Goal: Task Accomplishment & Management: Manage account settings

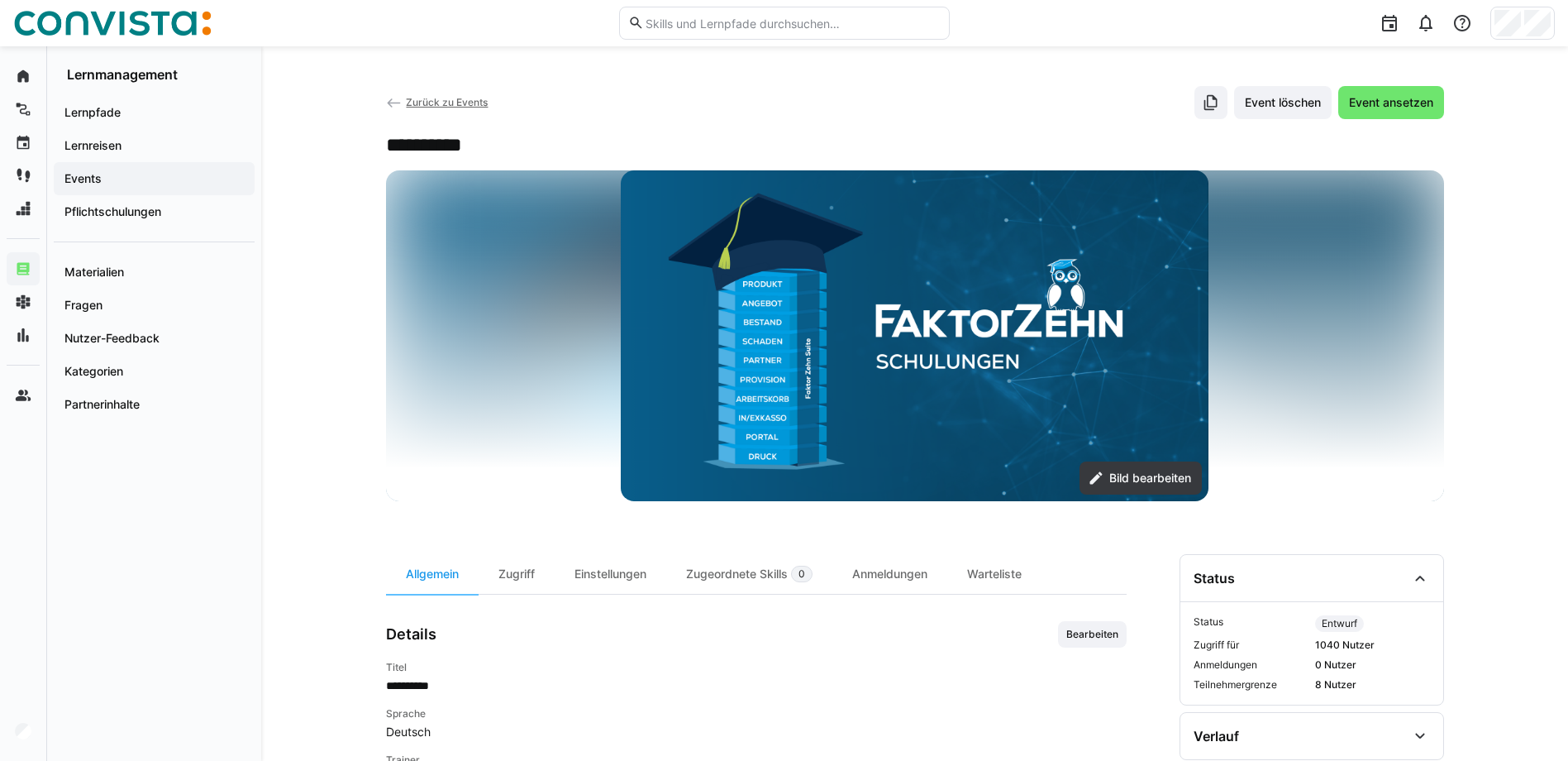
scroll to position [44, 0]
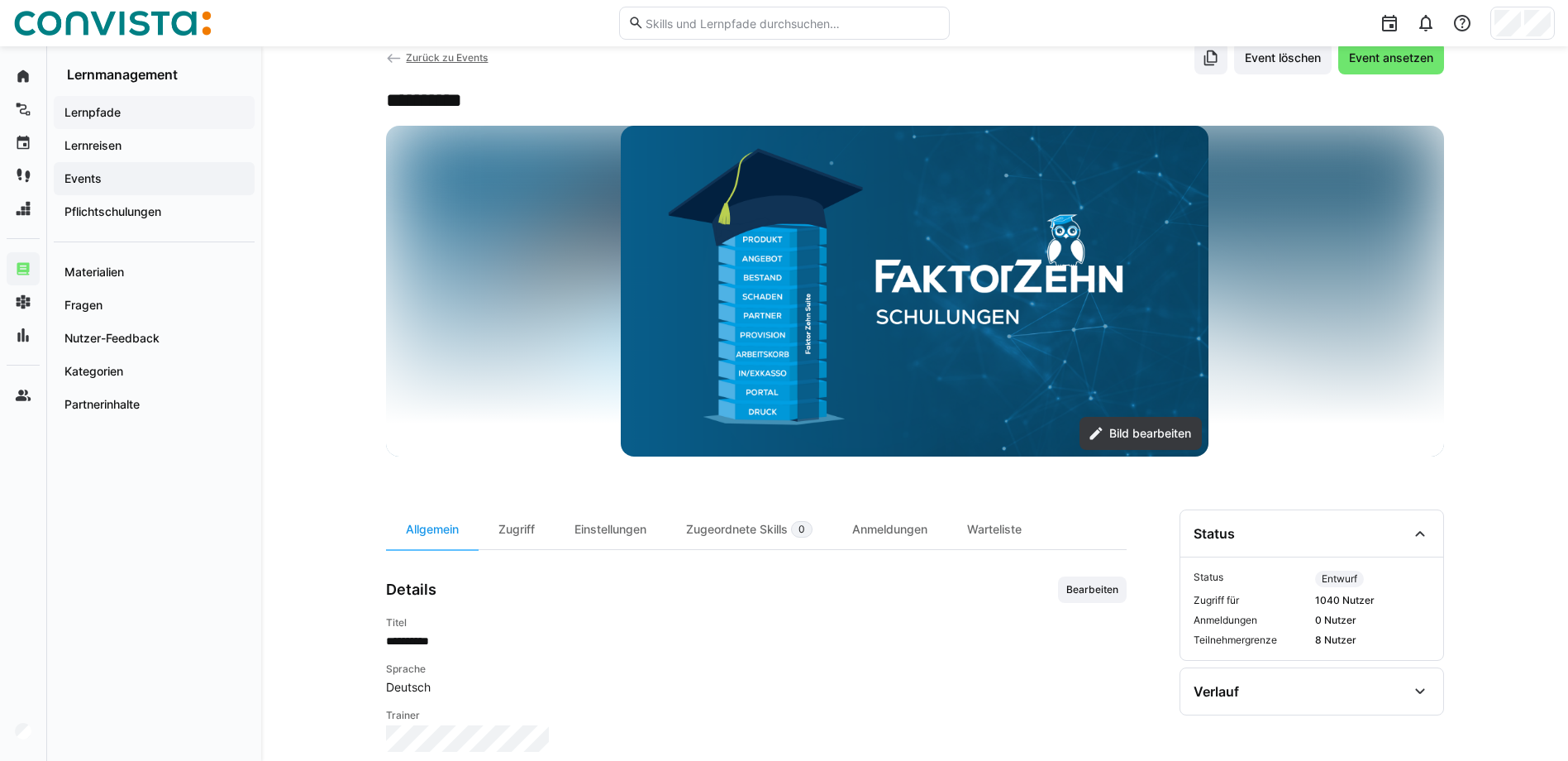
click at [193, 115] on span "Lernpfade" at bounding box center [154, 113] width 184 height 17
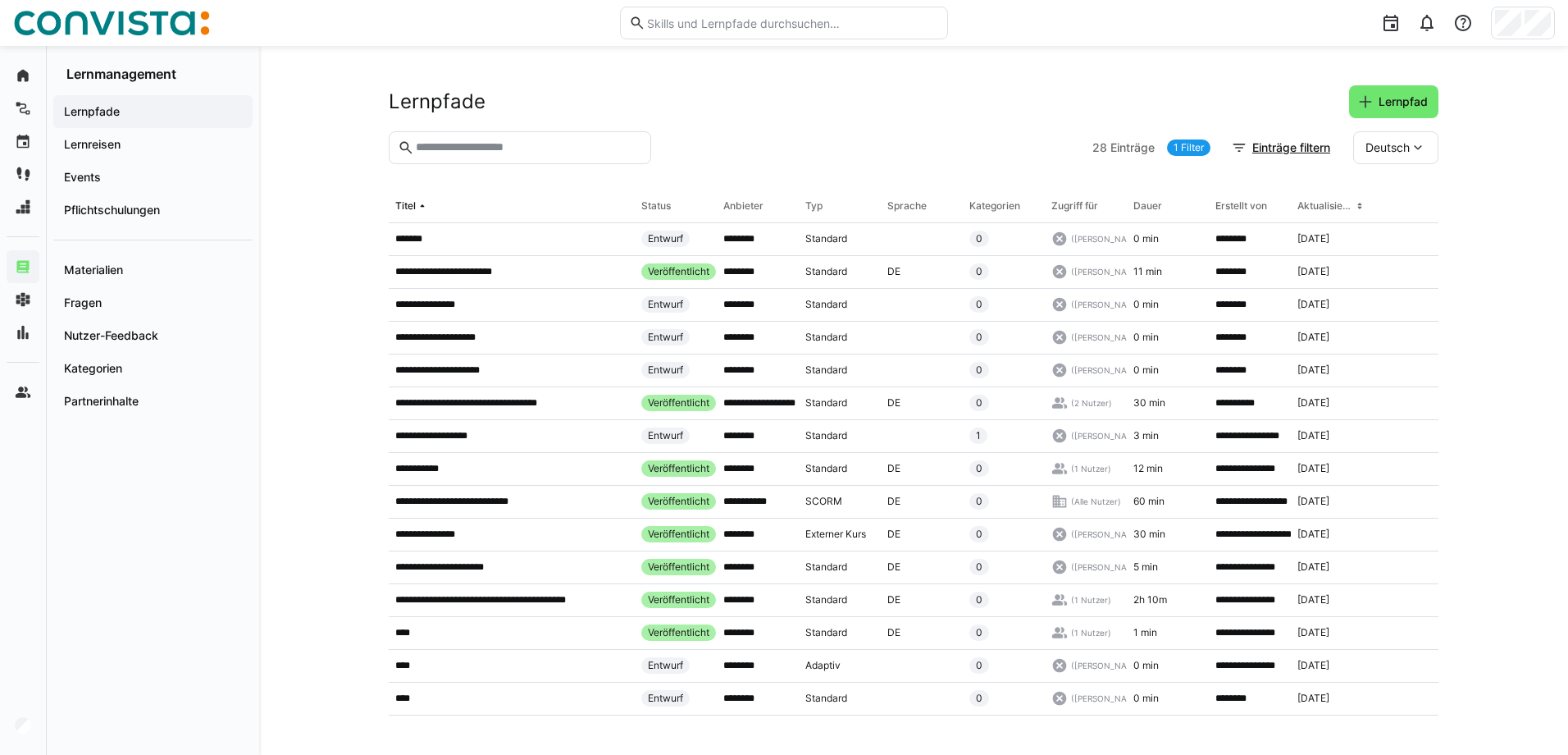
click at [508, 146] on input "text" at bounding box center [528, 147] width 228 height 15
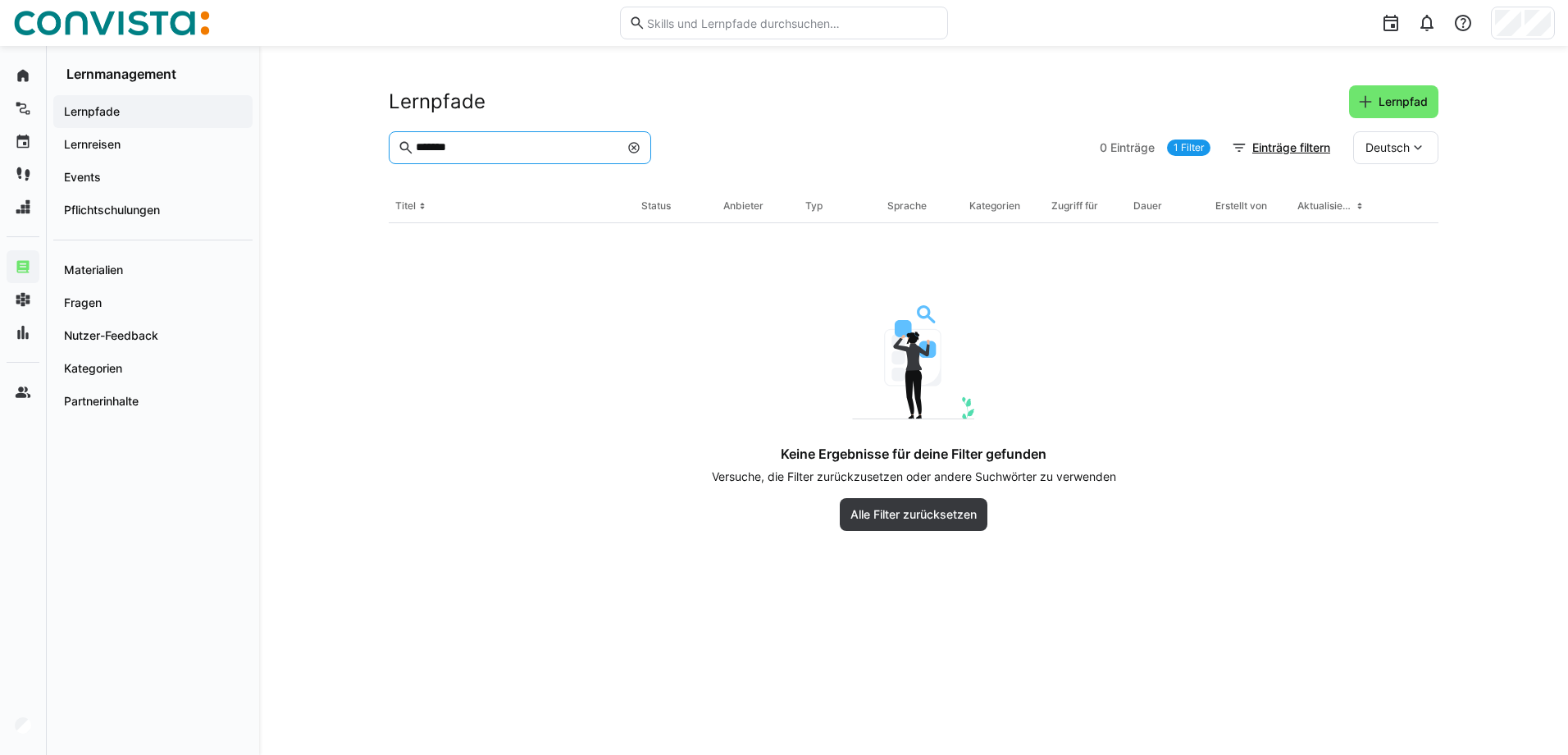
drag, startPoint x: 506, startPoint y: 145, endPoint x: 370, endPoint y: 135, distance: 136.4
click at [370, 135] on div "Lernpfade Lernpfad ******* 0 Einträge 1 Filter Einträge filtern Deutsch Titel S…" at bounding box center [913, 400] width 1309 height 708
type input "**********"
click at [628, 143] on eds-icon at bounding box center [634, 147] width 13 height 13
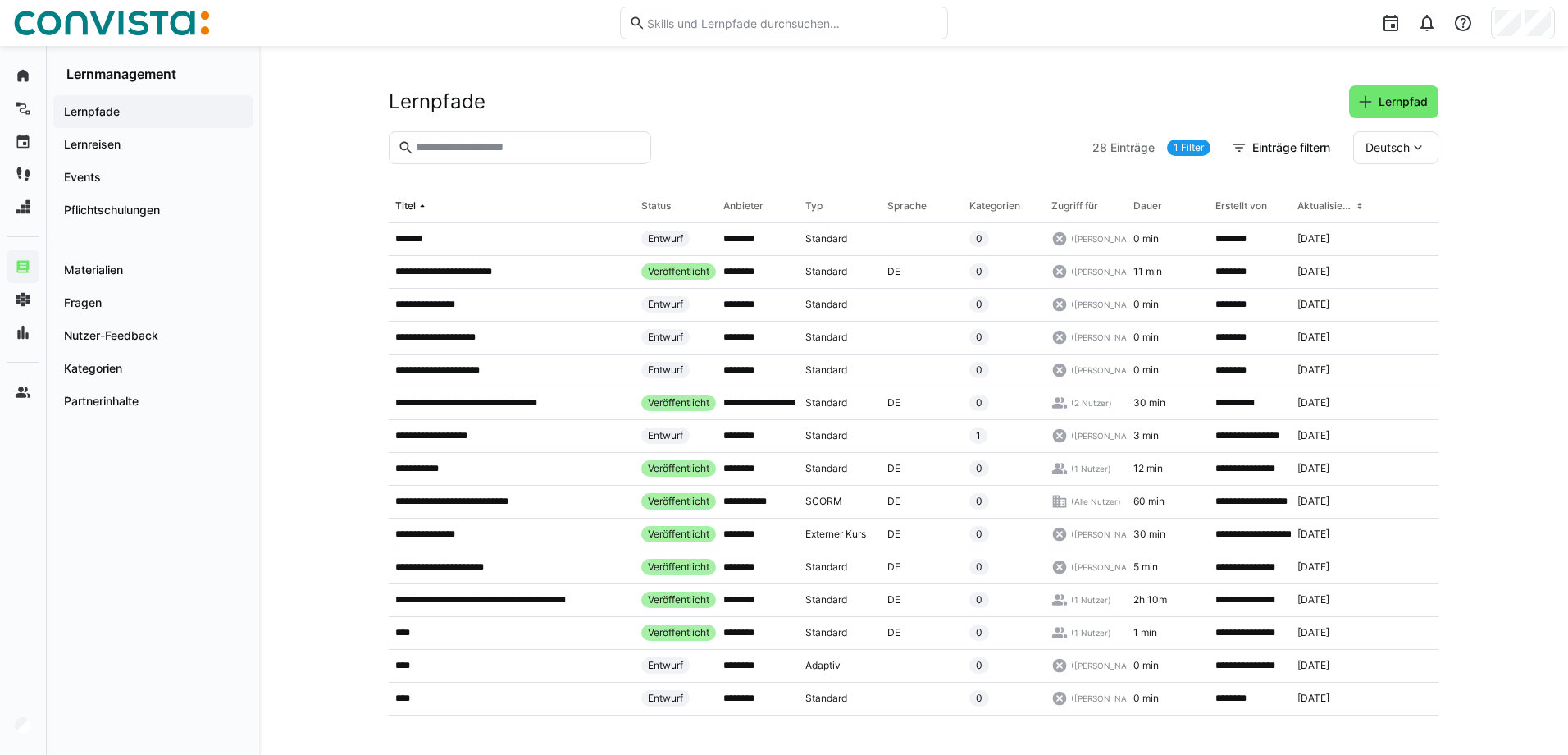
click at [1195, 148] on link "1 Filter" at bounding box center [1189, 147] width 44 height 16
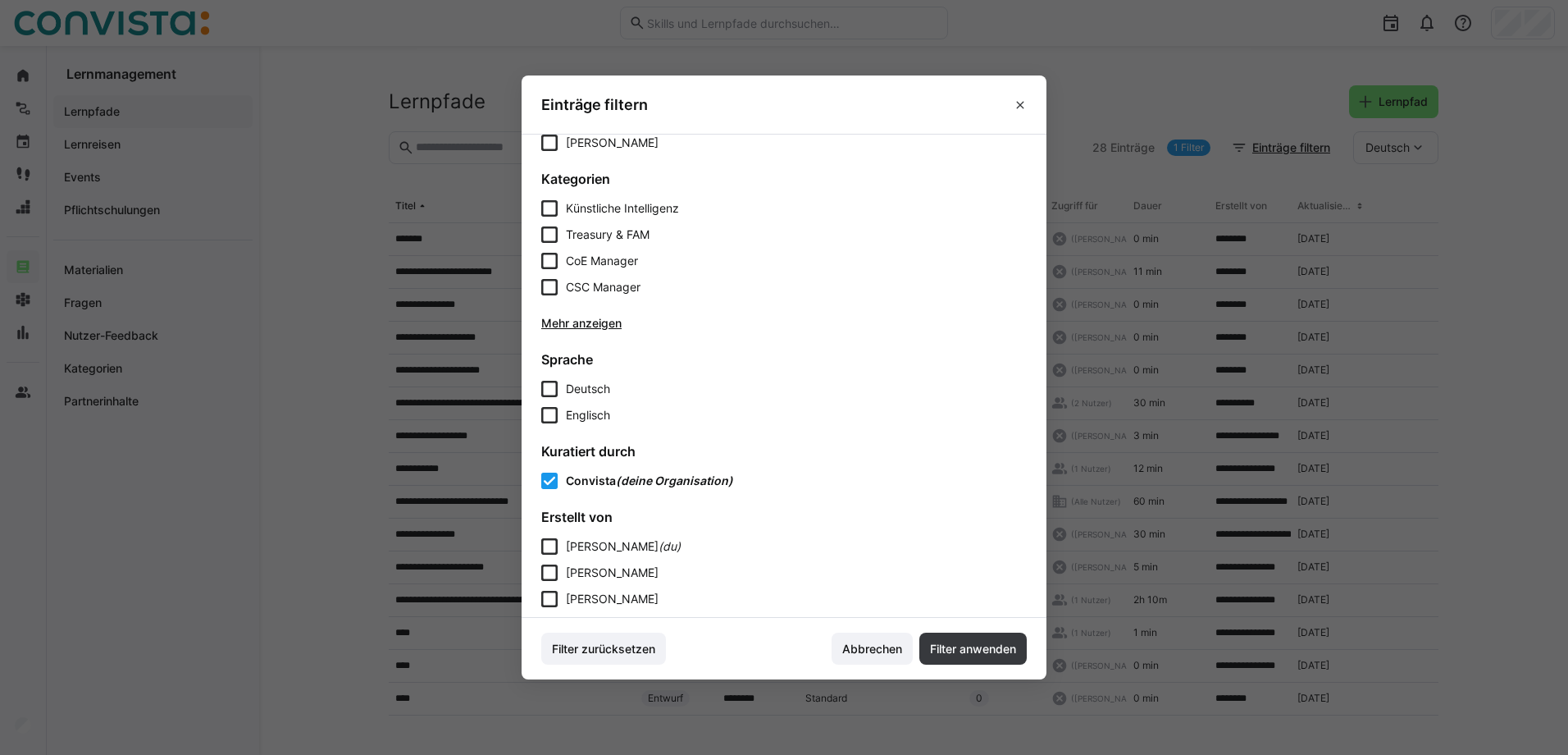
scroll to position [656, 0]
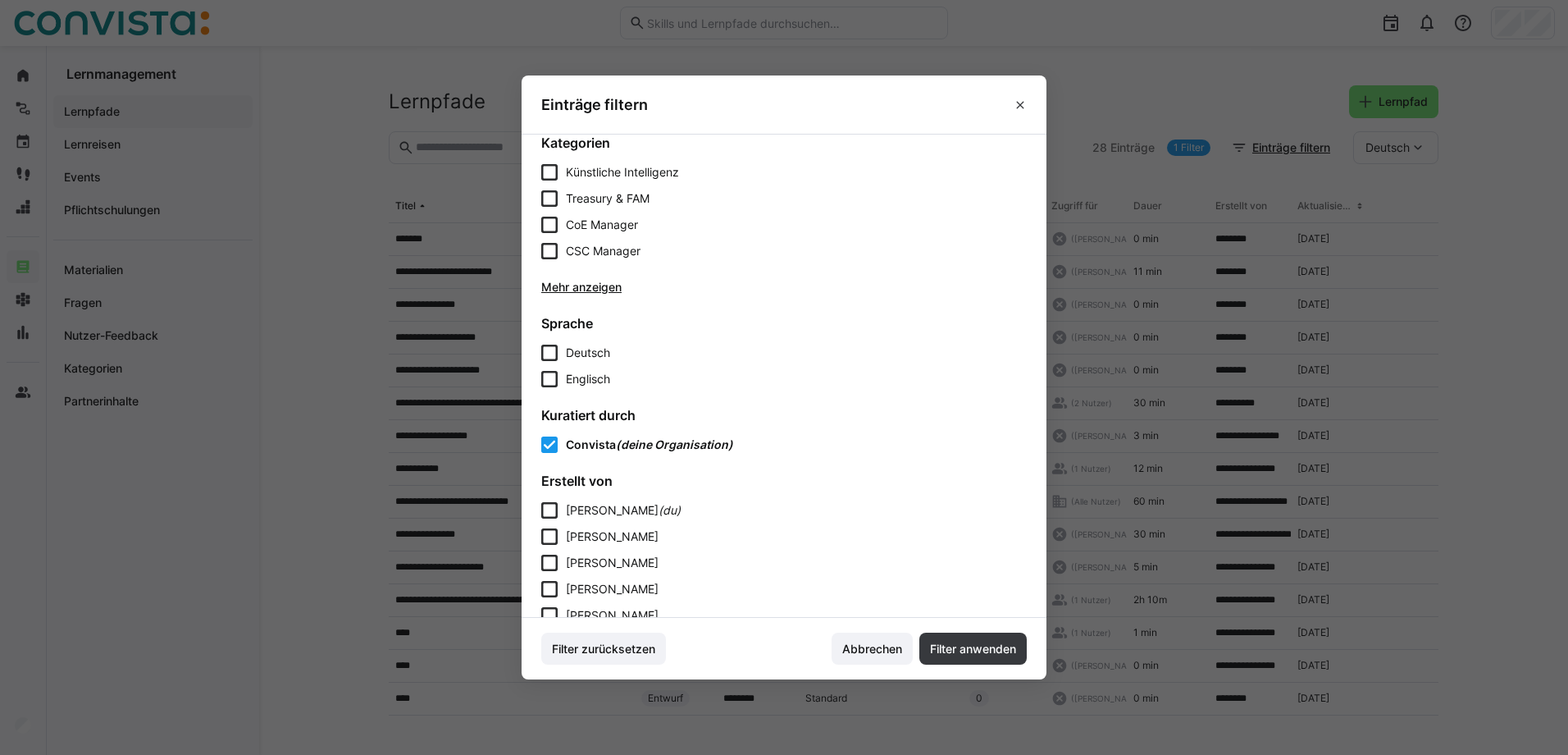
click at [622, 438] on span "(deine Organisation)" at bounding box center [674, 444] width 117 height 14
click at [953, 636] on span "Filter anwenden" at bounding box center [972, 649] width 107 height 33
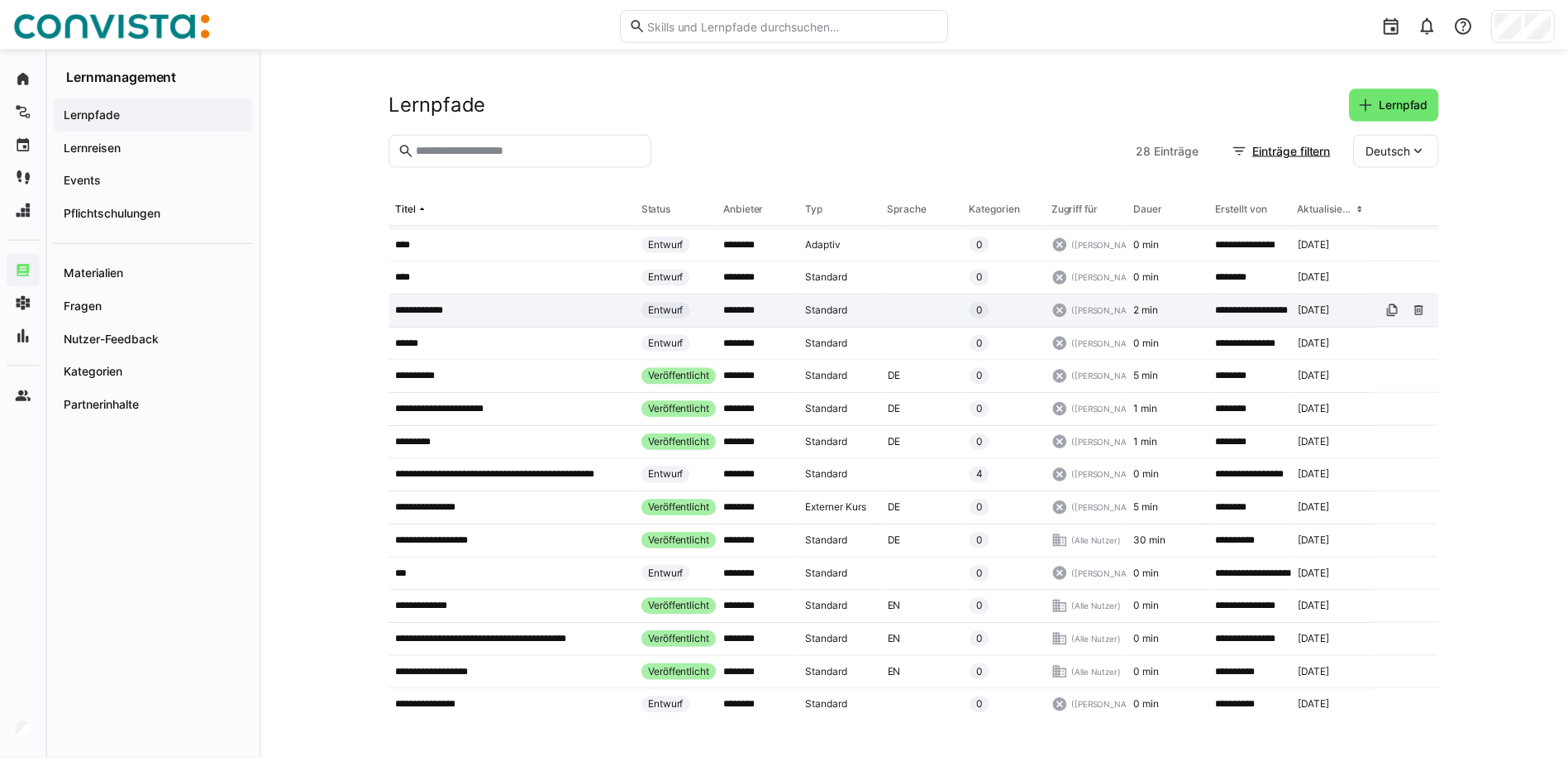
scroll to position [430, 0]
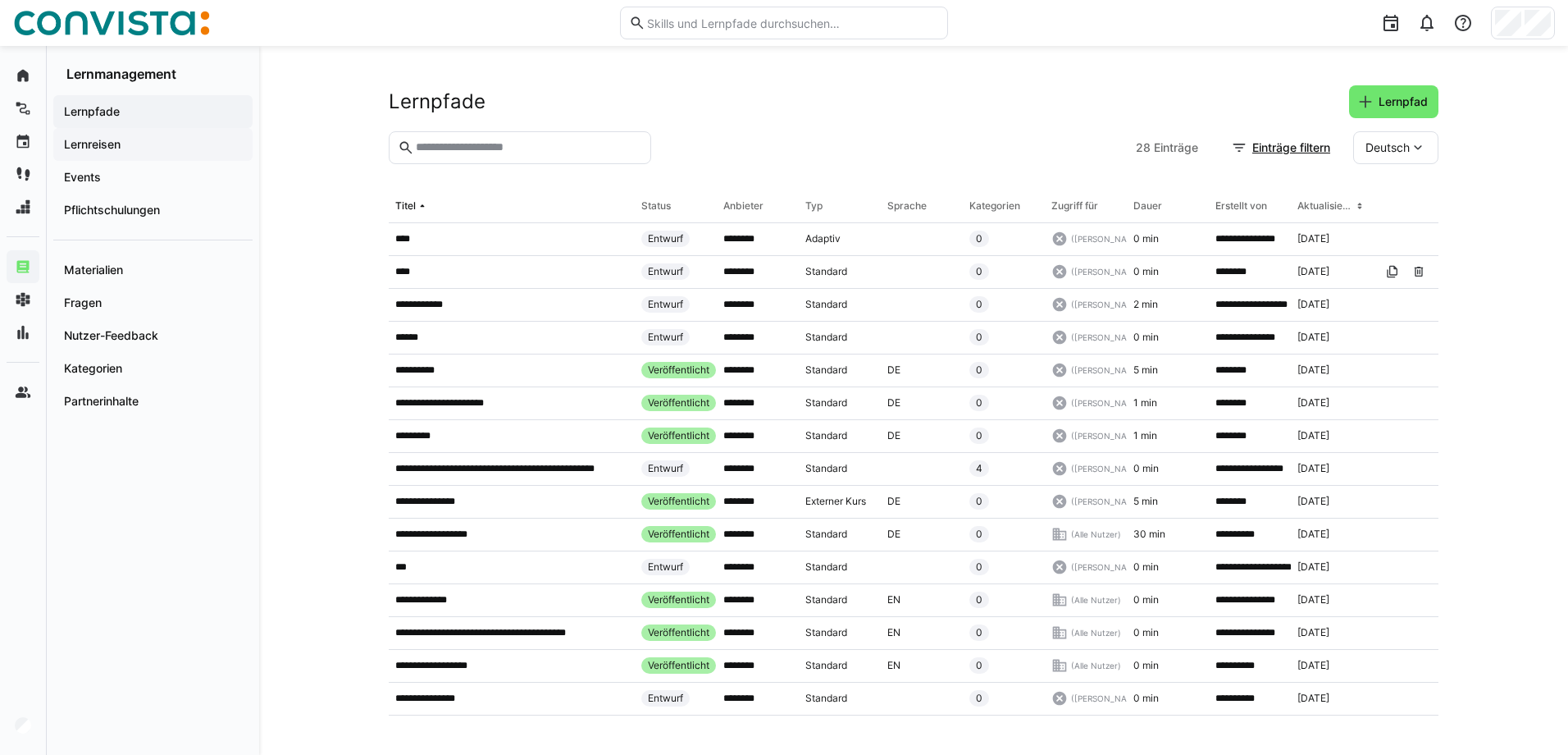
click at [178, 141] on span "Lernreisen" at bounding box center [153, 145] width 183 height 16
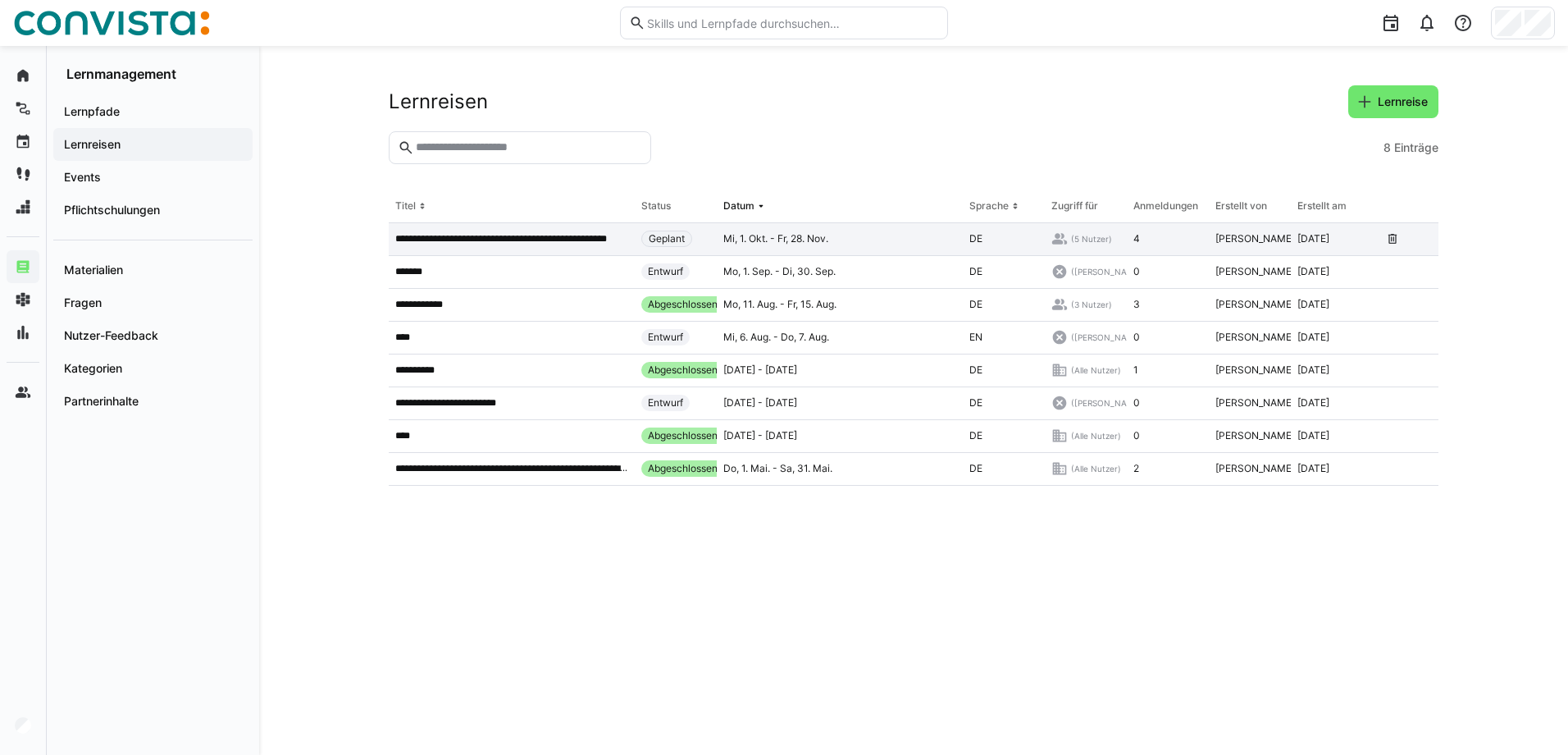
click at [579, 239] on p "**********" at bounding box center [511, 239] width 233 height 13
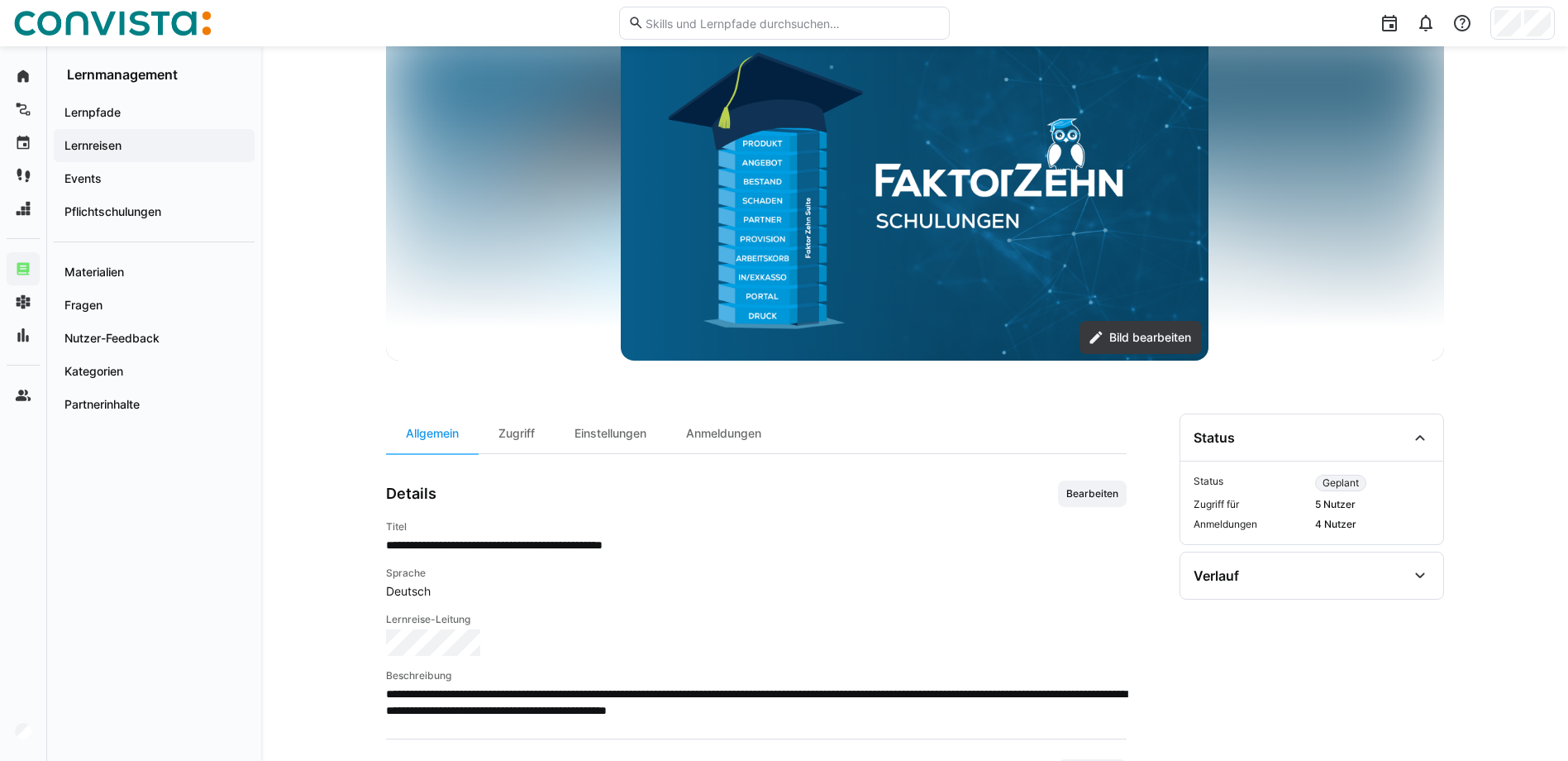
scroll to position [165, 0]
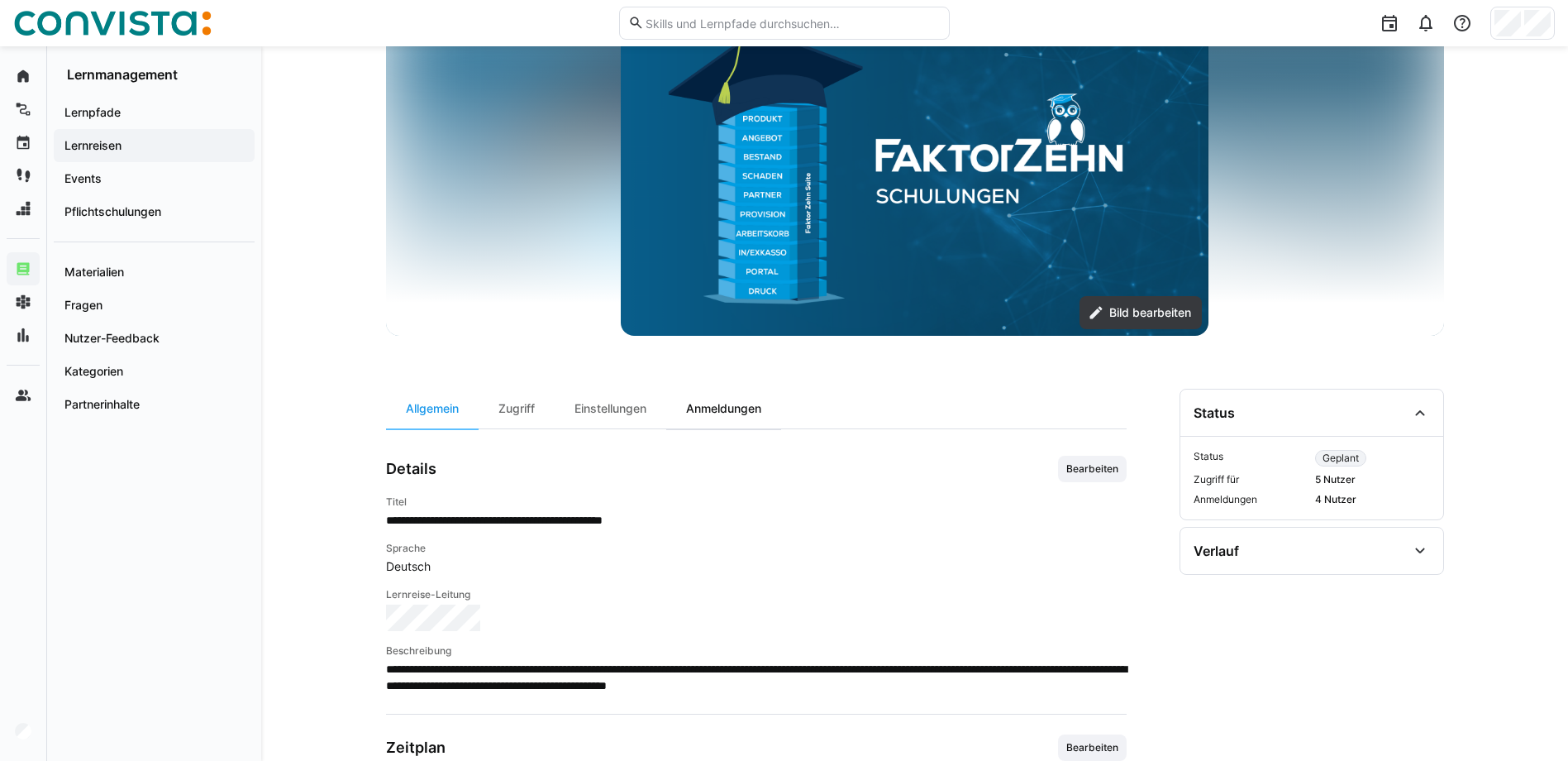
click at [778, 413] on div "Anmeldungen" at bounding box center [723, 408] width 115 height 40
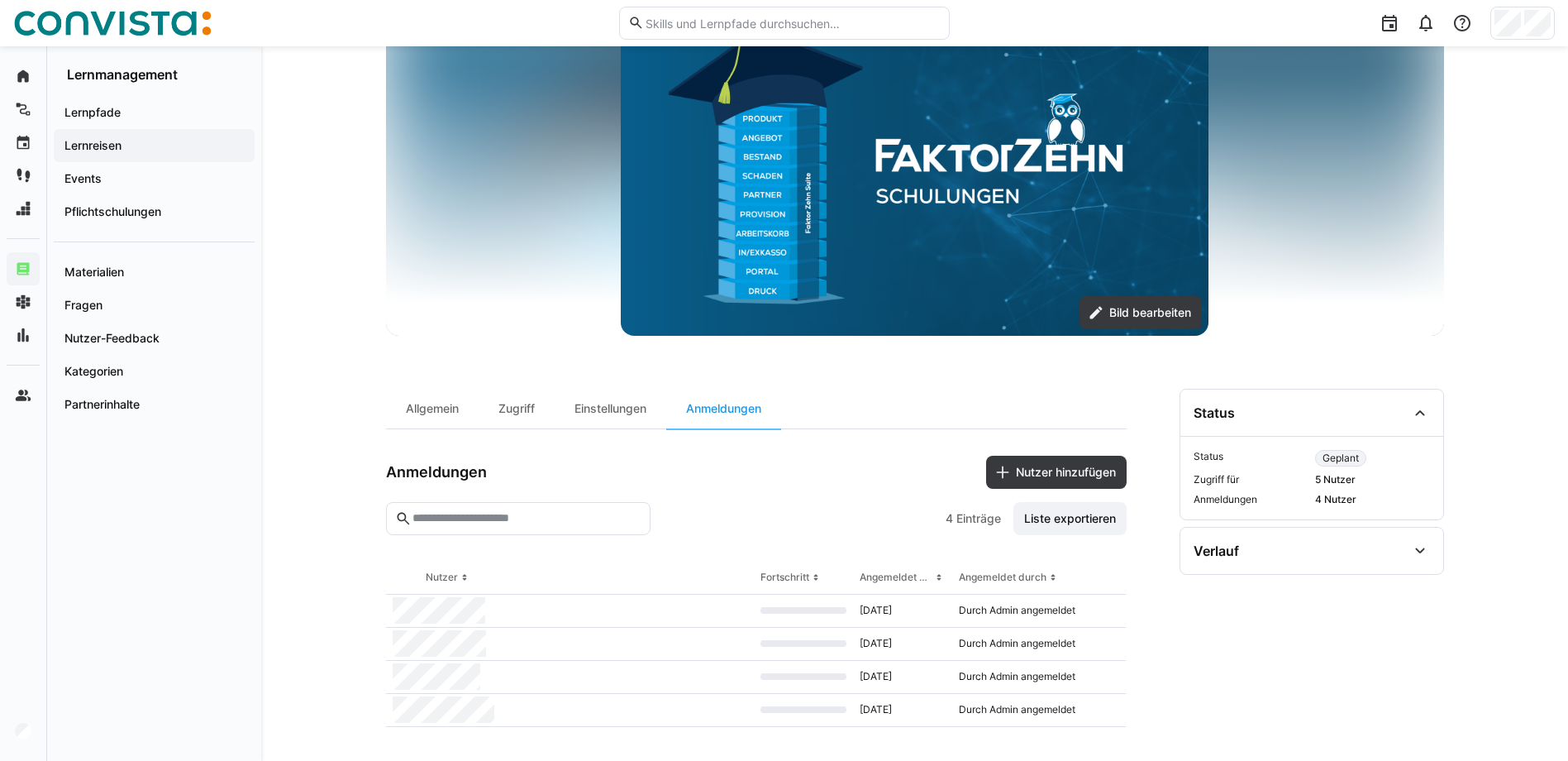
scroll to position [172, 0]
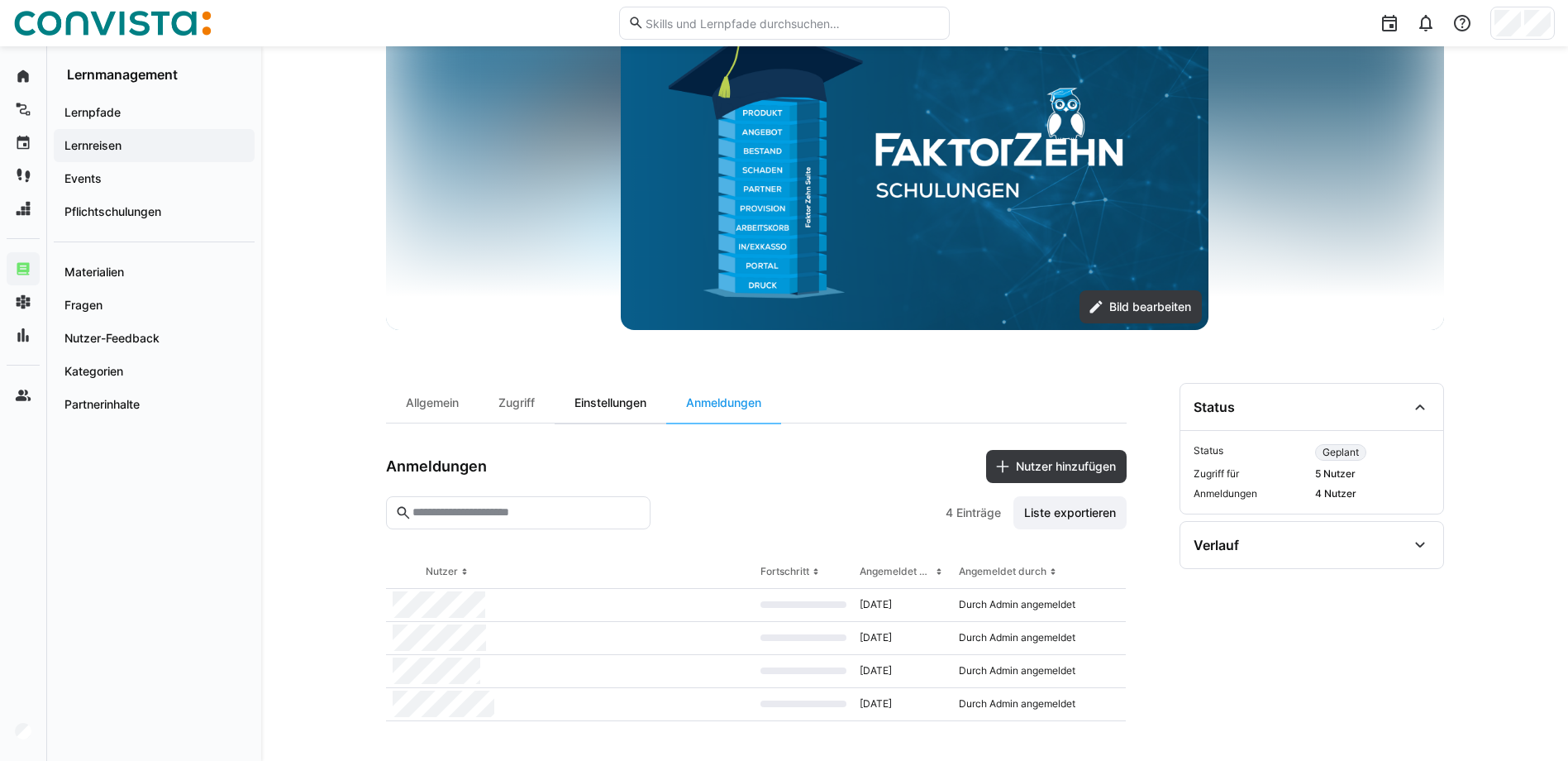
click at [594, 406] on div "Einstellungen" at bounding box center [610, 402] width 112 height 40
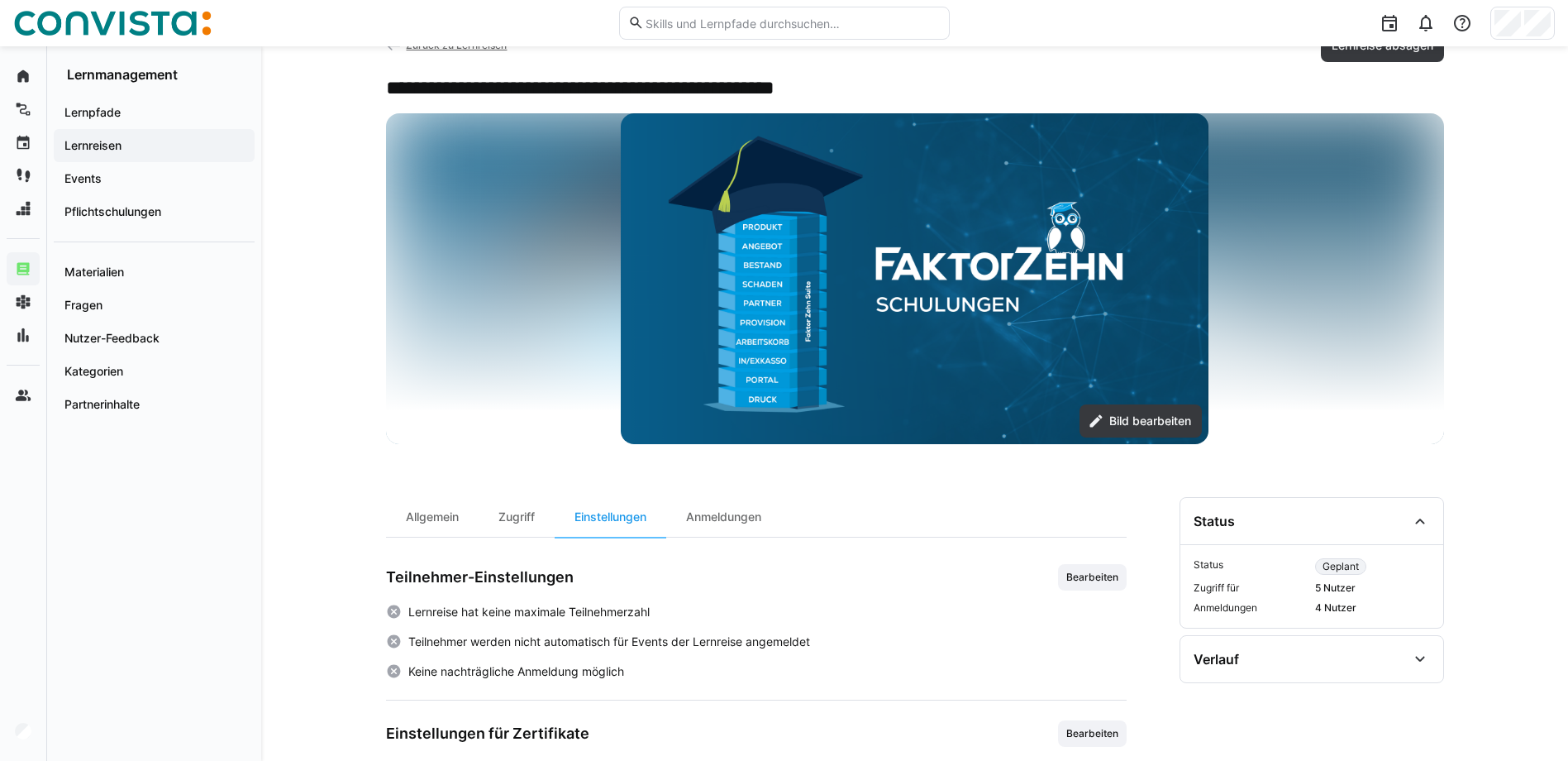
scroll to position [113, 0]
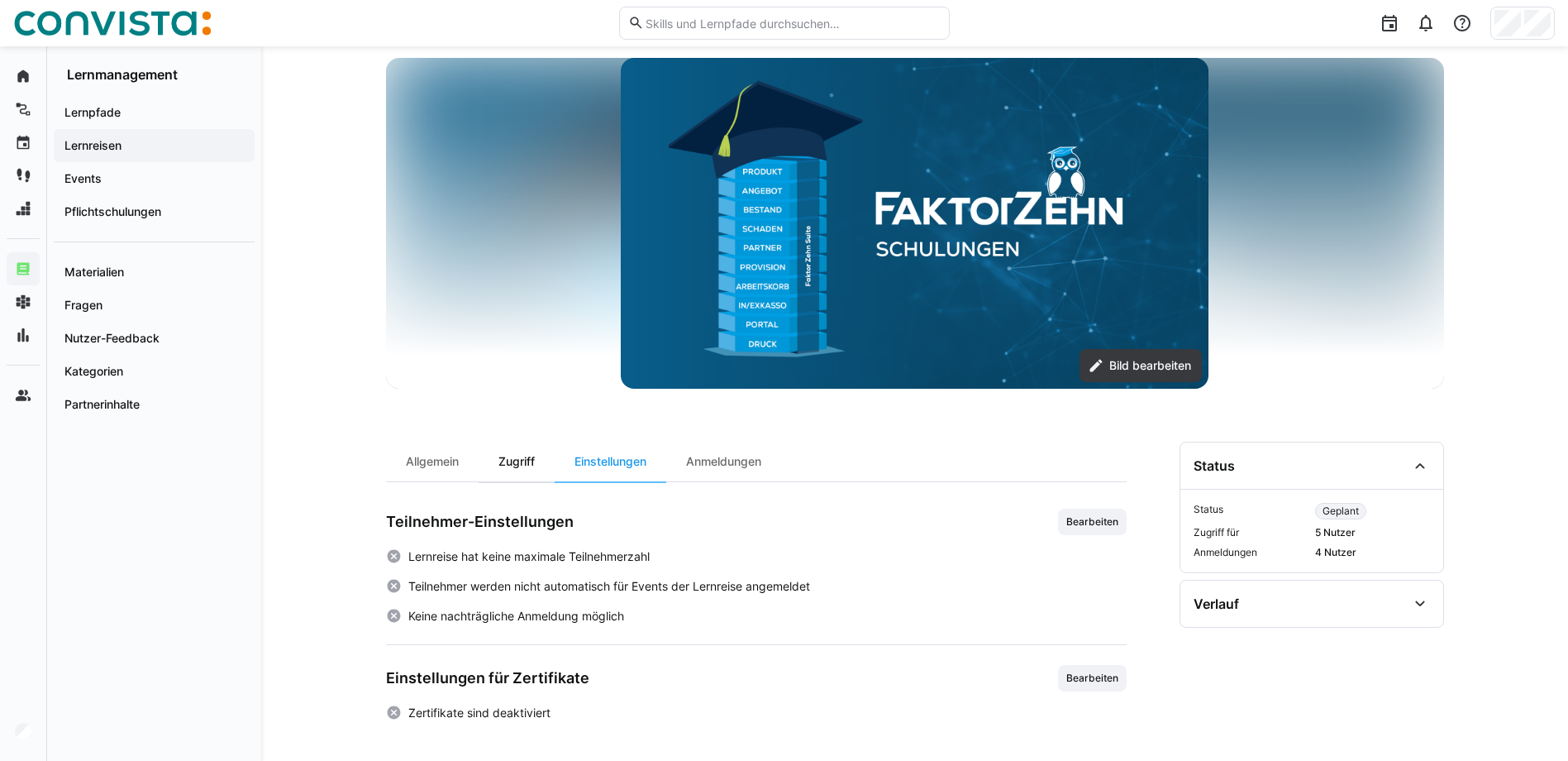
click at [510, 455] on div "Zugriff" at bounding box center [517, 461] width 76 height 40
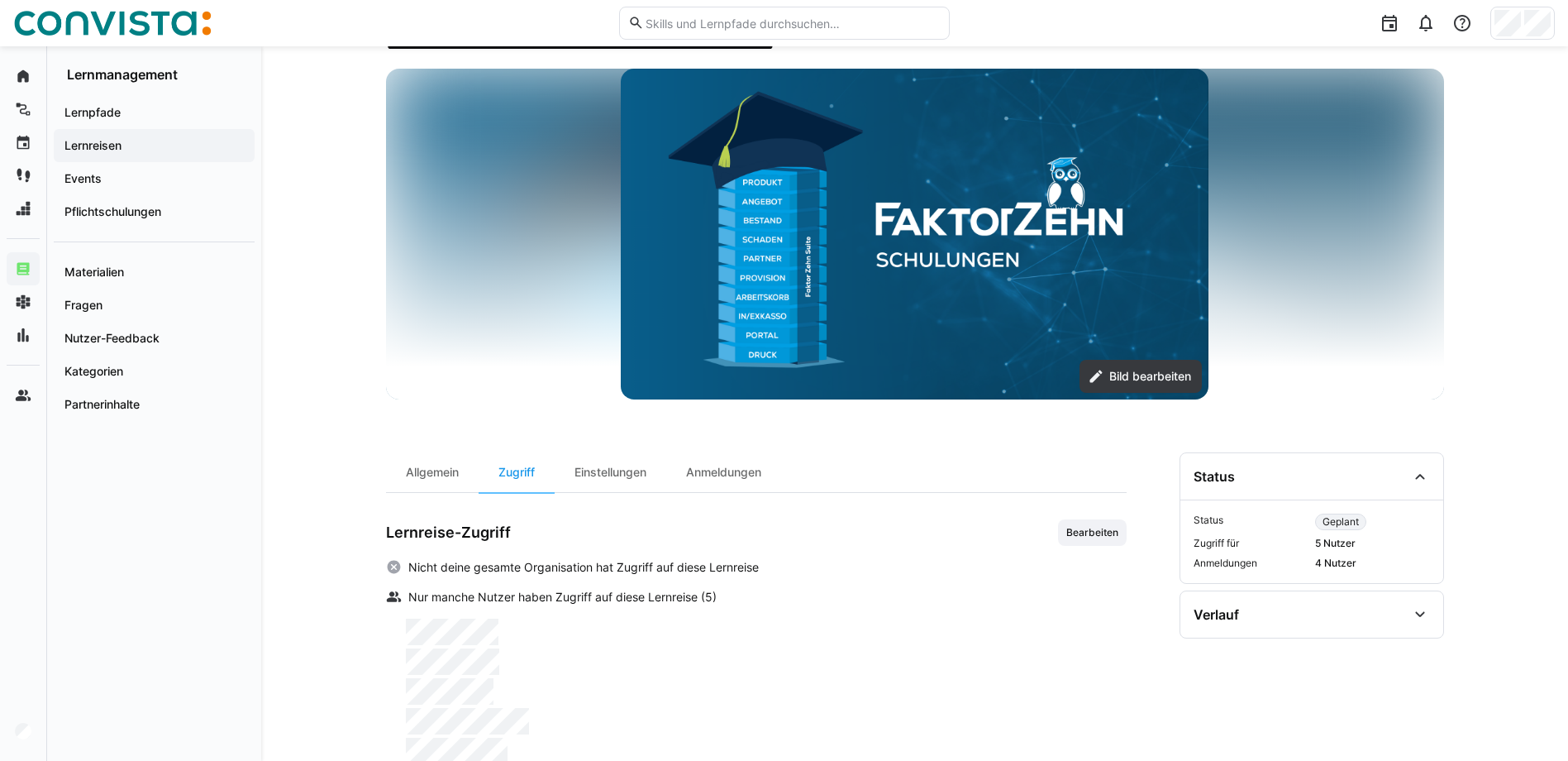
scroll to position [266, 0]
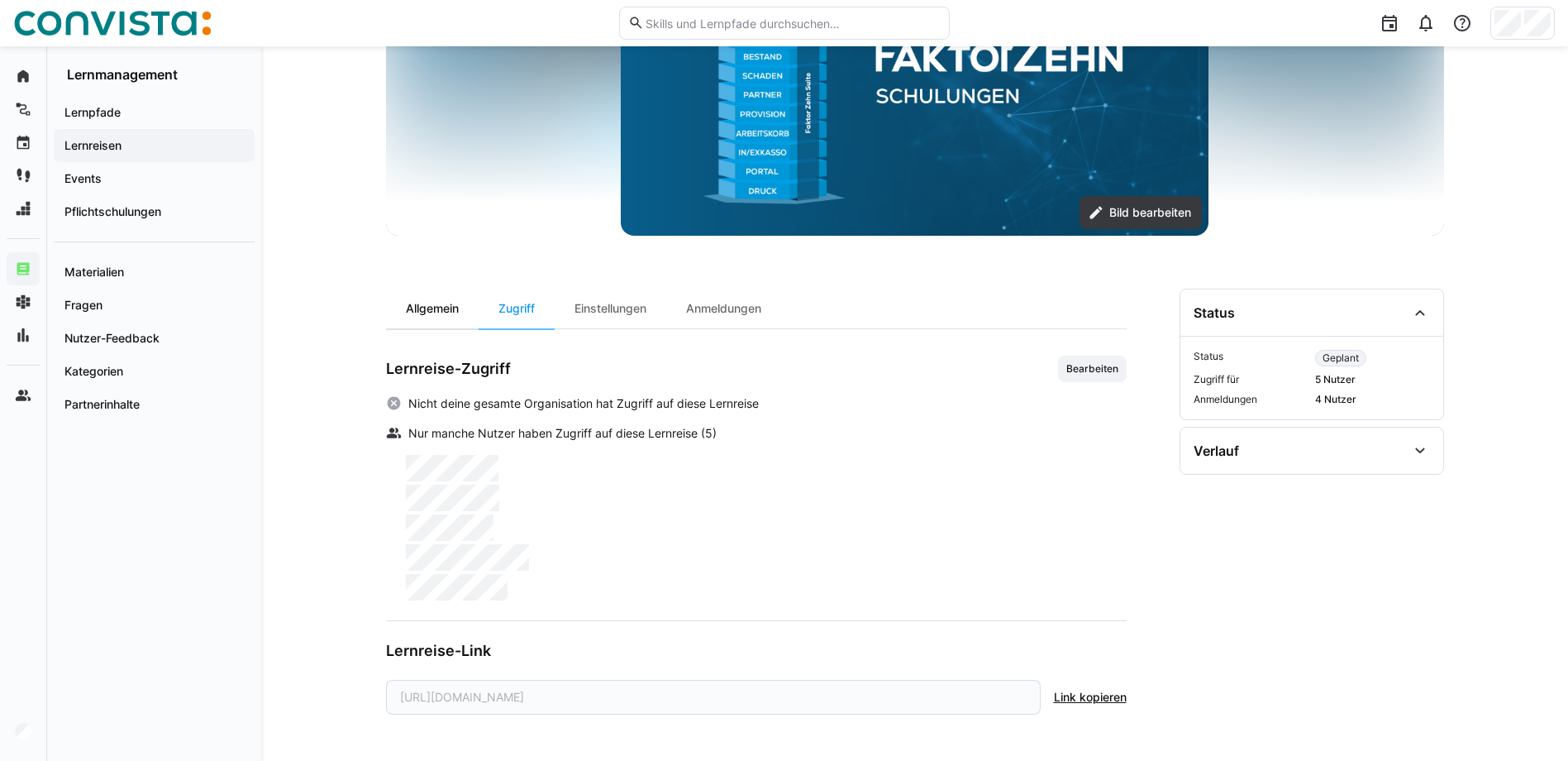
click at [424, 318] on div "Allgemein" at bounding box center [433, 308] width 92 height 40
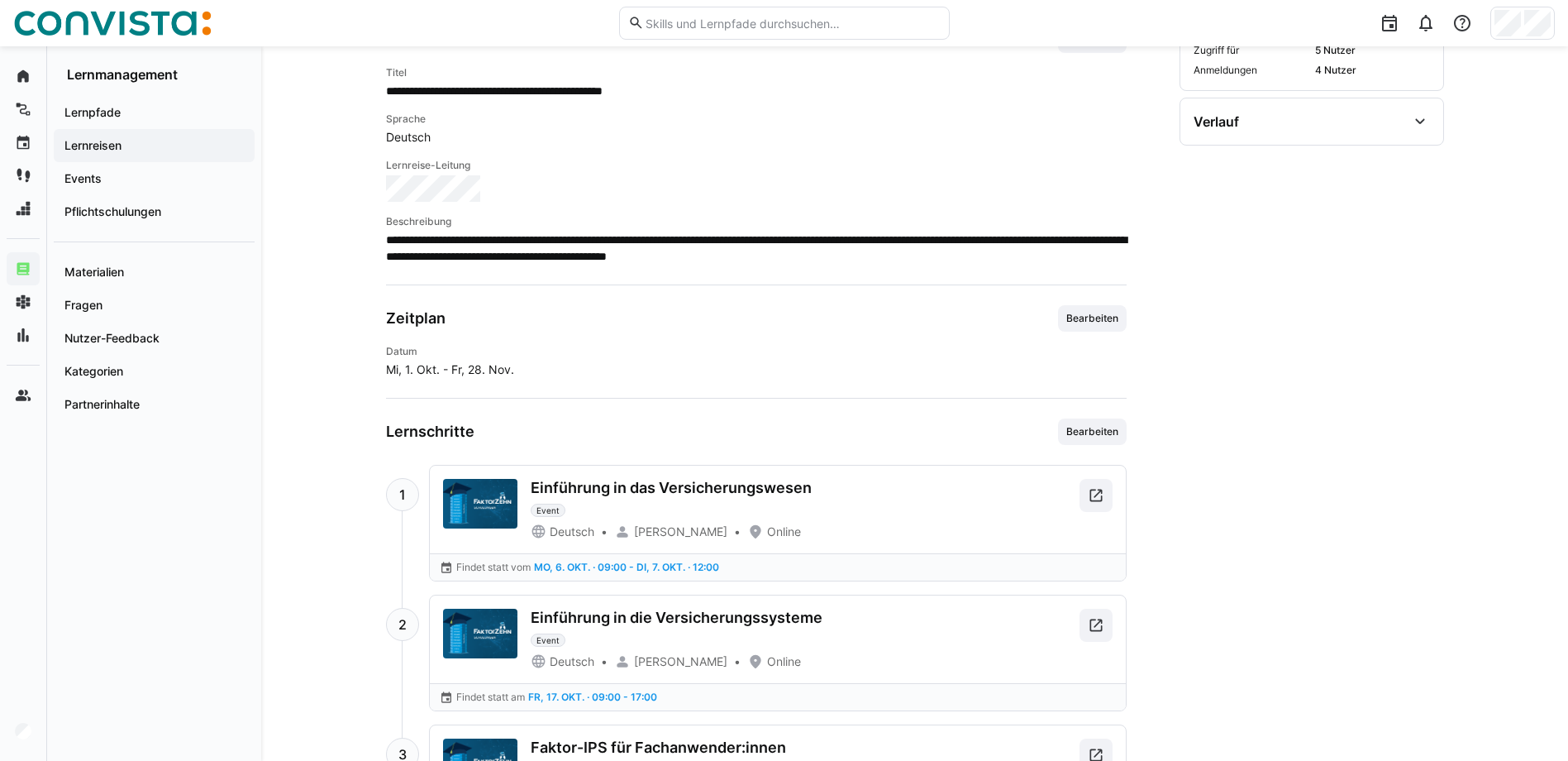
scroll to position [661, 0]
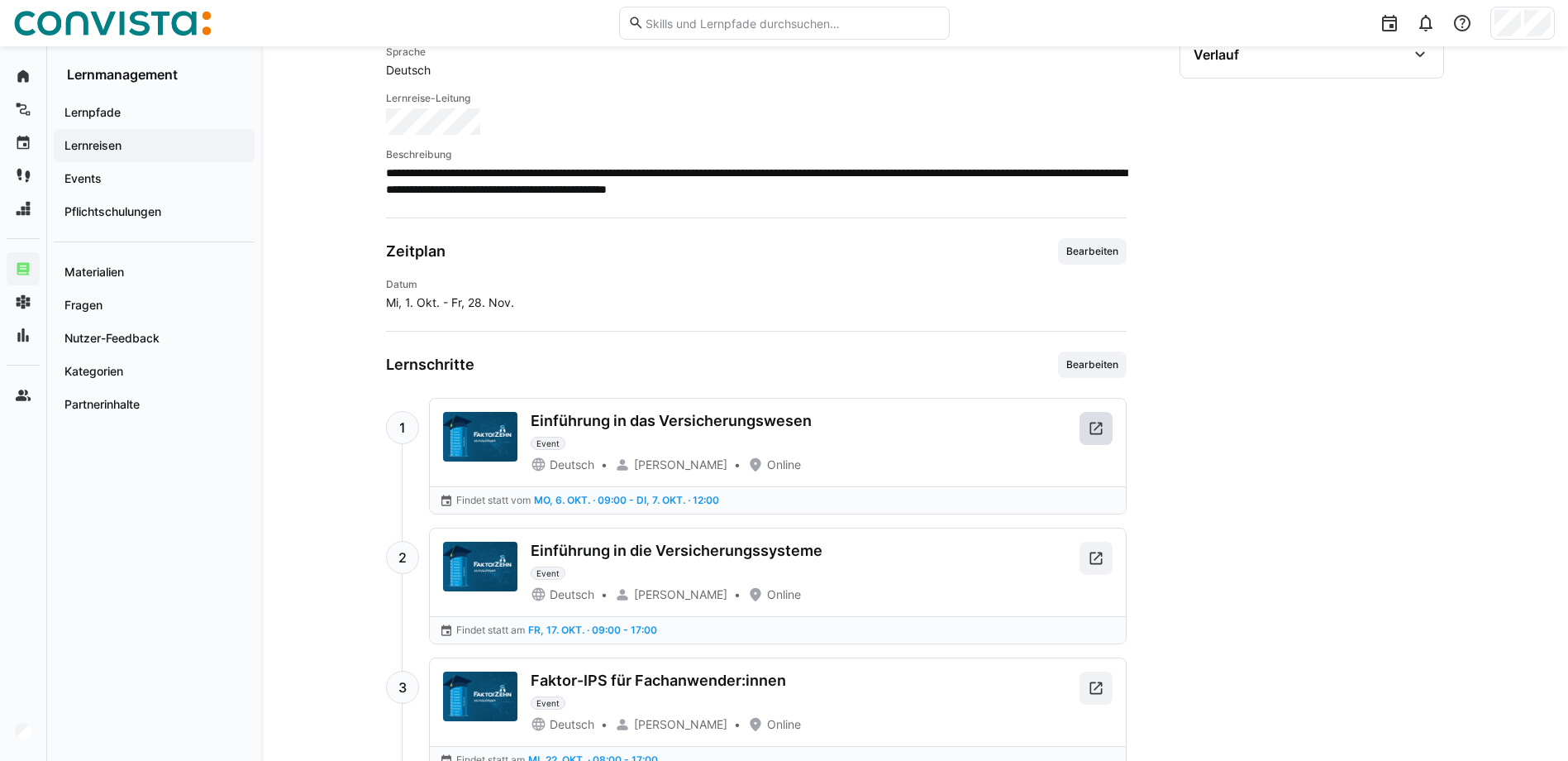
click at [1090, 426] on eds-icon at bounding box center [1097, 428] width 17 height 17
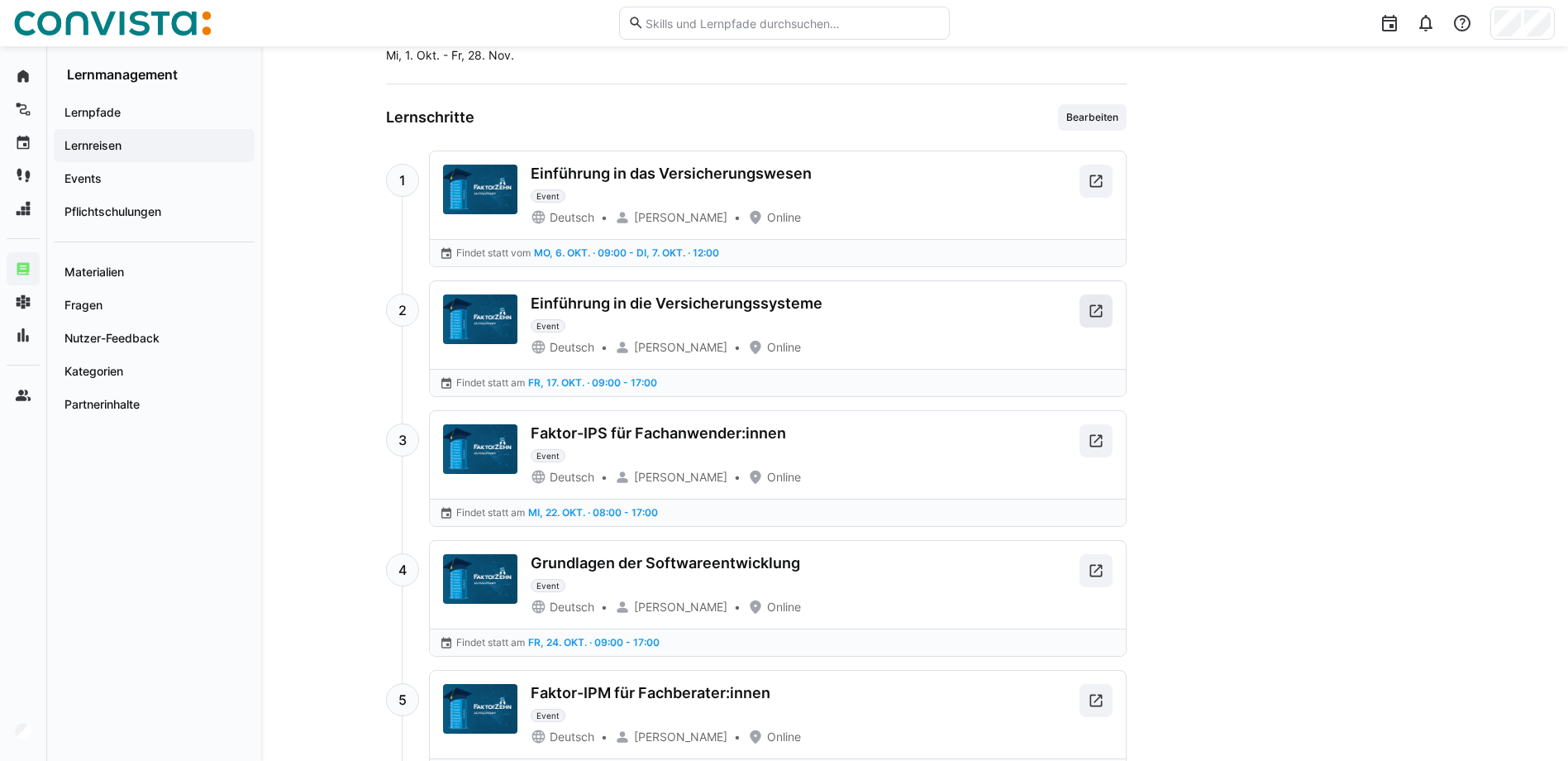
scroll to position [910, 0]
click at [1091, 310] on eds-icon at bounding box center [1097, 310] width 17 height 17
click at [1097, 442] on eds-icon at bounding box center [1097, 440] width 17 height 17
click at [1101, 584] on span at bounding box center [1097, 570] width 33 height 33
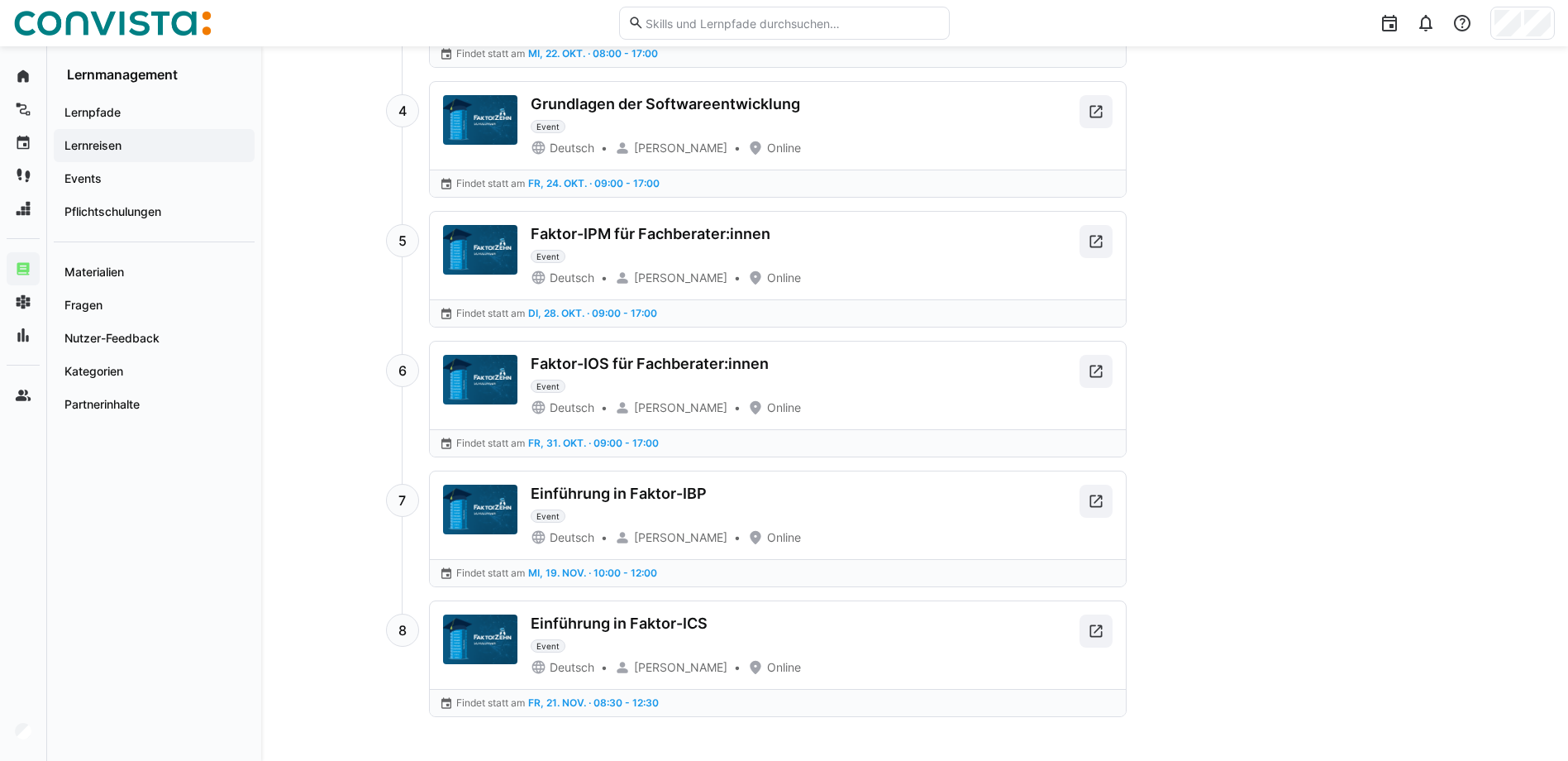
scroll to position [1370, 0]
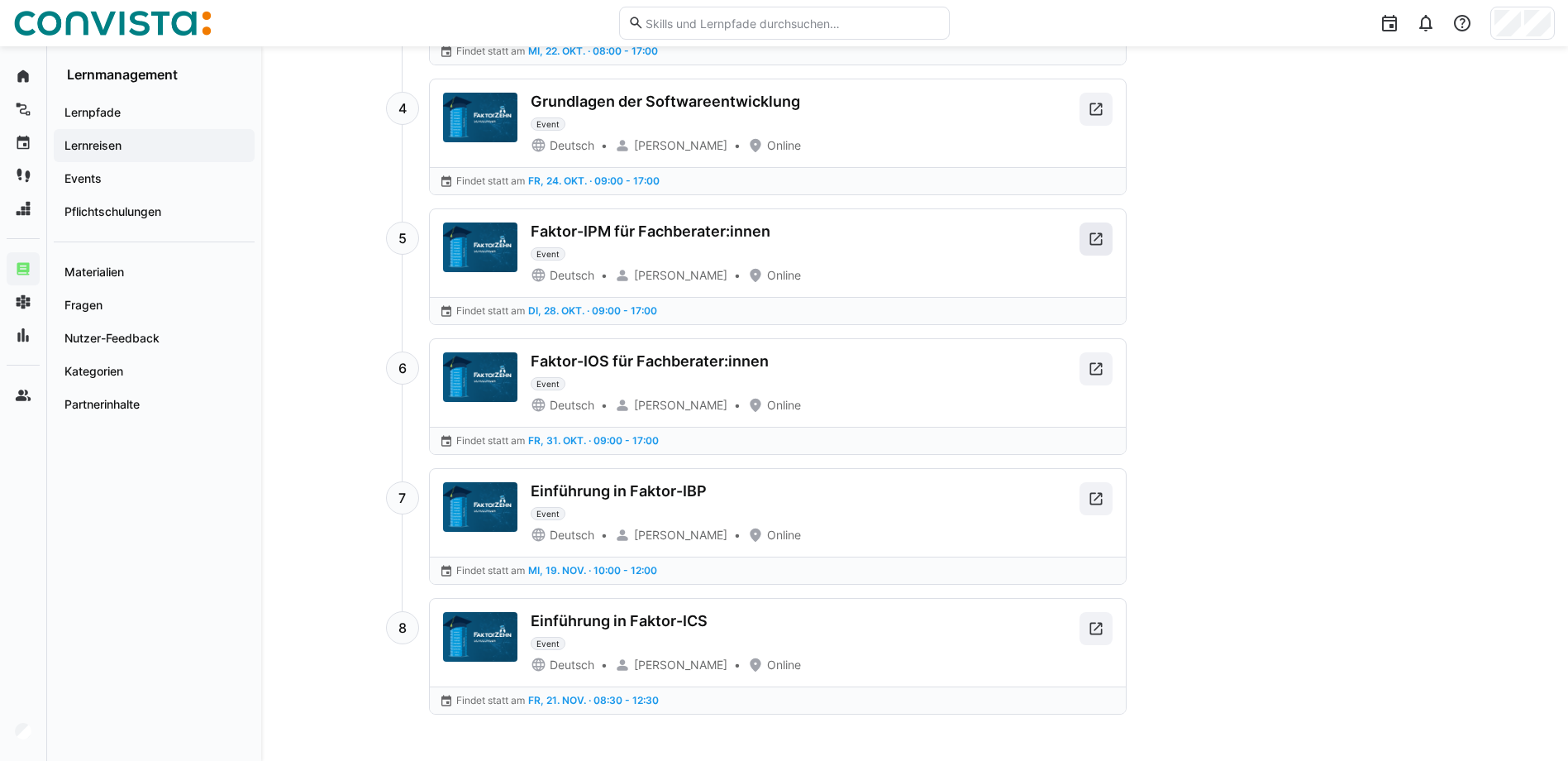
click at [1111, 234] on span at bounding box center [1097, 239] width 33 height 33
click at [1095, 374] on eds-icon at bounding box center [1097, 369] width 17 height 17
click at [1105, 492] on span at bounding box center [1097, 499] width 33 height 33
click at [1101, 625] on eds-icon at bounding box center [1097, 628] width 17 height 17
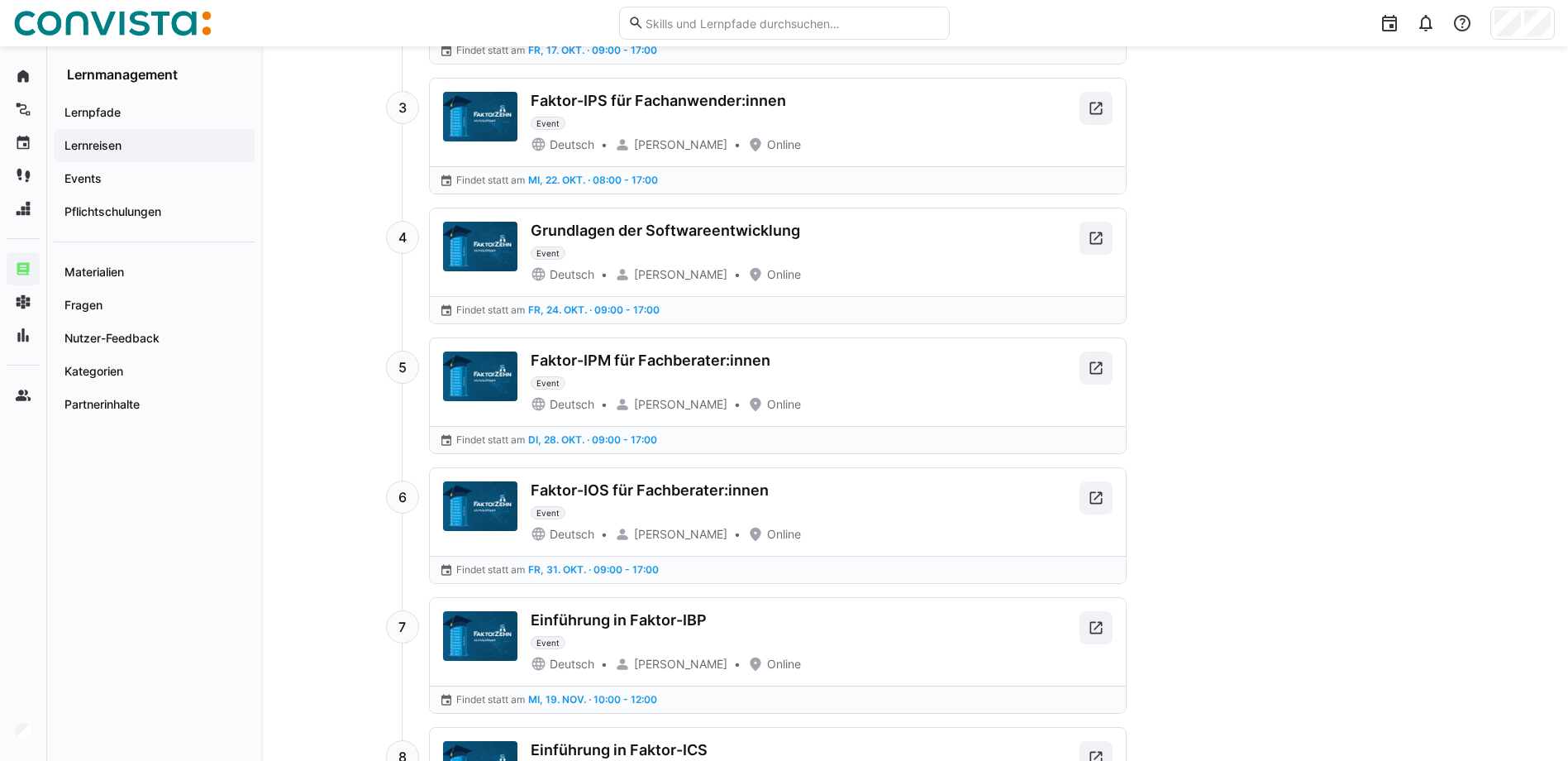
scroll to position [957, 0]
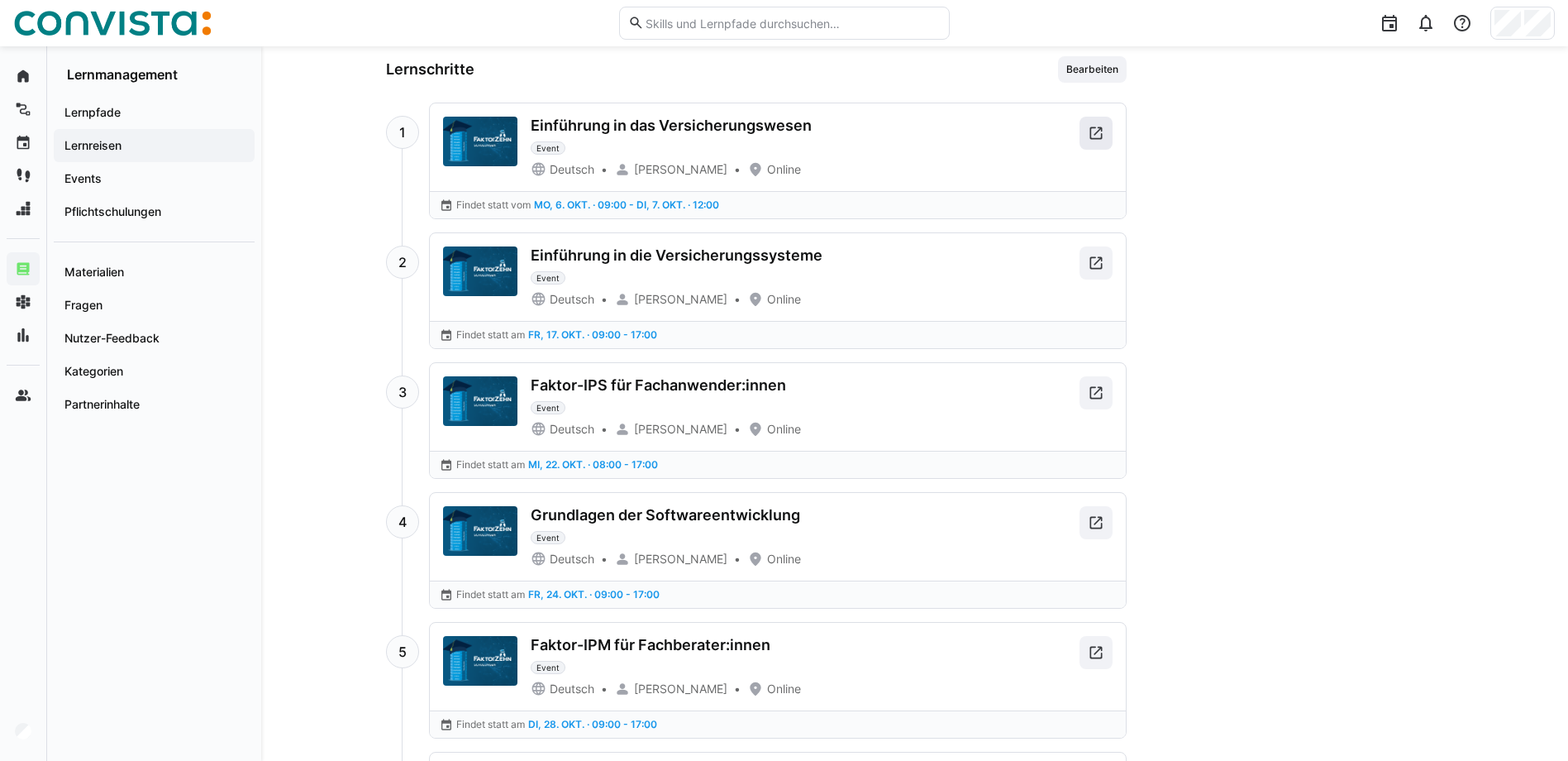
click at [1107, 132] on span at bounding box center [1097, 133] width 33 height 33
click at [1096, 269] on eds-icon at bounding box center [1097, 263] width 17 height 17
click at [1099, 139] on eds-icon at bounding box center [1097, 133] width 17 height 17
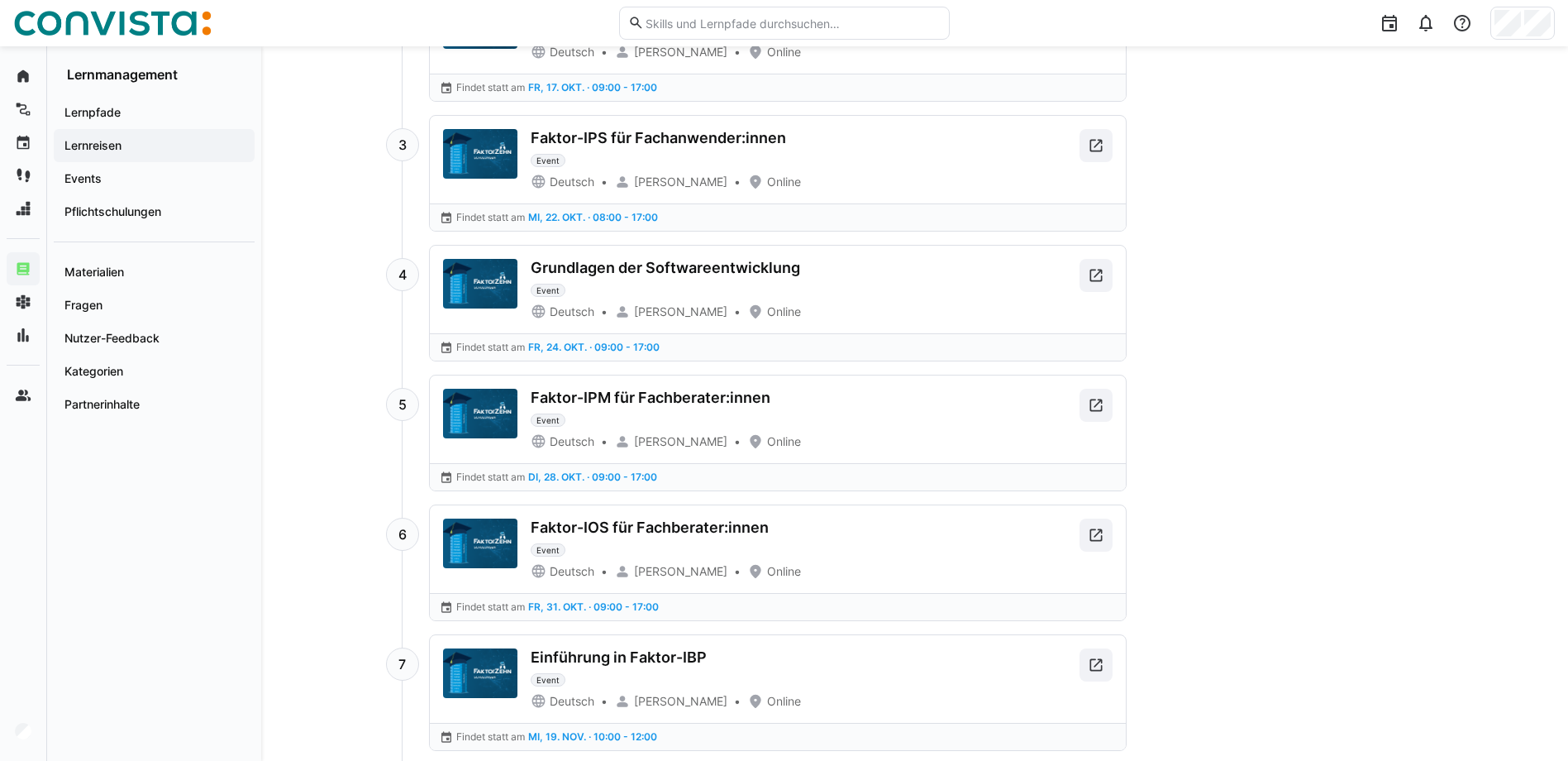
scroll to position [1205, 0]
click at [1082, 148] on span at bounding box center [1097, 145] width 33 height 33
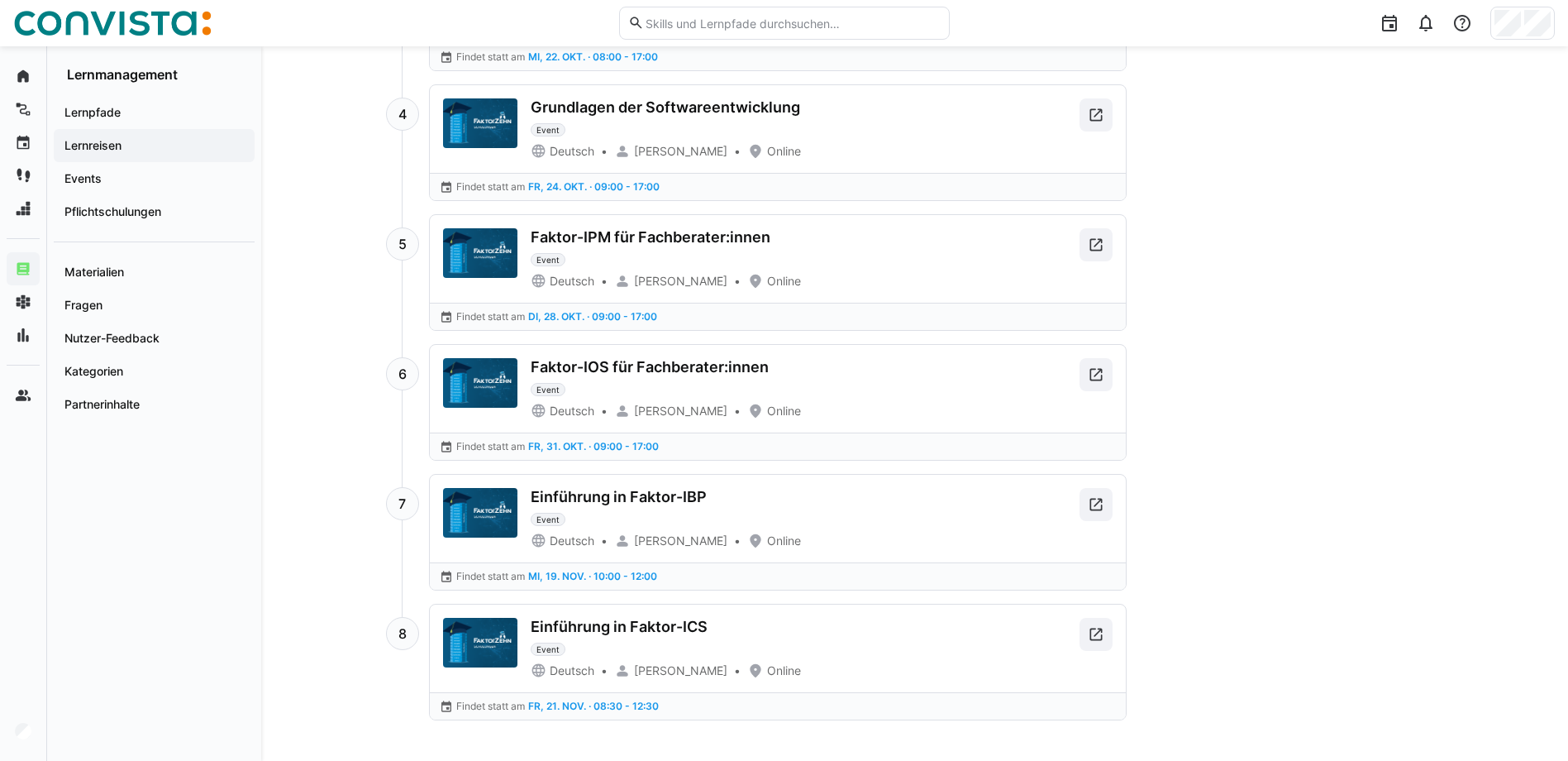
scroll to position [1370, 0]
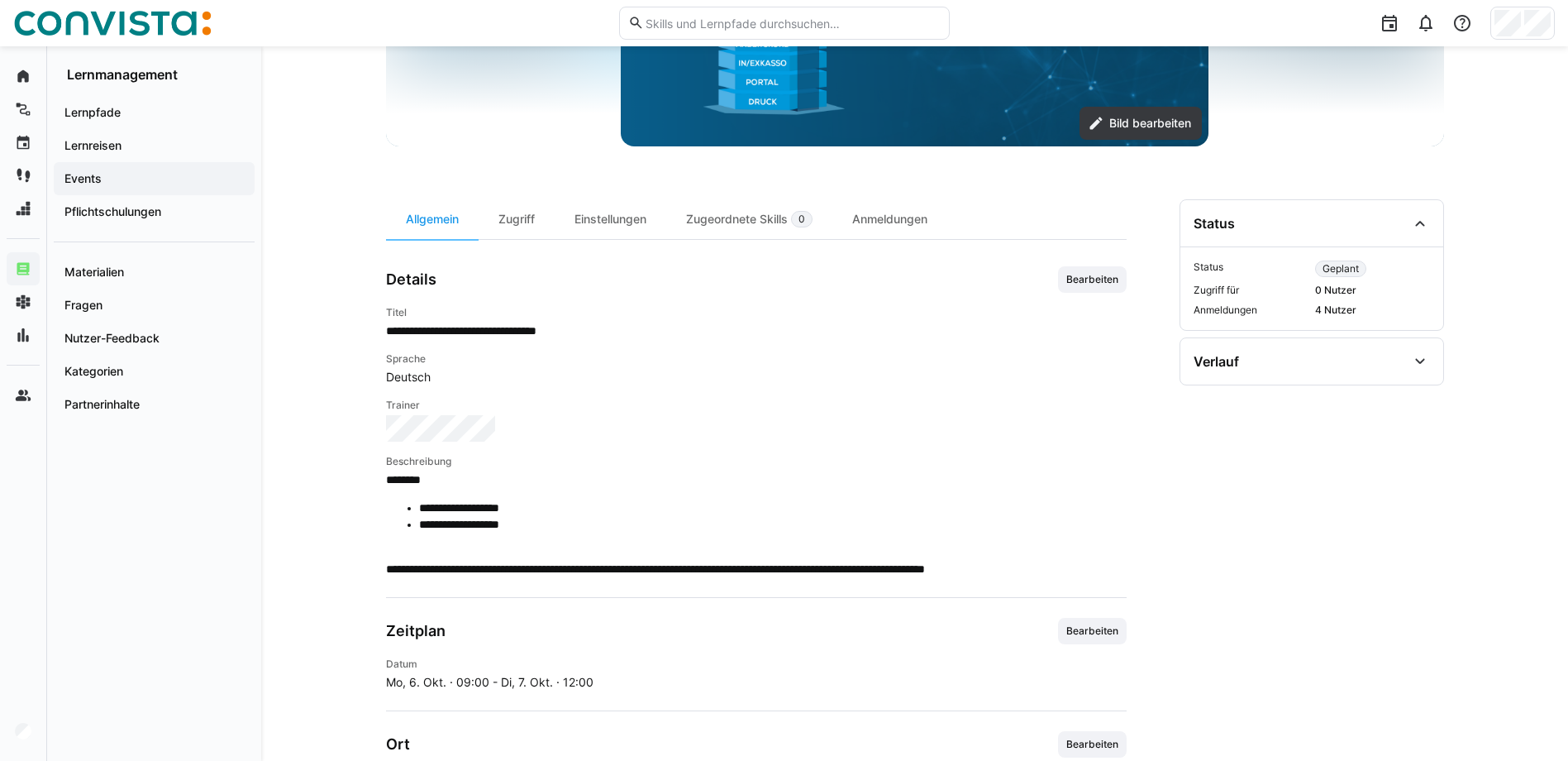
scroll to position [413, 0]
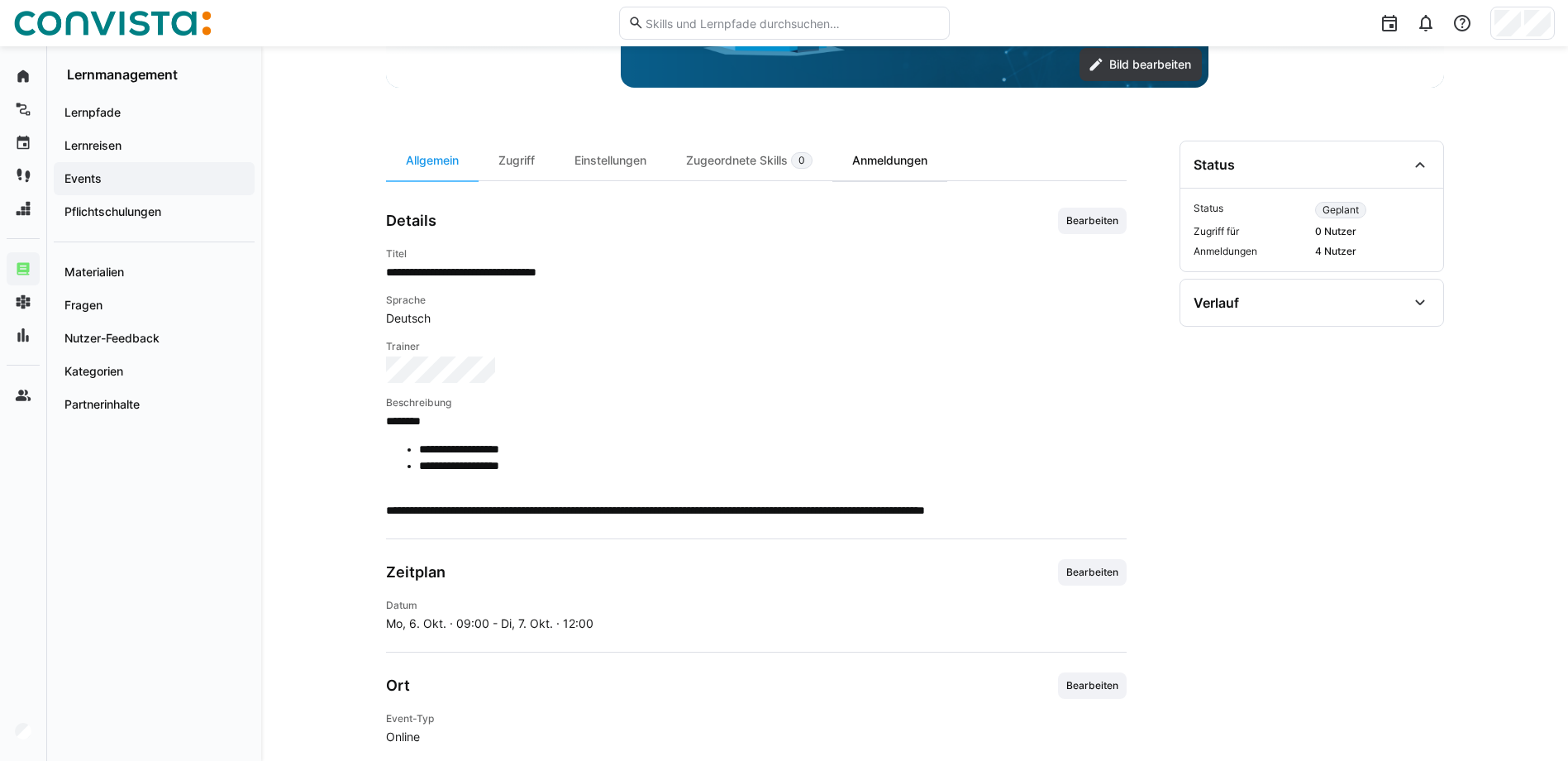
click at [893, 151] on div "Anmeldungen" at bounding box center [890, 160] width 115 height 40
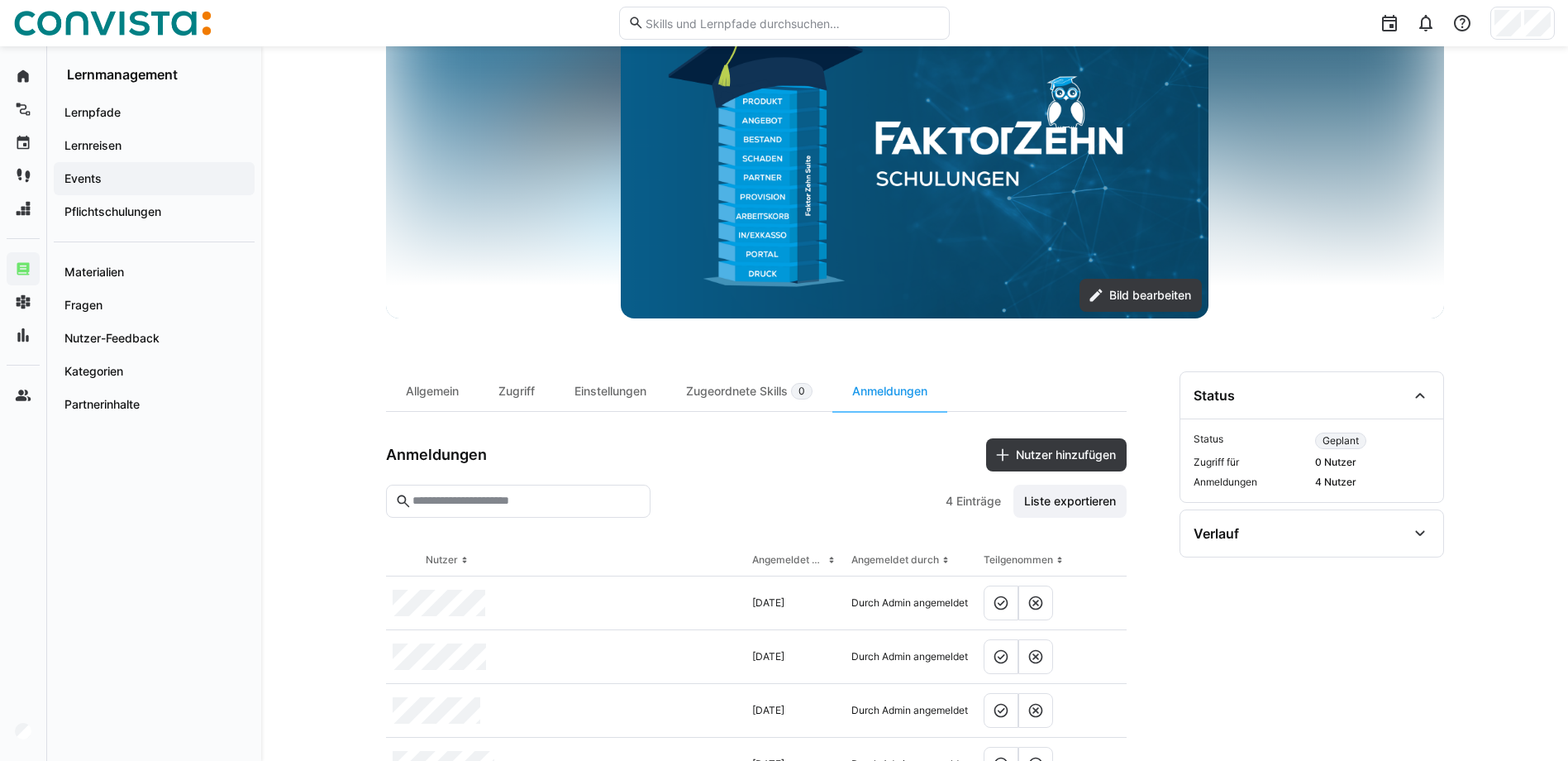
scroll to position [5, 0]
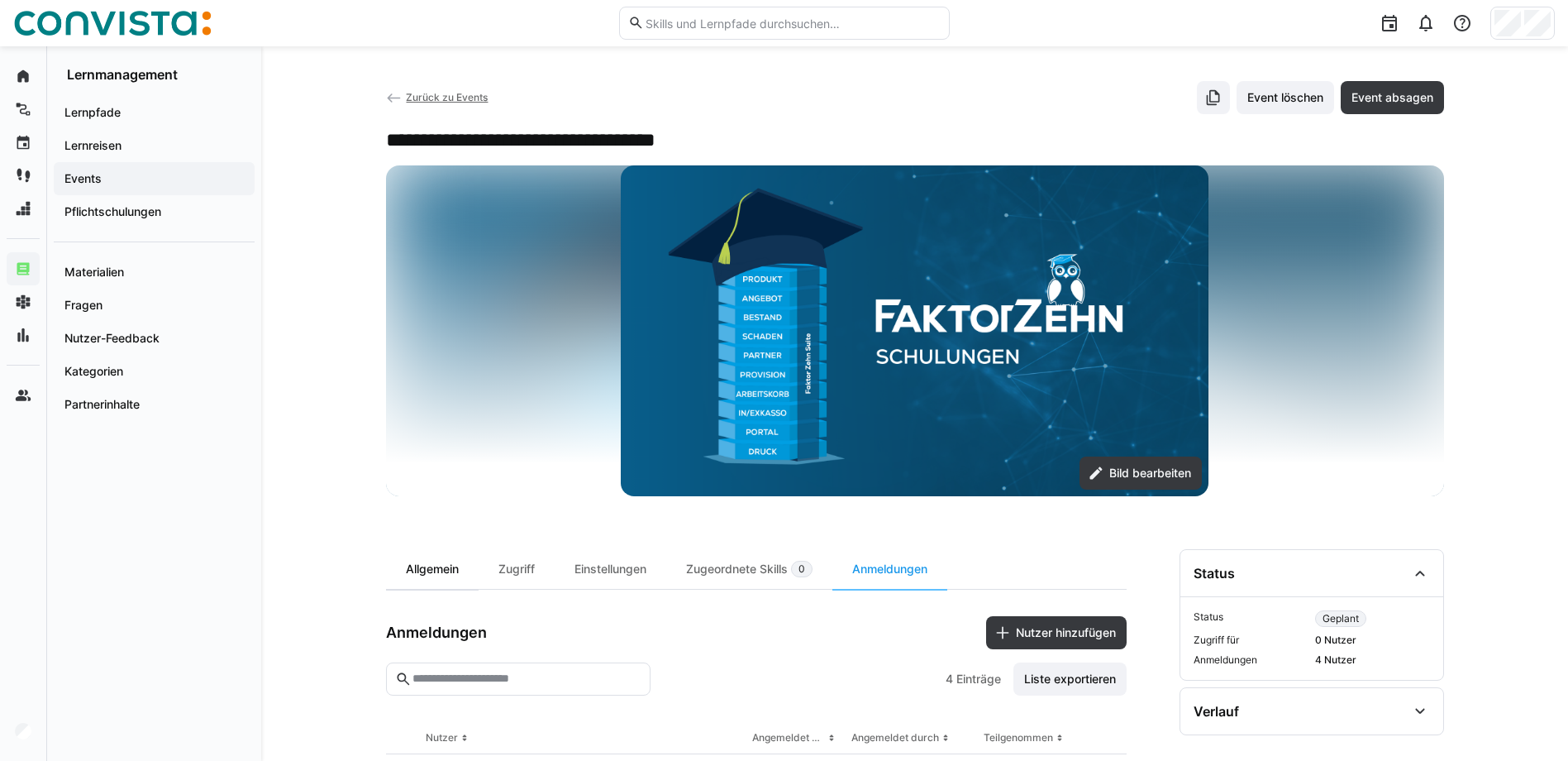
click at [432, 564] on div "Allgemein" at bounding box center [433, 568] width 92 height 40
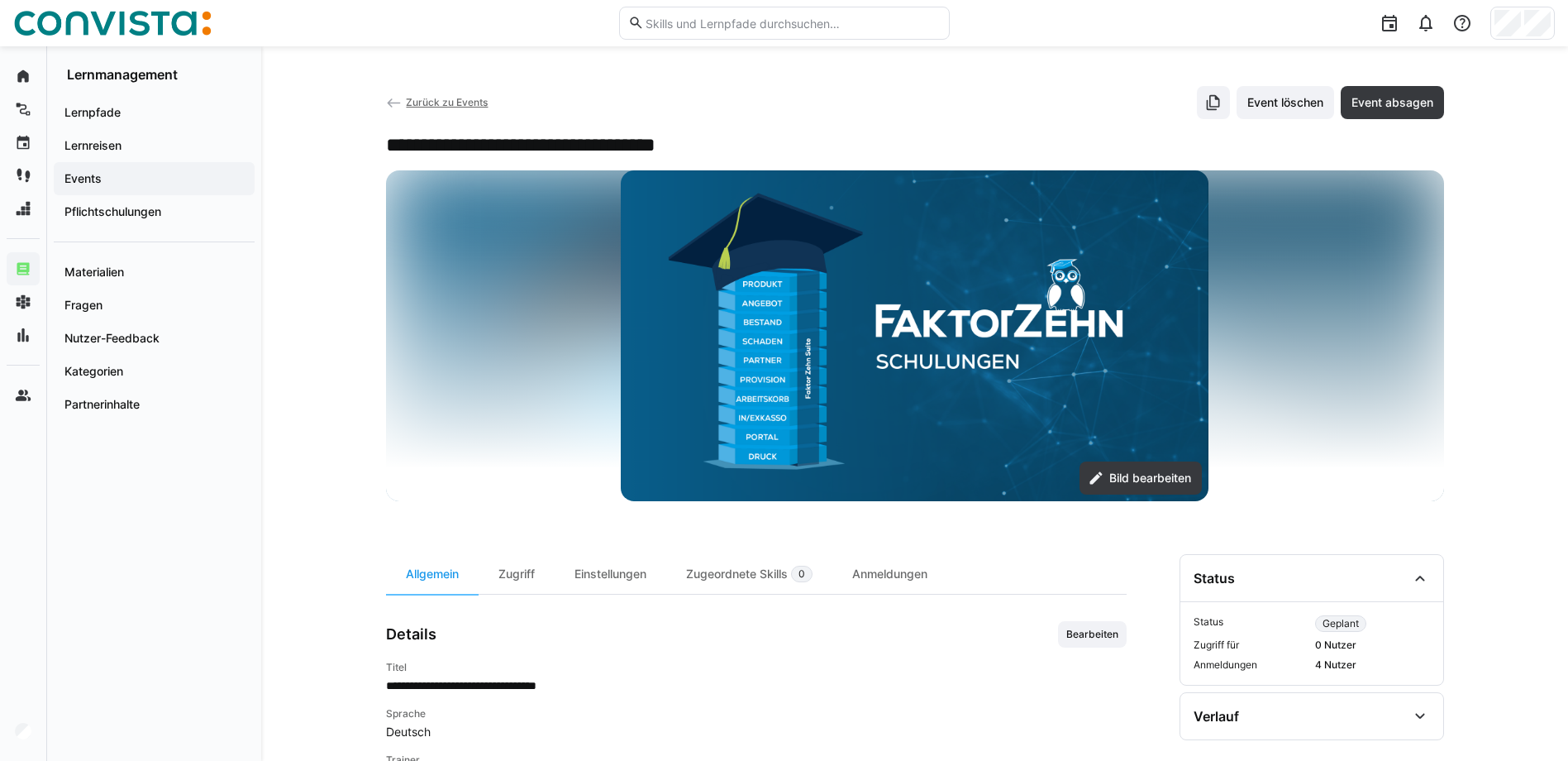
click at [455, 101] on span "Zurück zu Events" at bounding box center [446, 101] width 82 height 12
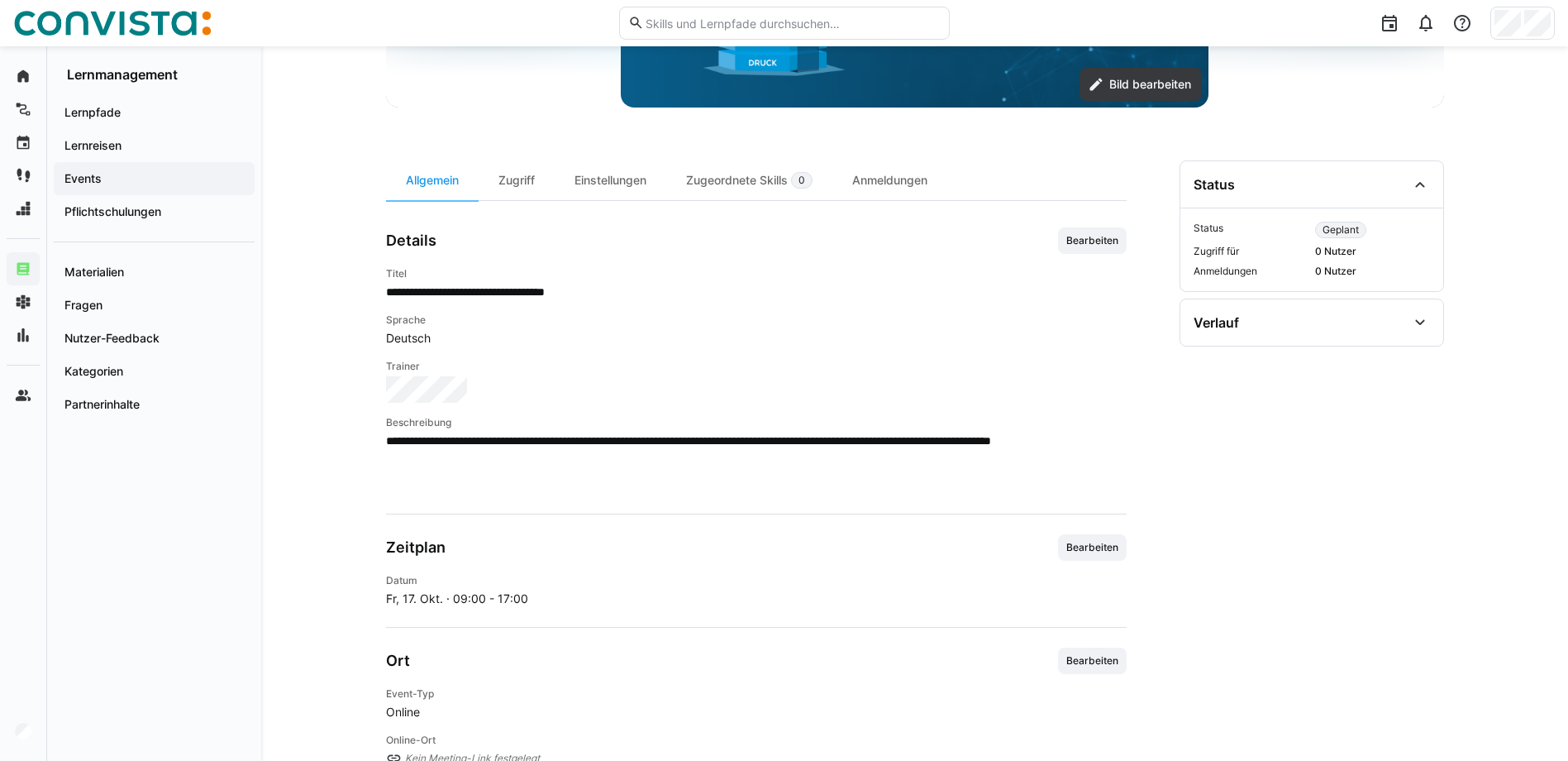
scroll to position [413, 0]
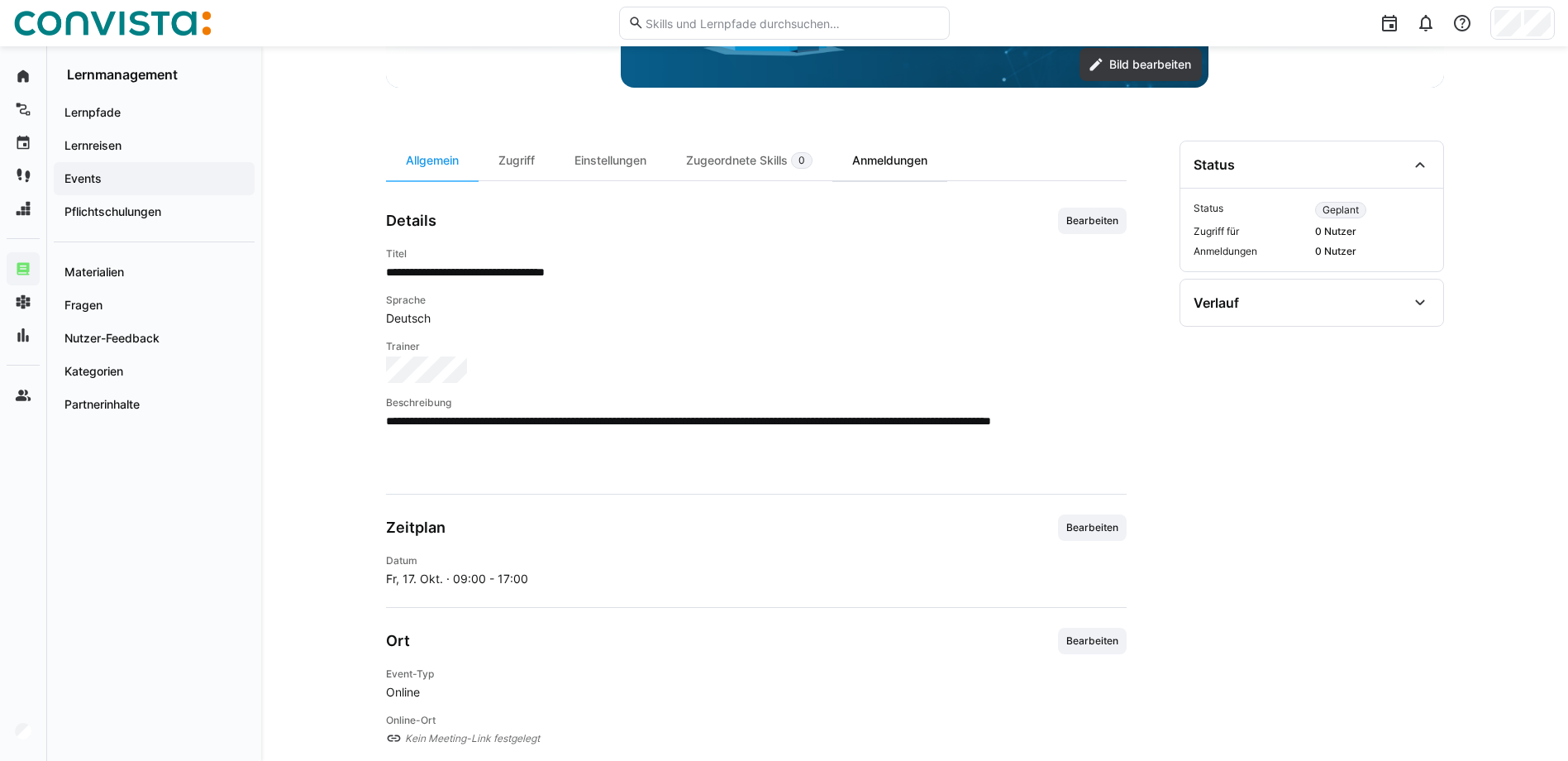
click at [881, 144] on div "Anmeldungen" at bounding box center [890, 160] width 115 height 40
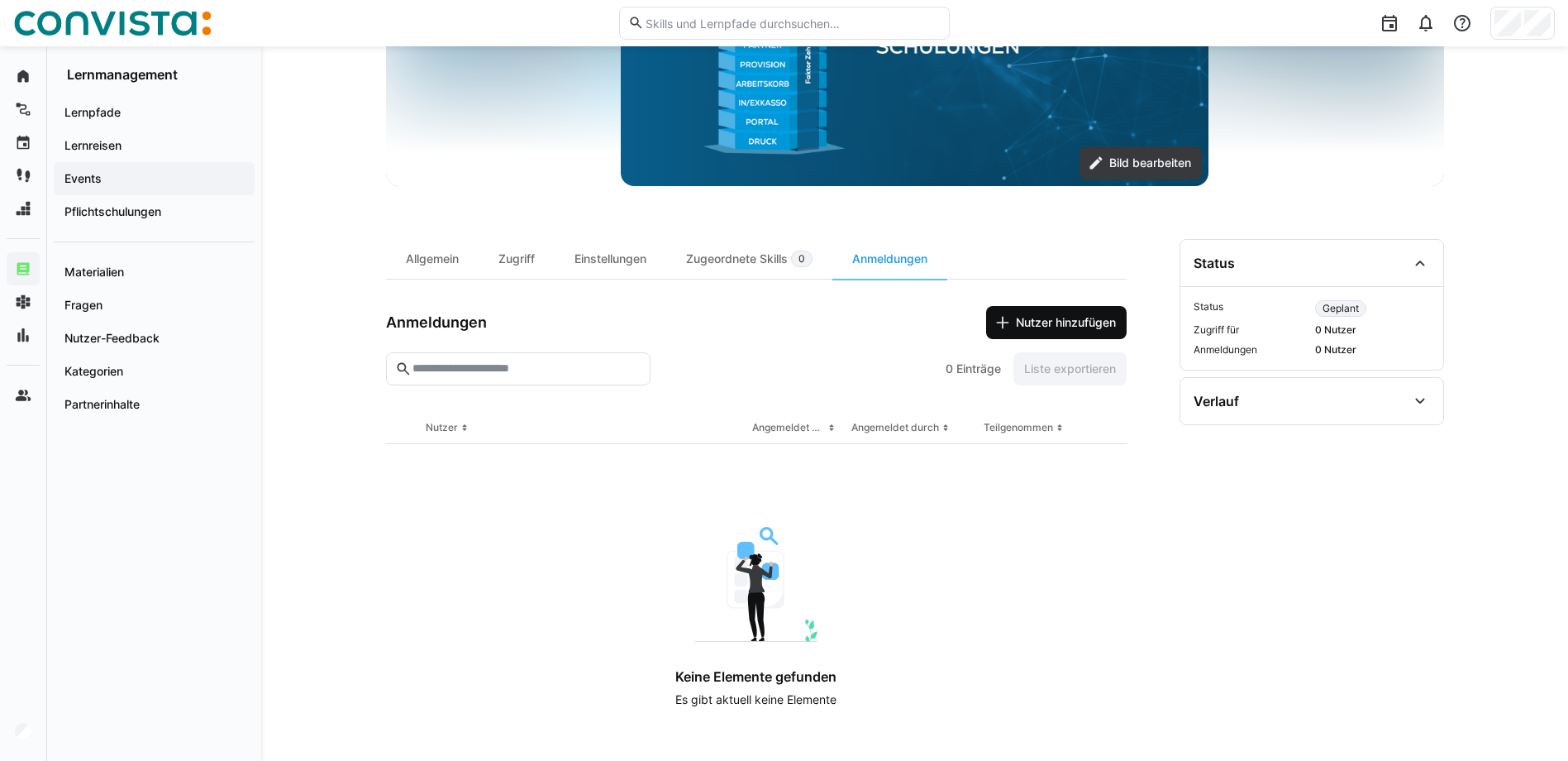
click at [1028, 327] on span "Nutzer hinzufügen" at bounding box center [1066, 323] width 105 height 17
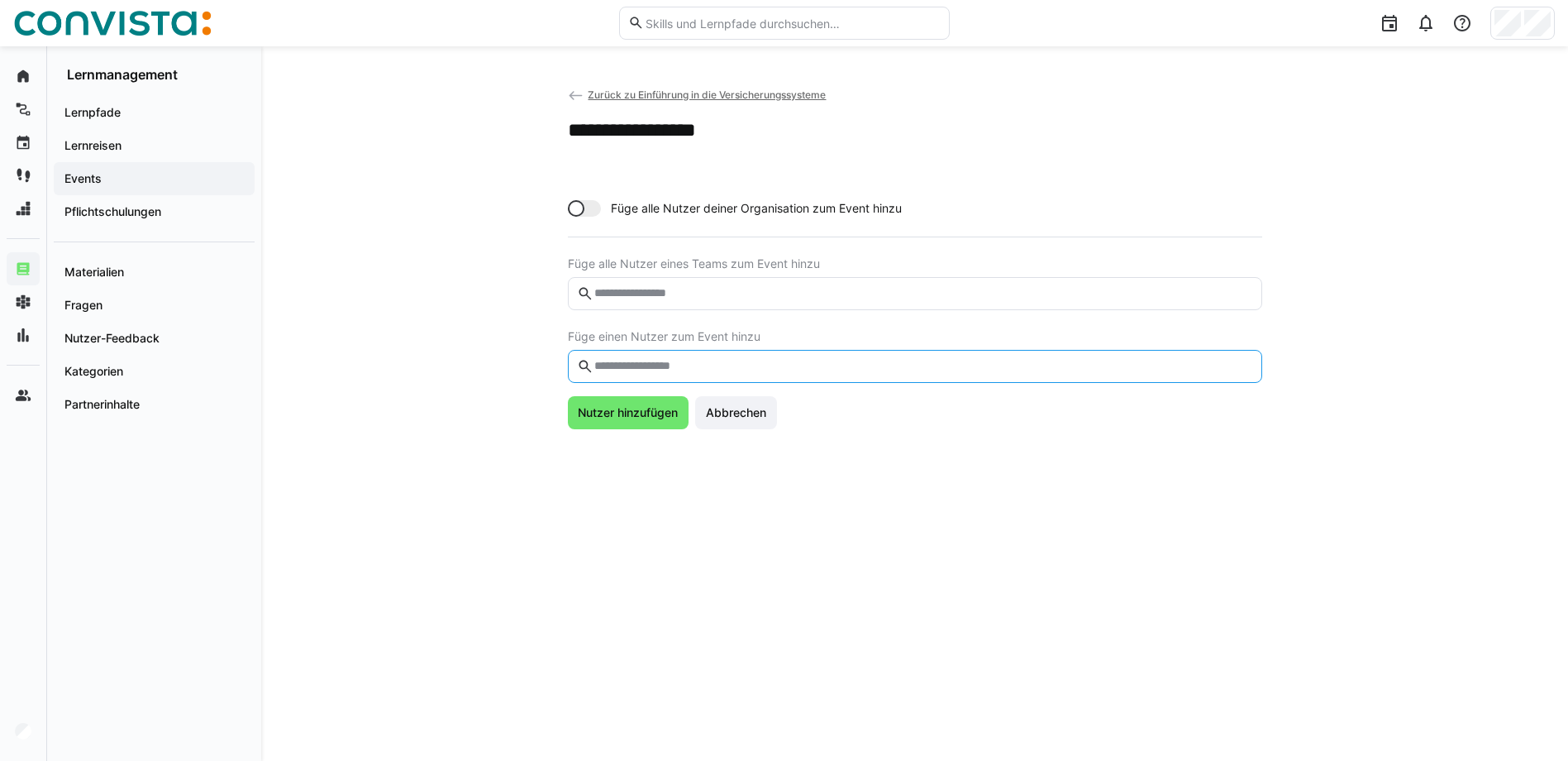
click at [647, 372] on input "text" at bounding box center [922, 366] width 659 height 15
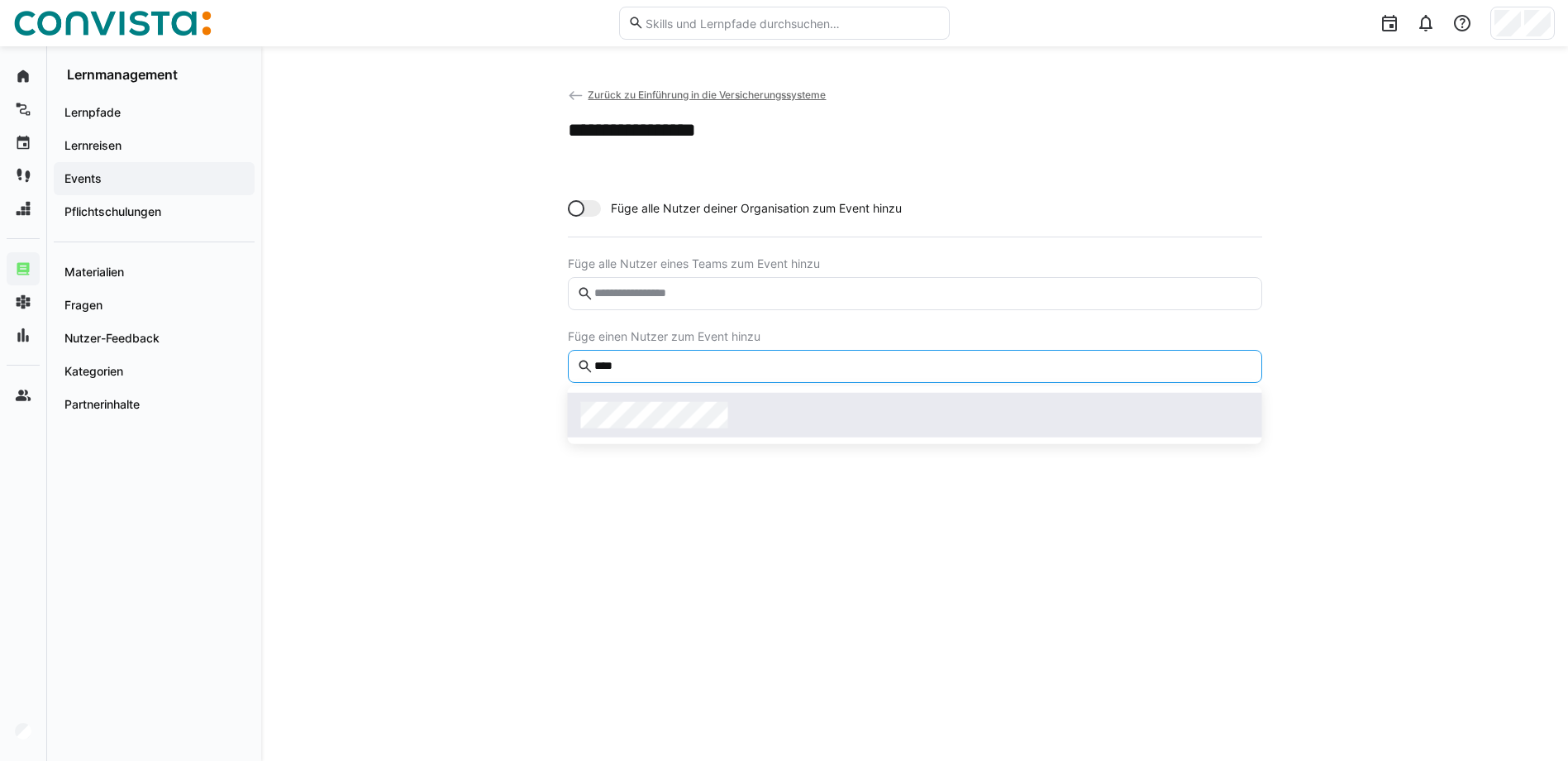
type input "****"
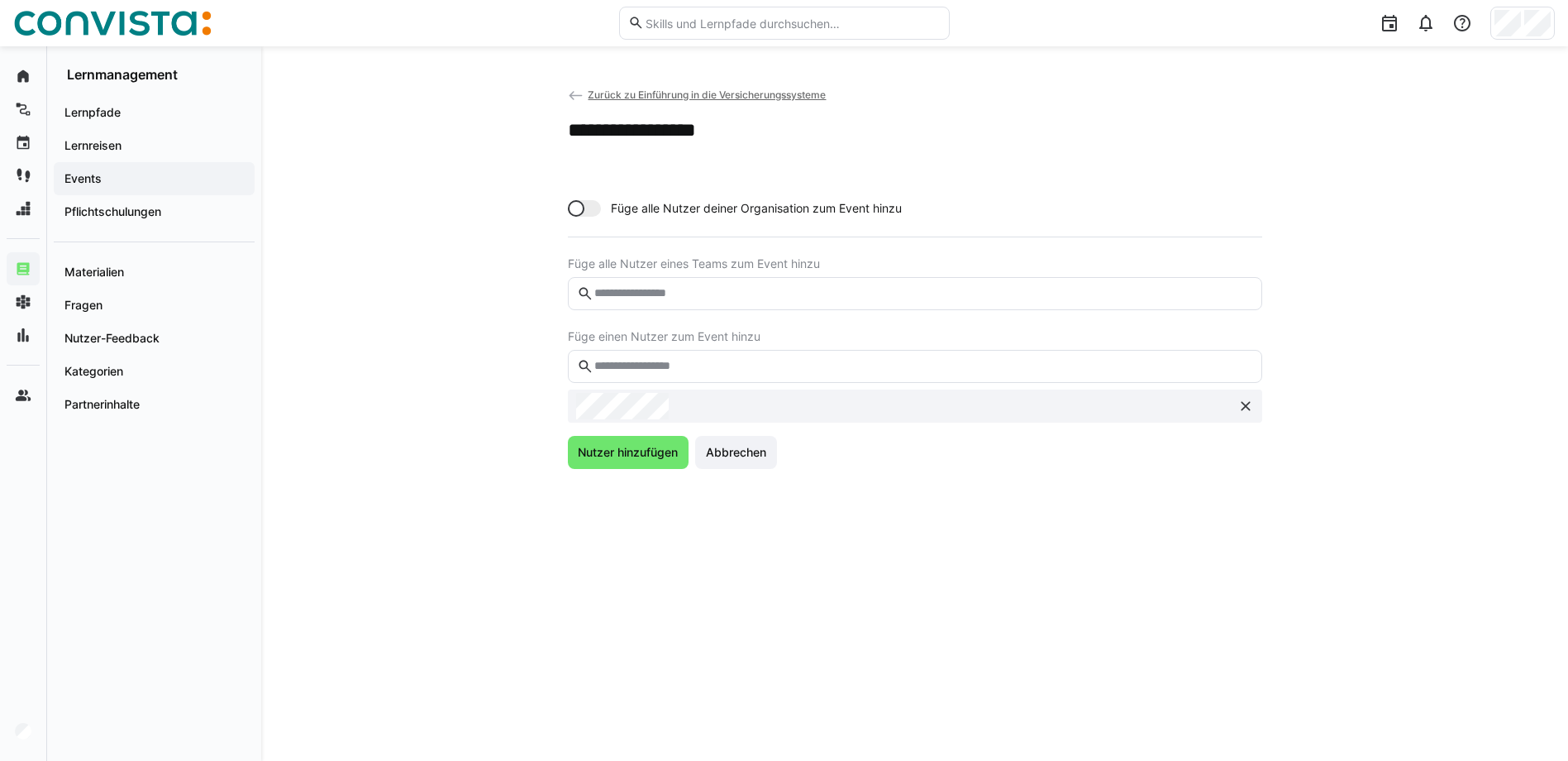
click at [639, 356] on eds-input at bounding box center [915, 366] width 695 height 33
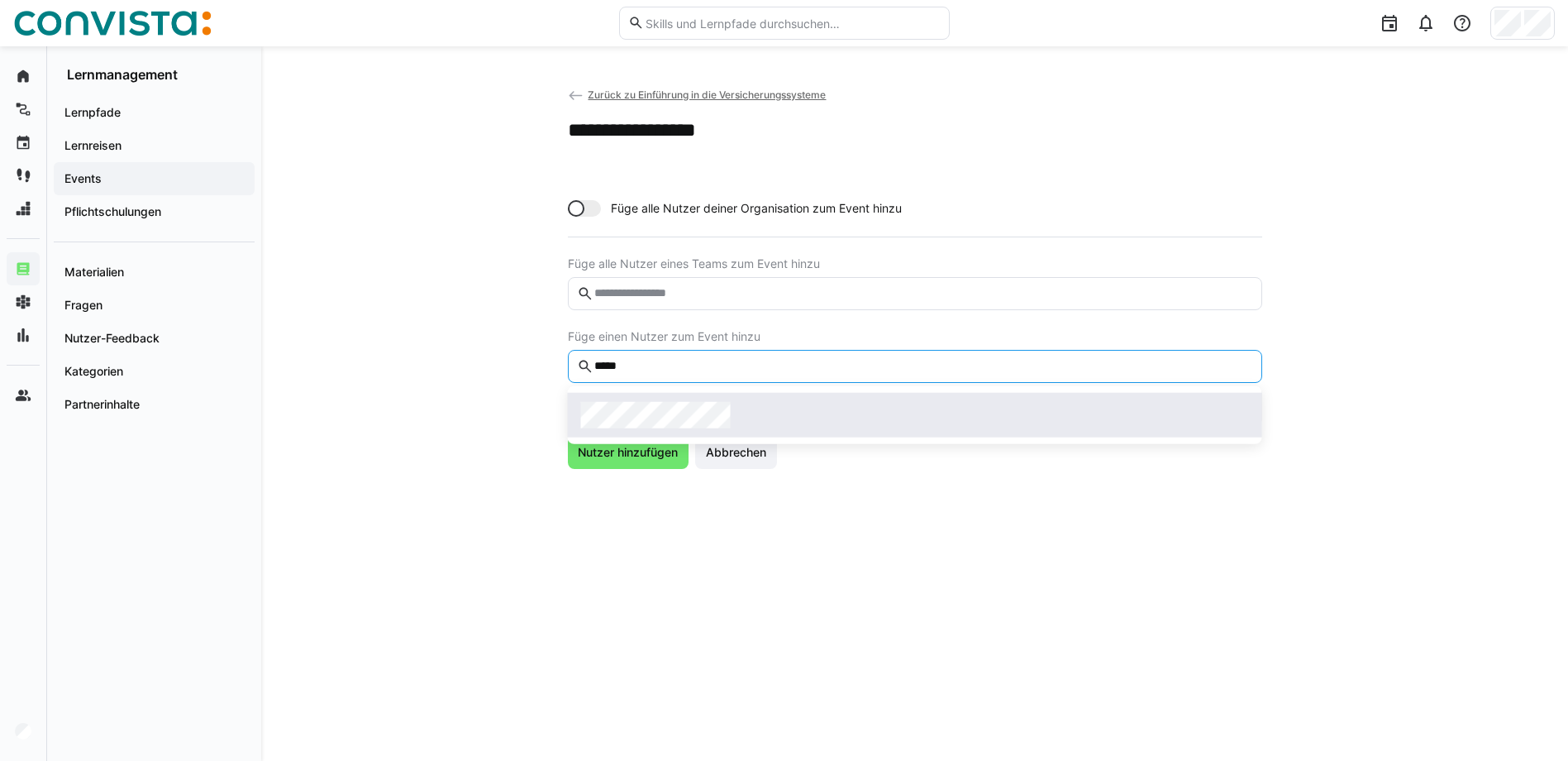
type input "*****"
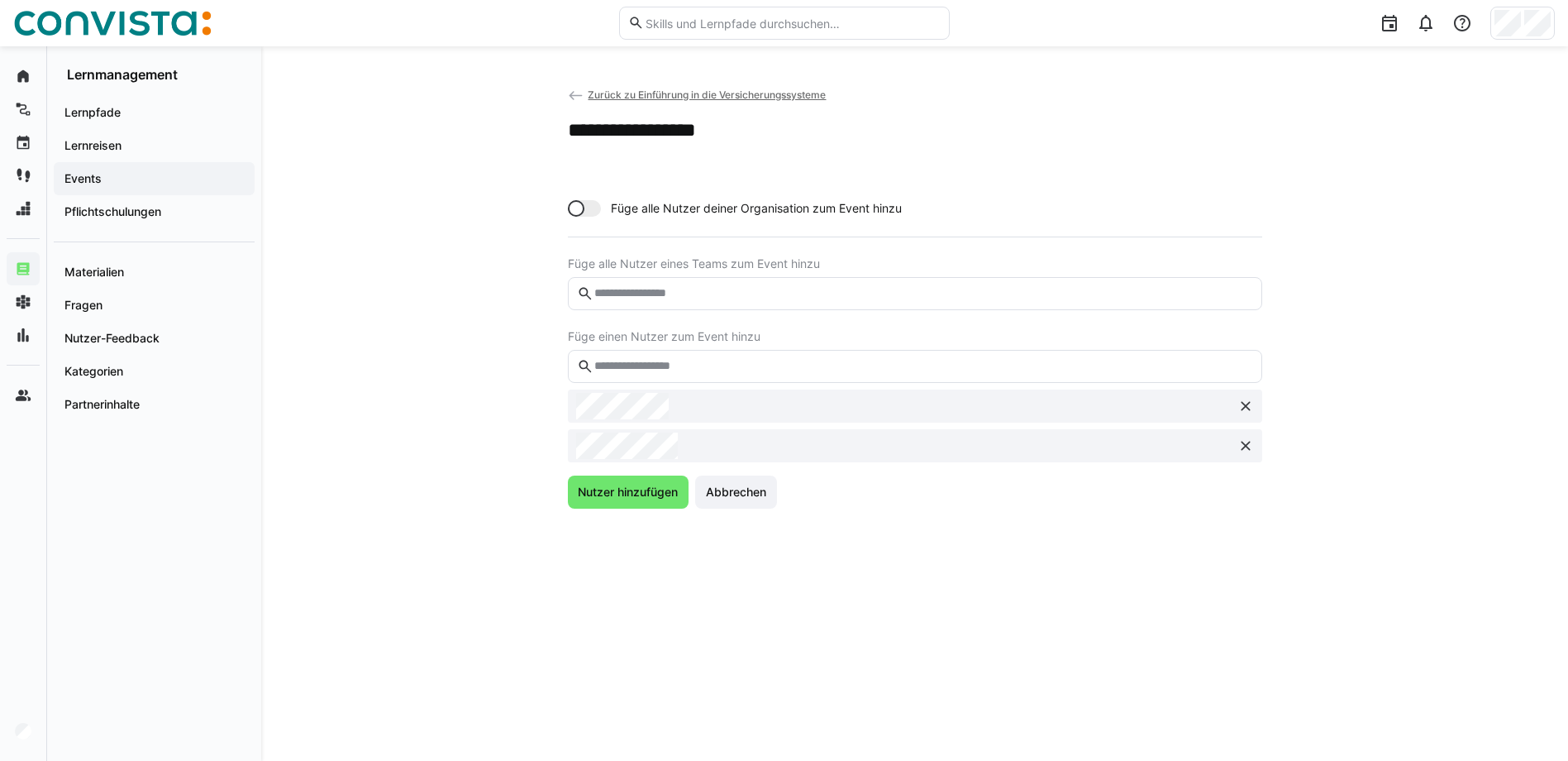
click at [654, 369] on input "text" at bounding box center [922, 366] width 659 height 15
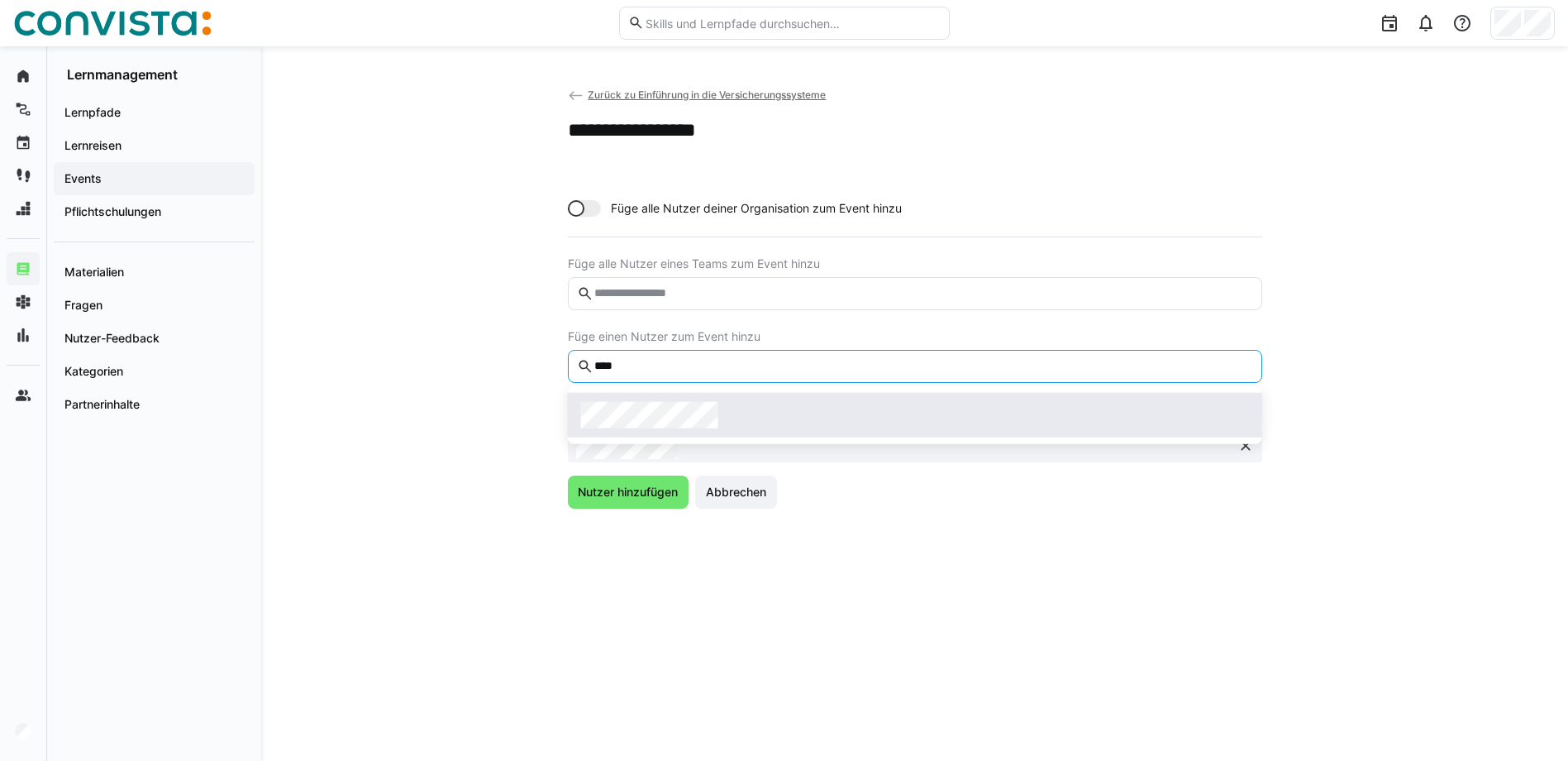
type input "****"
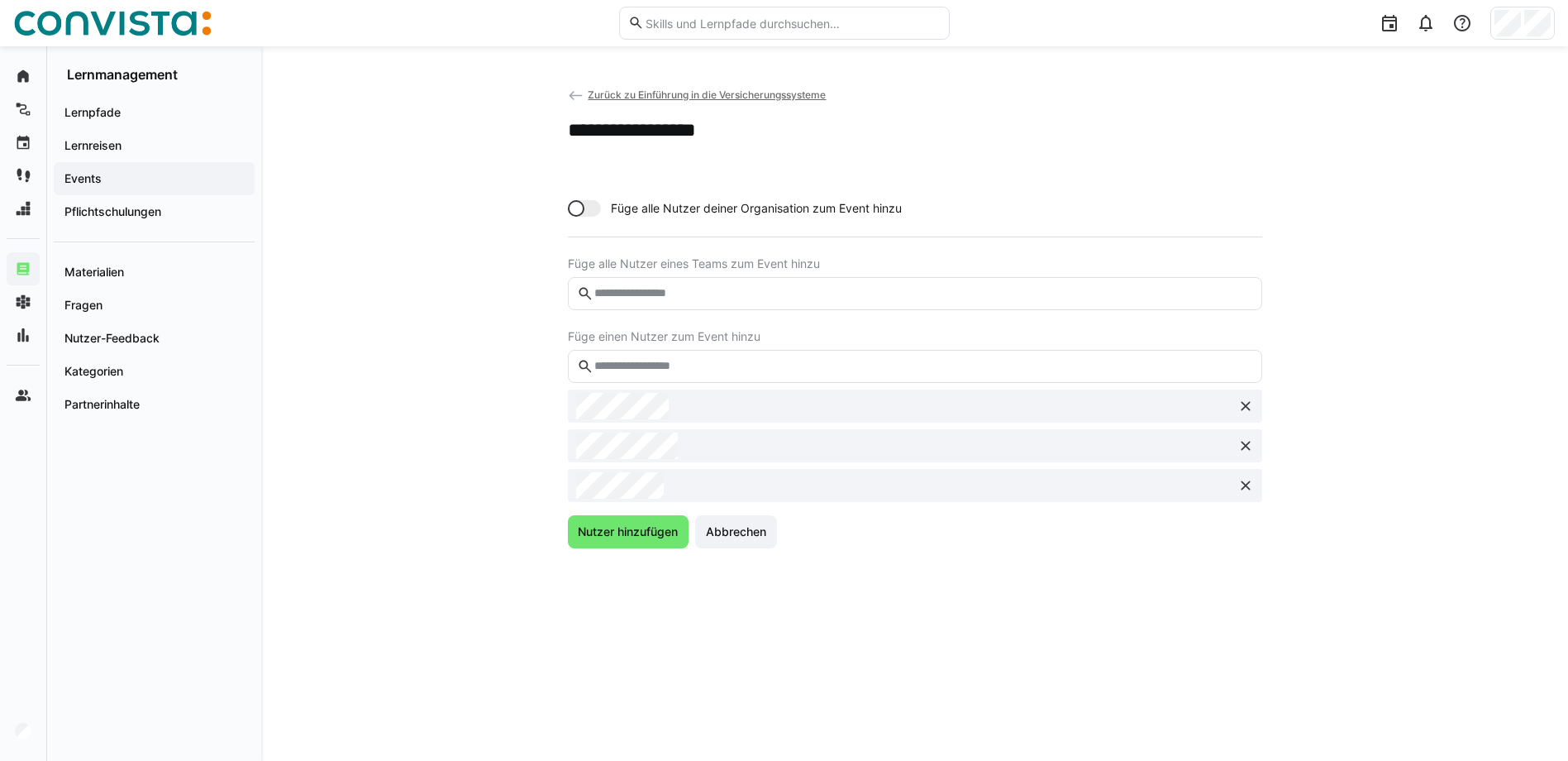
click at [692, 374] on eds-input at bounding box center [915, 366] width 695 height 33
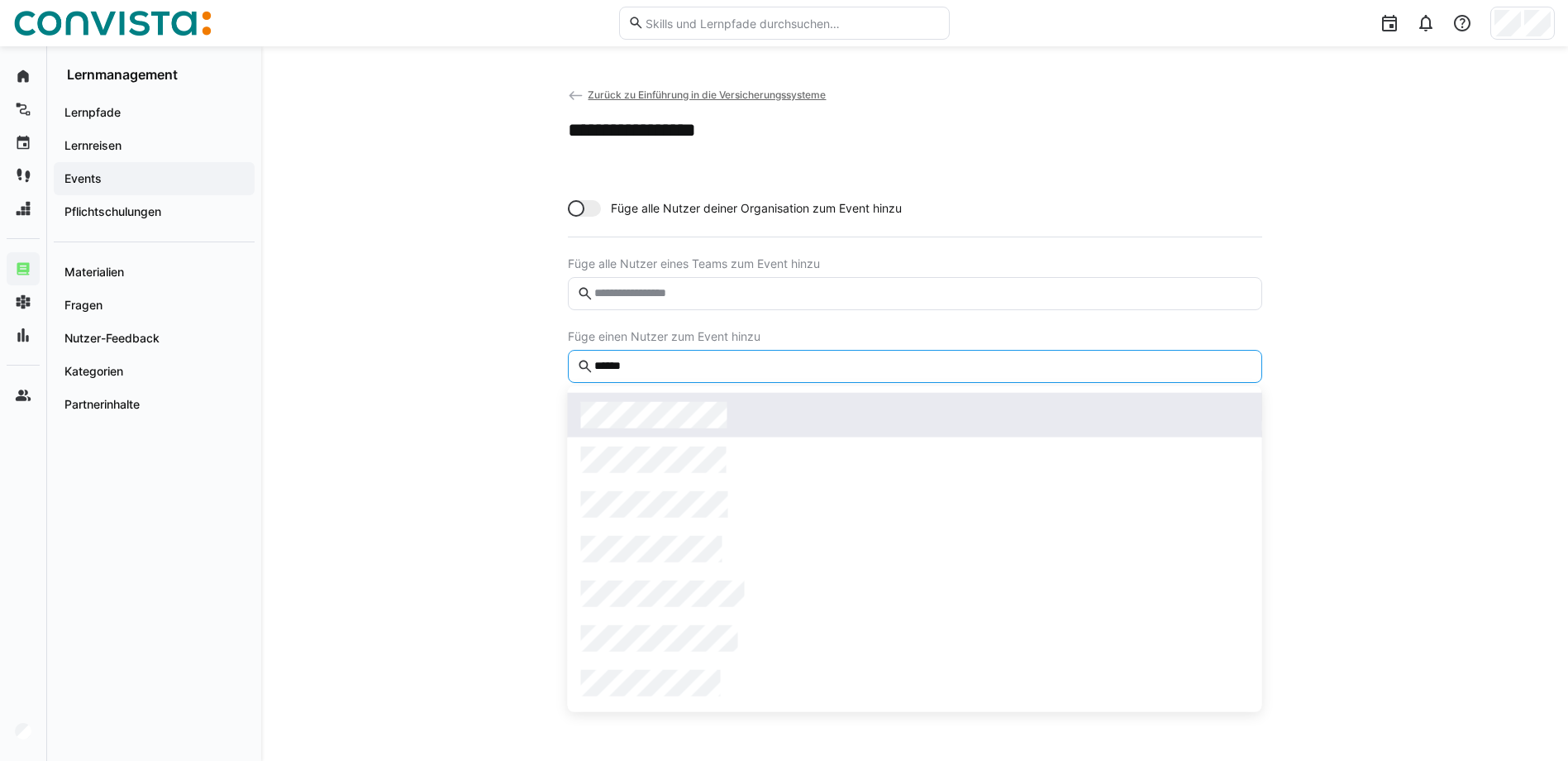
type input "******"
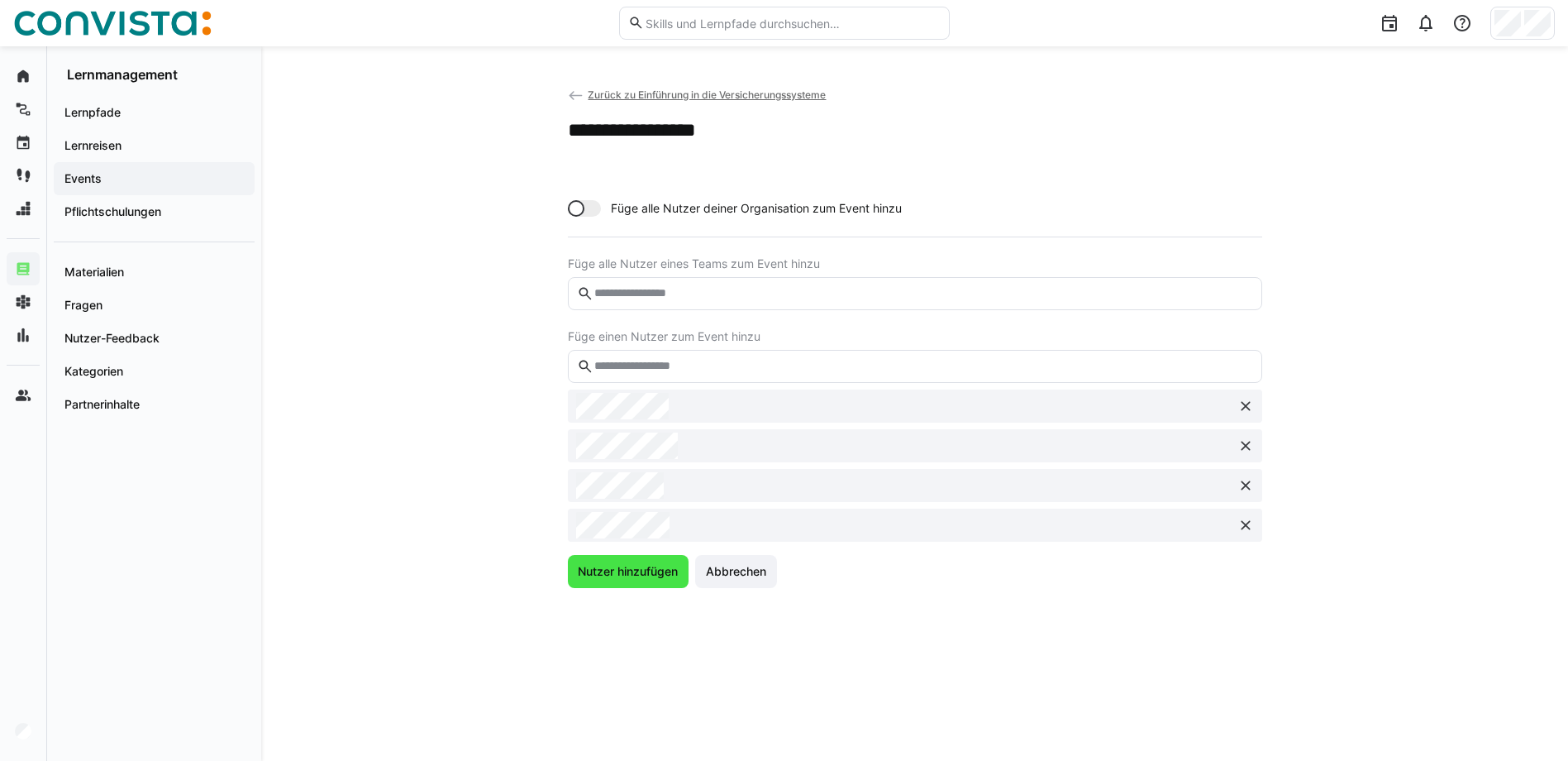
click at [648, 564] on span "Nutzer hinzufügen" at bounding box center [628, 571] width 105 height 17
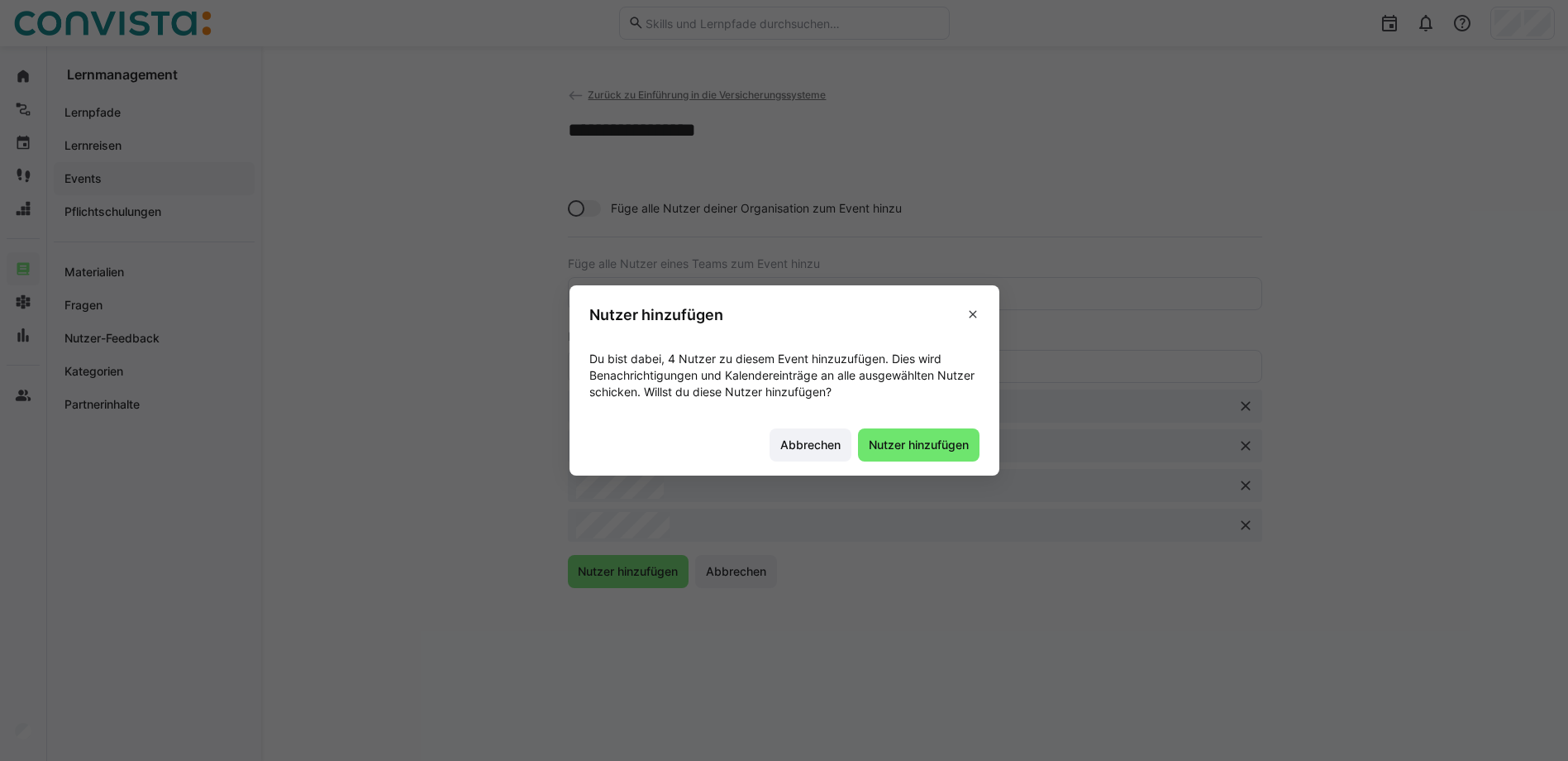
click at [954, 462] on footer "Abbrechen Nutzer hinzufügen" at bounding box center [785, 444] width 430 height 62
click at [957, 425] on footer "Abbrechen Nutzer hinzufügen" at bounding box center [785, 444] width 430 height 62
click at [971, 440] on span "Nutzer hinzufügen" at bounding box center [919, 445] width 105 height 17
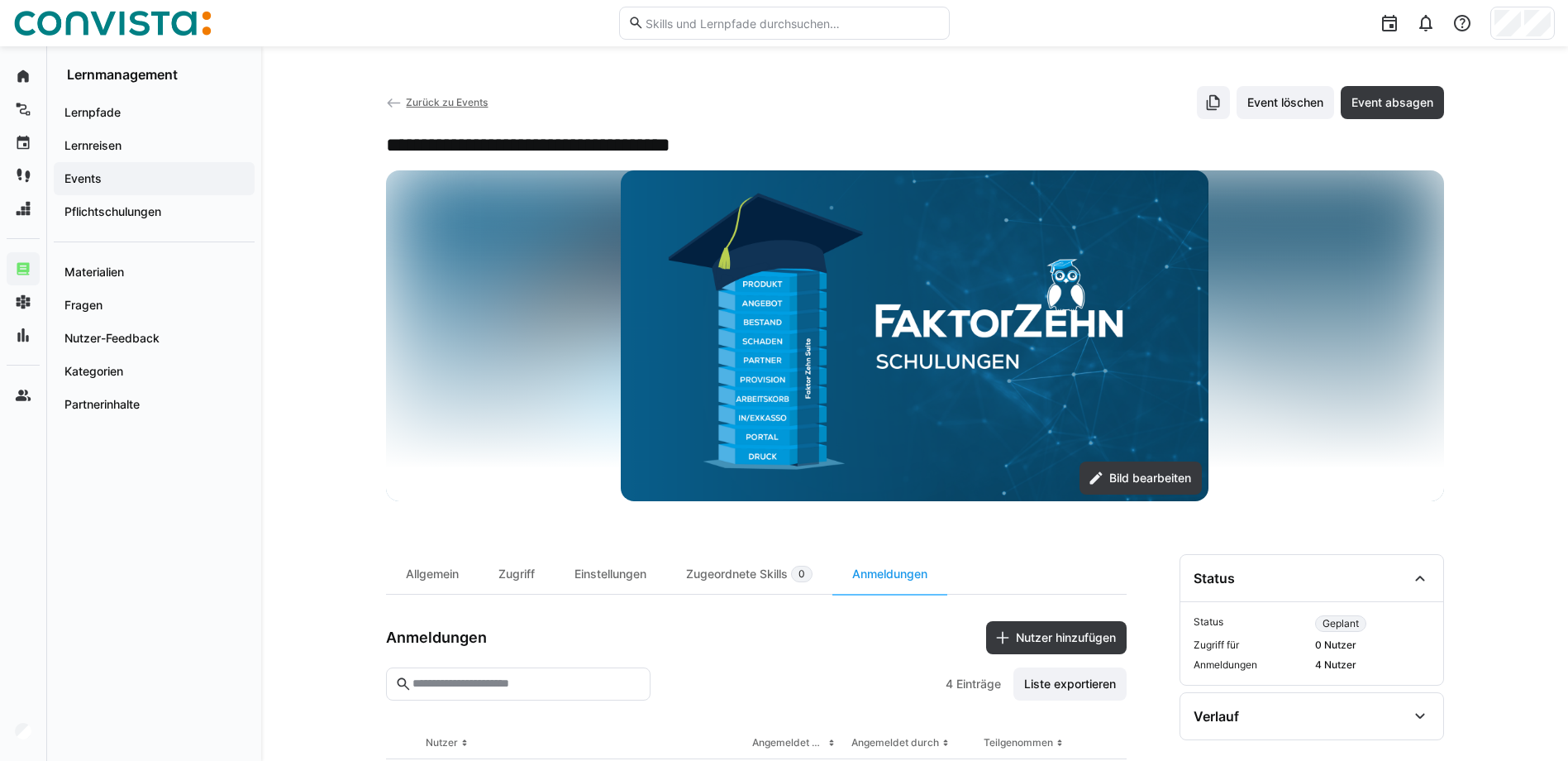
click at [410, 103] on span "Zurück zu Events" at bounding box center [446, 101] width 82 height 12
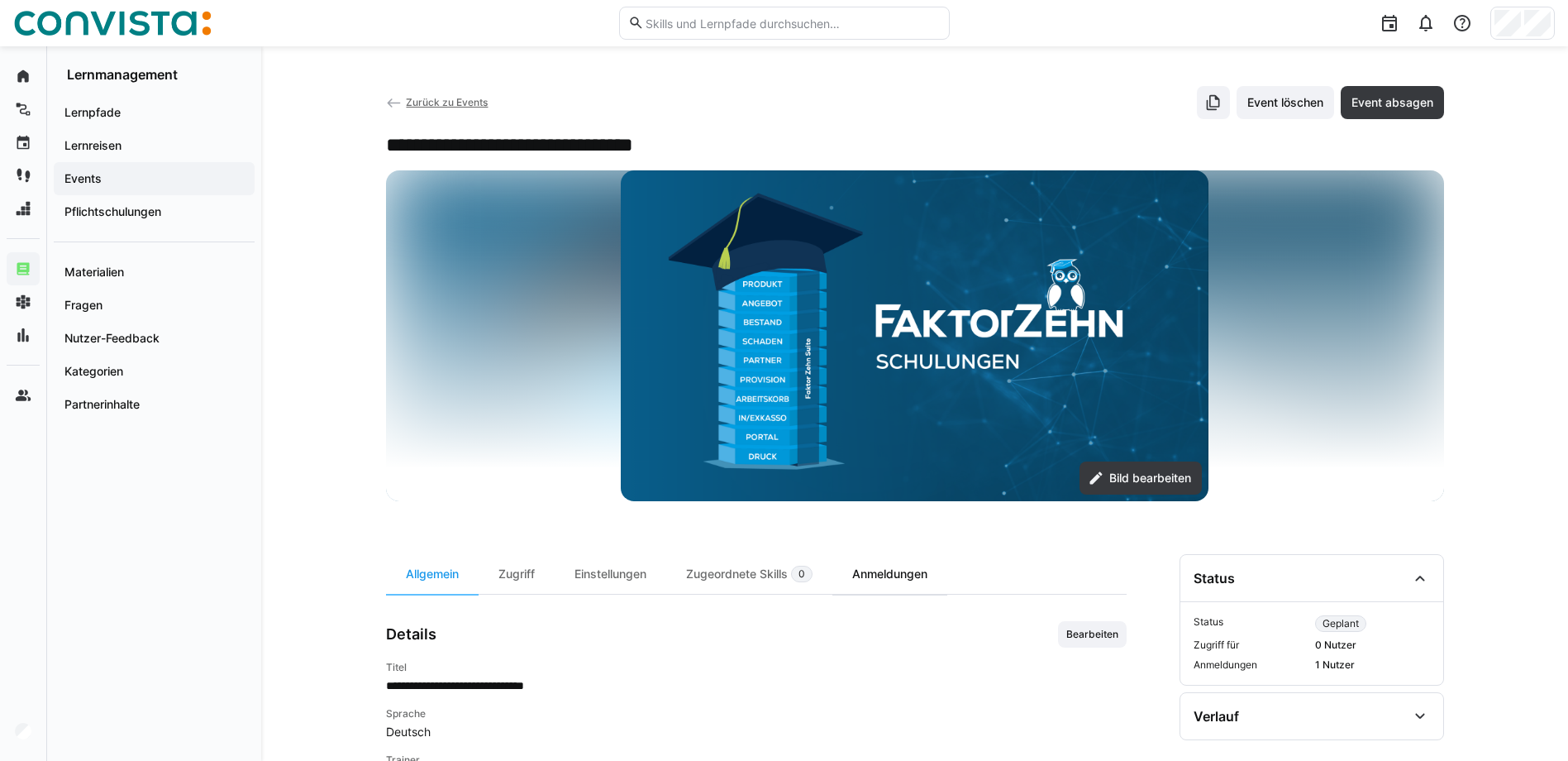
click at [866, 570] on div "Anmeldungen" at bounding box center [890, 574] width 115 height 40
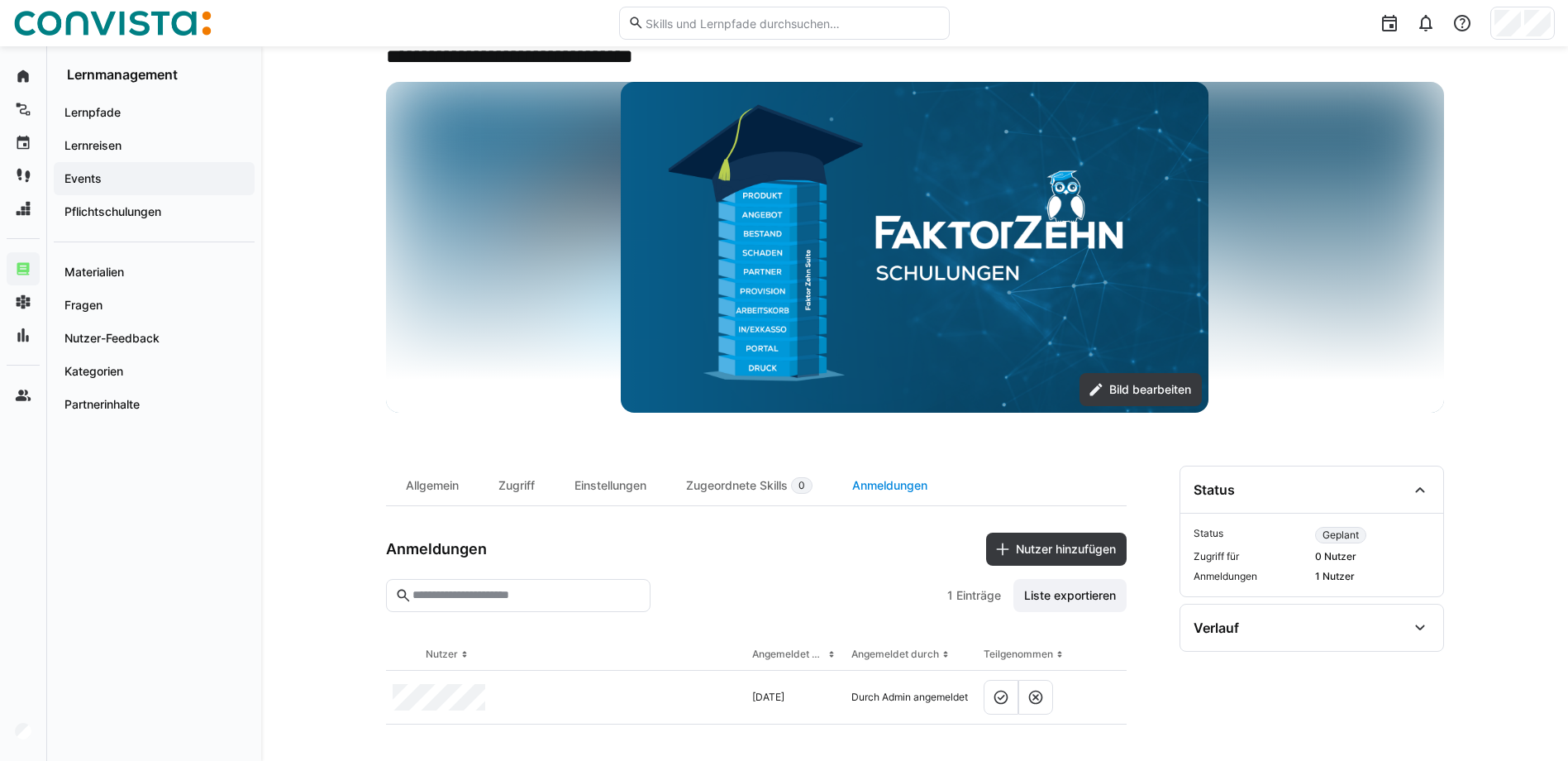
scroll to position [91, 0]
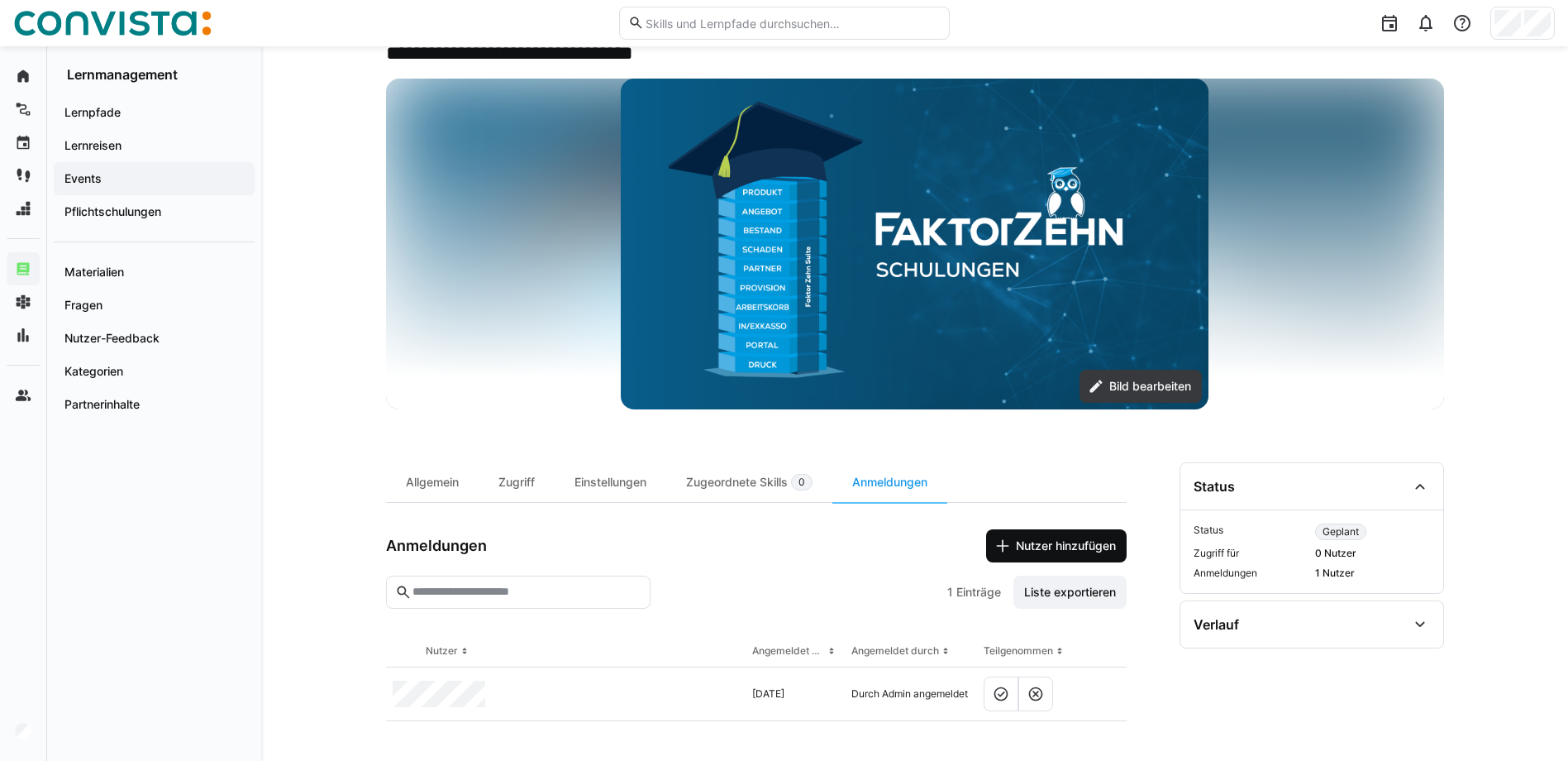
click at [1025, 552] on span "Nutzer hinzufügen" at bounding box center [1066, 546] width 105 height 17
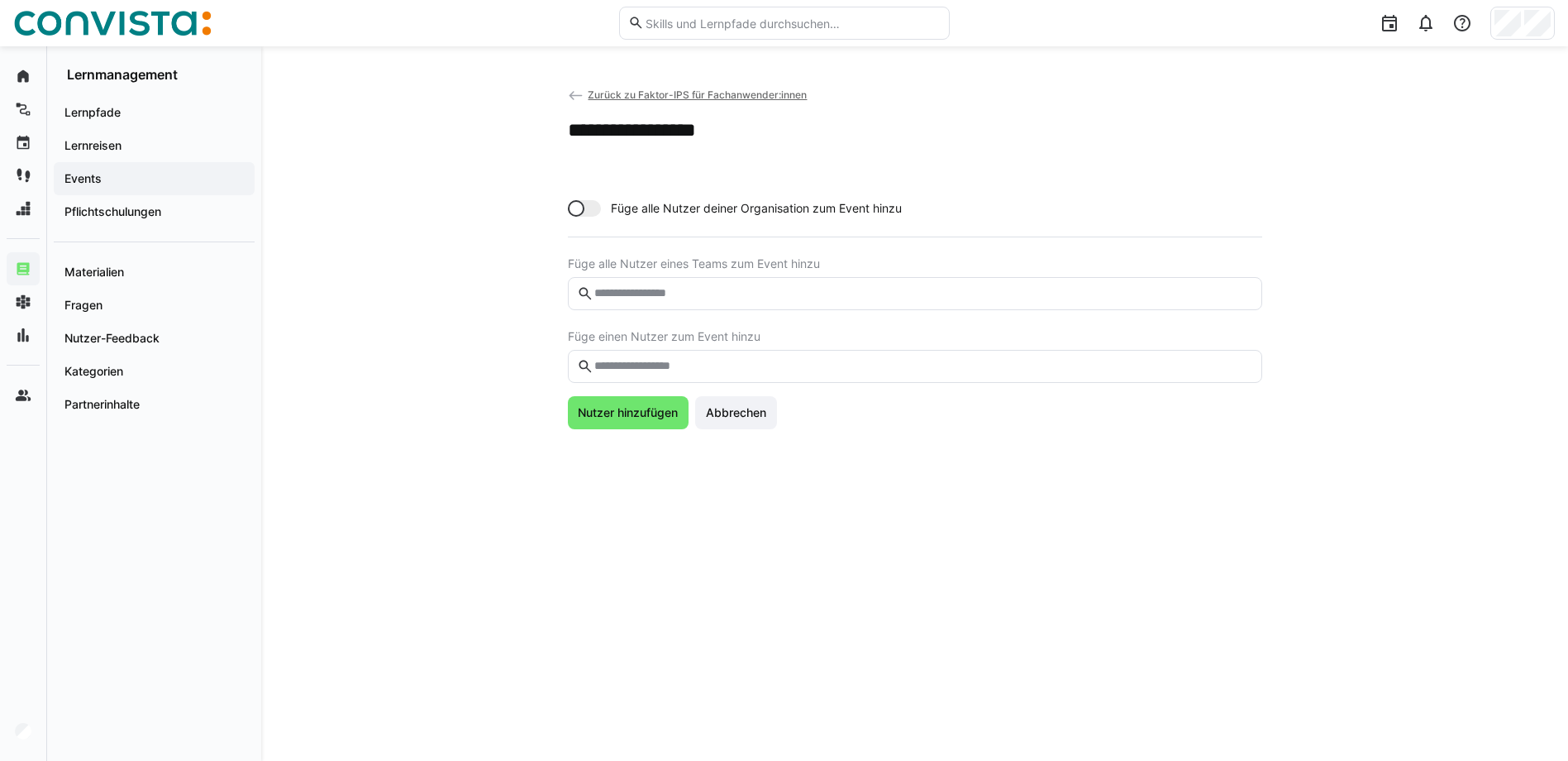
click at [731, 375] on eds-input at bounding box center [915, 366] width 695 height 33
type input "*"
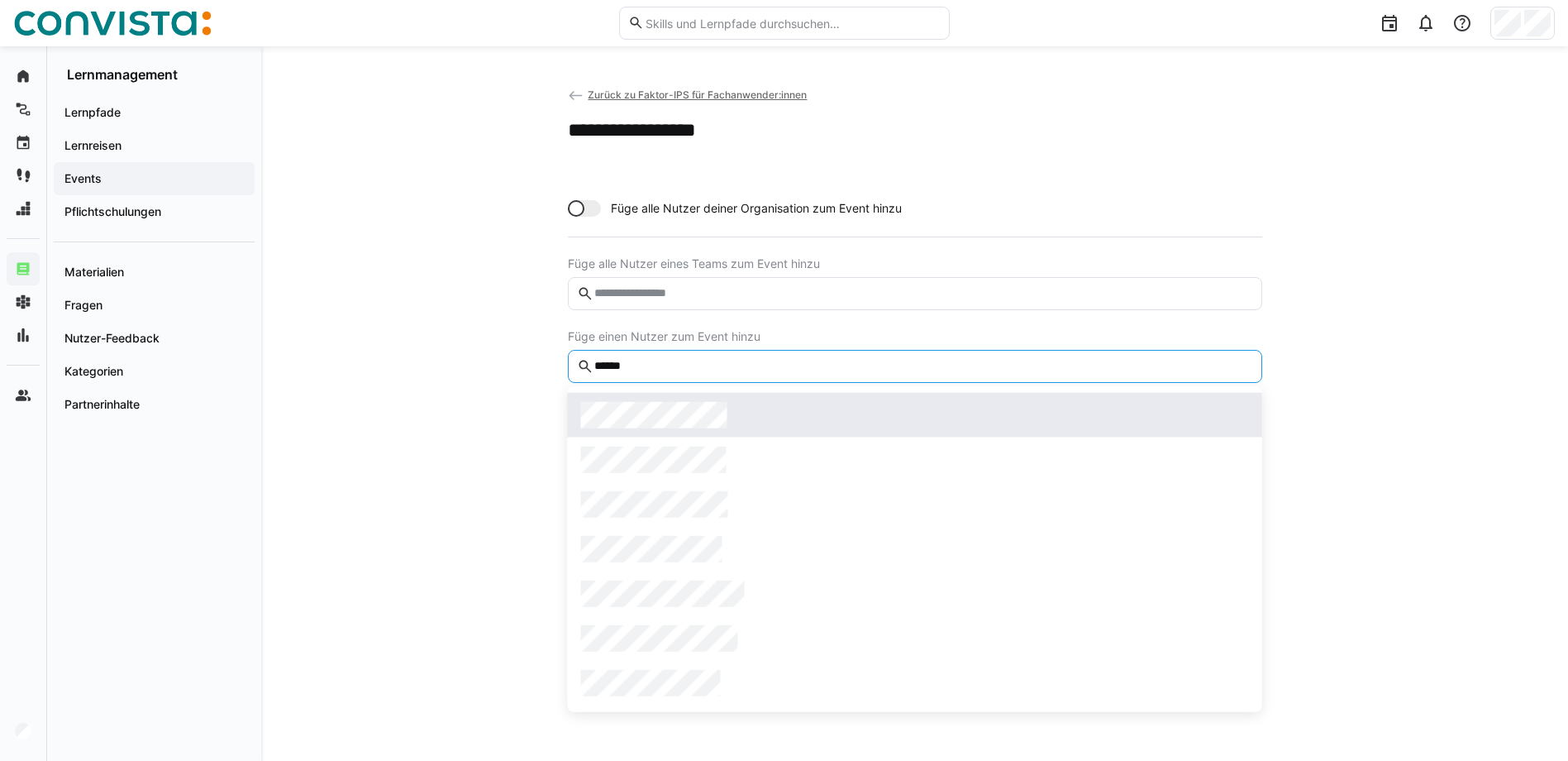
type input "******"
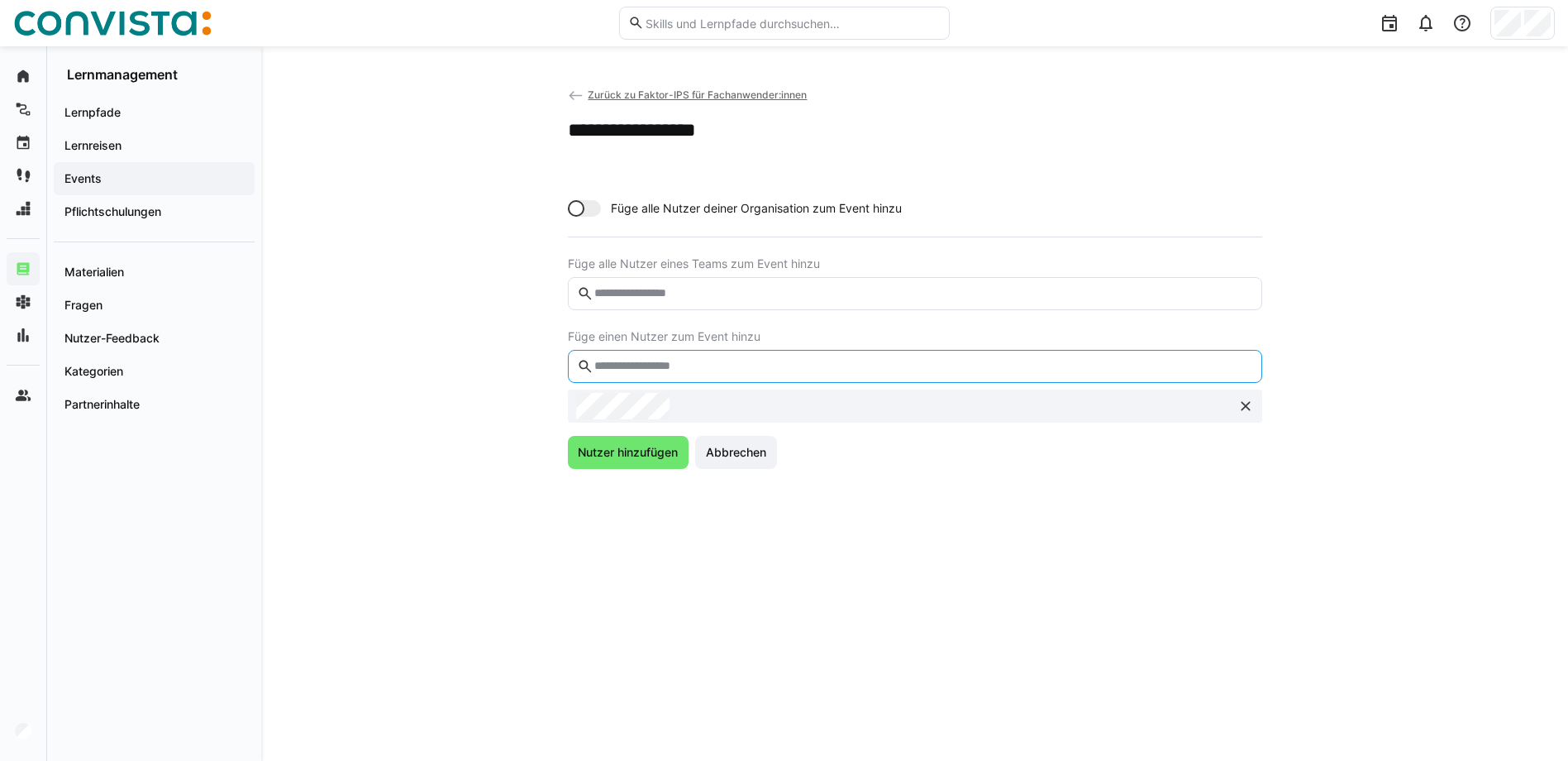
click at [671, 371] on input "text" at bounding box center [922, 366] width 659 height 15
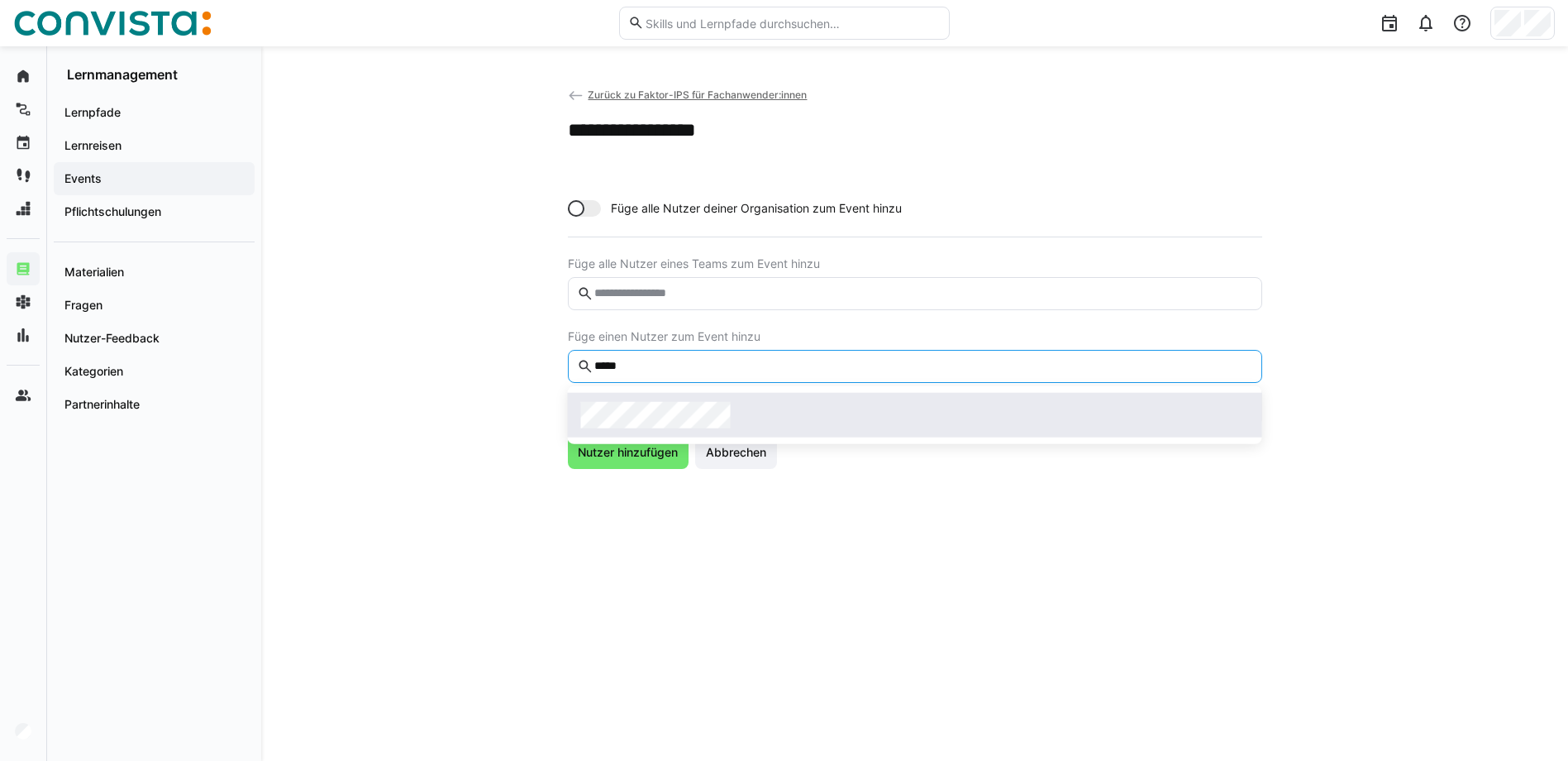
type input "*****"
click at [667, 395] on span at bounding box center [915, 415] width 695 height 44
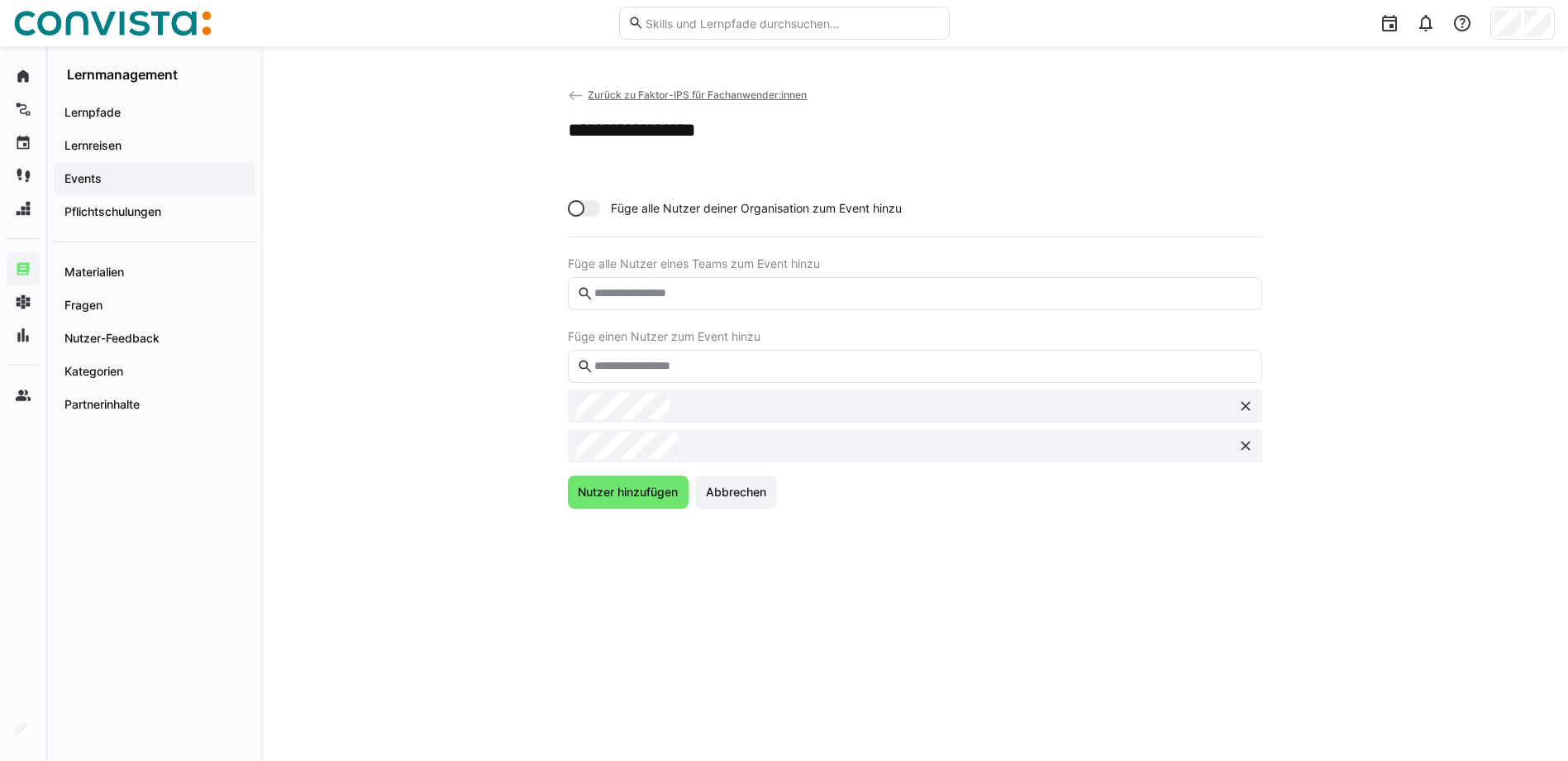
click at [672, 355] on eds-input at bounding box center [915, 366] width 695 height 33
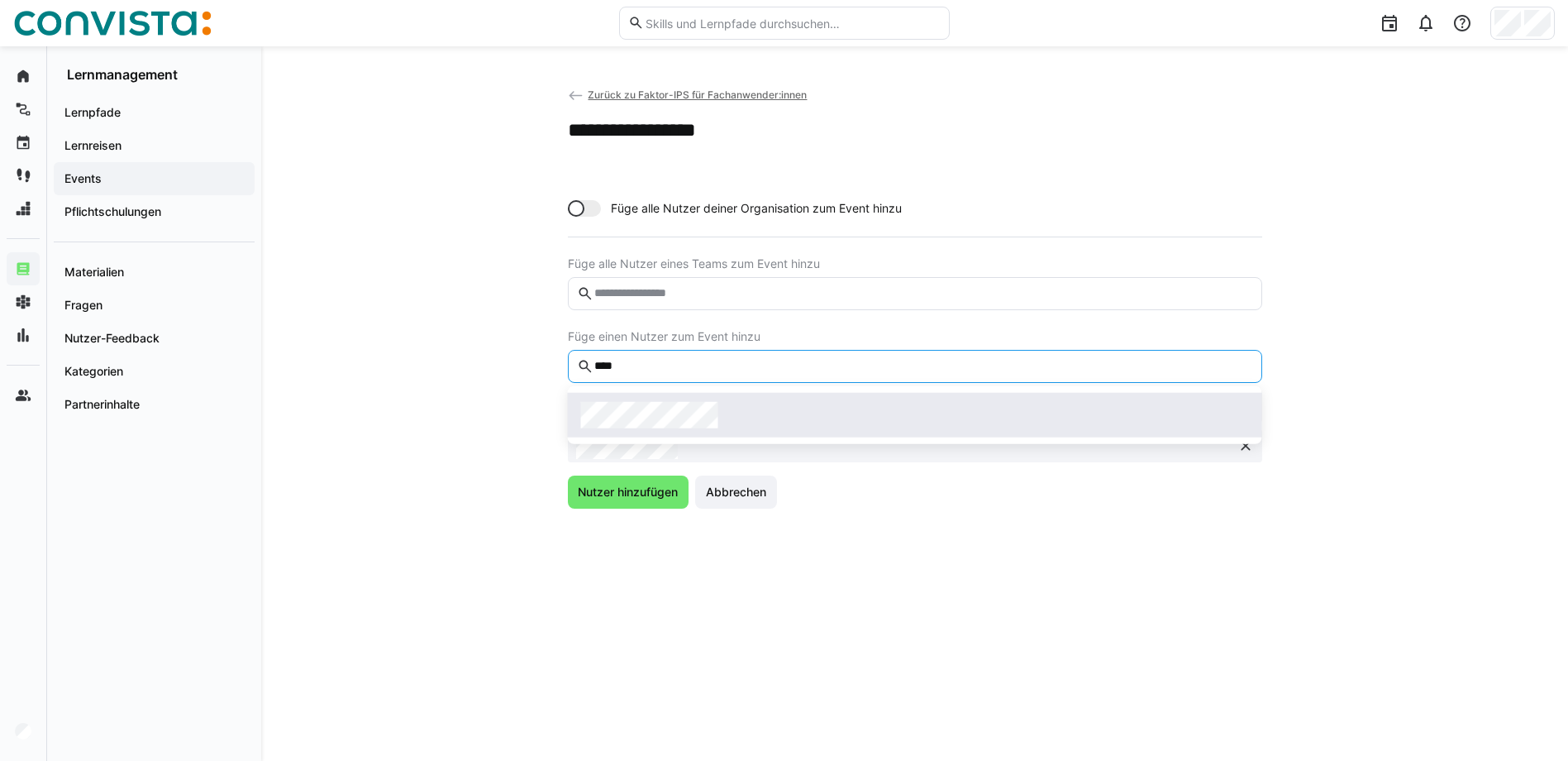
type input "****"
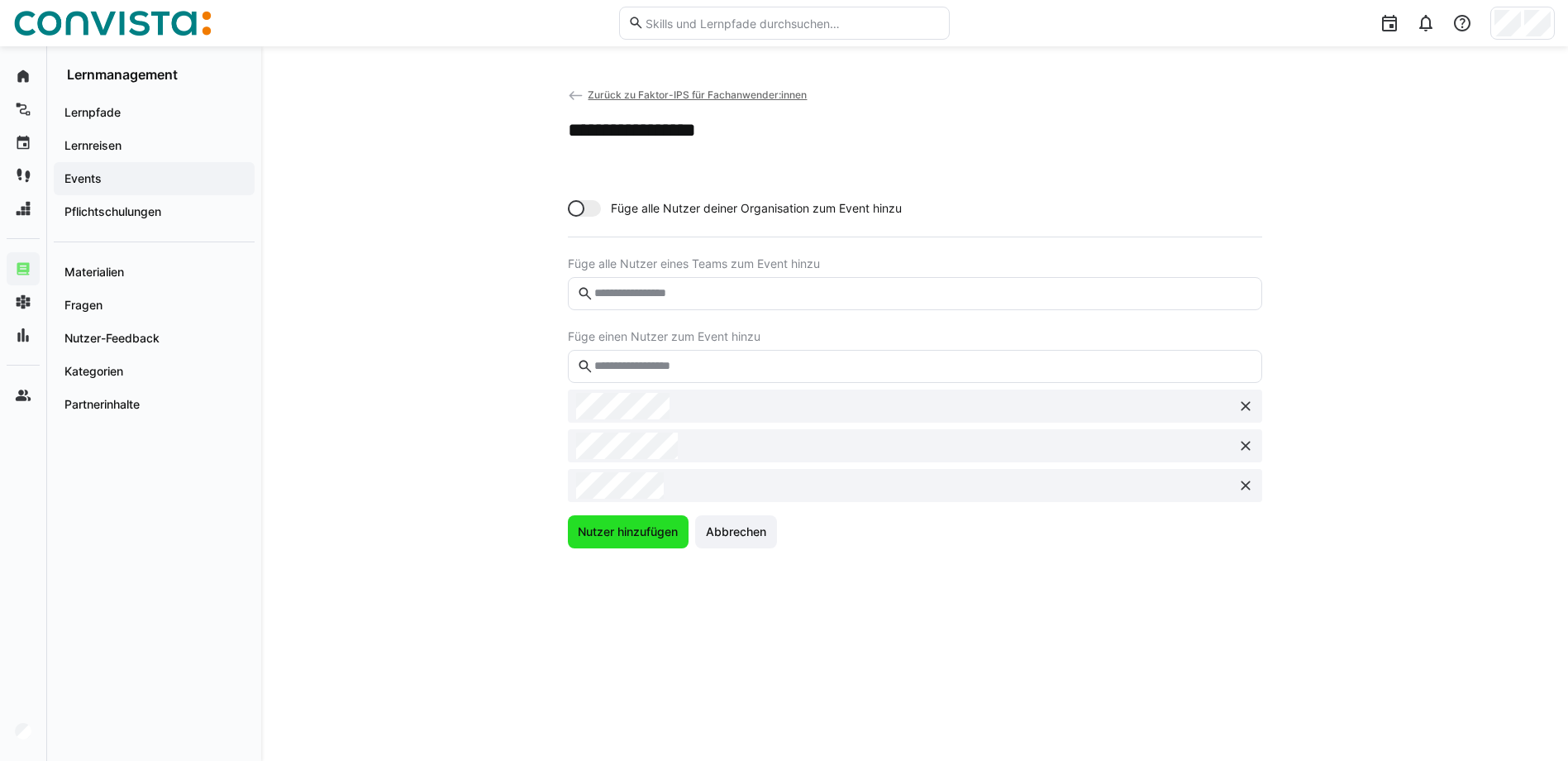
click at [599, 529] on span "Nutzer hinzufügen" at bounding box center [628, 531] width 105 height 17
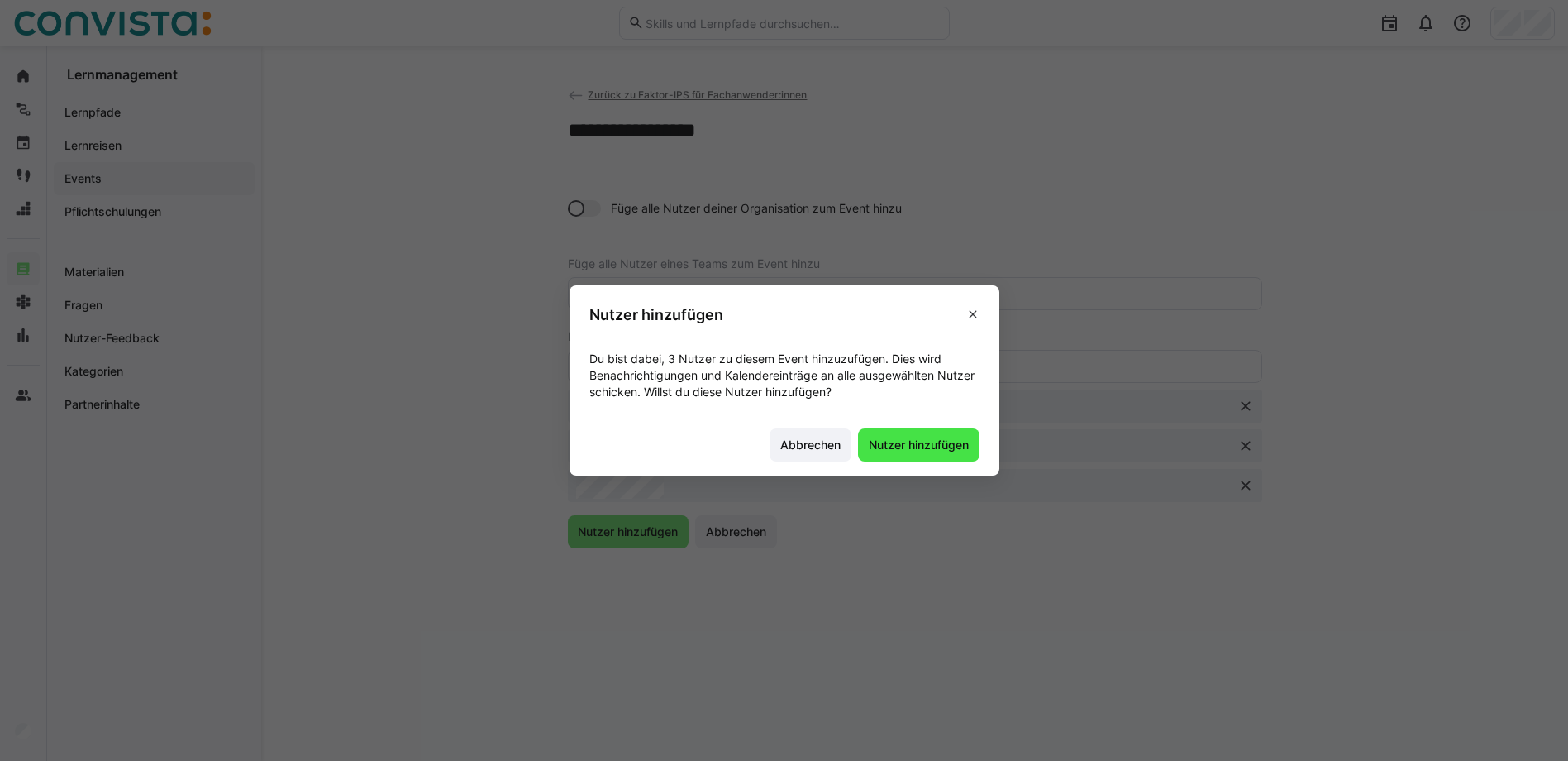
click at [965, 434] on span "Nutzer hinzufügen" at bounding box center [919, 445] width 122 height 33
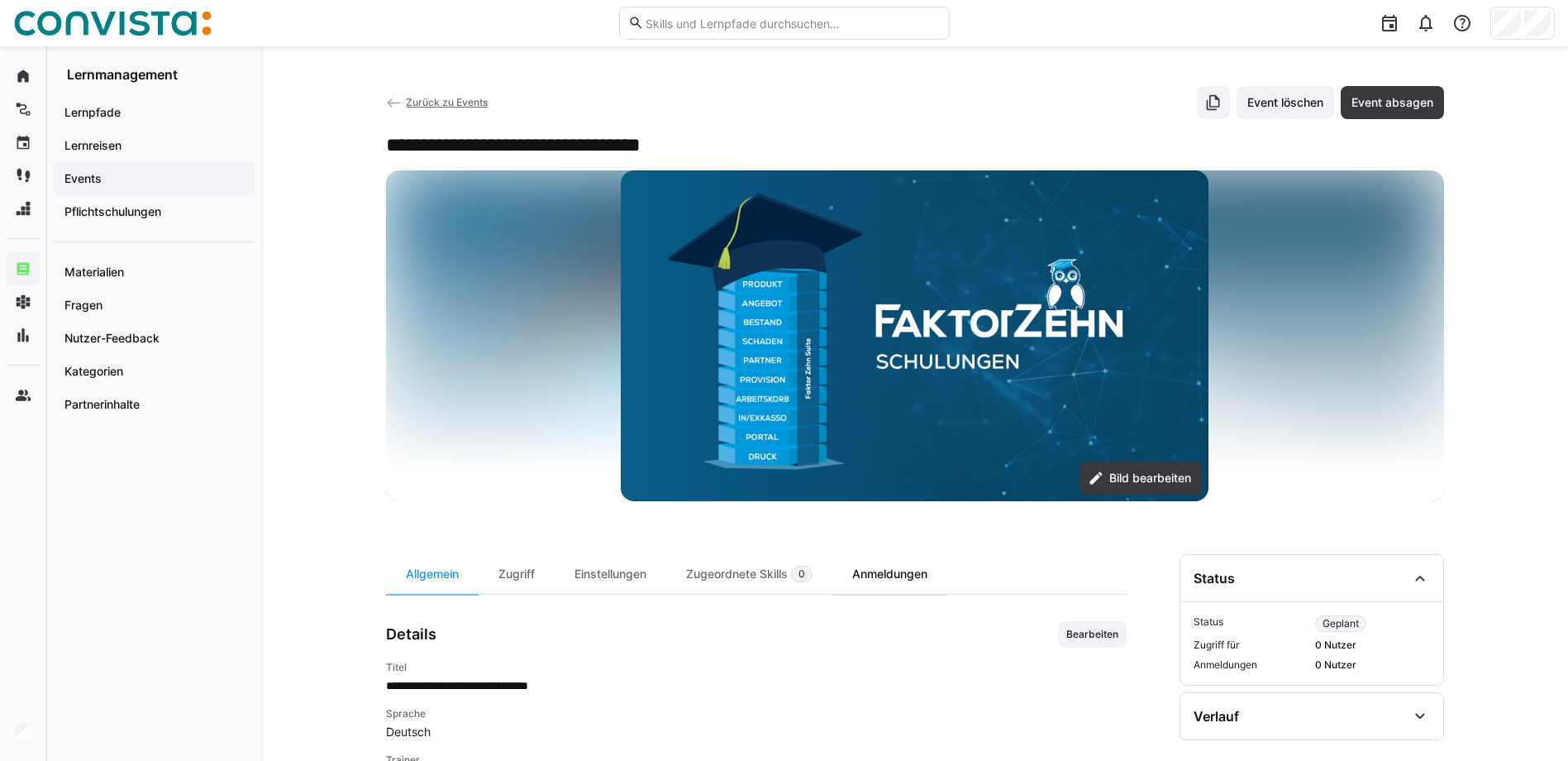
click at [916, 569] on div "Anmeldungen" at bounding box center [890, 574] width 115 height 40
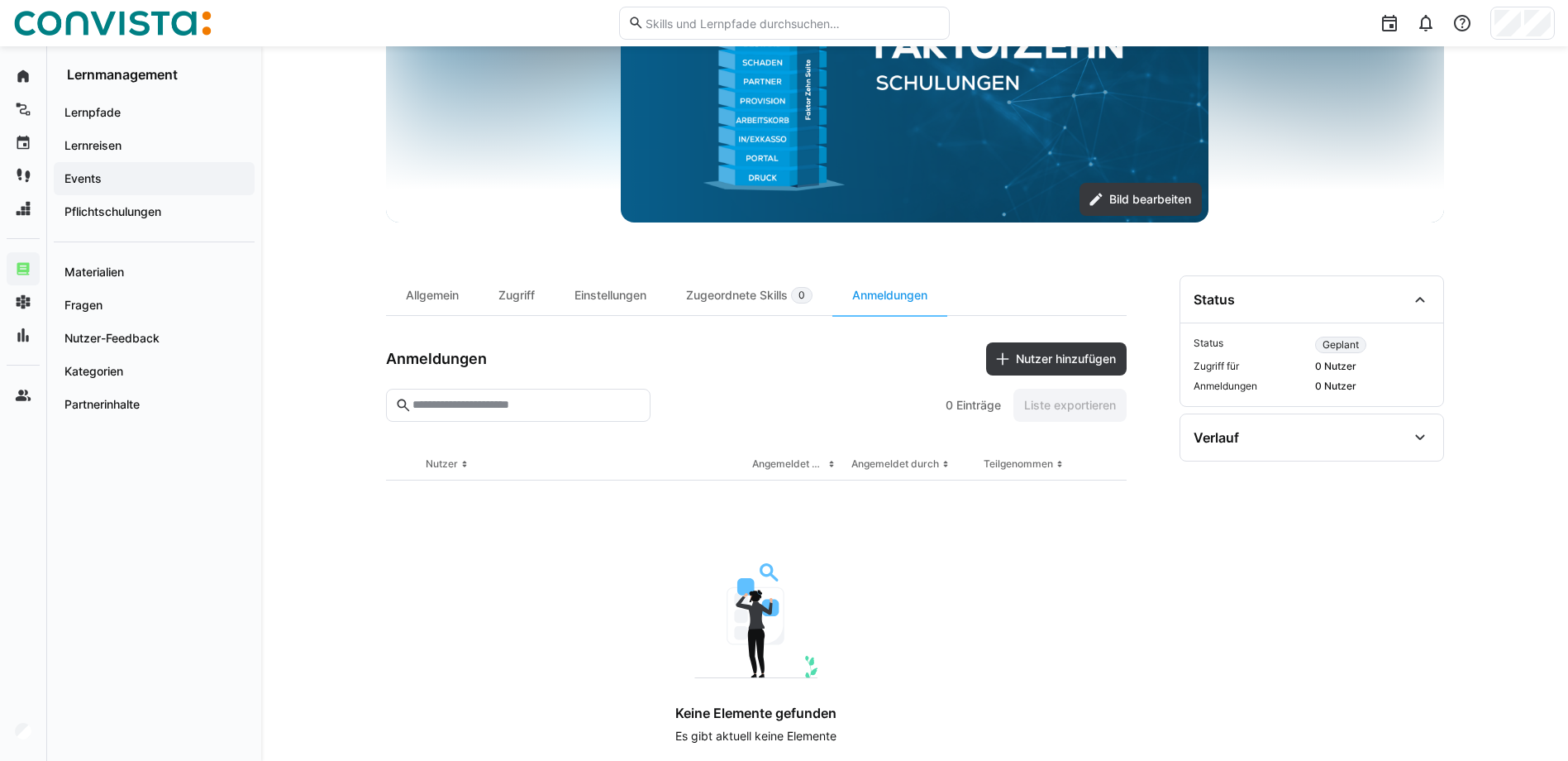
scroll to position [315, 0]
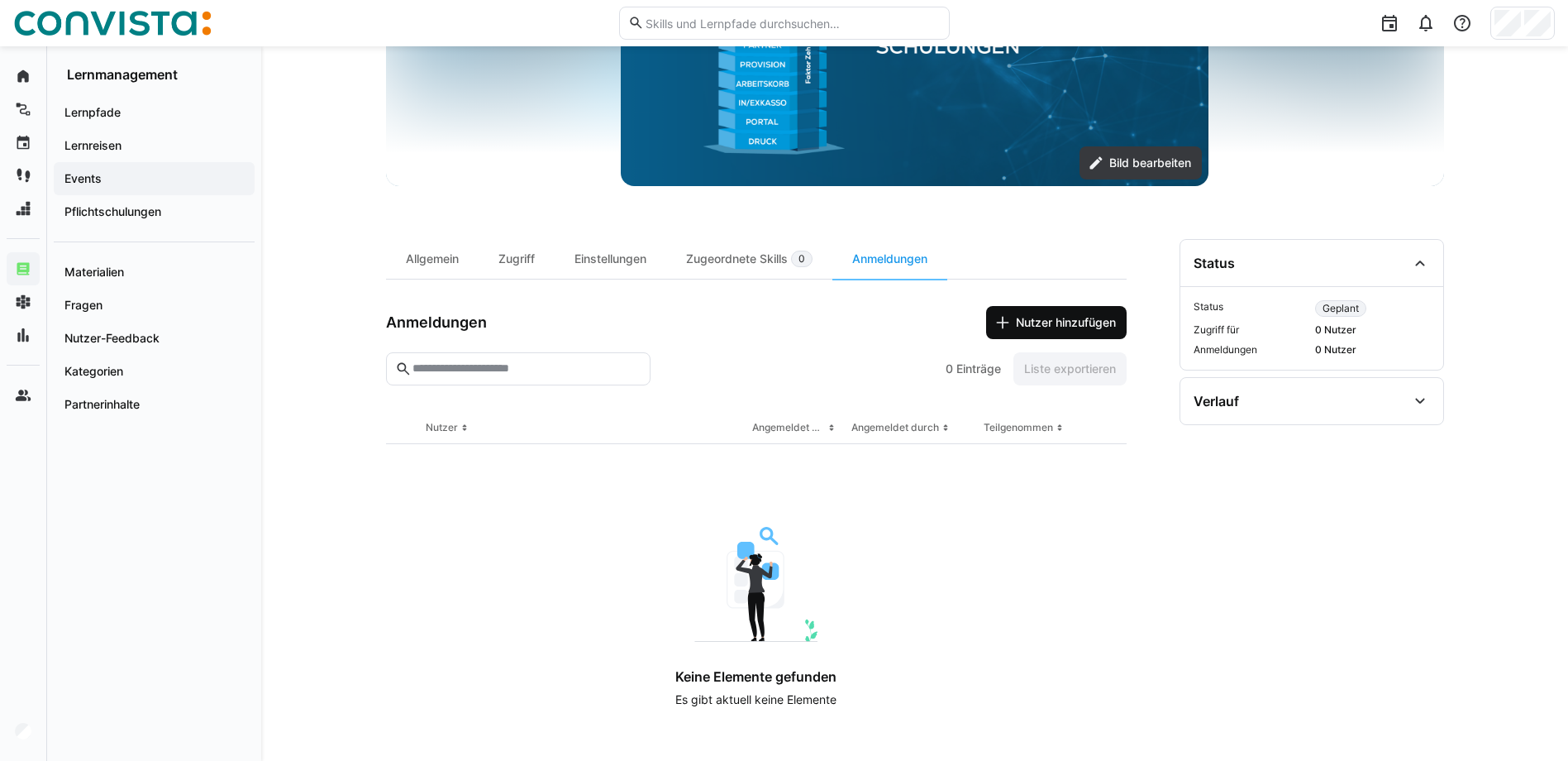
click at [1062, 327] on span "Nutzer hinzufügen" at bounding box center [1066, 323] width 105 height 17
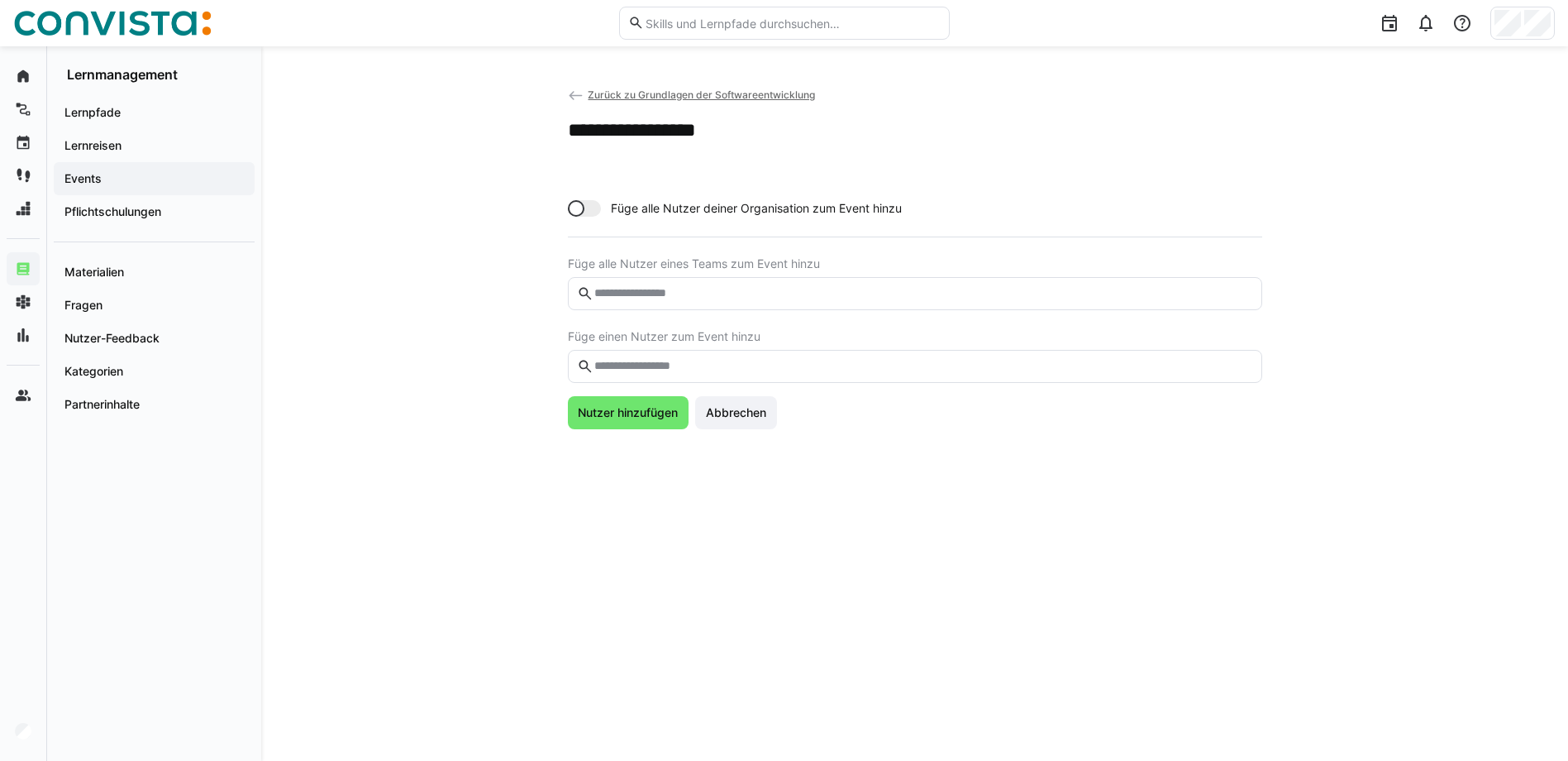
click at [688, 351] on eds-input at bounding box center [915, 366] width 695 height 33
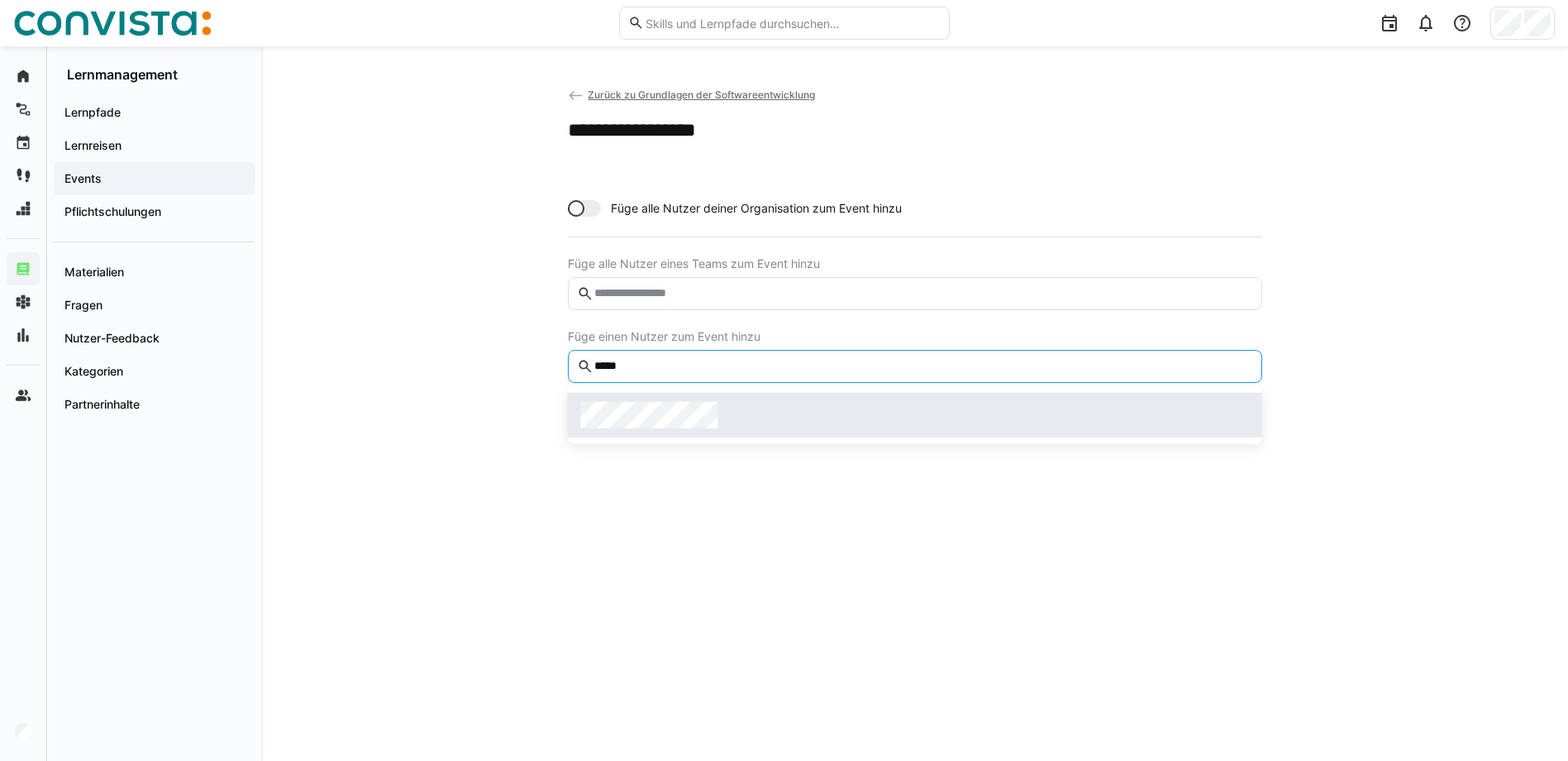
type input "*****"
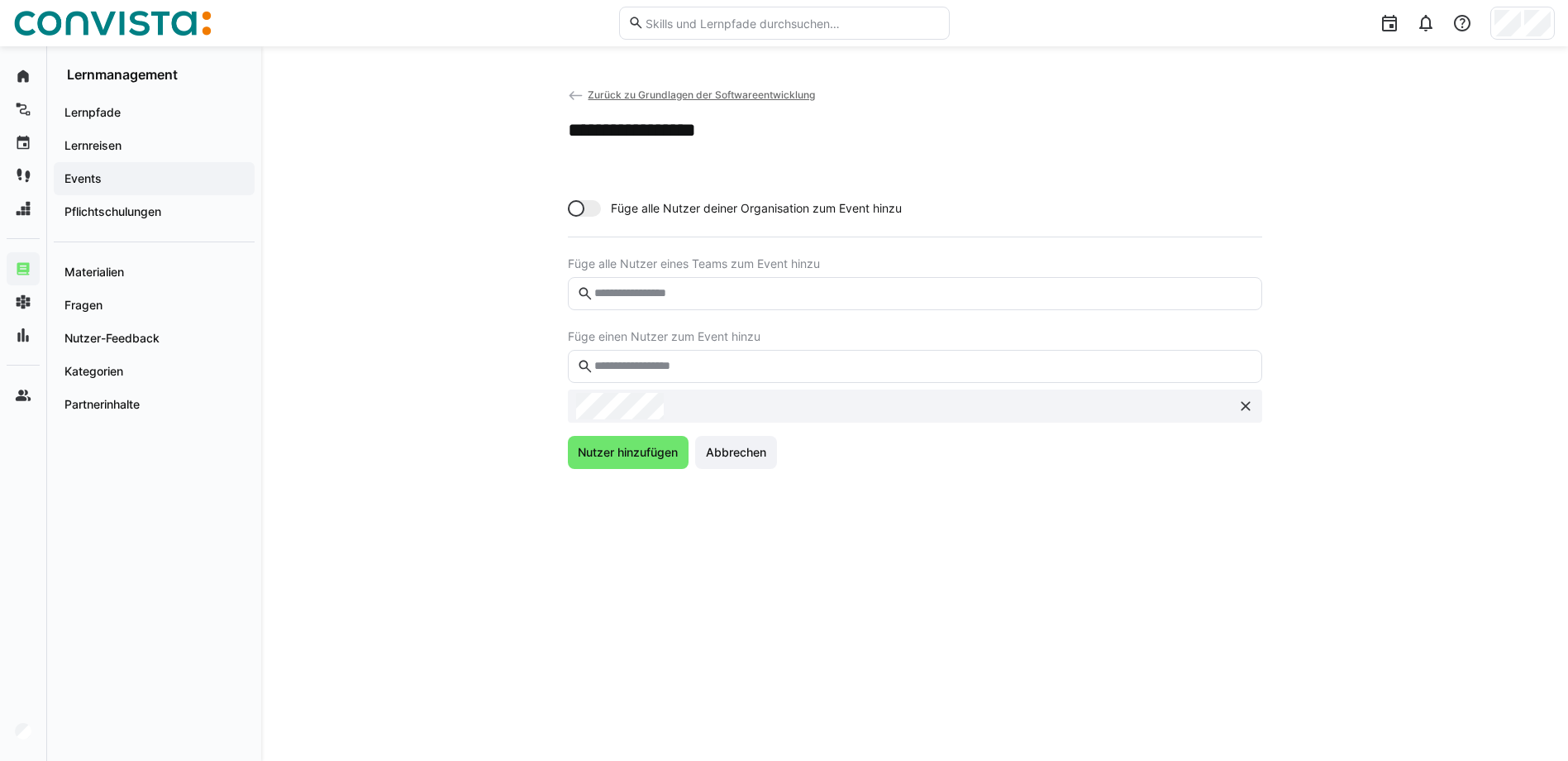
click at [697, 373] on input "text" at bounding box center [922, 366] width 659 height 15
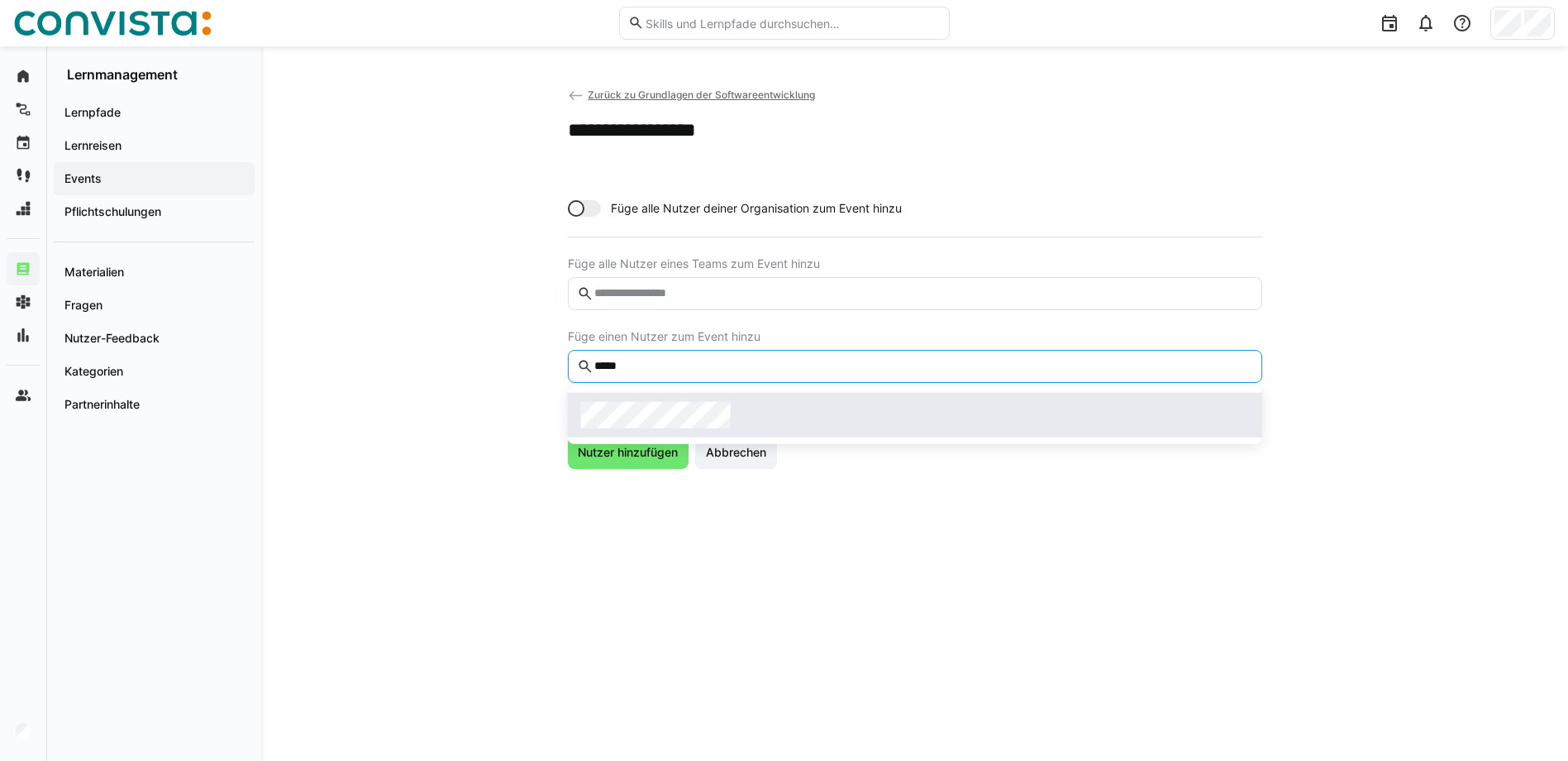
type input "*****"
click at [741, 410] on div at bounding box center [915, 415] width 668 height 27
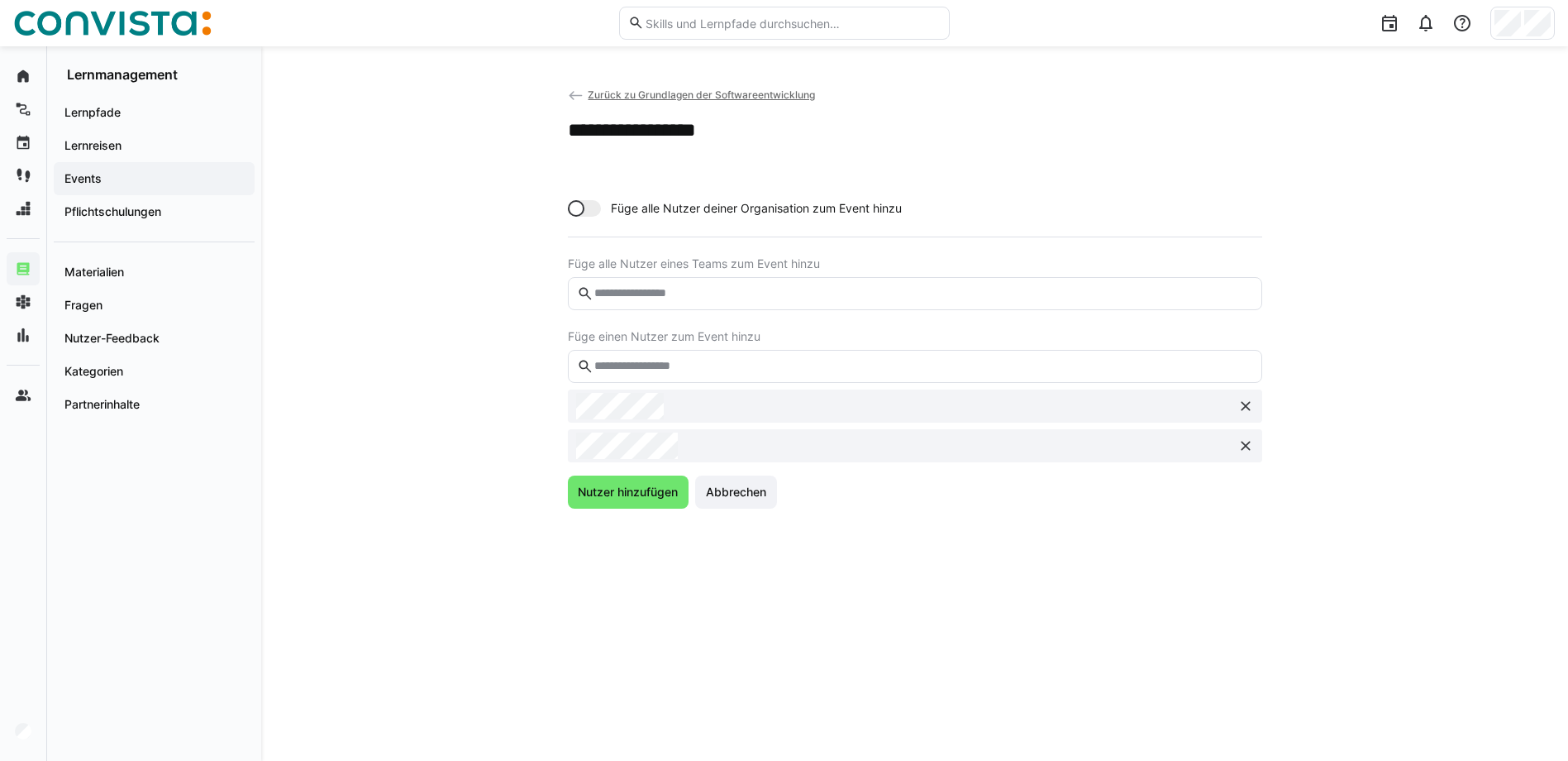
click at [750, 366] on input "text" at bounding box center [922, 366] width 659 height 15
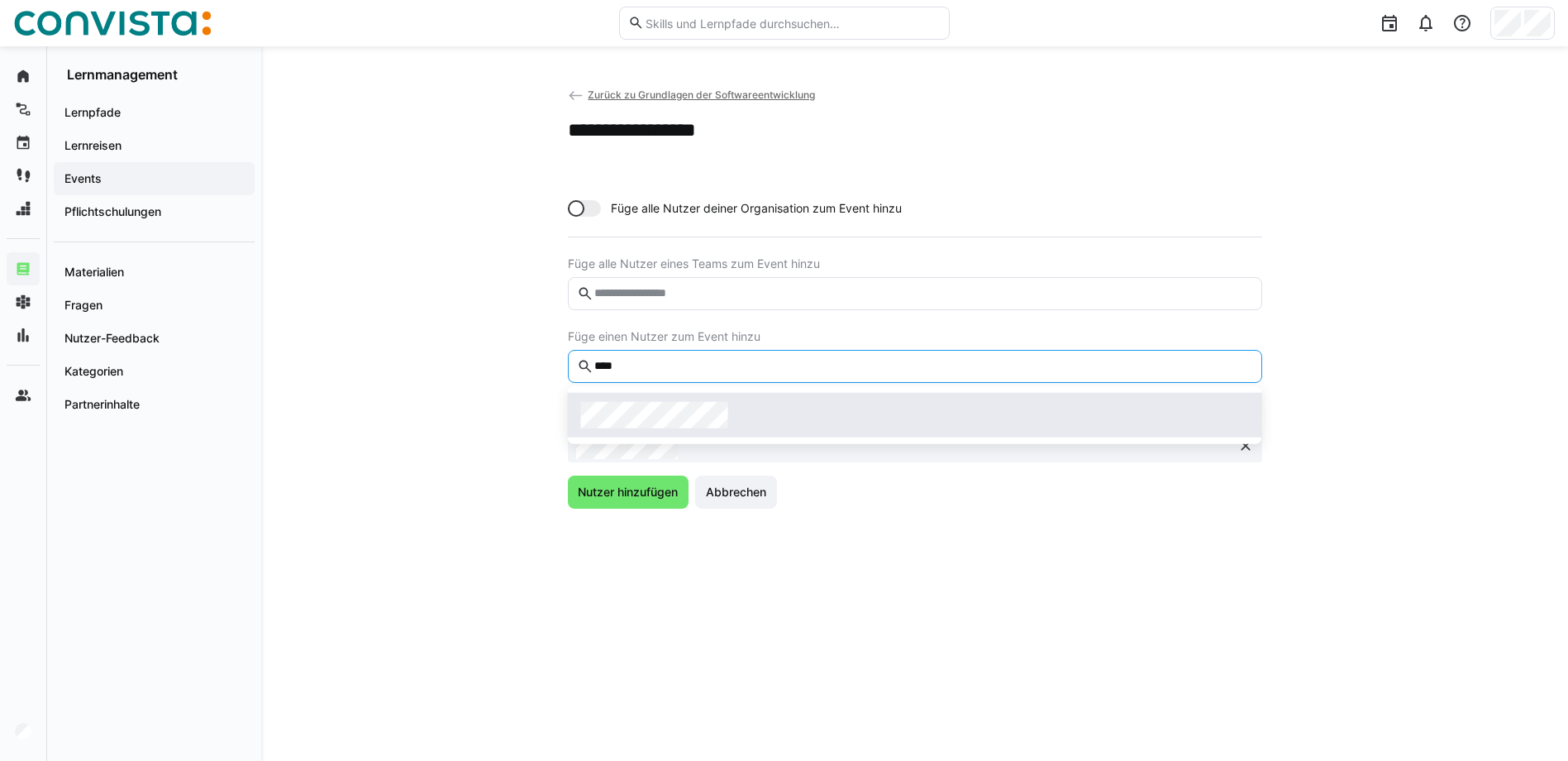
type input "****"
click at [752, 408] on div at bounding box center [915, 415] width 668 height 27
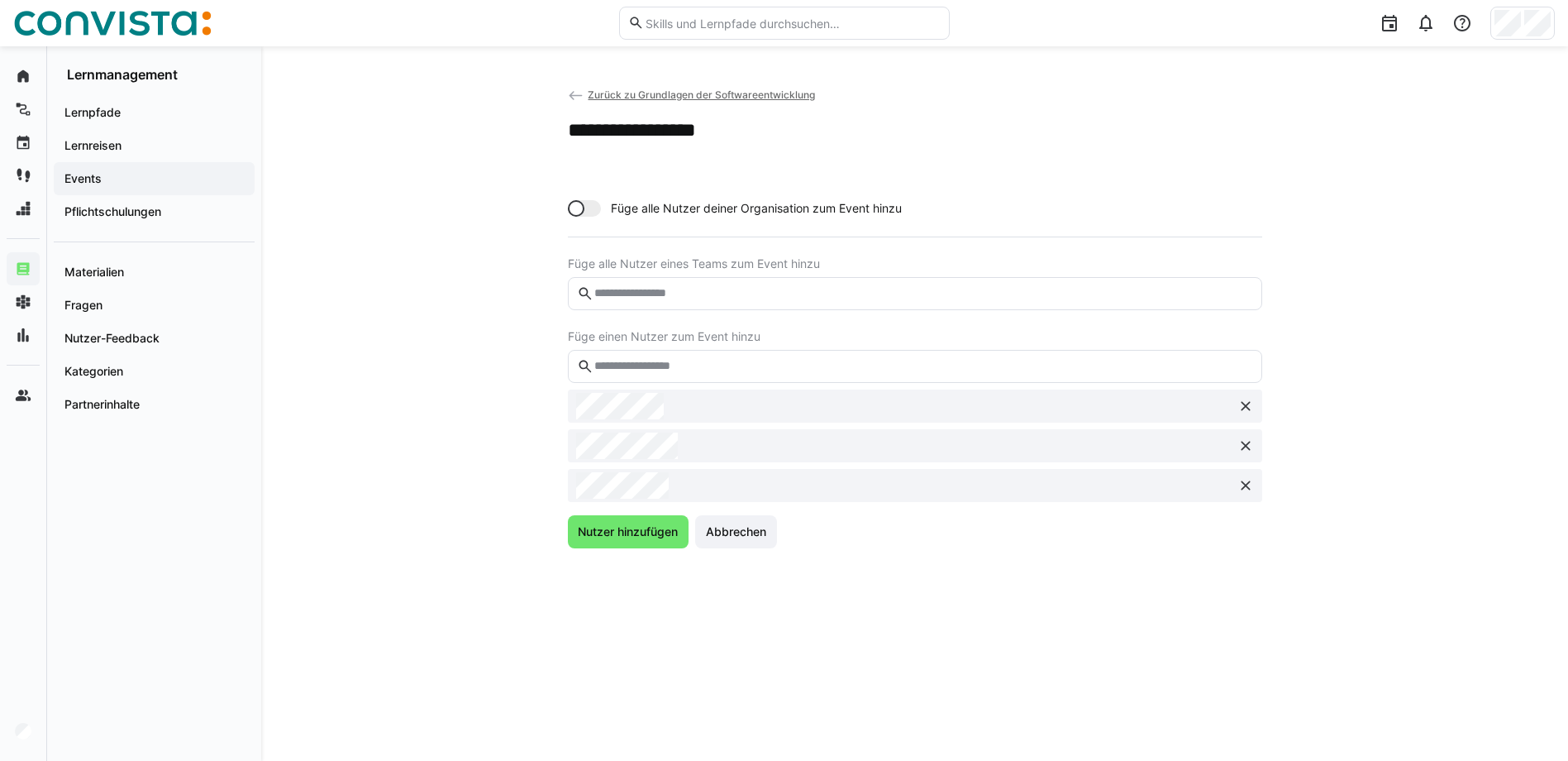
click at [763, 361] on input "text" at bounding box center [922, 366] width 659 height 15
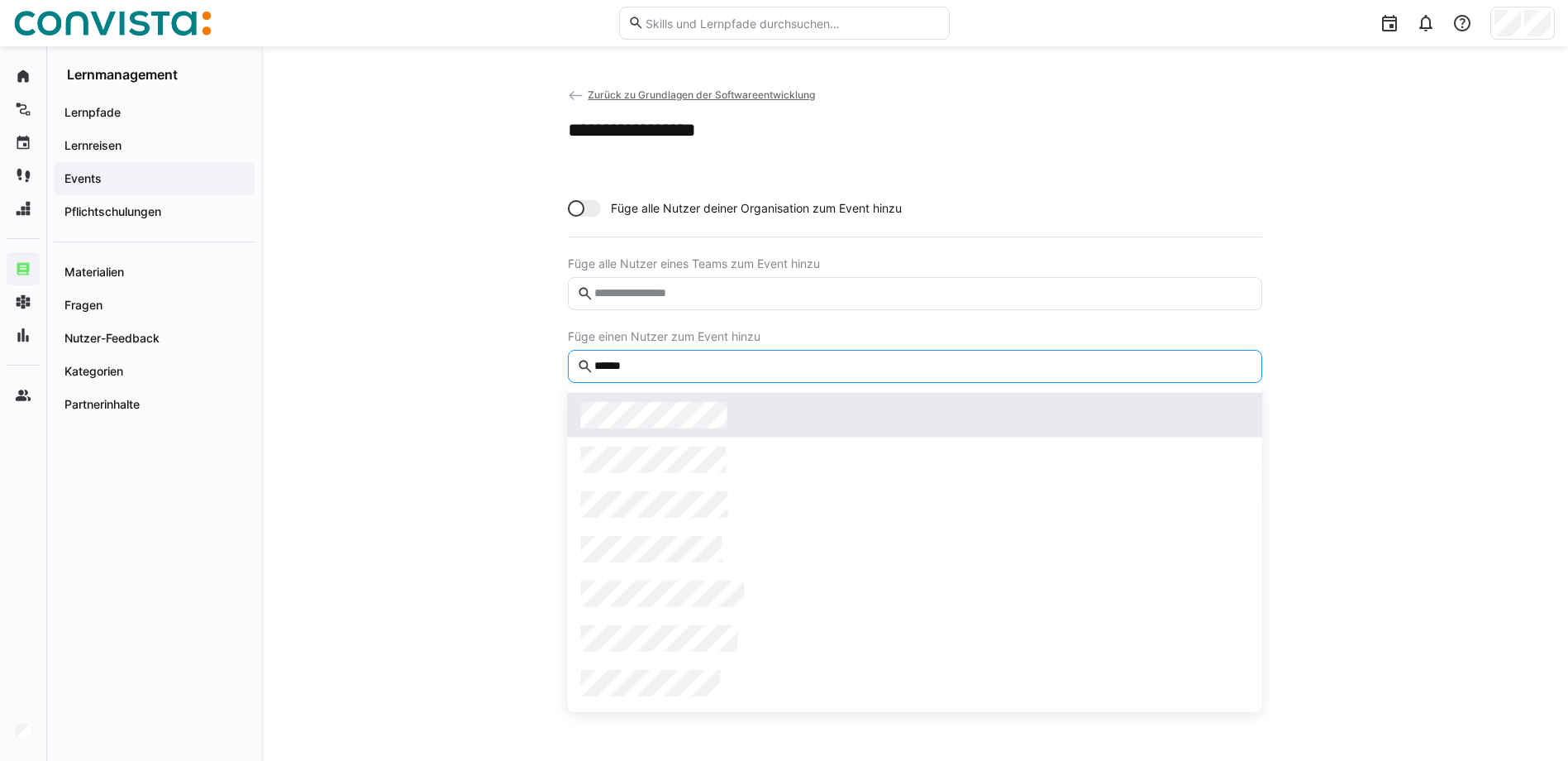
type input "******"
click at [753, 411] on div at bounding box center [915, 415] width 668 height 27
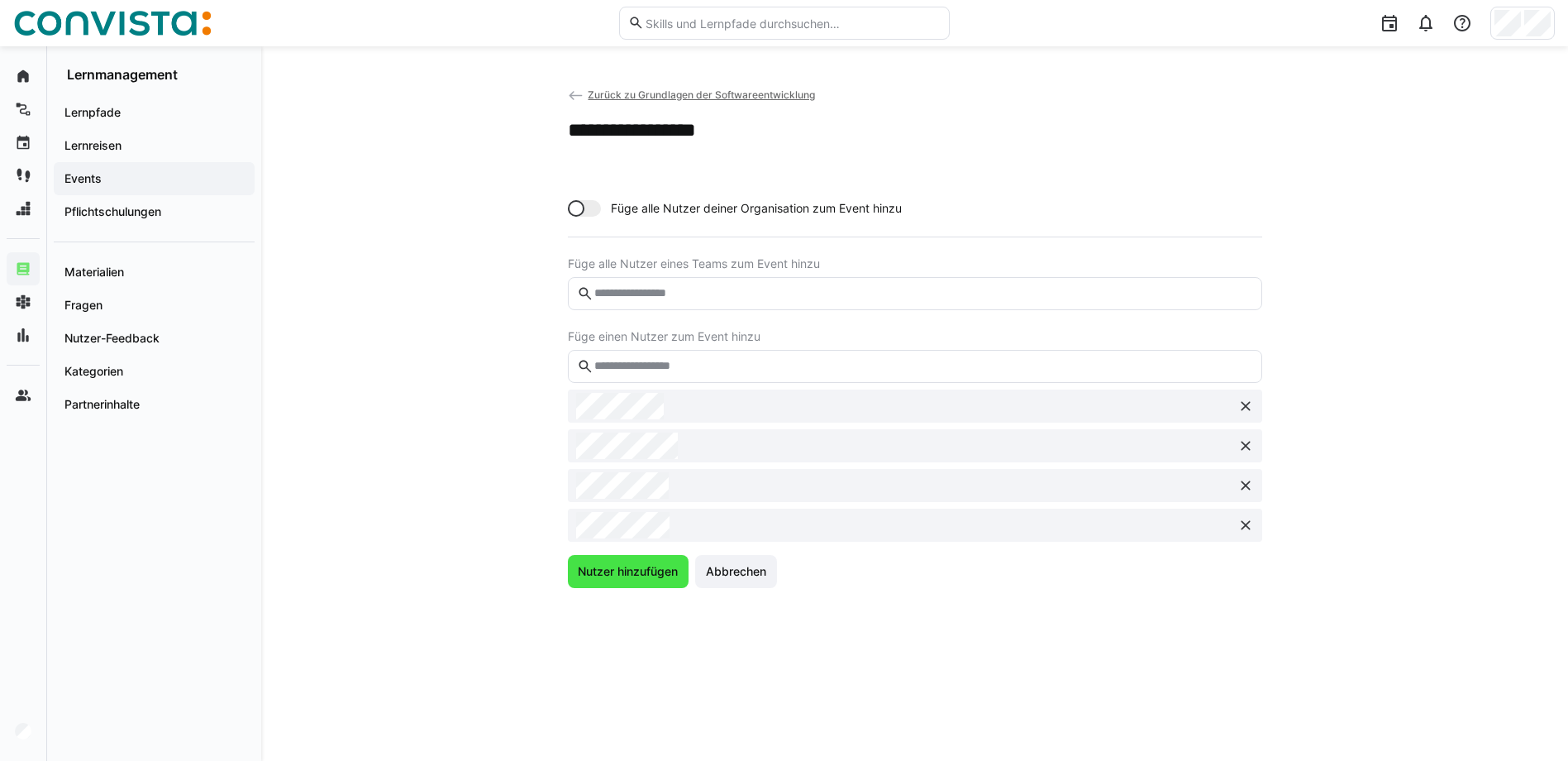
click at [618, 564] on span "Nutzer hinzufügen" at bounding box center [628, 571] width 105 height 17
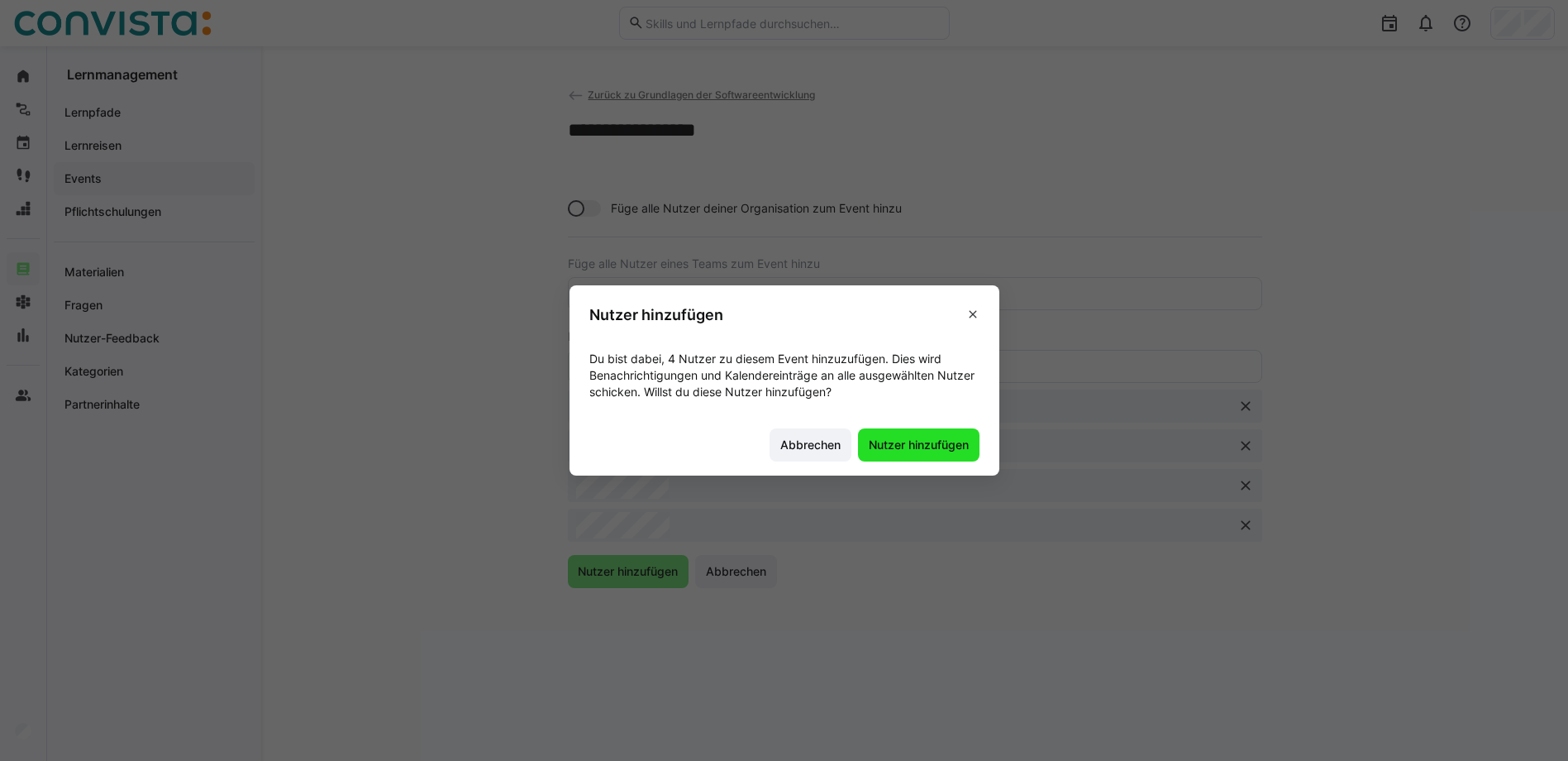
click at [923, 433] on span "Nutzer hinzufügen" at bounding box center [919, 445] width 122 height 33
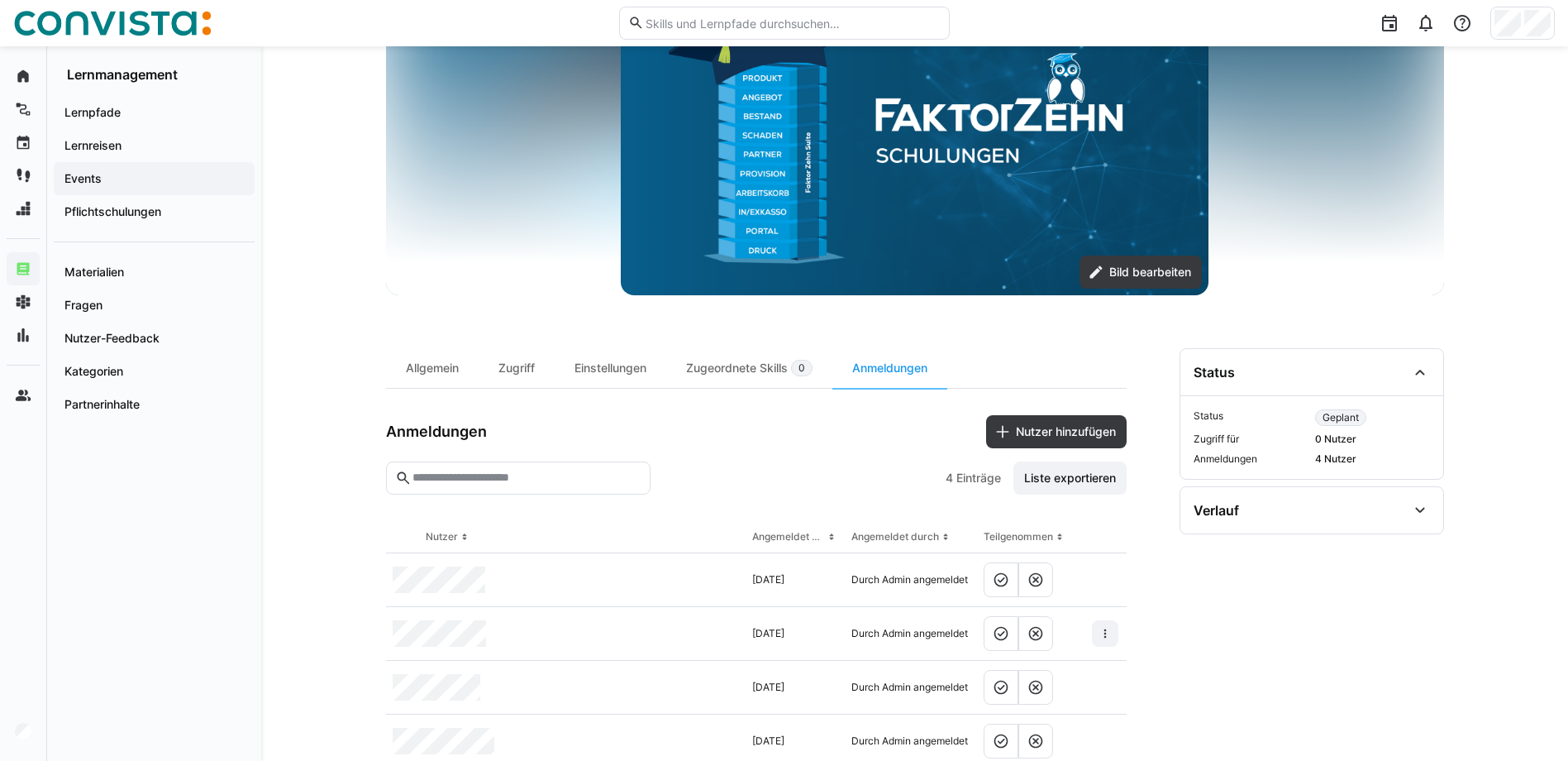
scroll to position [253, 0]
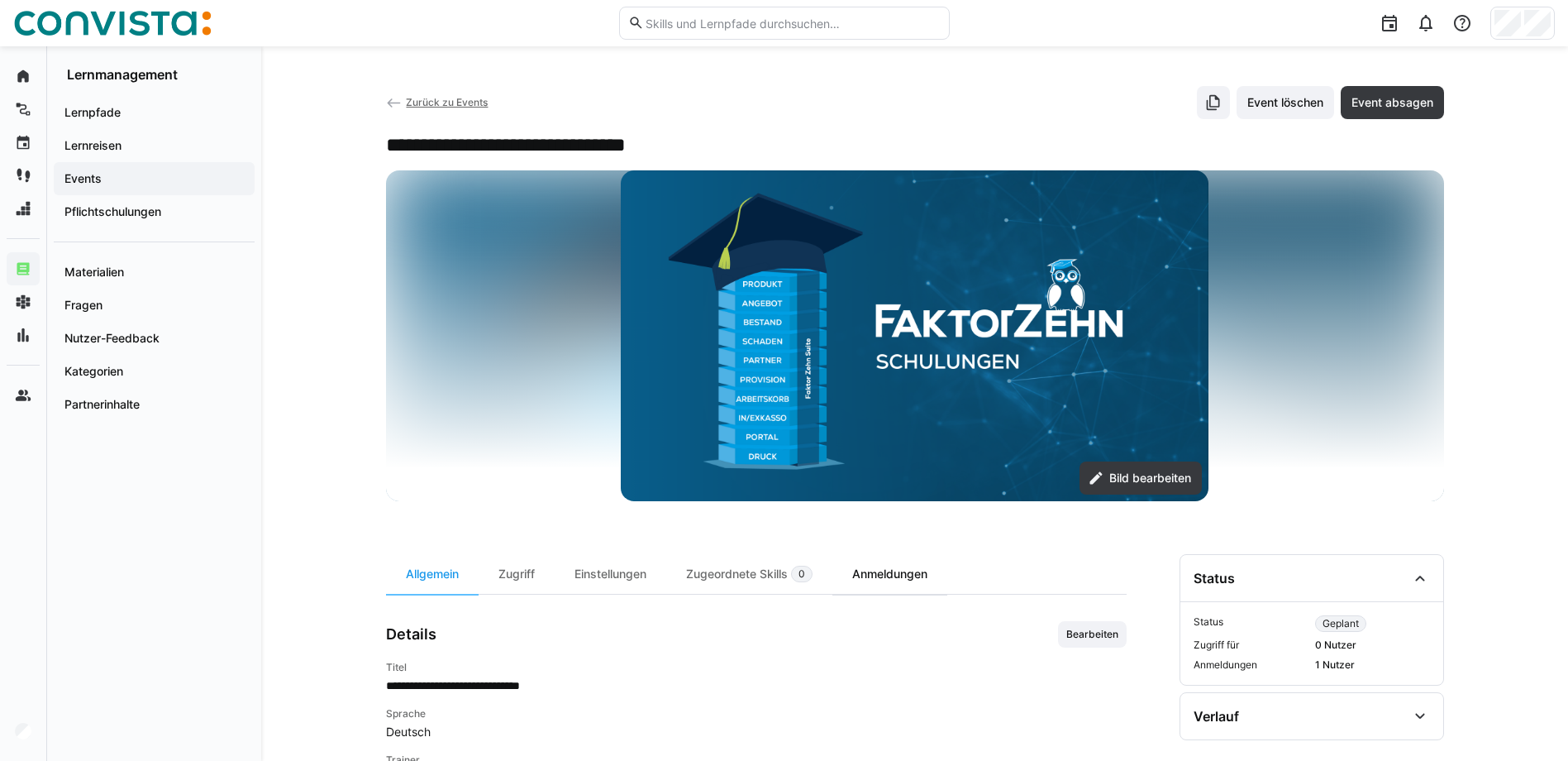
click at [863, 571] on div "Anmeldungen" at bounding box center [890, 574] width 115 height 40
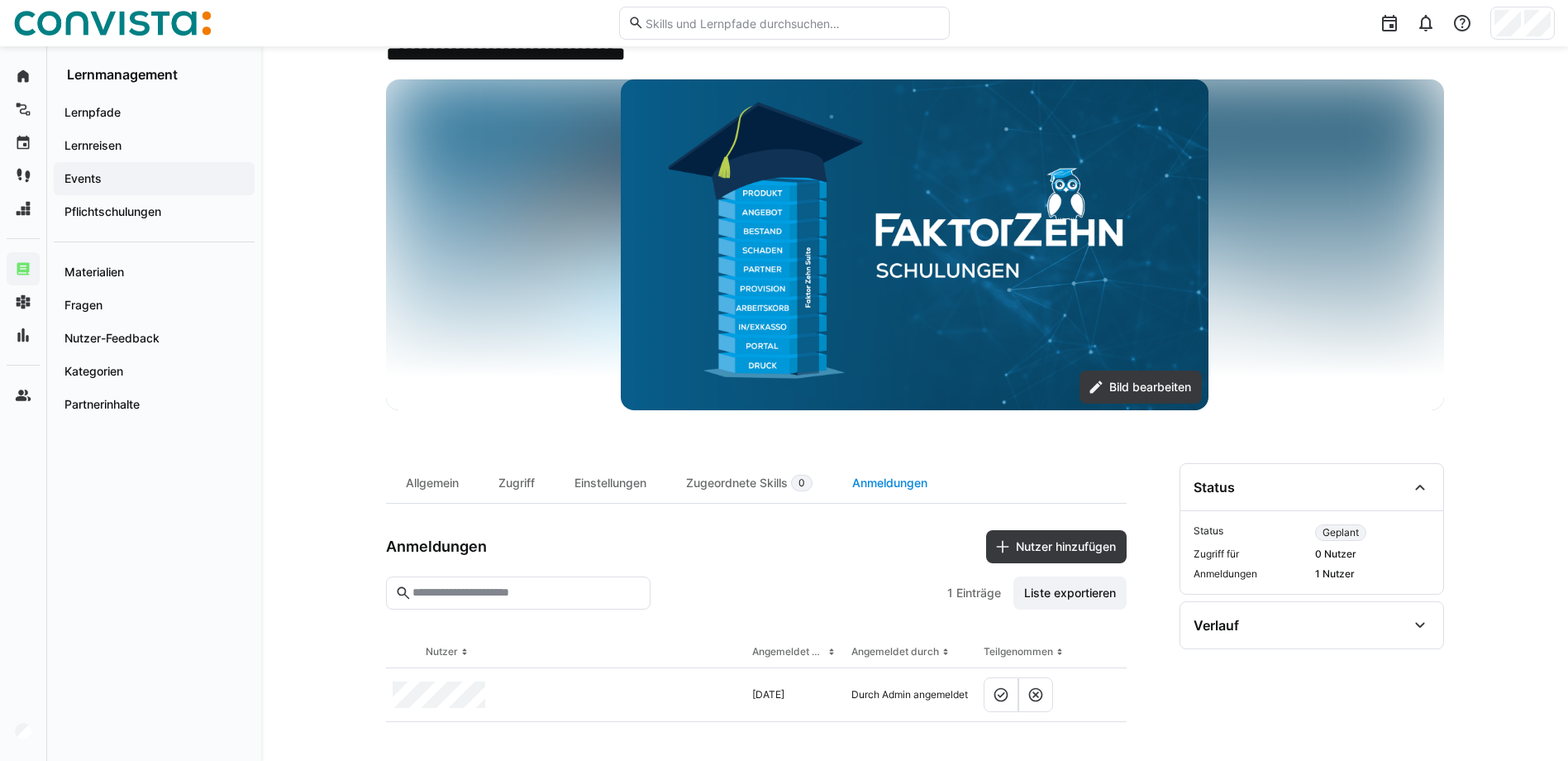
scroll to position [91, 0]
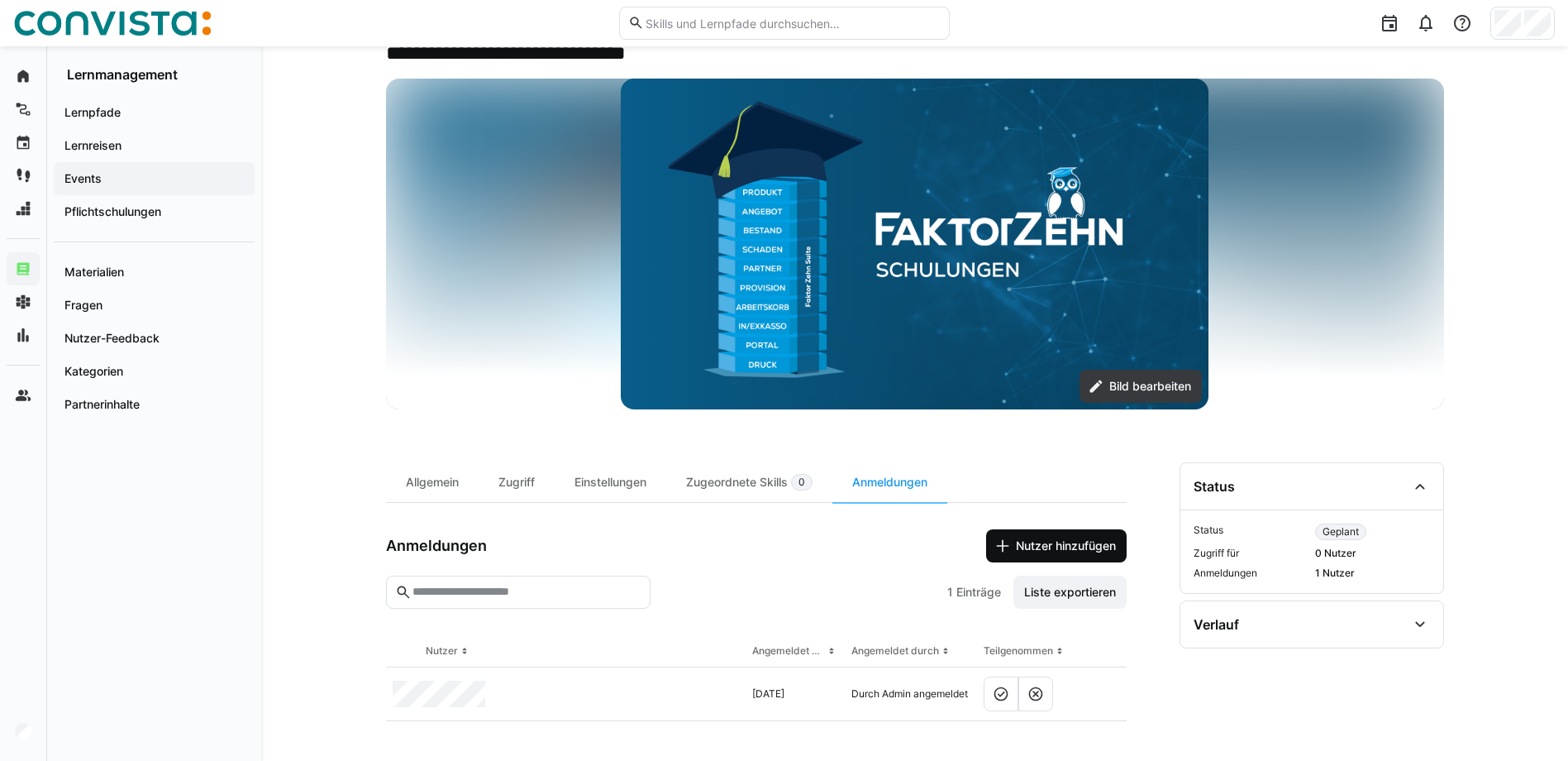
click at [1041, 545] on span "Nutzer hinzufügen" at bounding box center [1066, 546] width 105 height 17
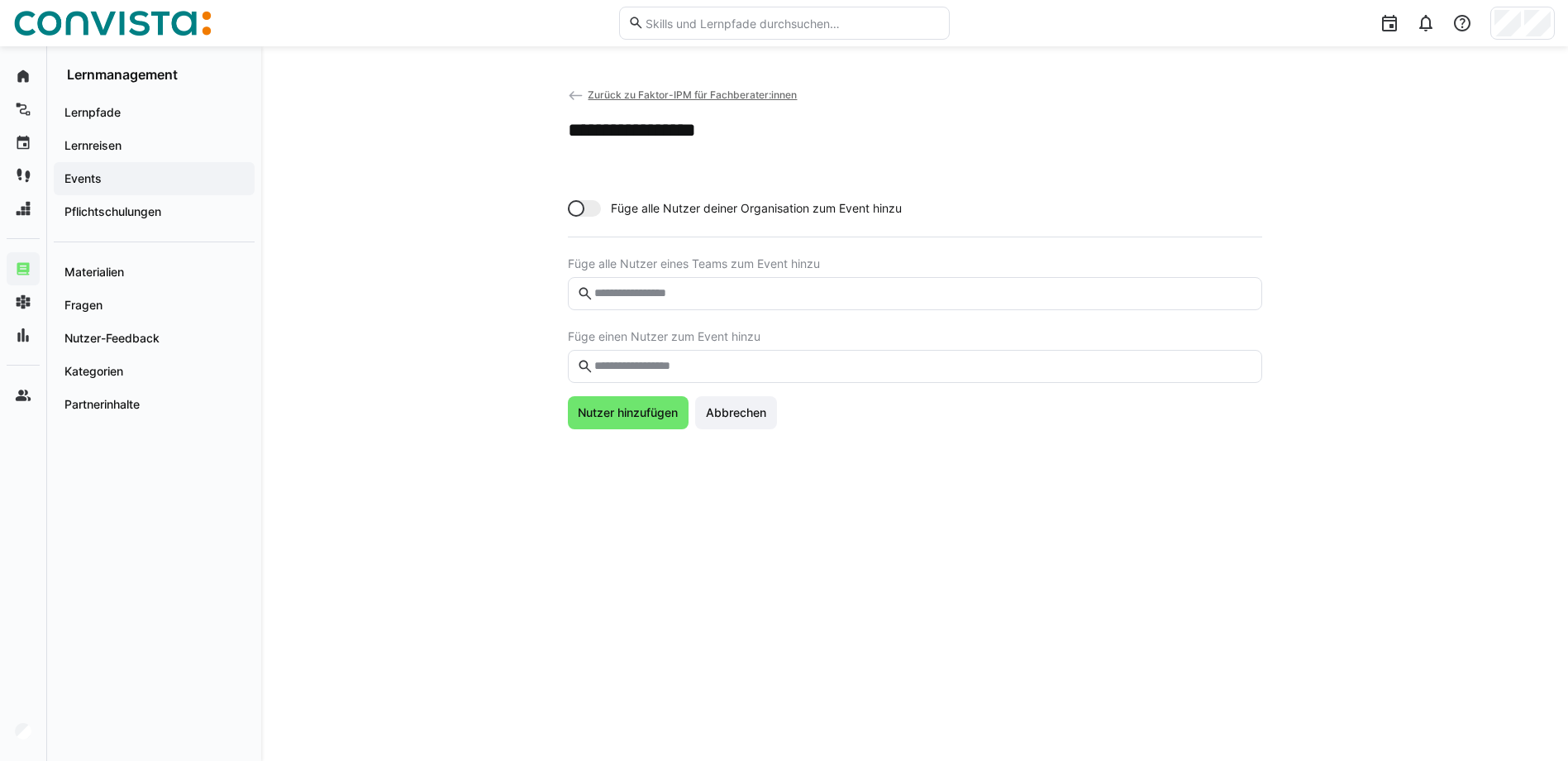
click at [739, 359] on input "text" at bounding box center [922, 366] width 659 height 15
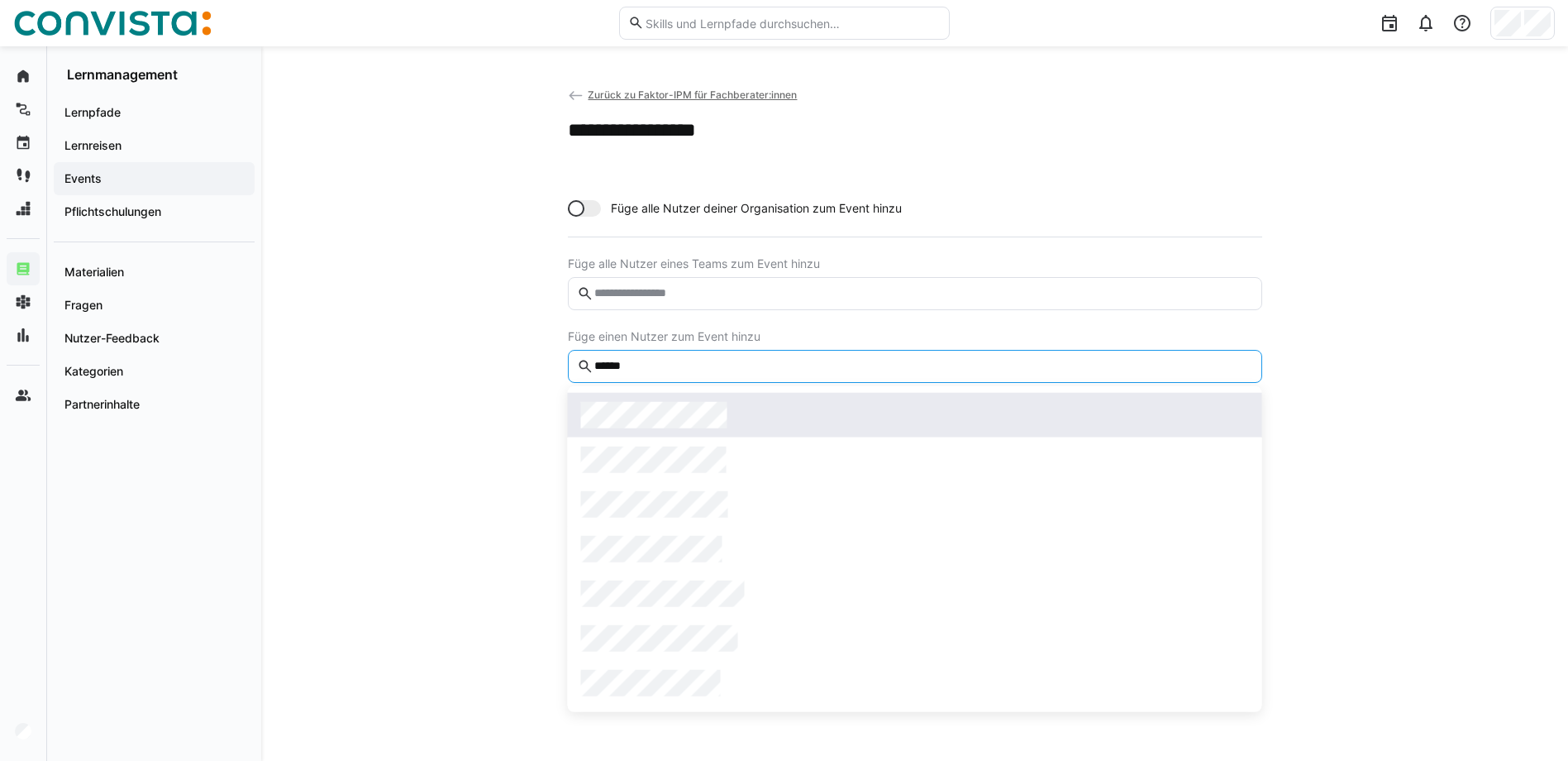
type input "******"
click at [721, 397] on span at bounding box center [915, 415] width 695 height 44
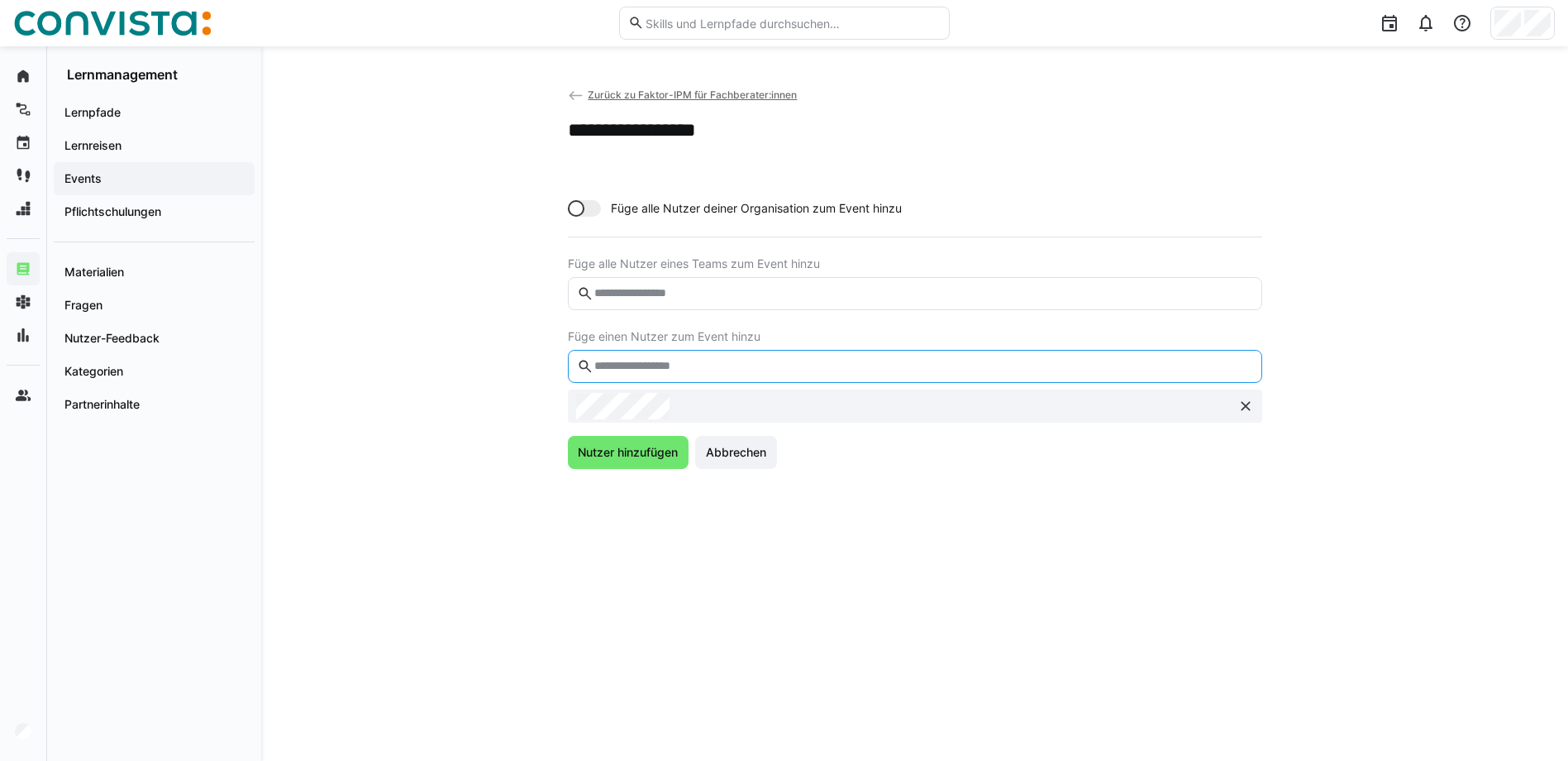
click at [731, 371] on input "text" at bounding box center [922, 366] width 659 height 15
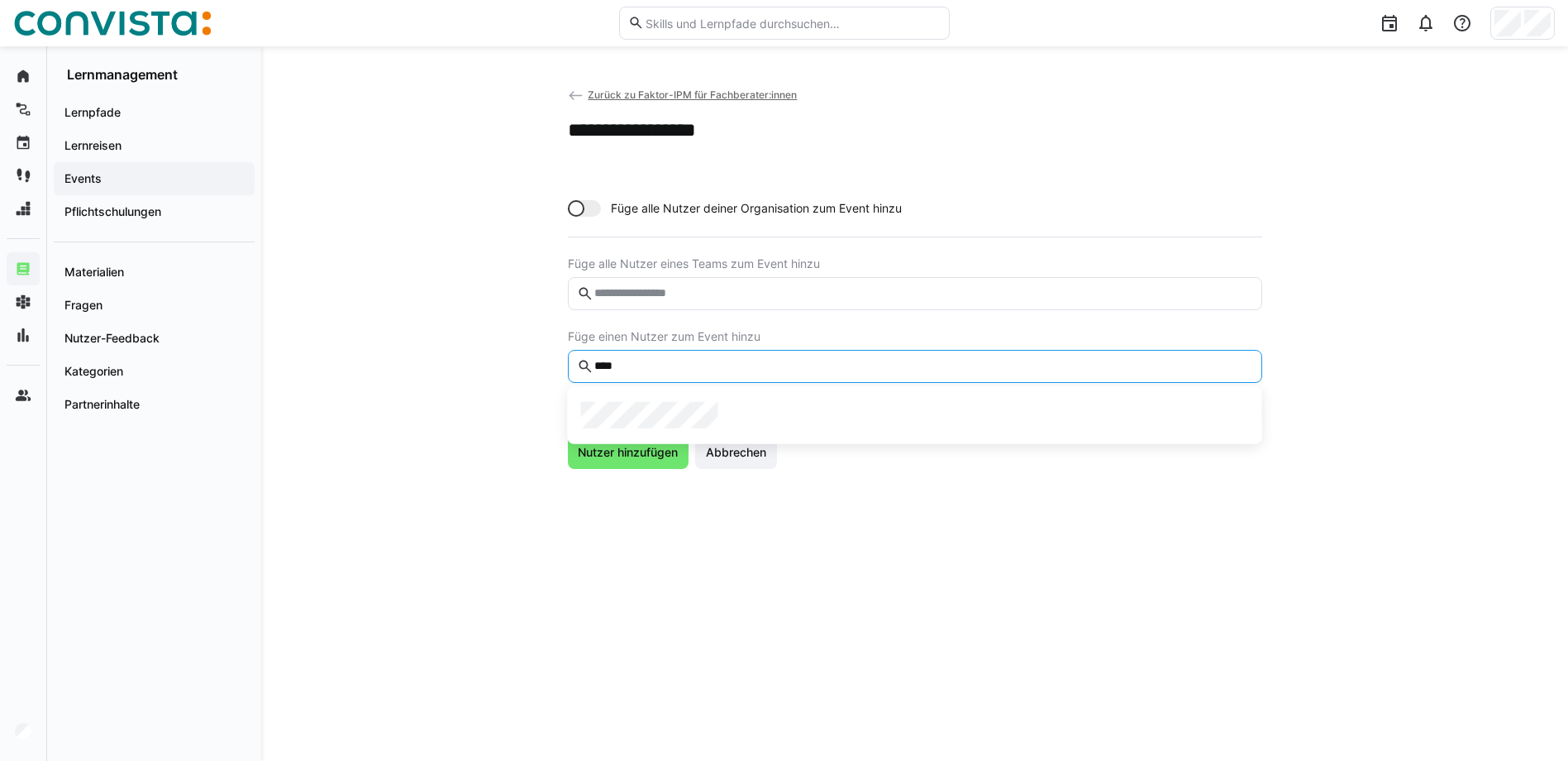
type input "****"
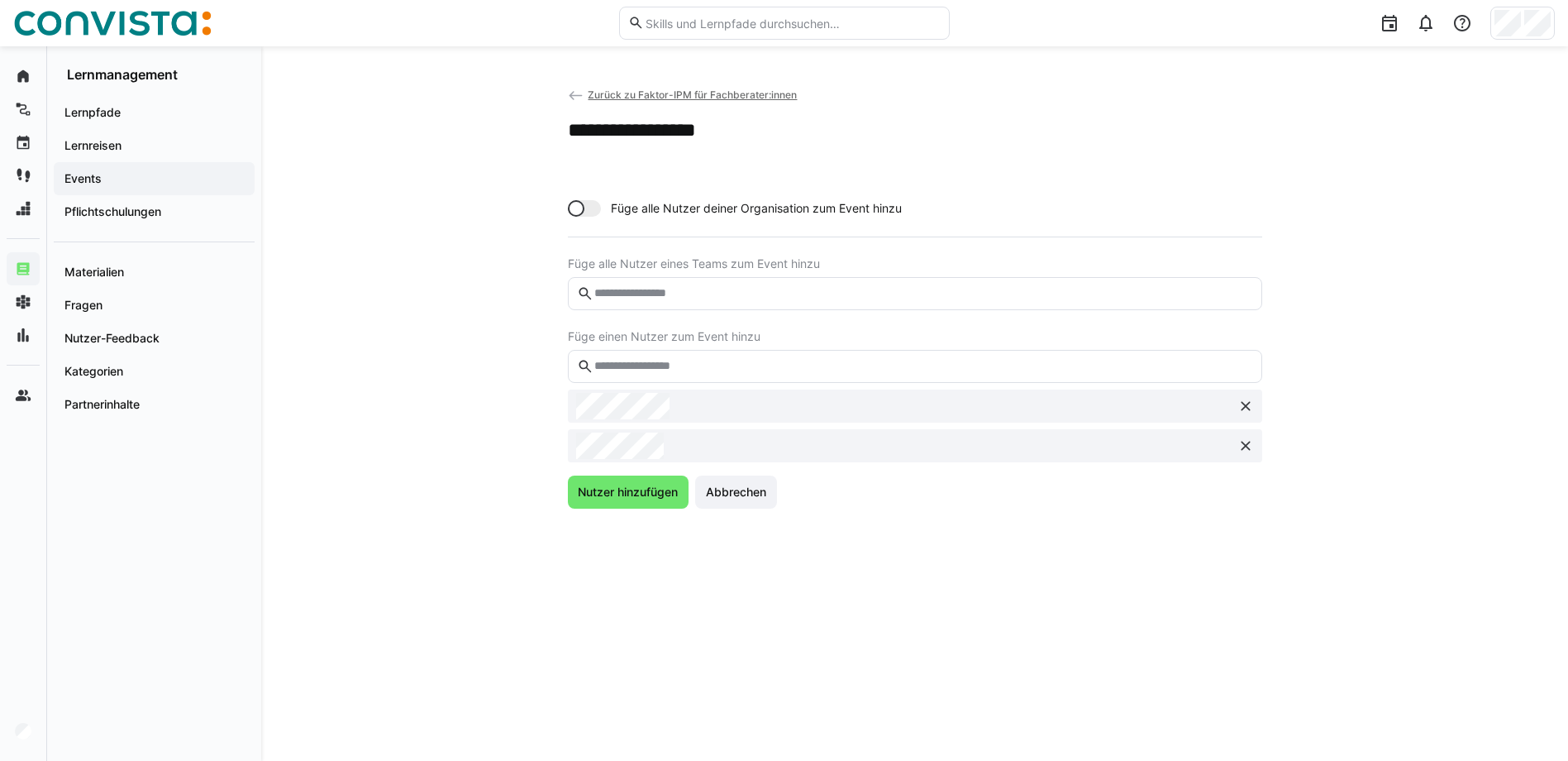
click at [703, 363] on input "text" at bounding box center [922, 366] width 659 height 15
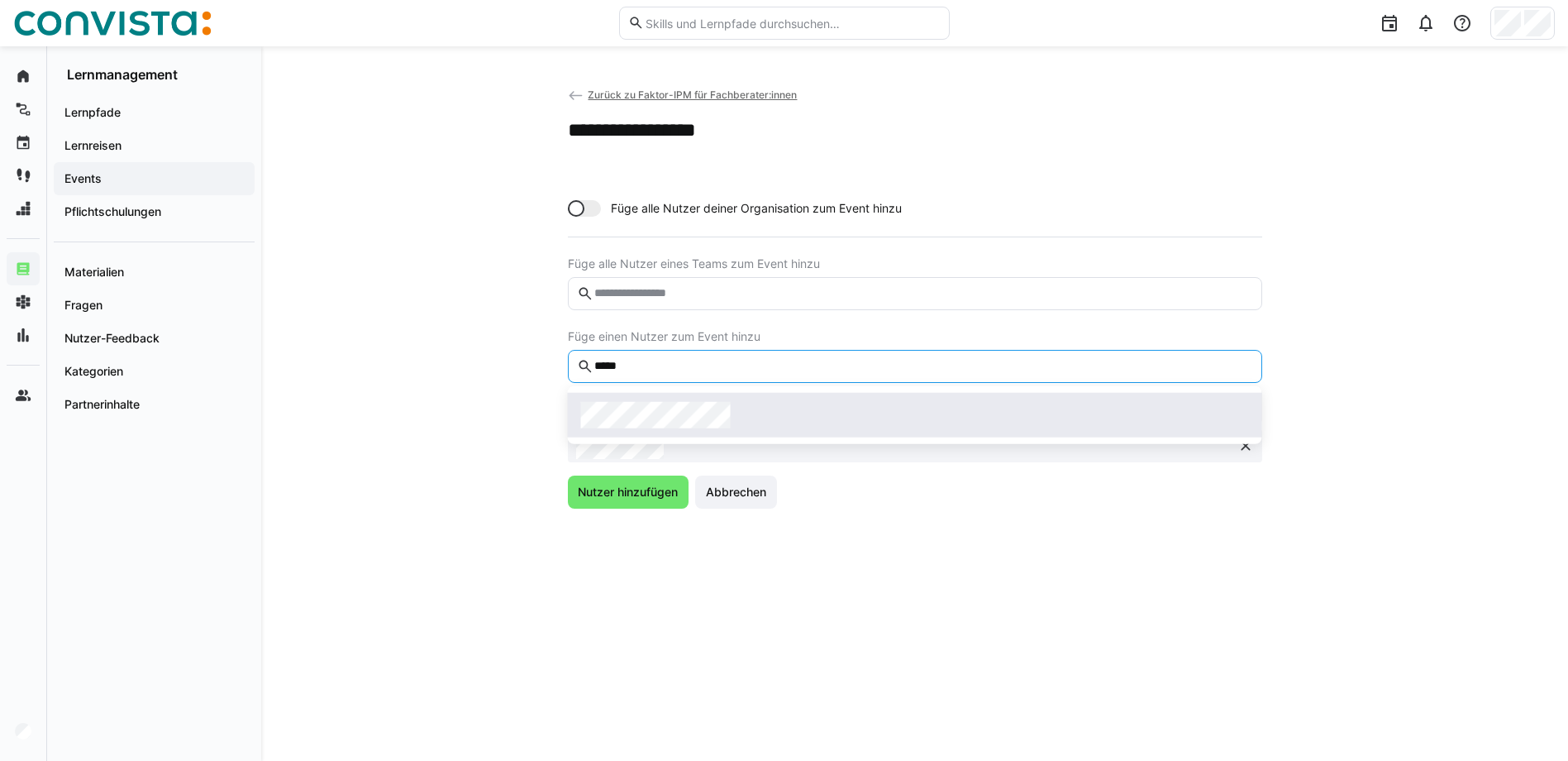
type input "*****"
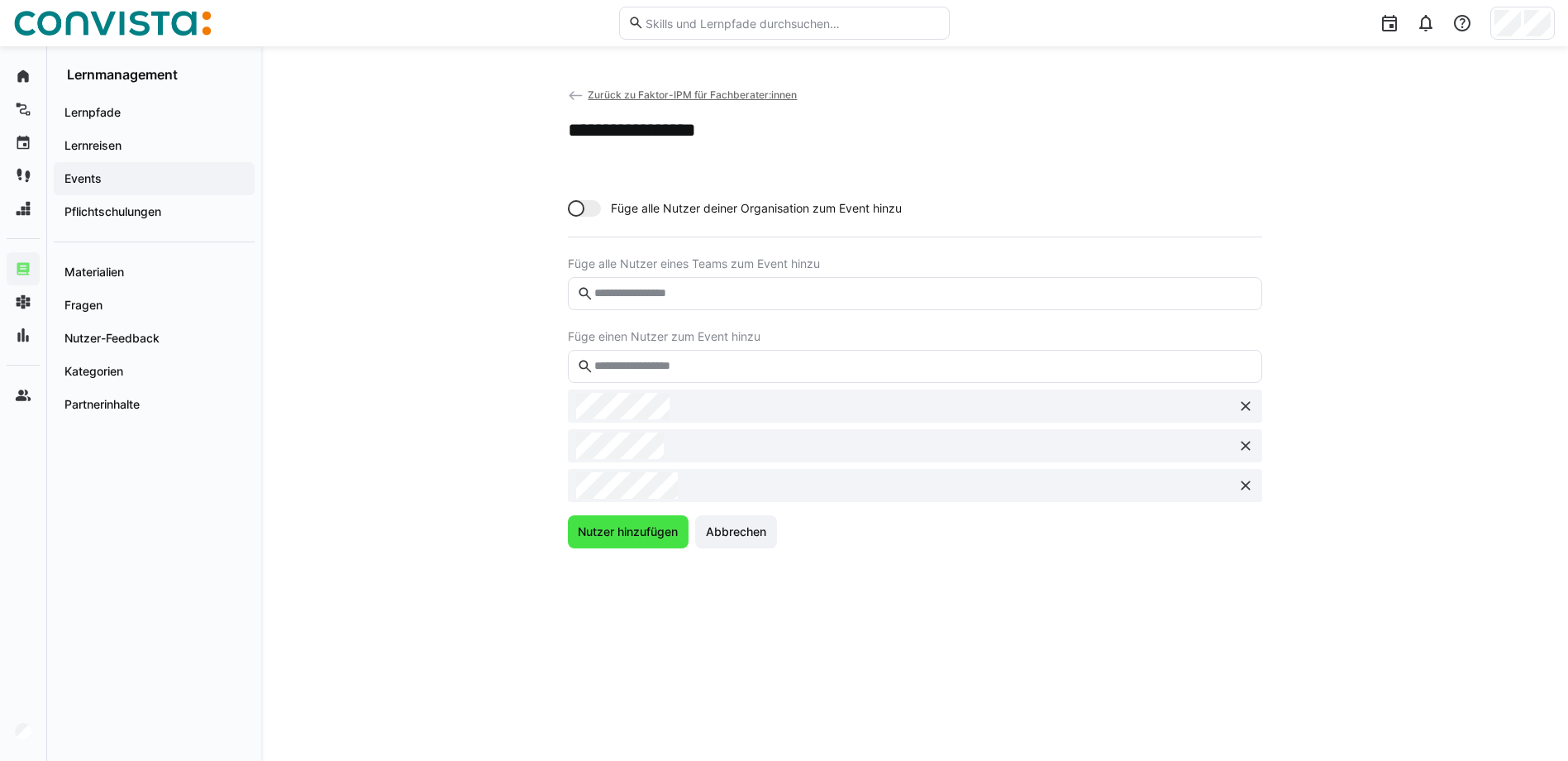
click at [649, 525] on span "Nutzer hinzufügen" at bounding box center [628, 531] width 105 height 17
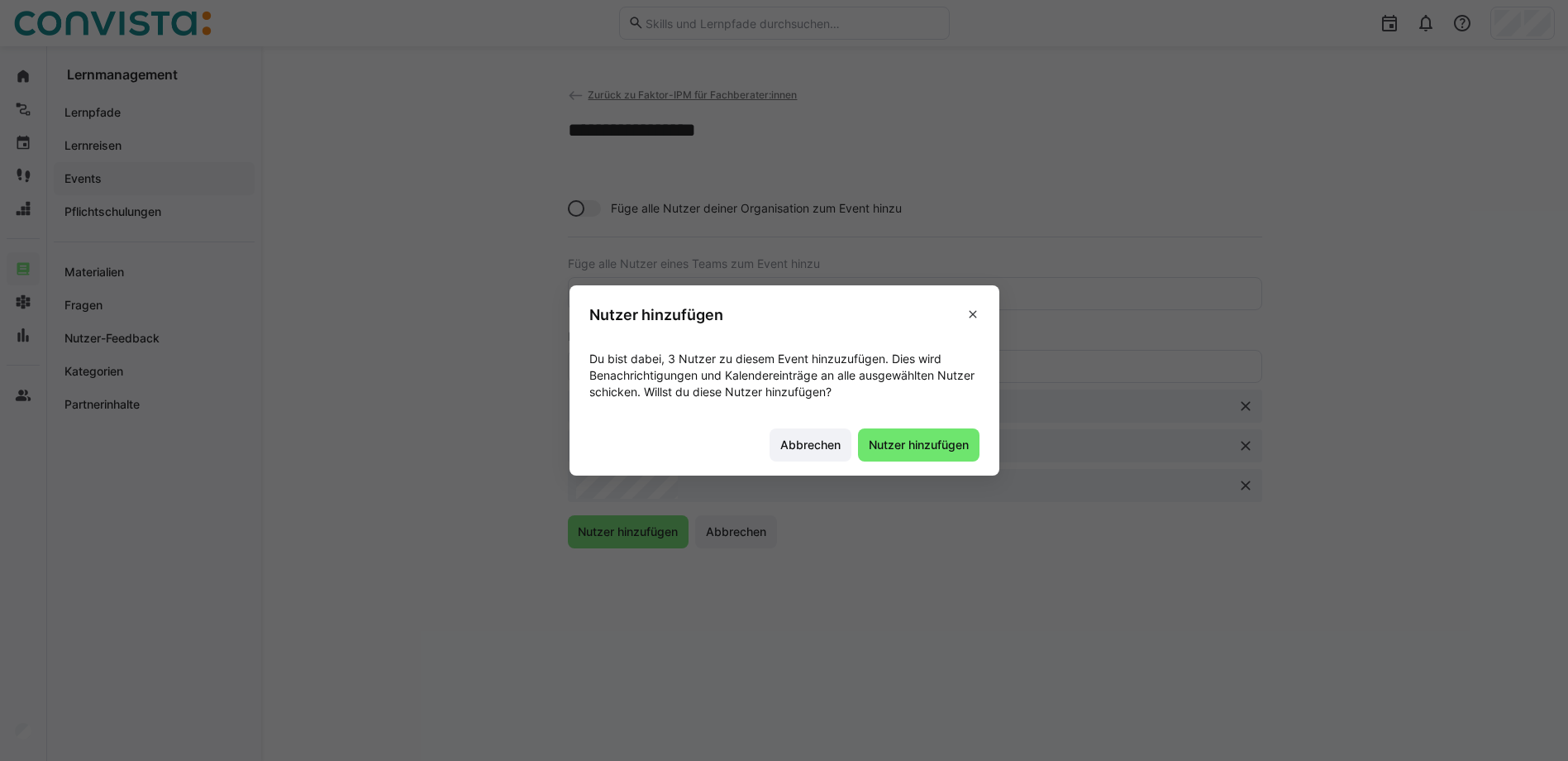
click at [995, 448] on footer "Abbrechen Nutzer hinzufügen" at bounding box center [785, 444] width 430 height 62
click at [978, 449] on span "Nutzer hinzufügen" at bounding box center [919, 445] width 122 height 33
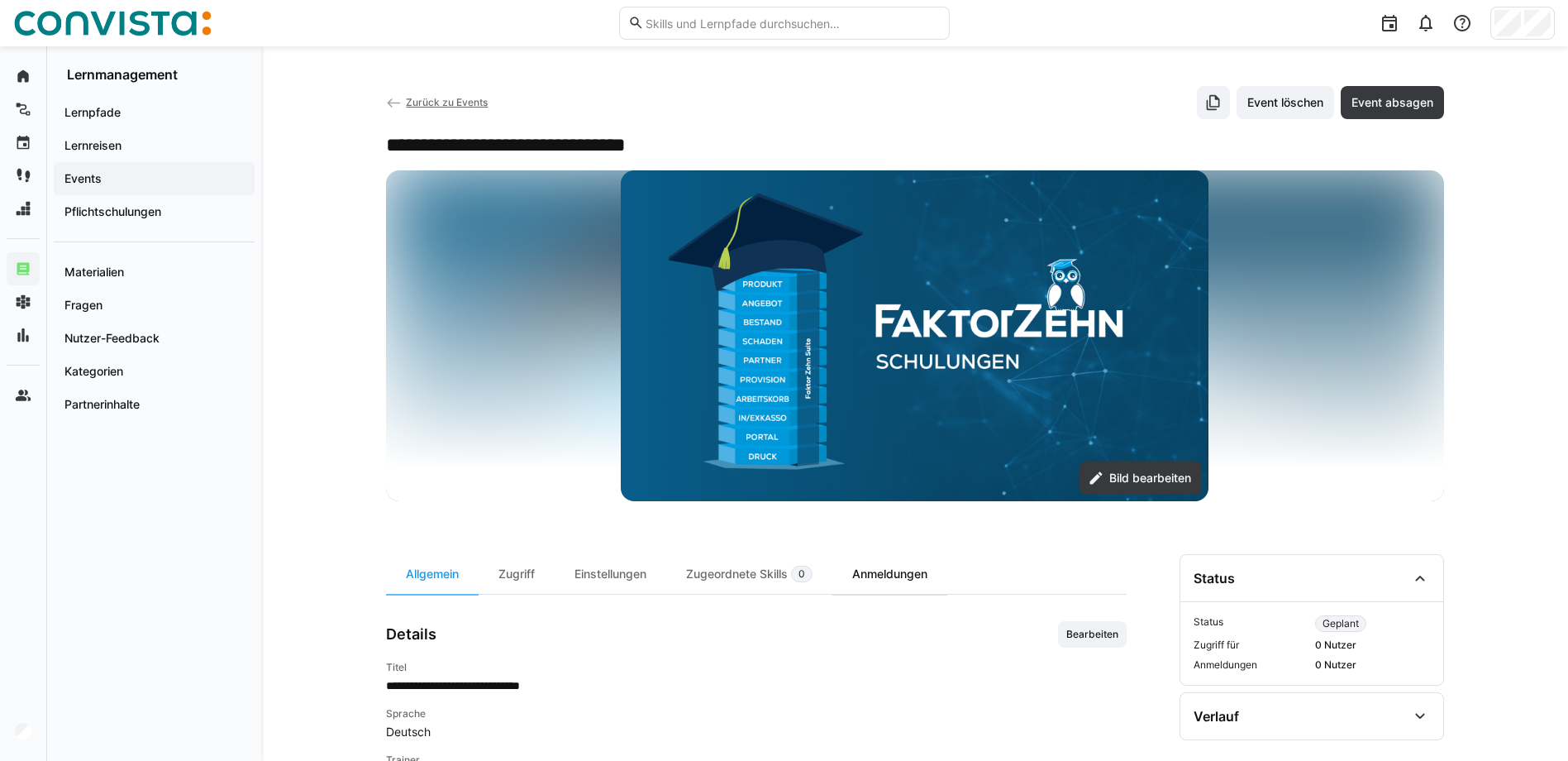
click at [915, 561] on div "Anmeldungen" at bounding box center [890, 574] width 115 height 40
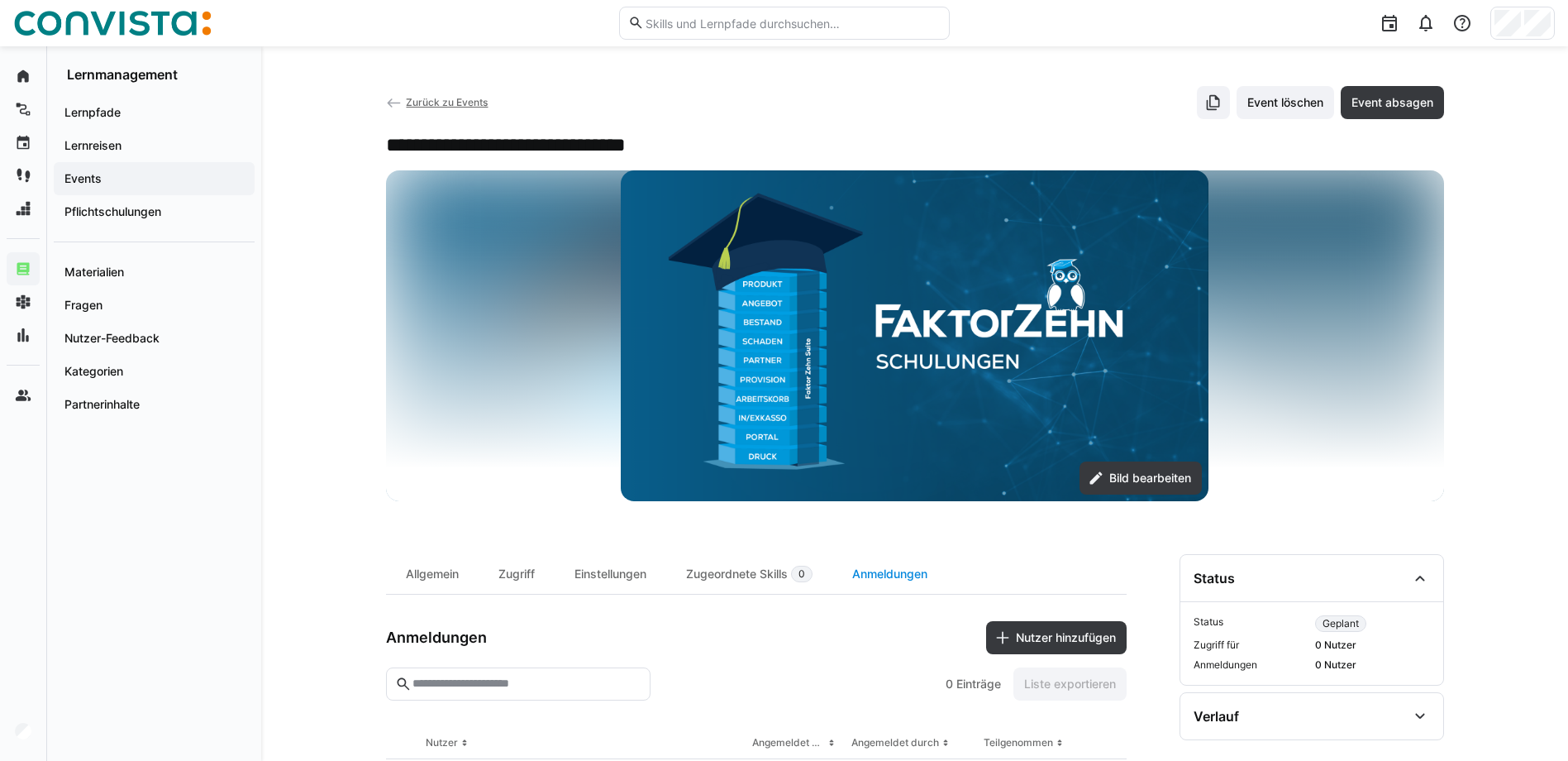
scroll to position [315, 0]
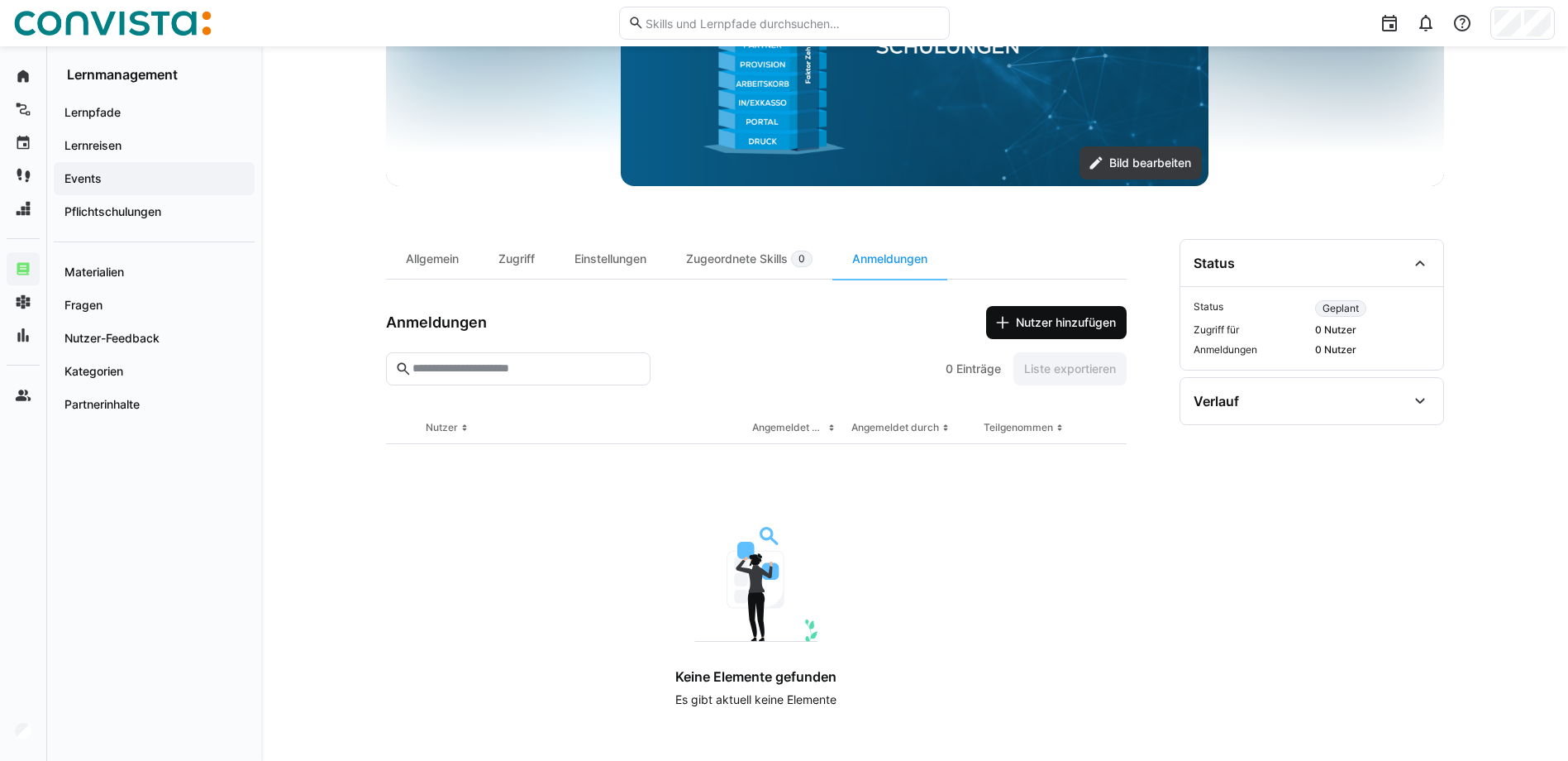
click at [1050, 329] on span "Nutzer hinzufügen" at bounding box center [1066, 323] width 105 height 17
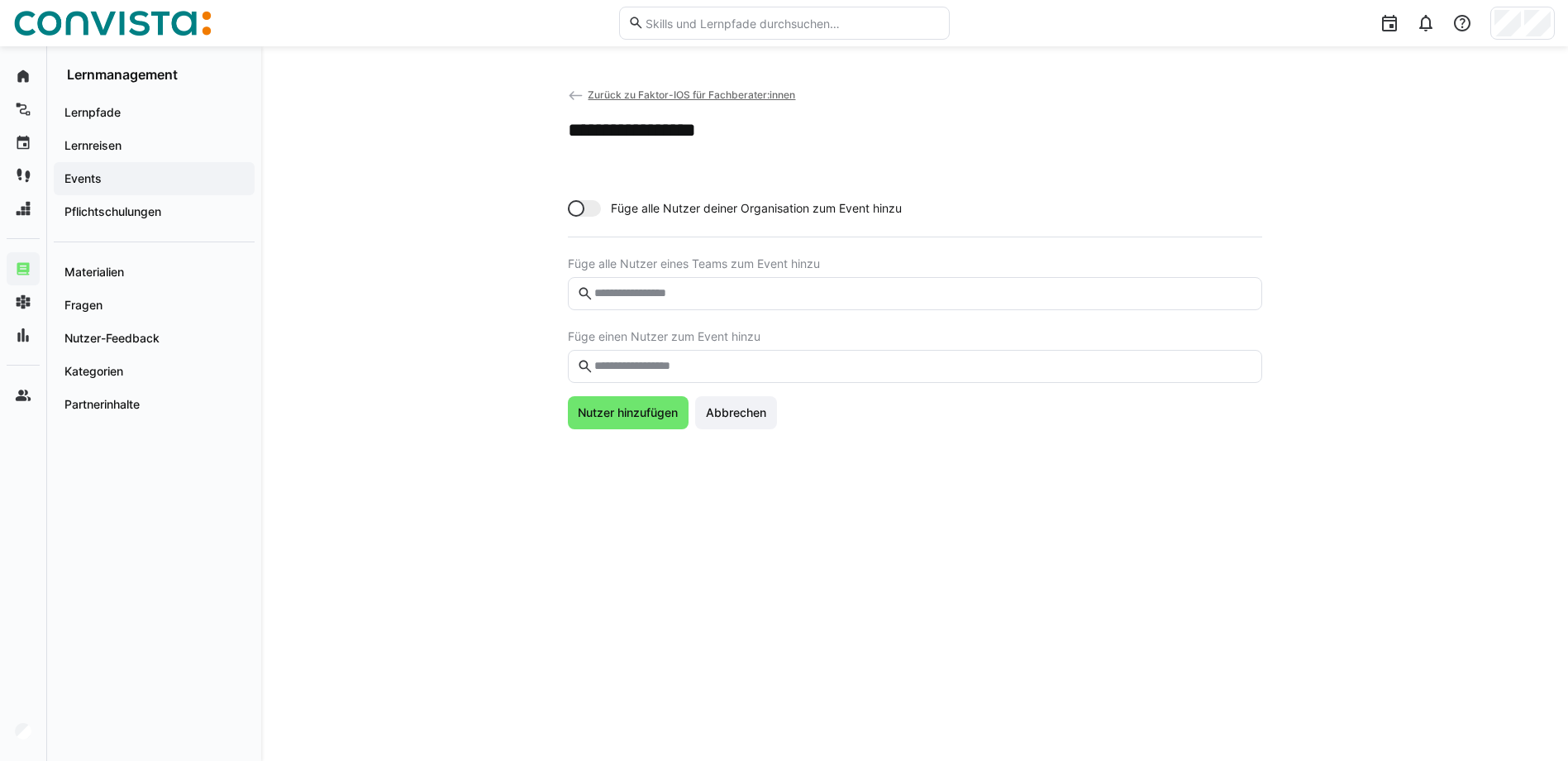
click at [663, 384] on div "Füge alle Nutzer deiner Organisation zum Event hinzu Füge alle Nutzer eines Tea…" at bounding box center [915, 313] width 695 height 234
click at [708, 363] on input "text" at bounding box center [922, 366] width 659 height 15
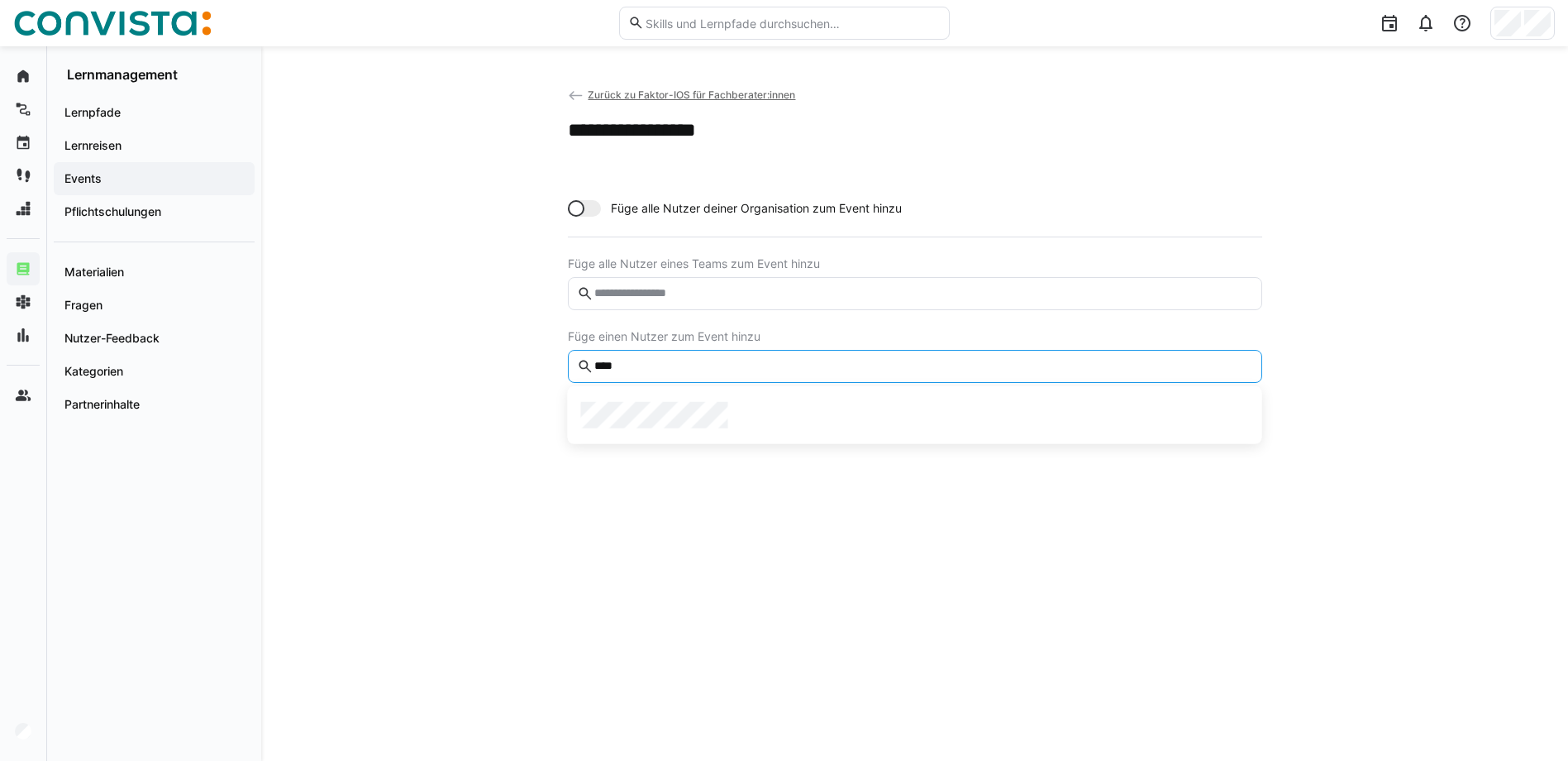
type input "****"
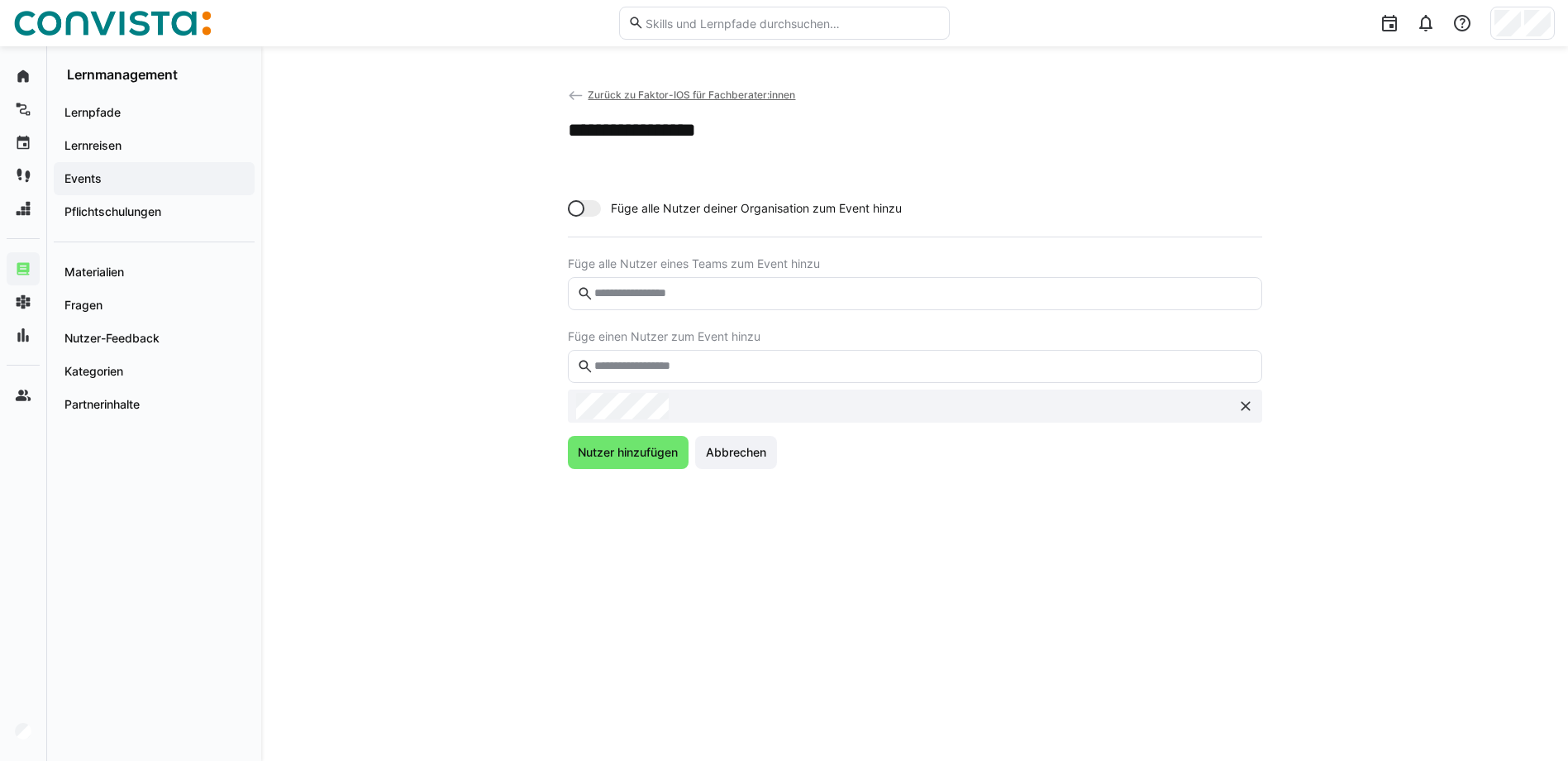
click at [701, 369] on input "text" at bounding box center [922, 366] width 659 height 15
type input "*****"
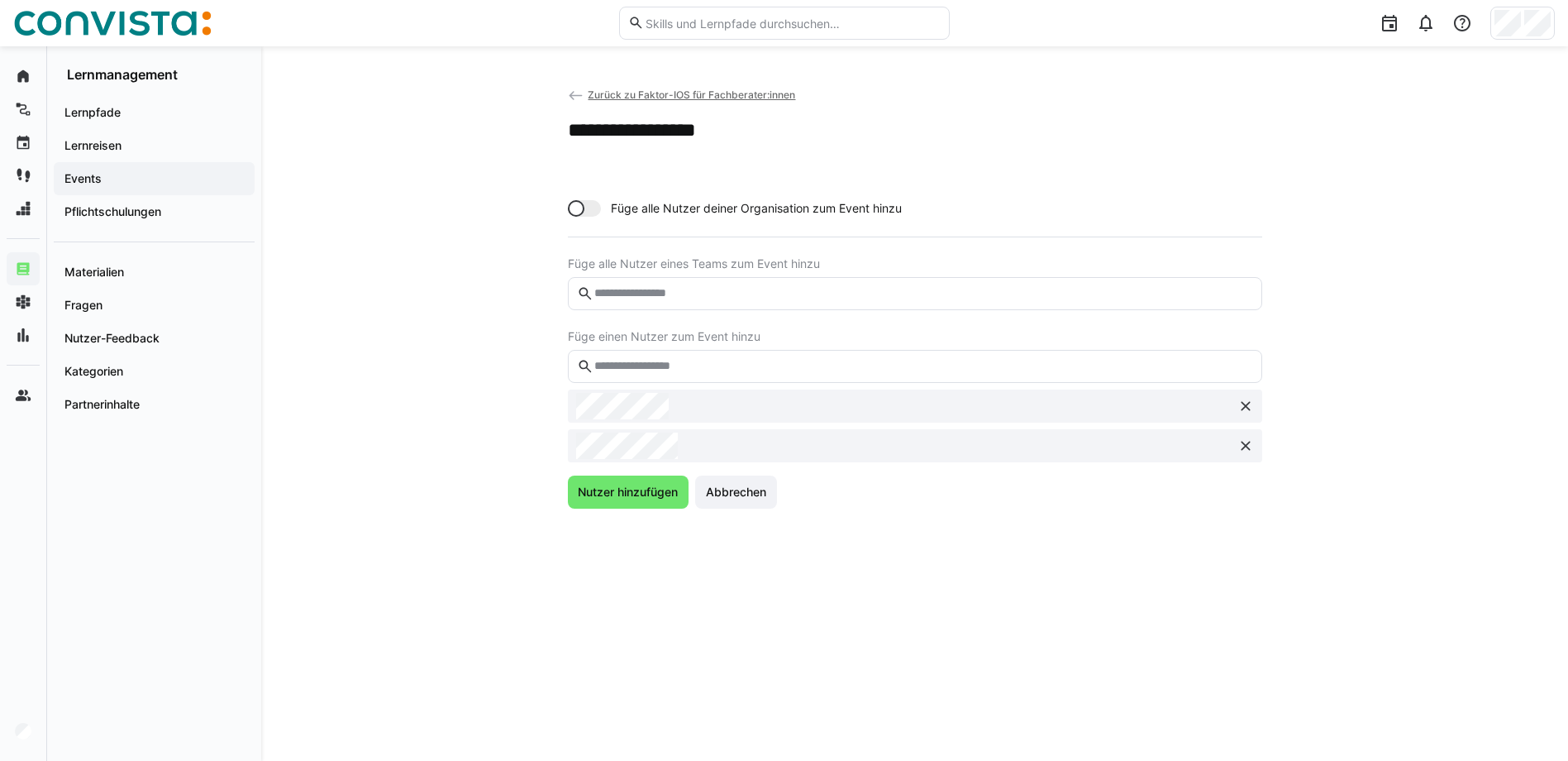
click at [808, 351] on eds-input at bounding box center [915, 366] width 695 height 33
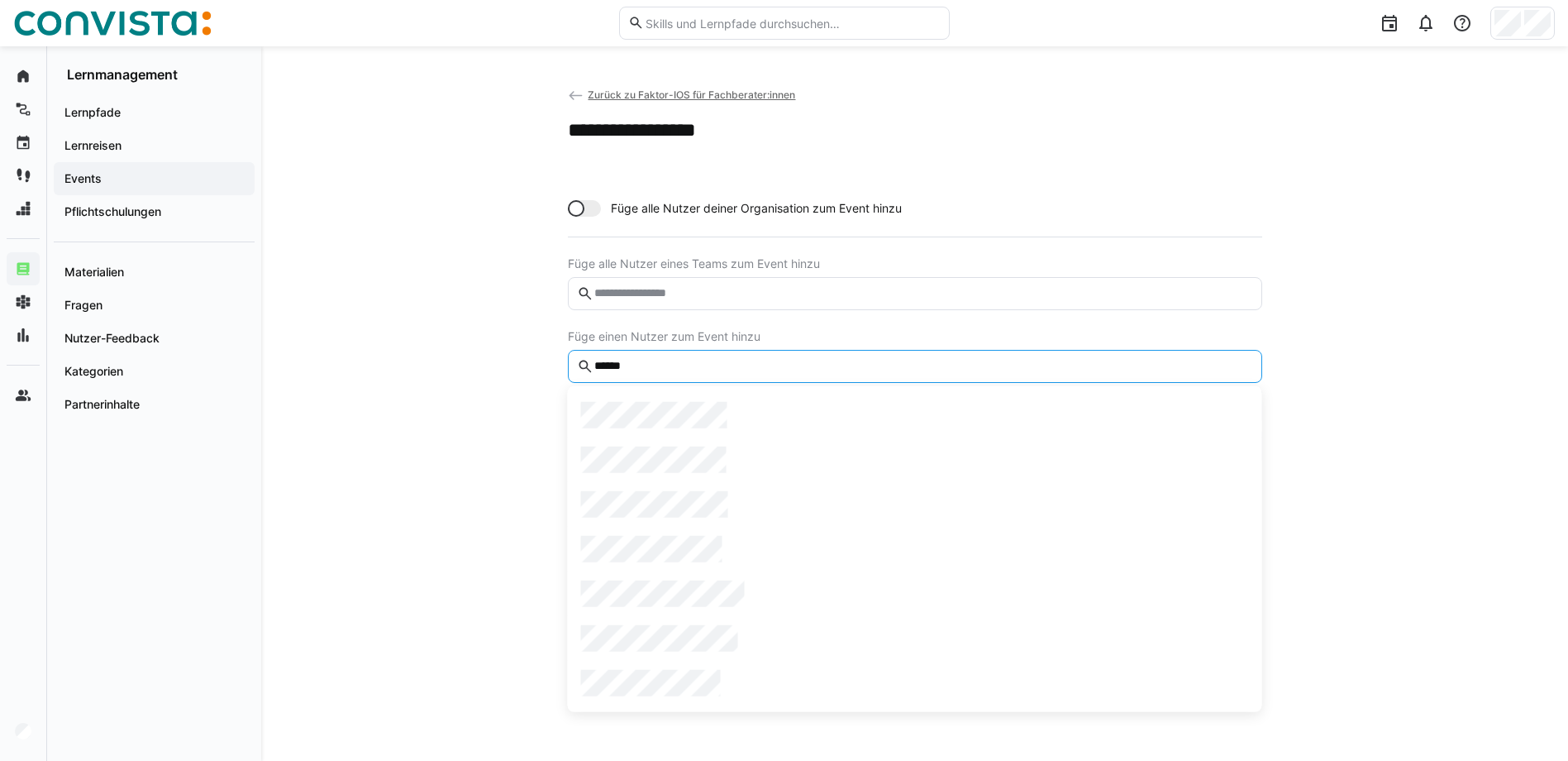
type input "******"
click at [770, 416] on div at bounding box center [915, 415] width 668 height 27
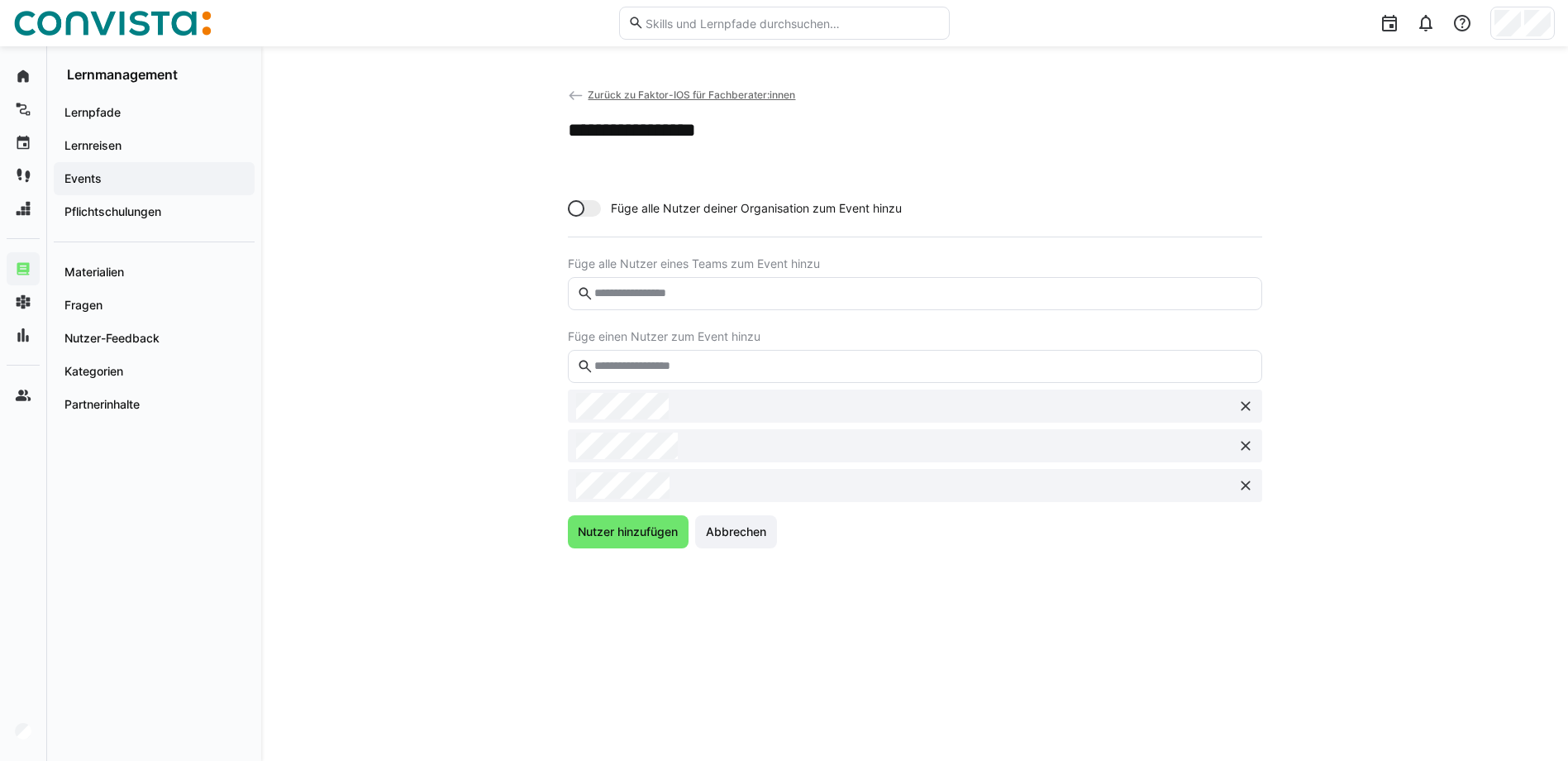
click at [716, 360] on input "text" at bounding box center [922, 366] width 659 height 15
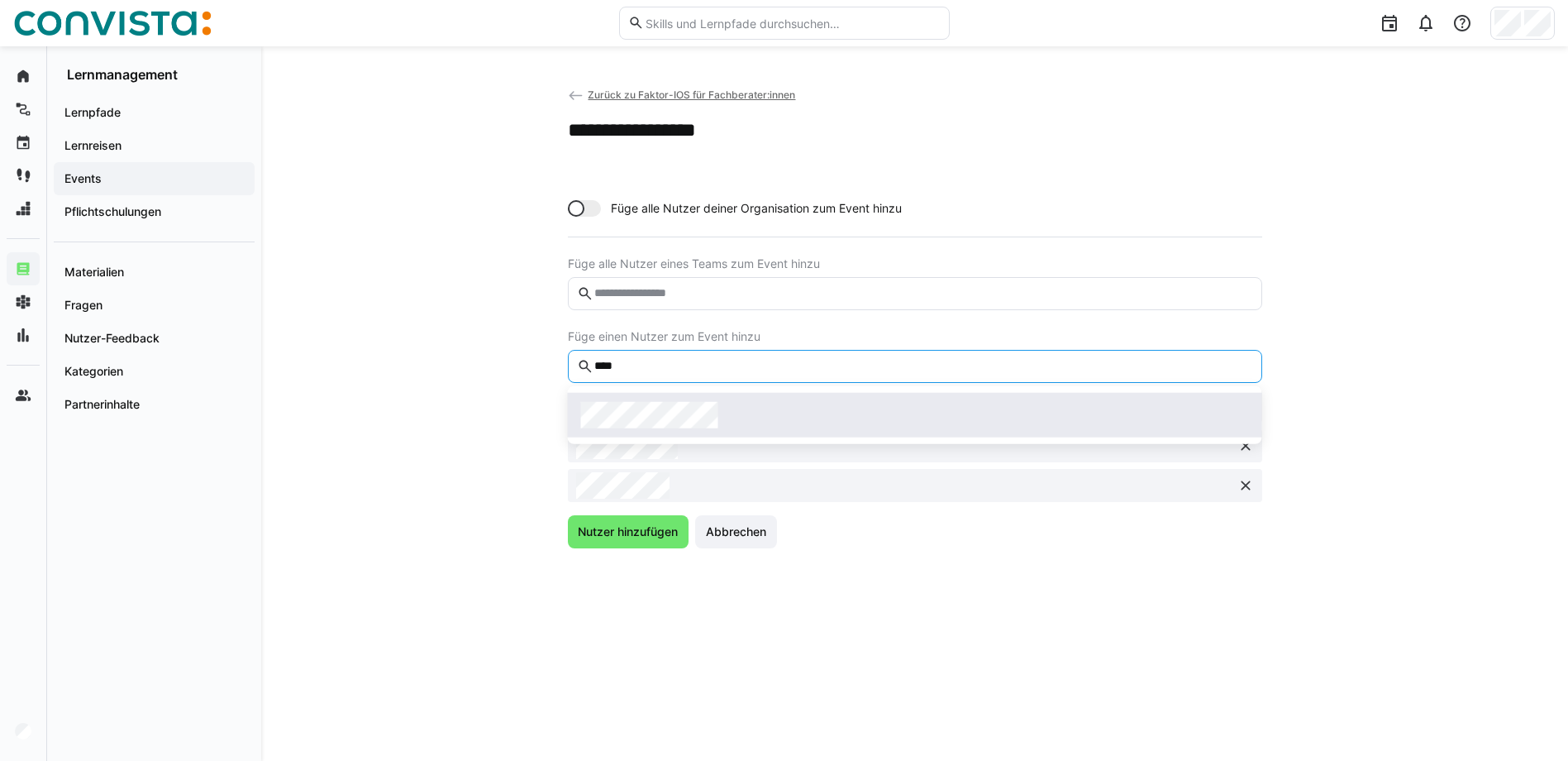
type input "****"
click at [727, 415] on div at bounding box center [915, 415] width 668 height 27
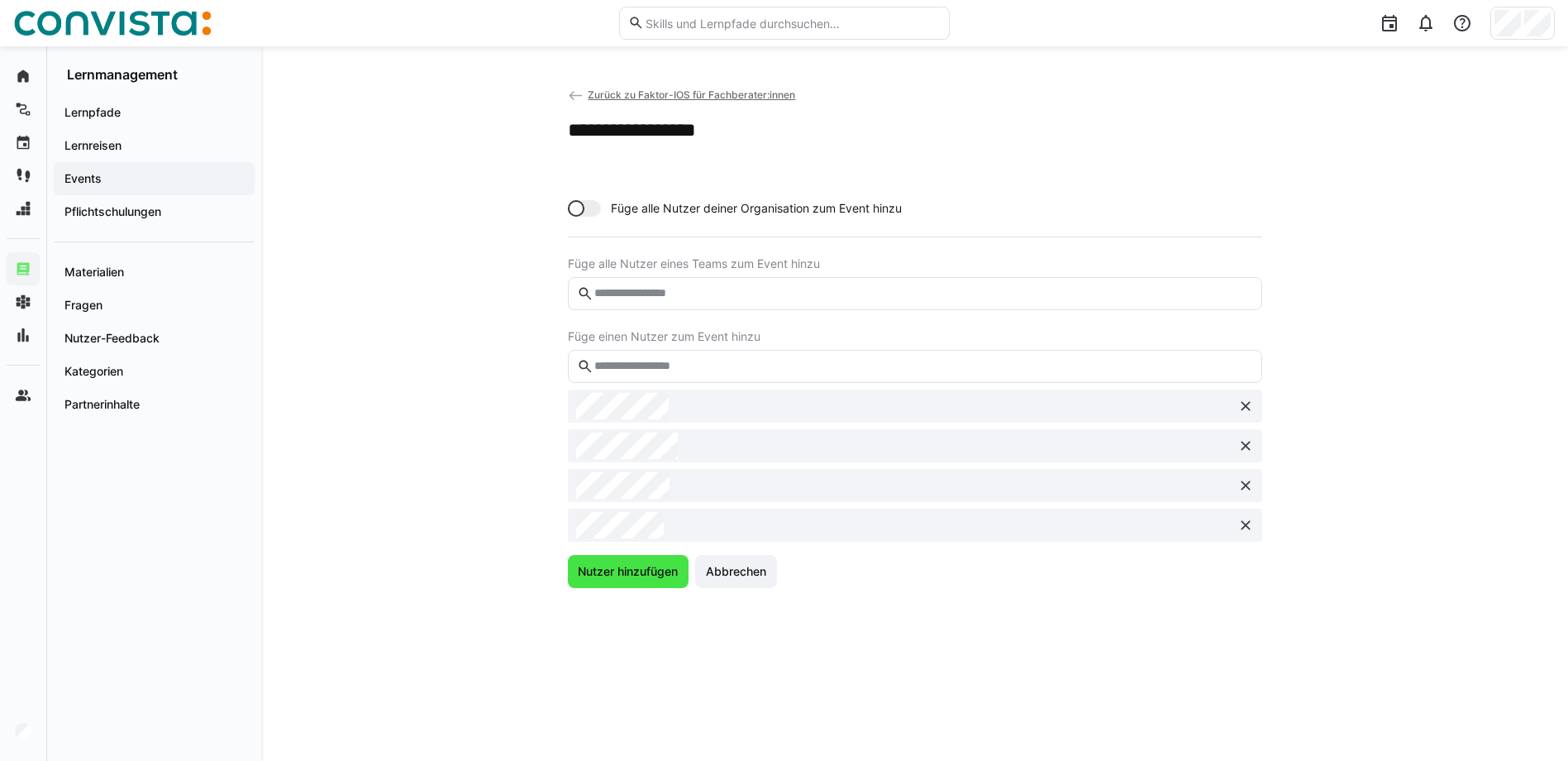
click at [618, 563] on span "Nutzer hinzufügen" at bounding box center [628, 571] width 105 height 17
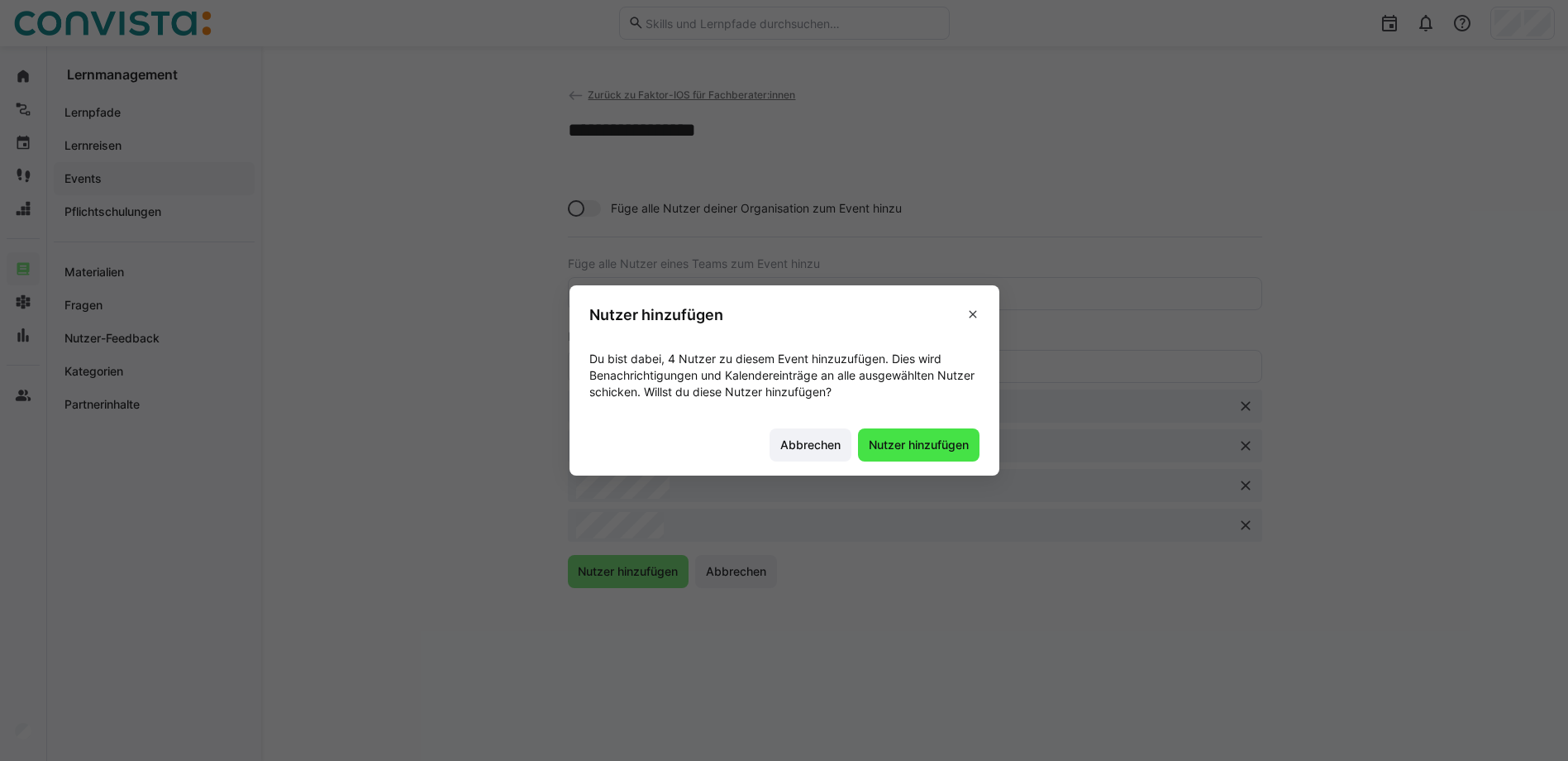
click at [961, 455] on span "Nutzer hinzufügen" at bounding box center [919, 445] width 122 height 33
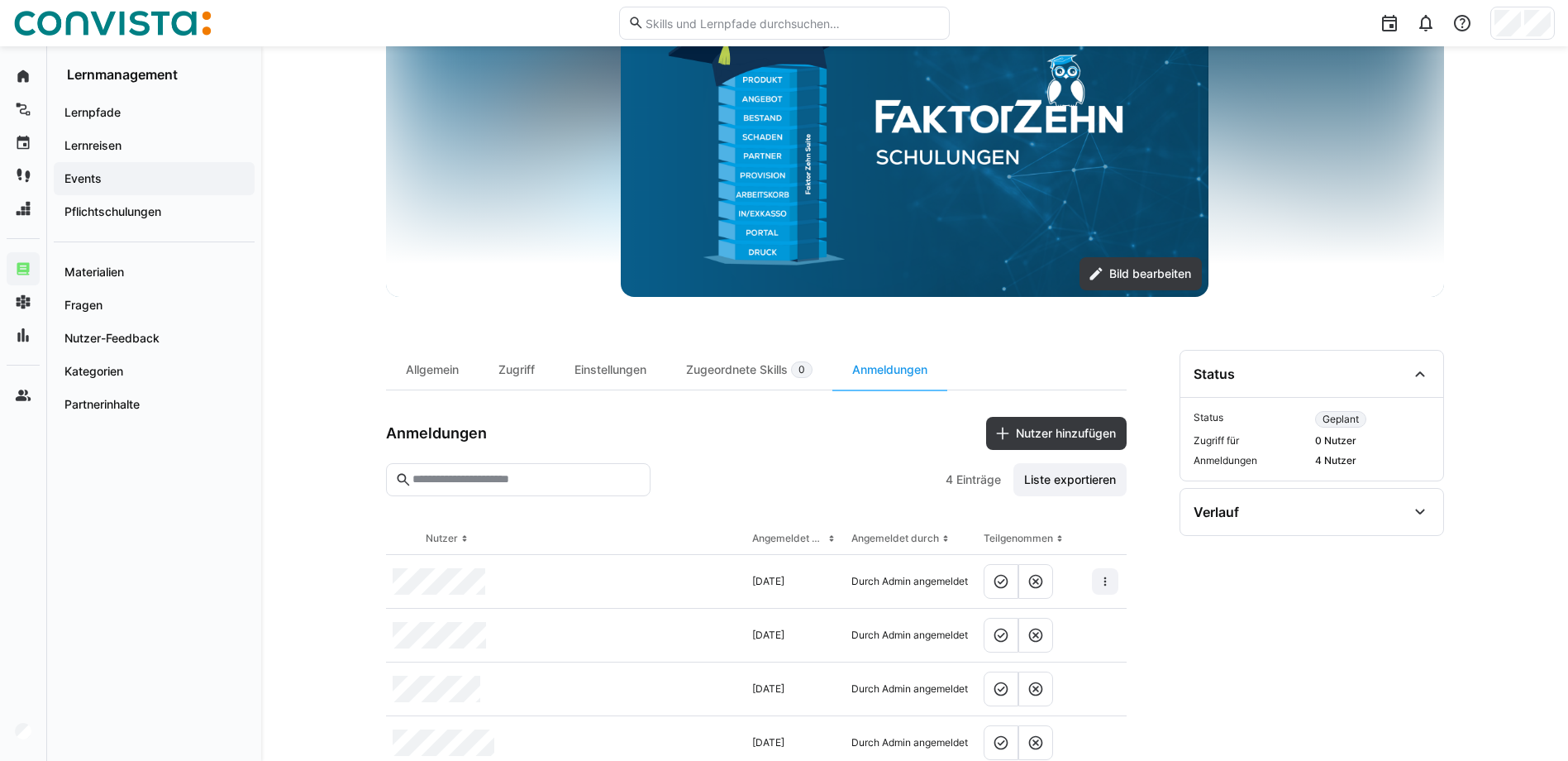
scroll to position [253, 0]
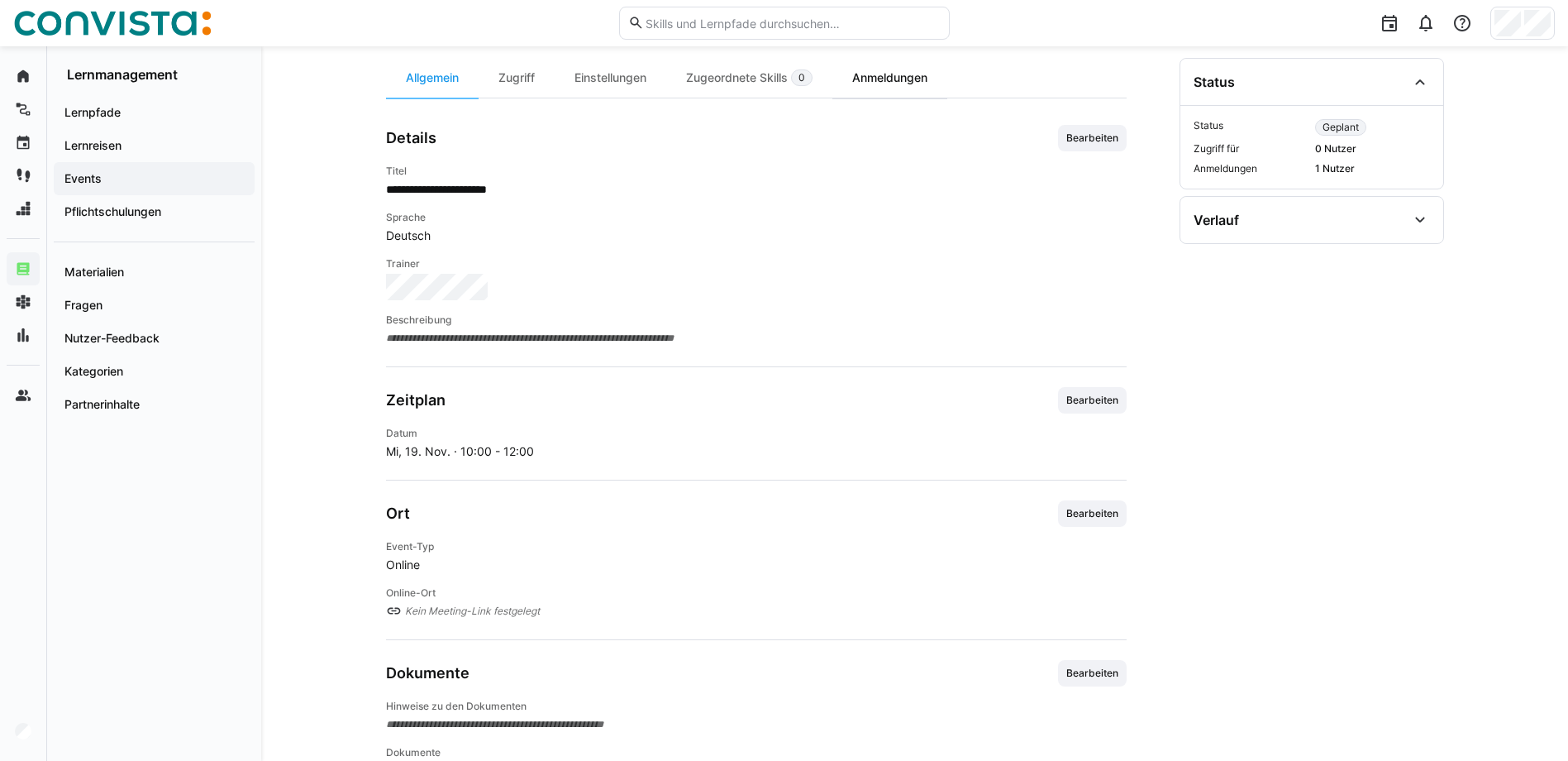
click at [900, 65] on div "Anmeldungen" at bounding box center [890, 77] width 115 height 40
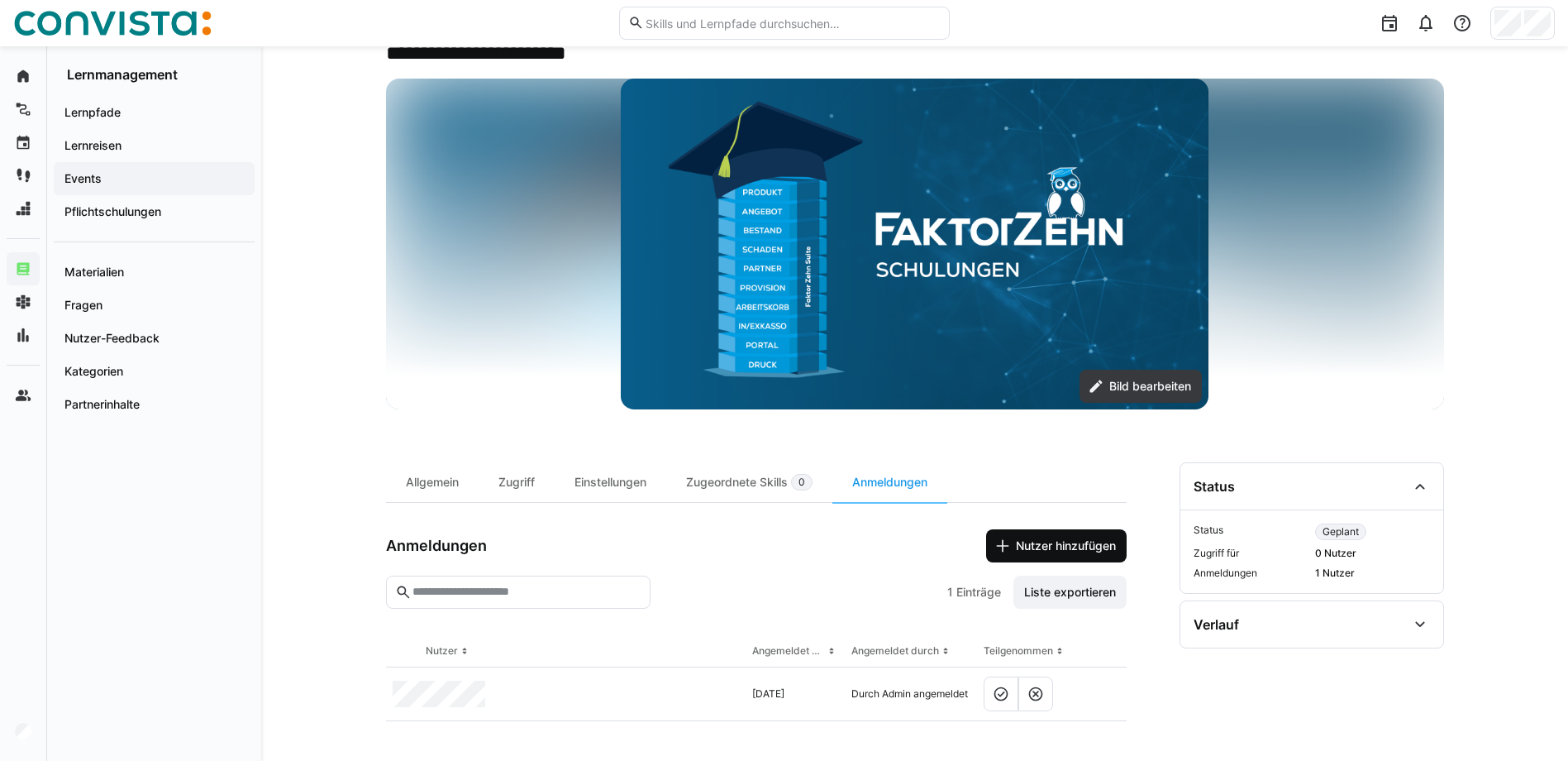
click at [1054, 551] on span "Nutzer hinzufügen" at bounding box center [1066, 546] width 105 height 17
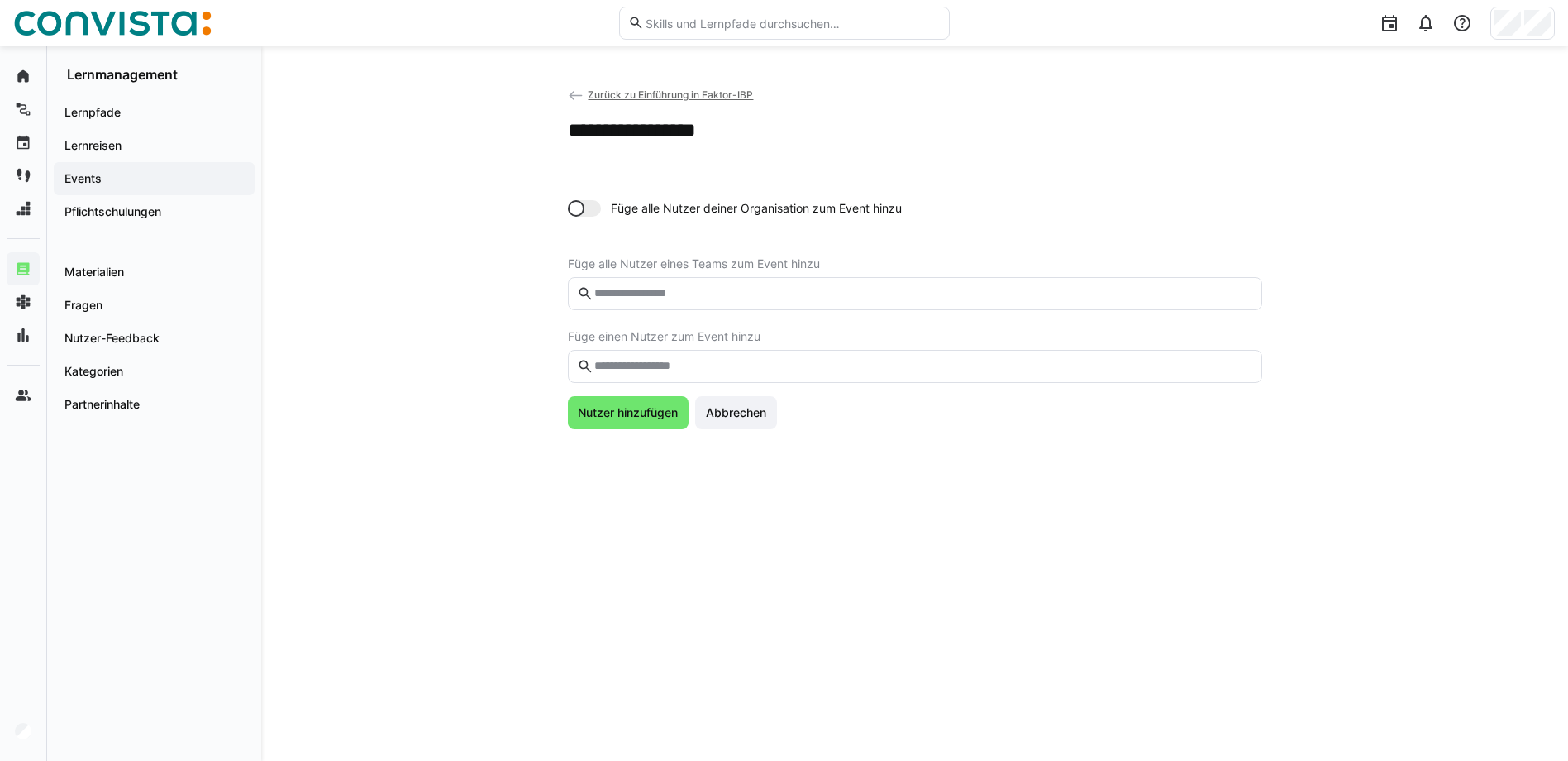
click at [698, 91] on span "Zurück zu Einführung in Faktor-IBP" at bounding box center [670, 94] width 165 height 12
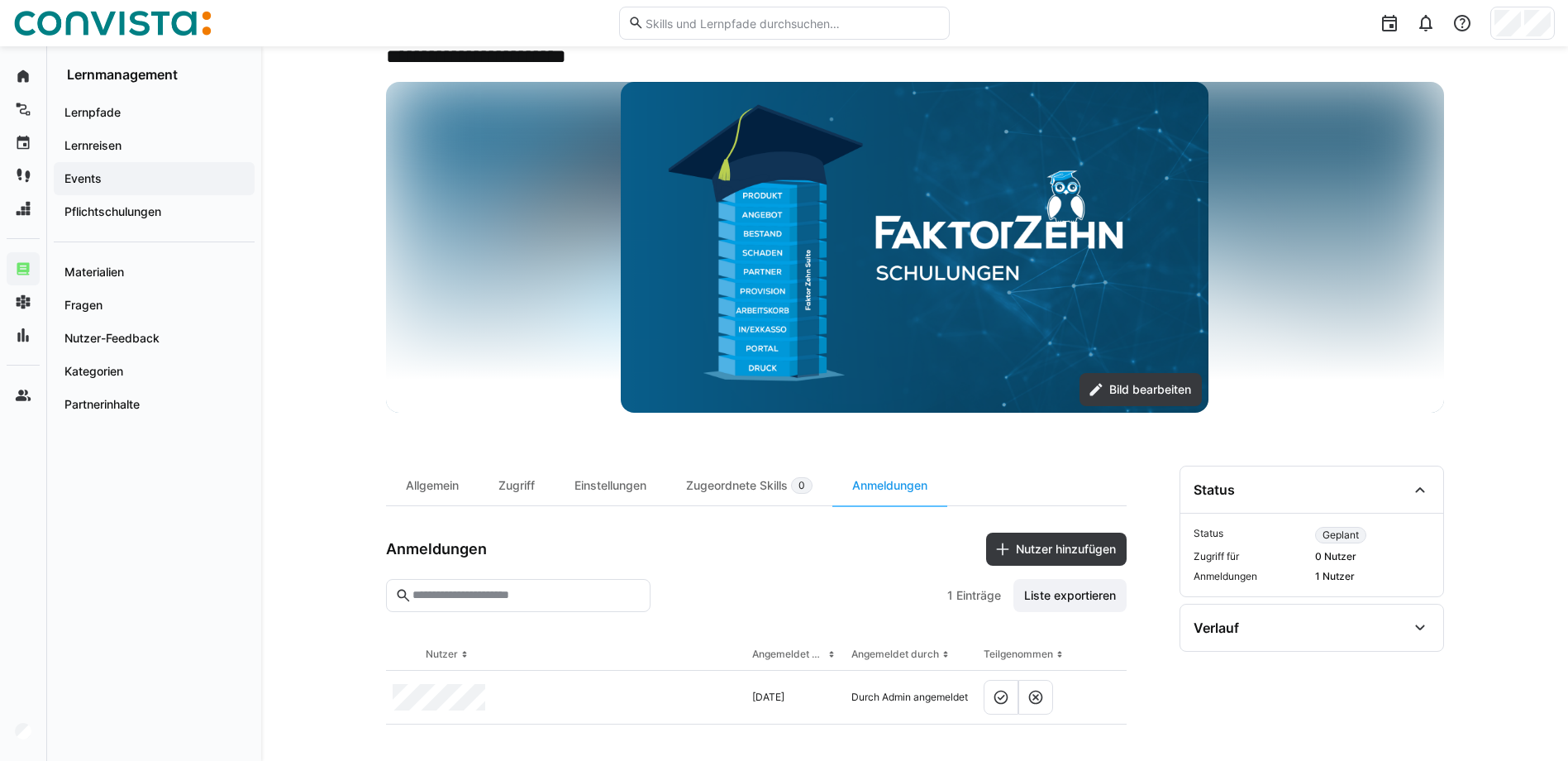
scroll to position [91, 0]
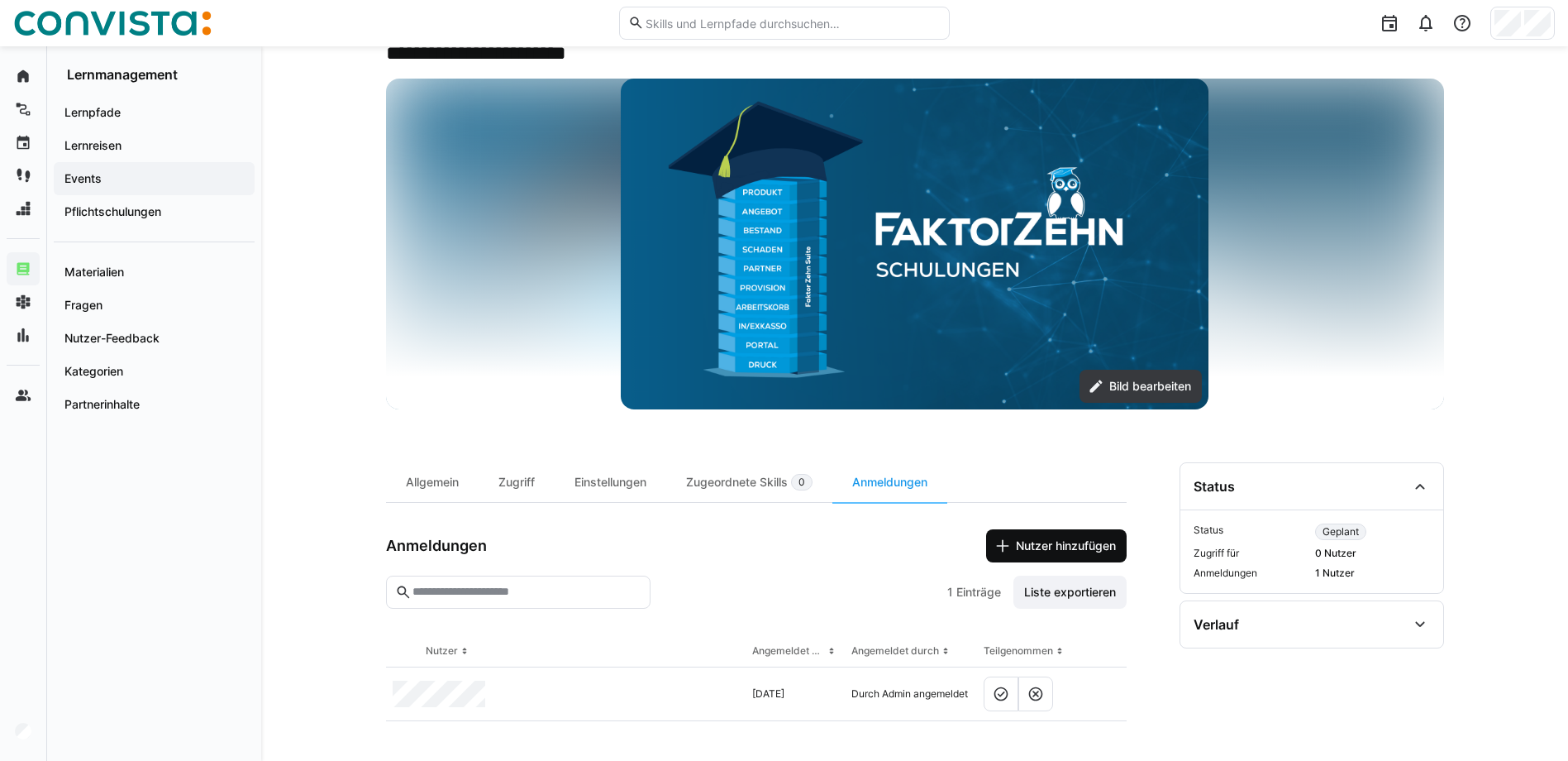
click at [1041, 545] on span "Nutzer hinzufügen" at bounding box center [1066, 546] width 105 height 17
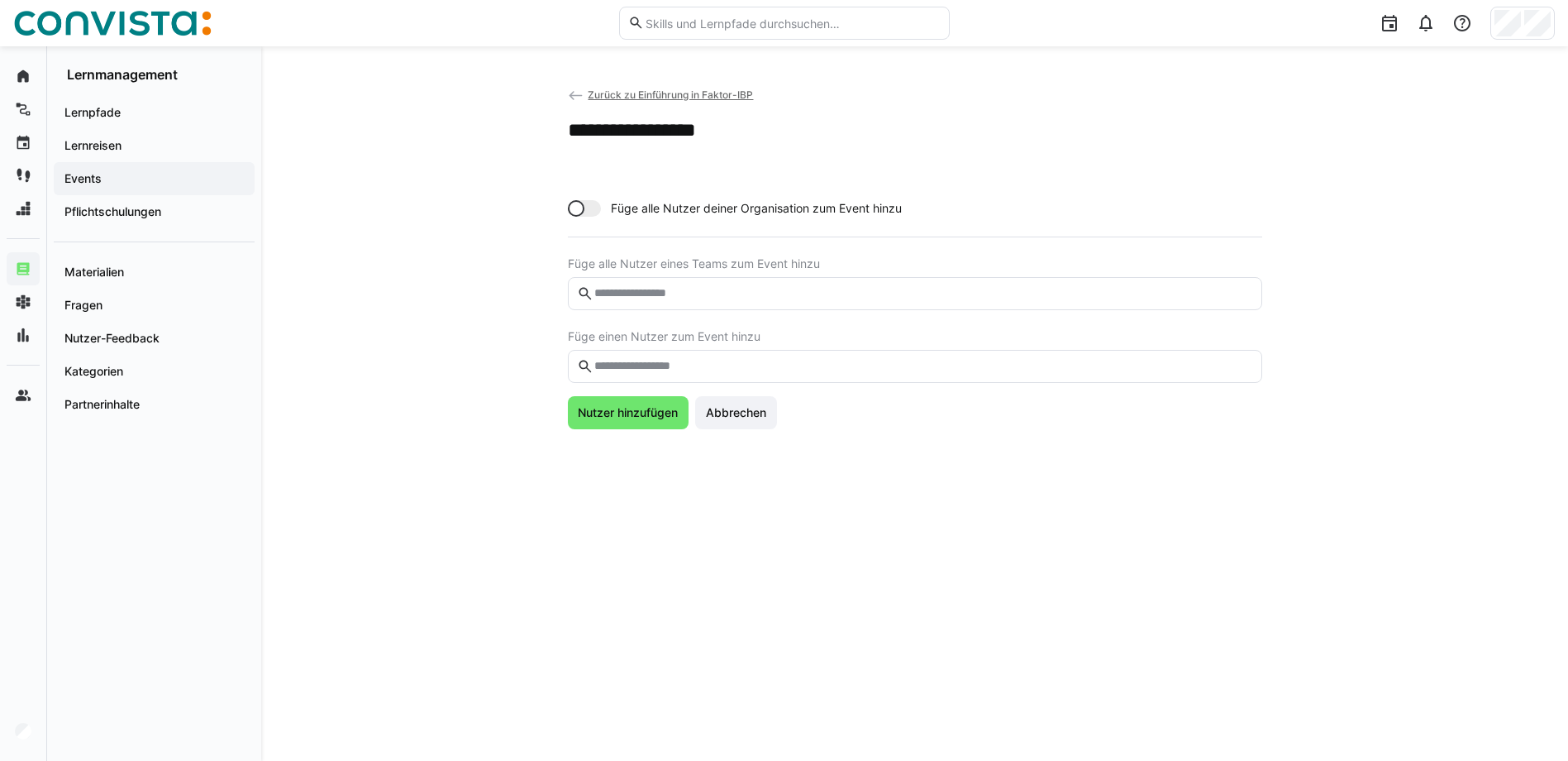
click at [658, 370] on input "text" at bounding box center [922, 366] width 659 height 15
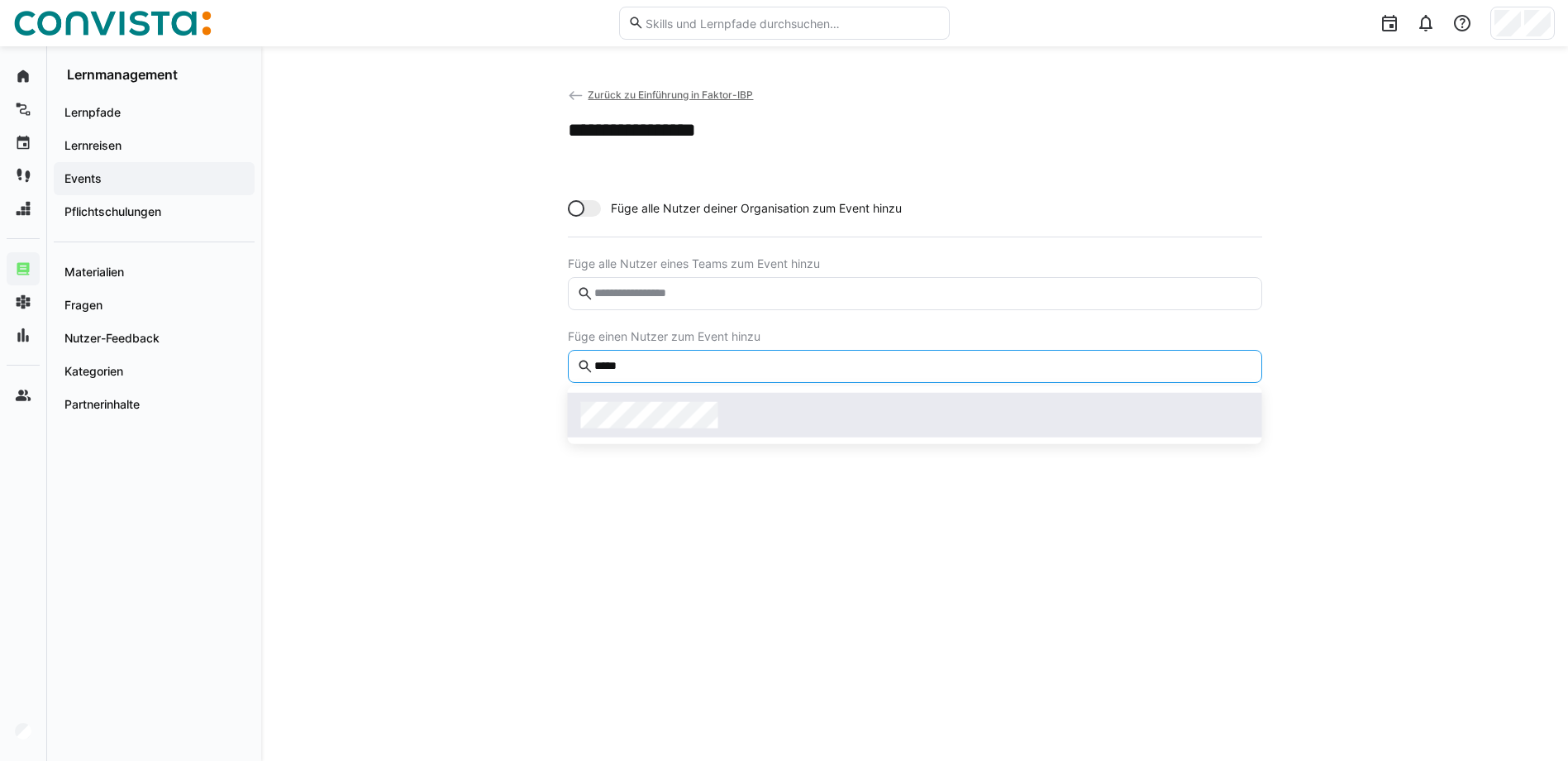
type input "*****"
click at [725, 417] on div at bounding box center [915, 415] width 668 height 27
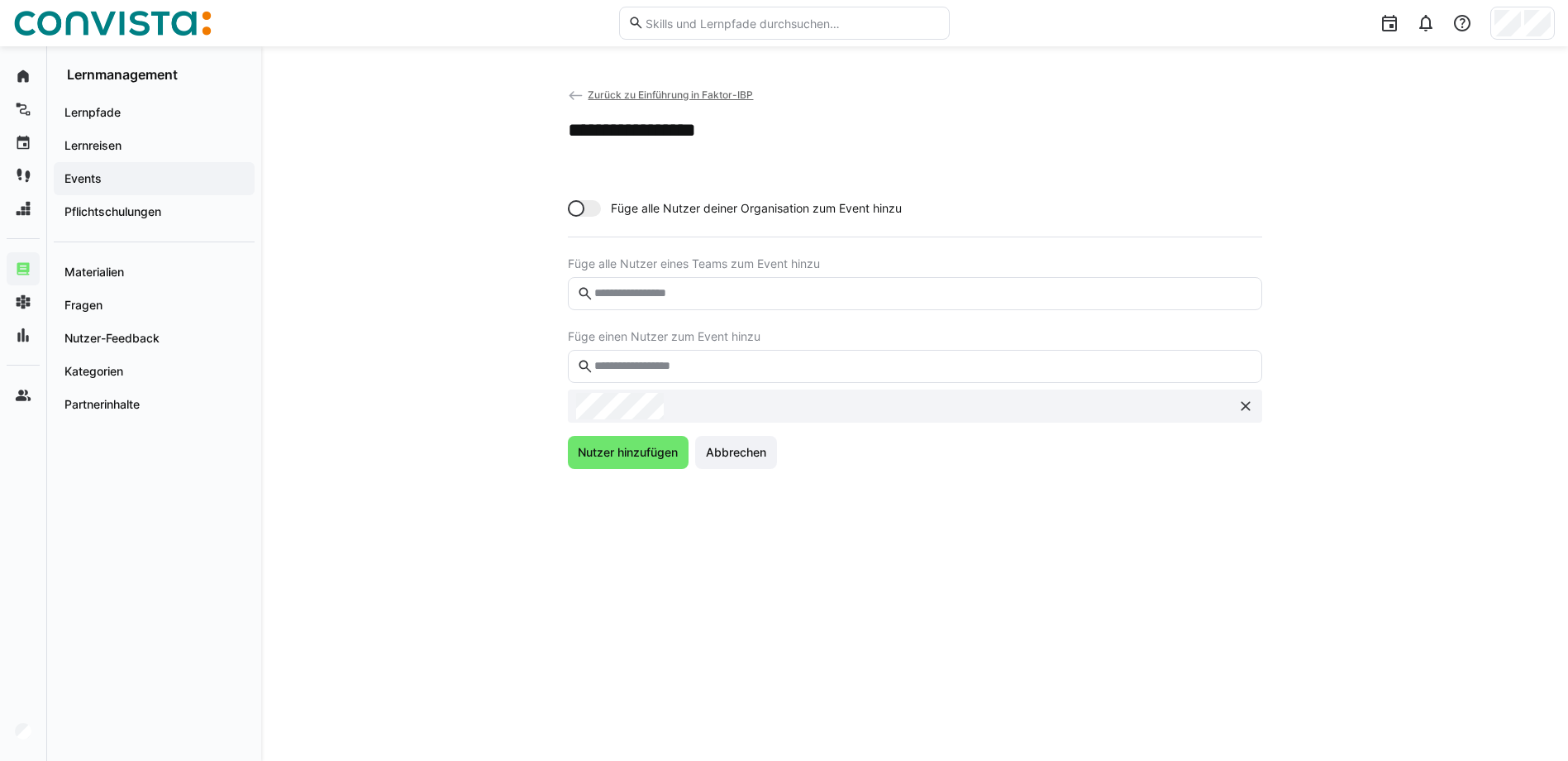
click at [719, 363] on input "text" at bounding box center [922, 366] width 659 height 15
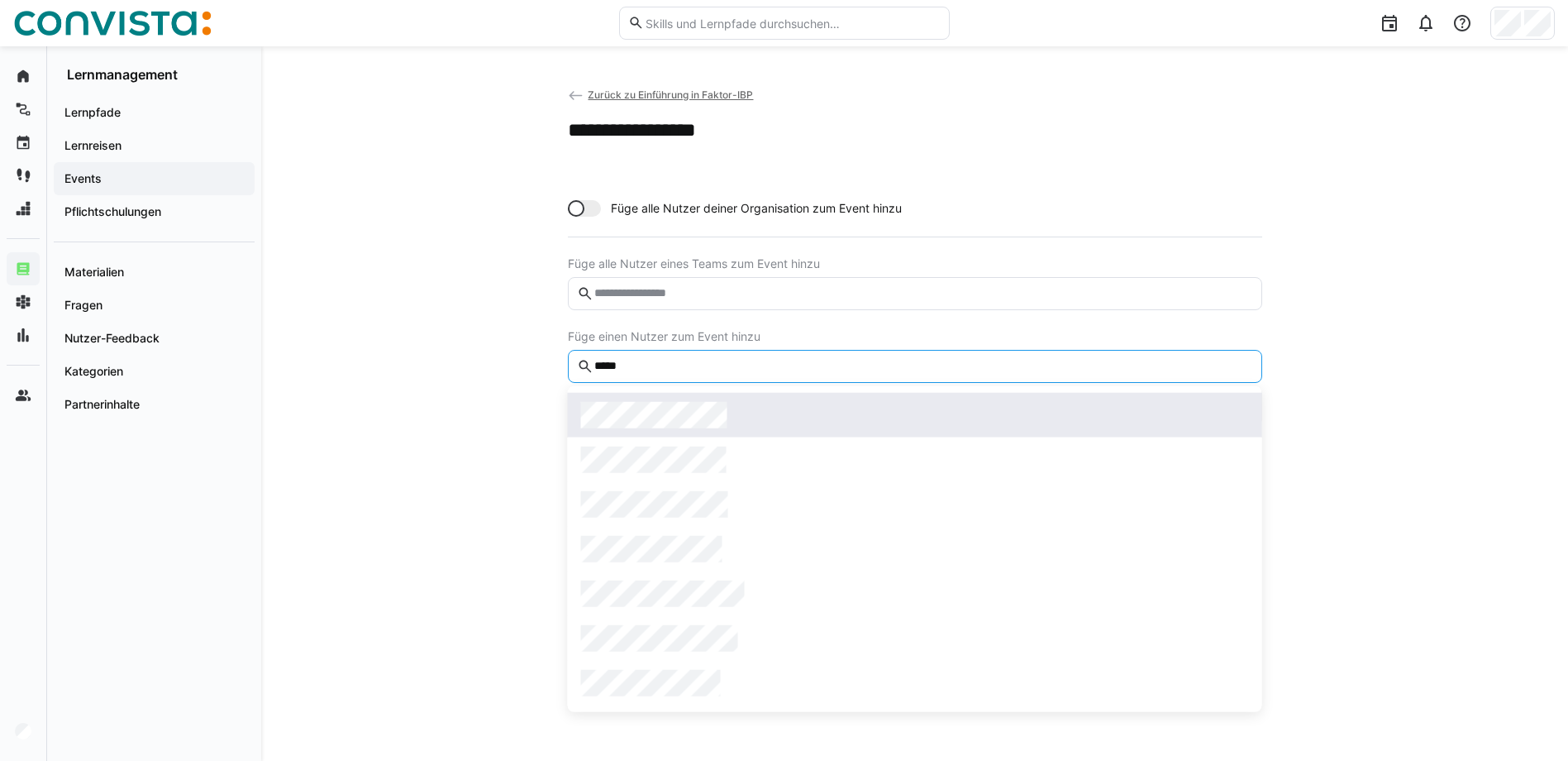
type input "*****"
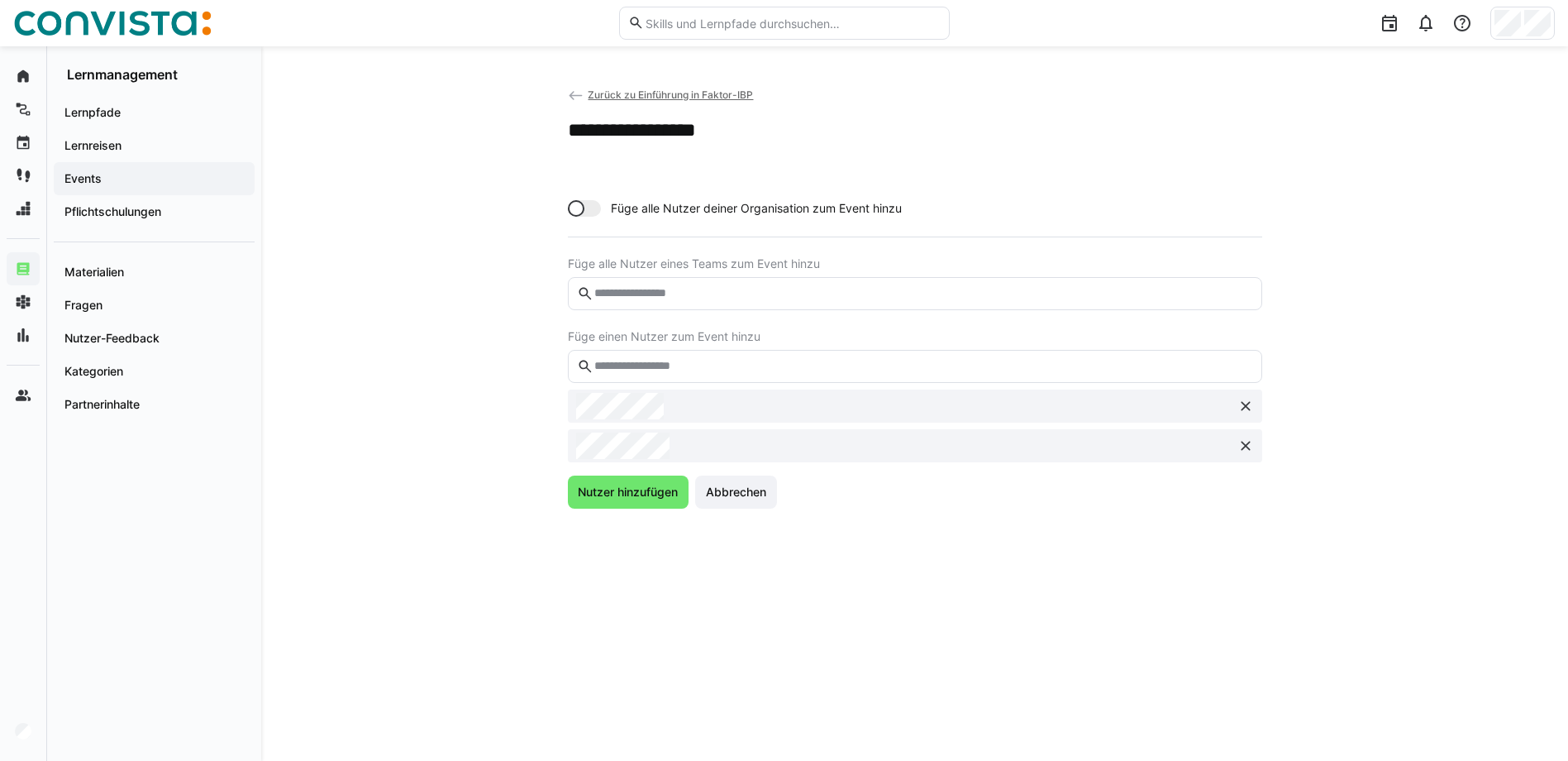
click at [698, 363] on input "text" at bounding box center [922, 366] width 659 height 15
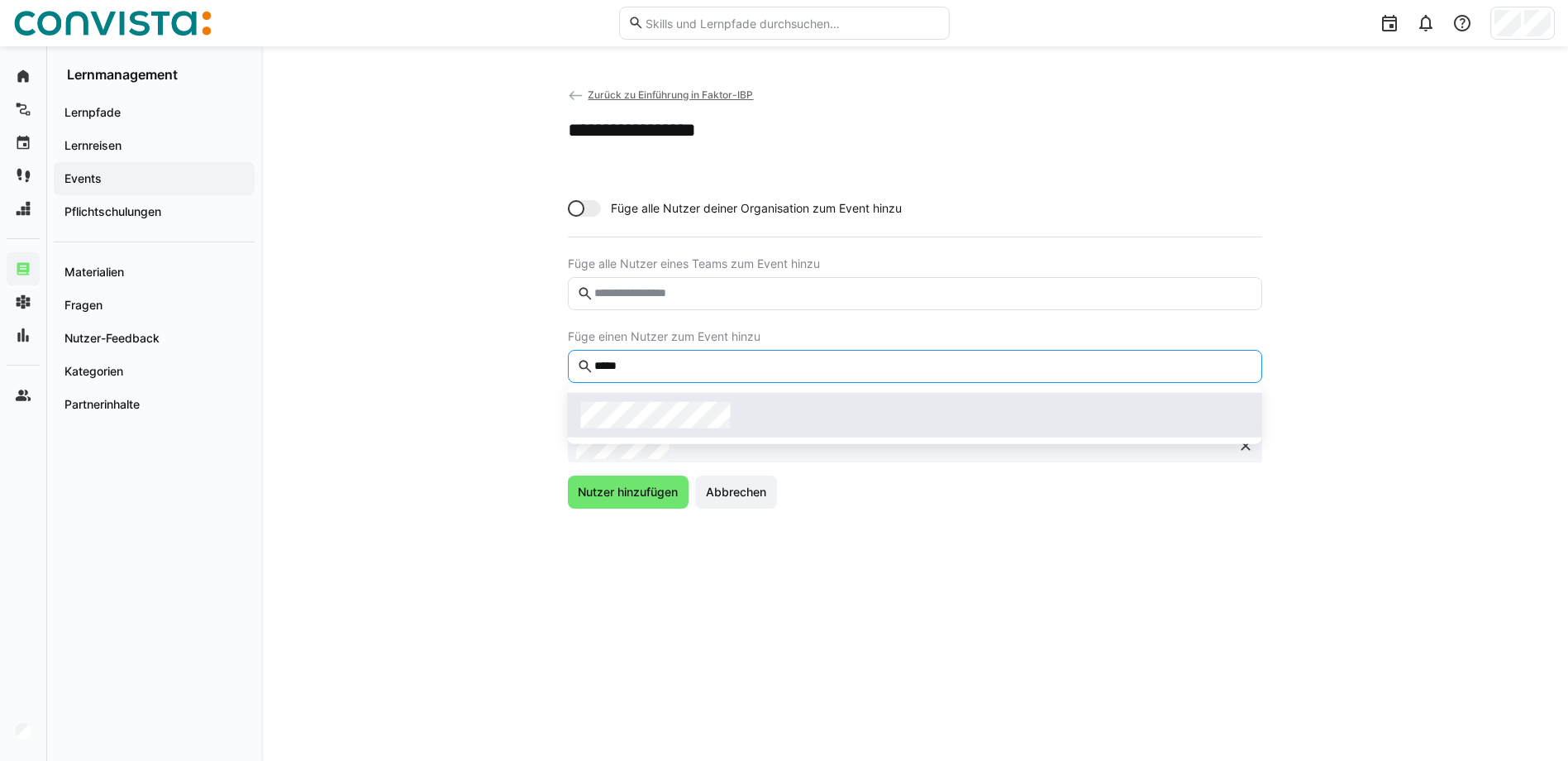
type input "*****"
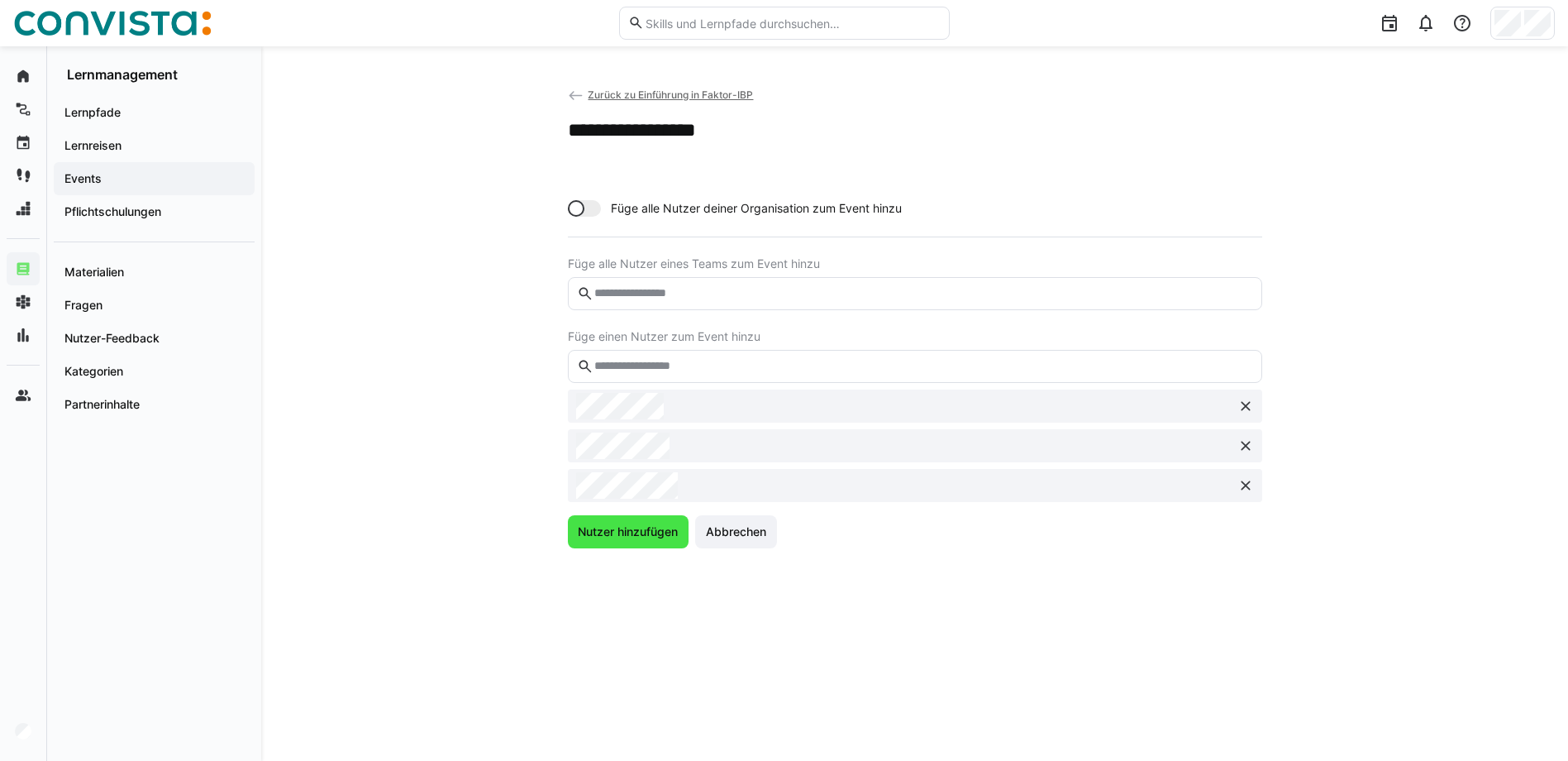
click at [654, 540] on span "Nutzer hinzufügen" at bounding box center [629, 531] width 122 height 33
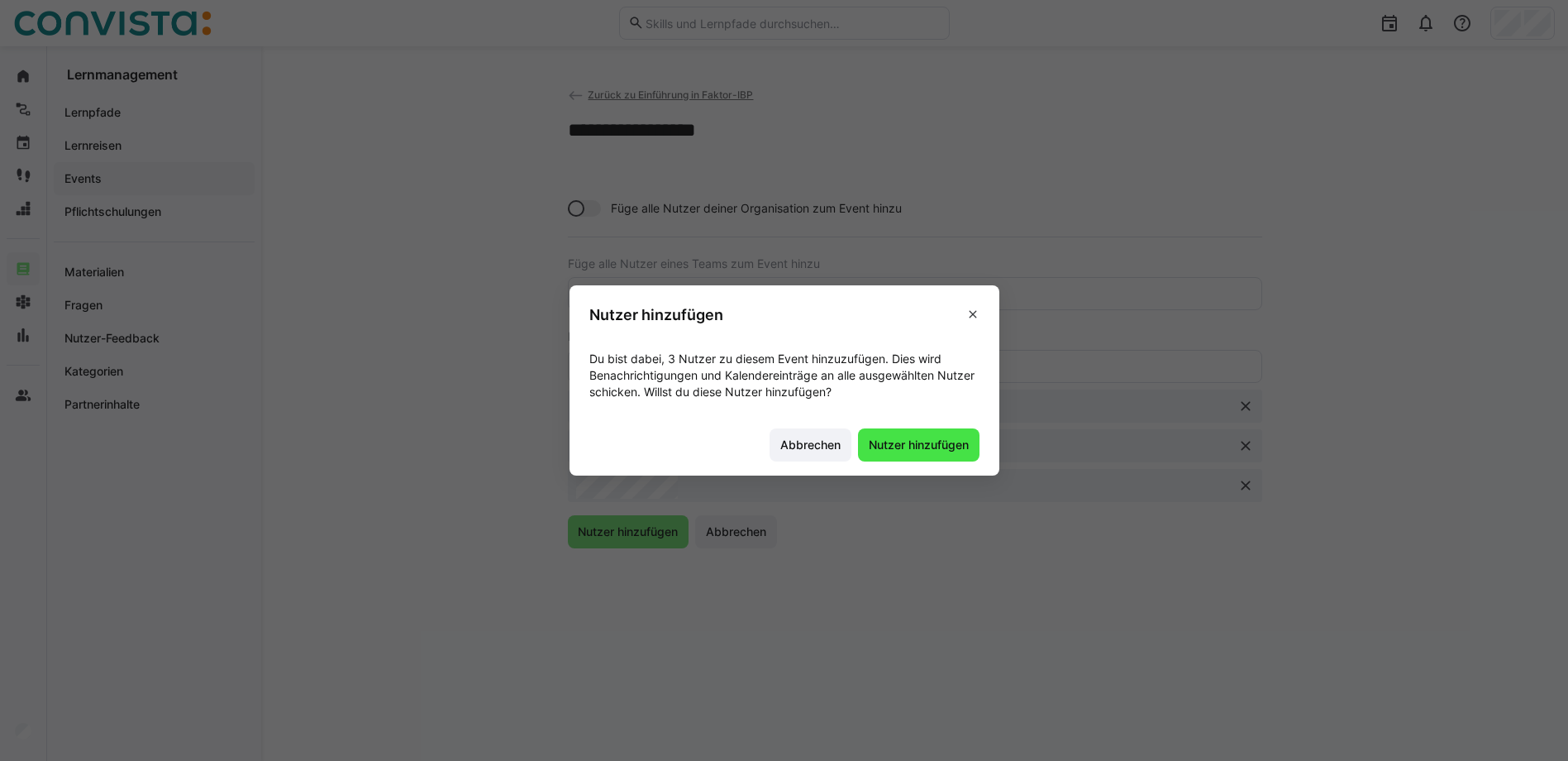
click at [901, 452] on span "Nutzer hinzufügen" at bounding box center [919, 445] width 105 height 17
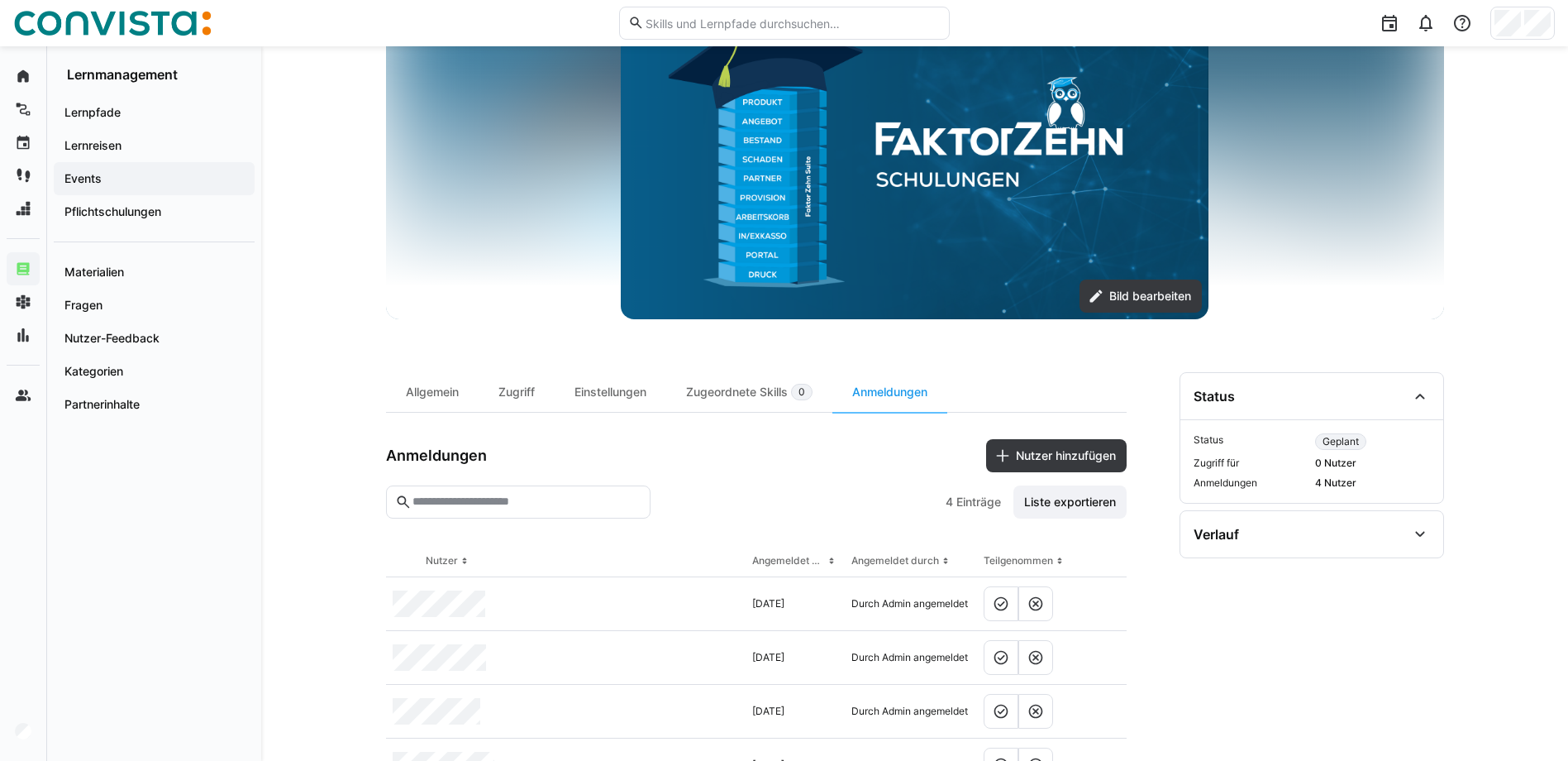
scroll to position [253, 0]
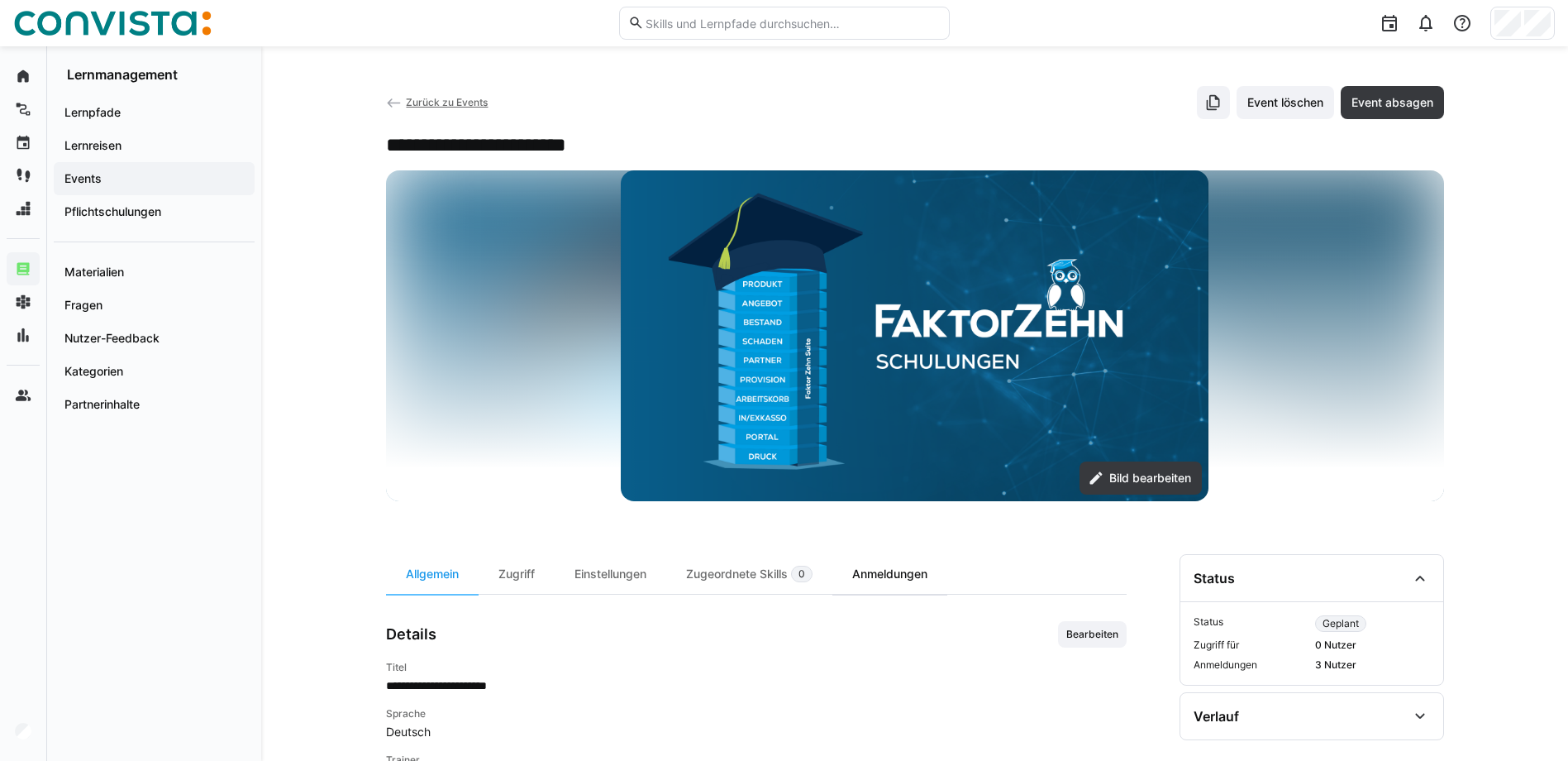
click at [878, 561] on div "Anmeldungen" at bounding box center [890, 574] width 115 height 40
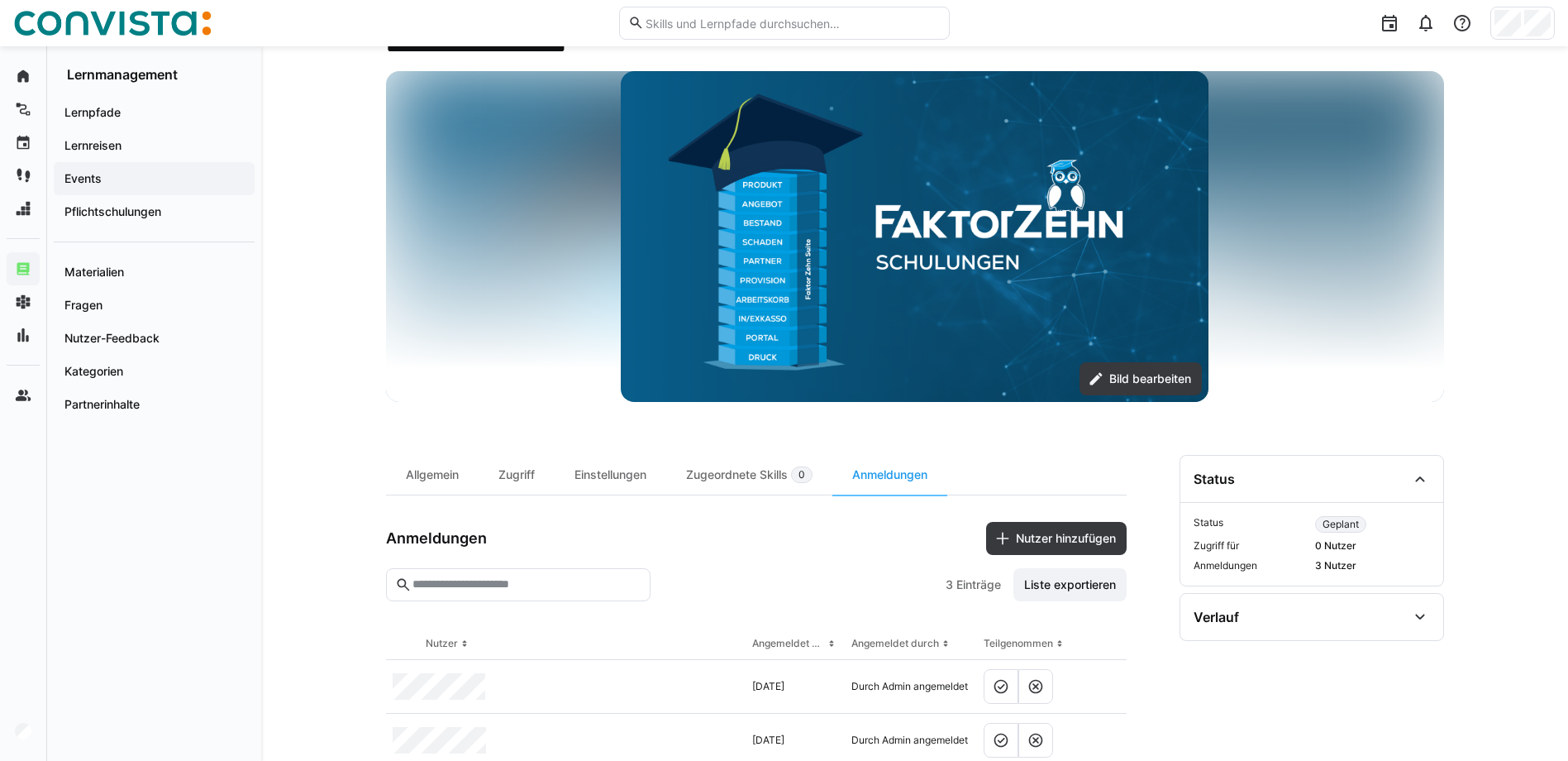
scroll to position [199, 0]
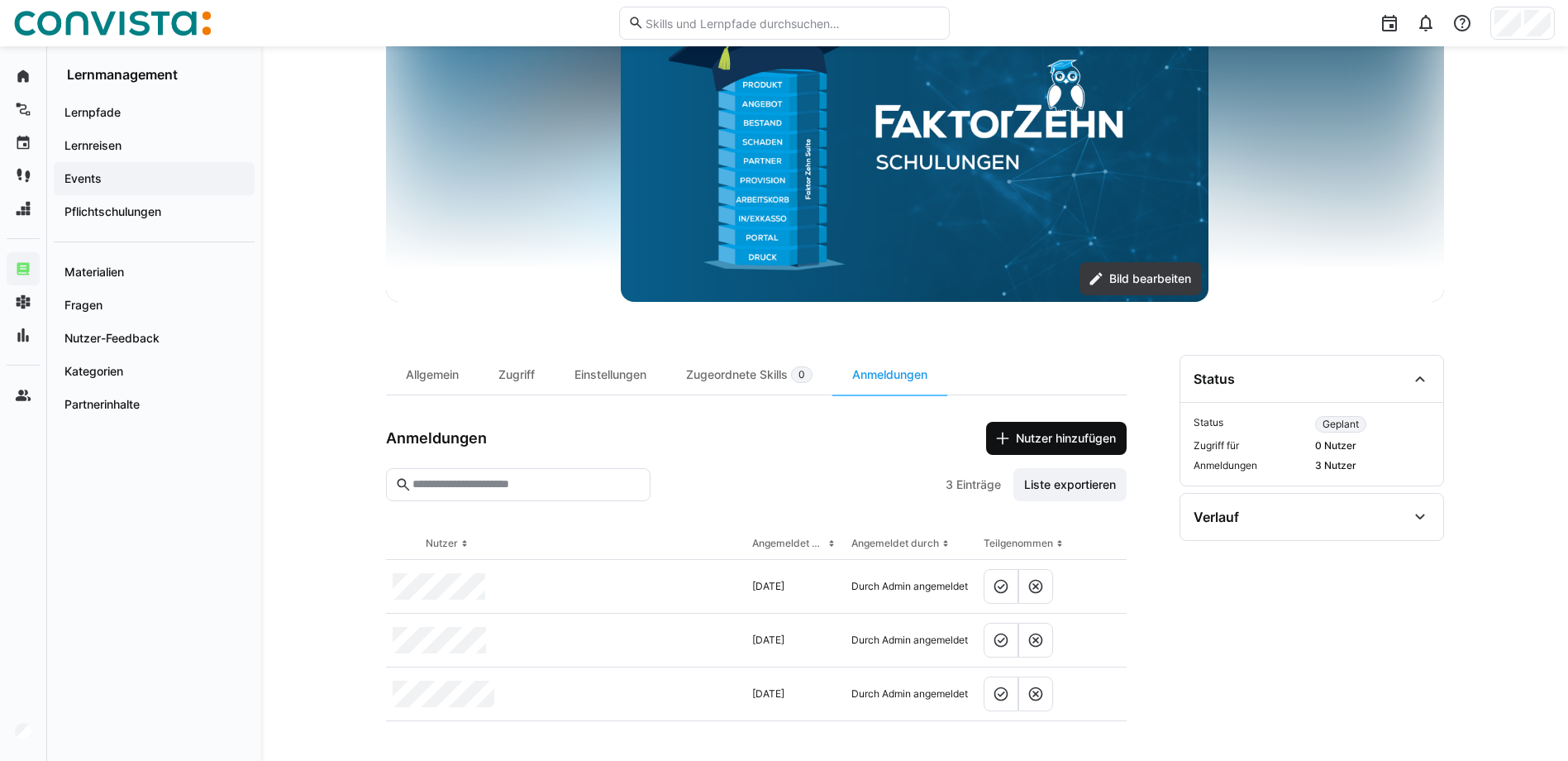
click at [1039, 452] on span "Nutzer hinzufügen" at bounding box center [1056, 438] width 140 height 33
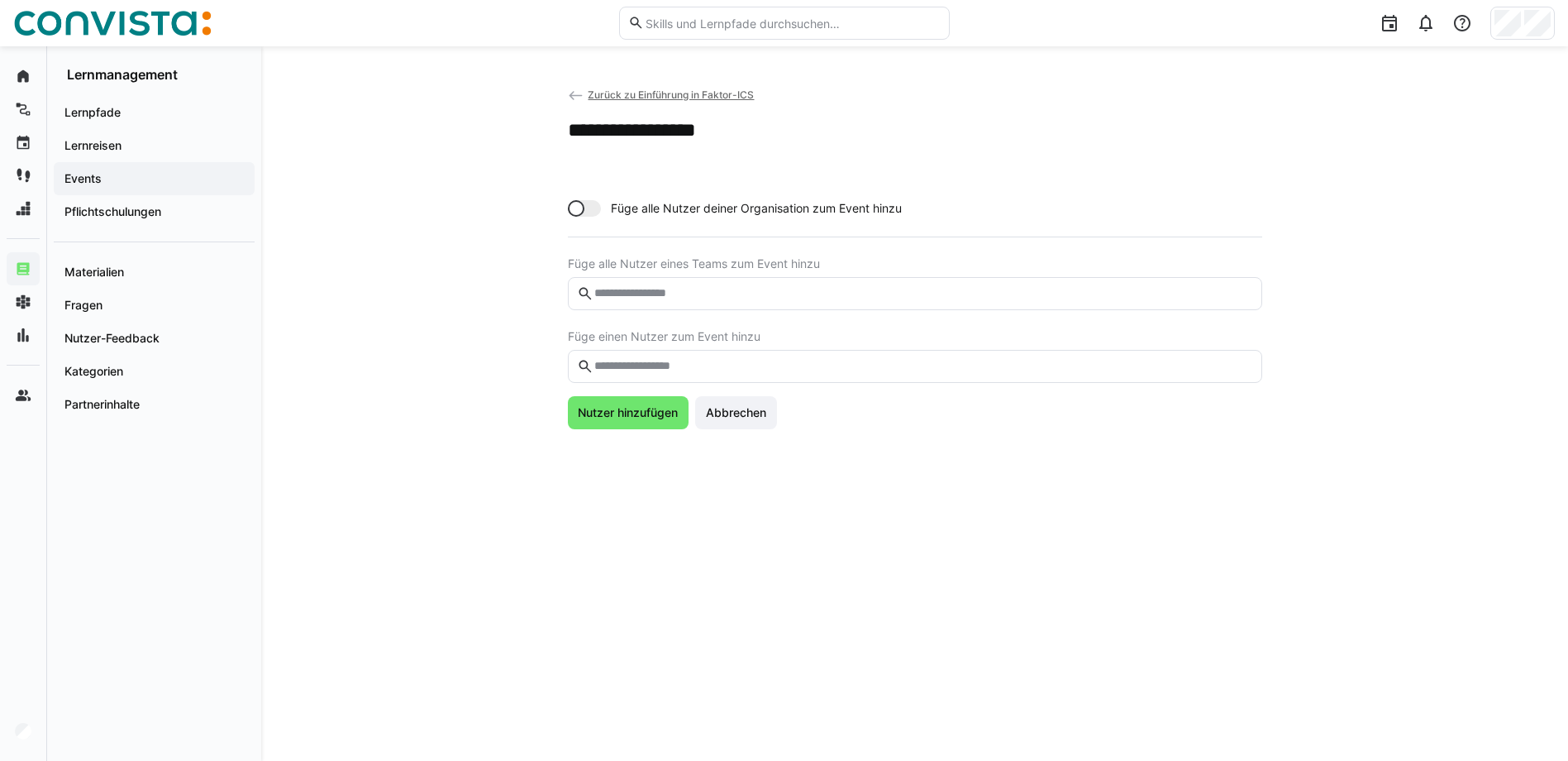
click at [757, 363] on input "text" at bounding box center [922, 366] width 659 height 15
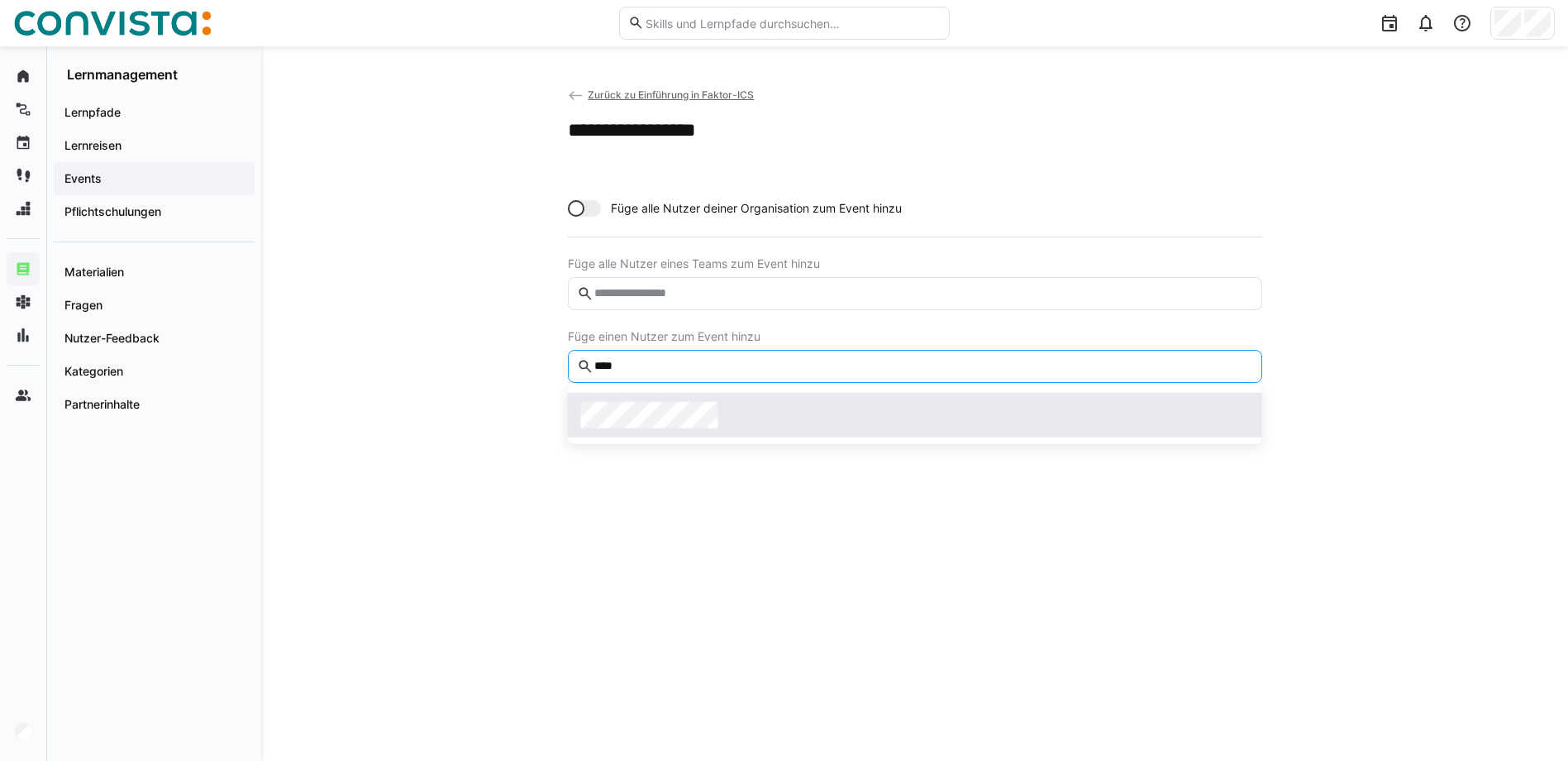
type input "****"
click at [746, 406] on div at bounding box center [915, 415] width 668 height 27
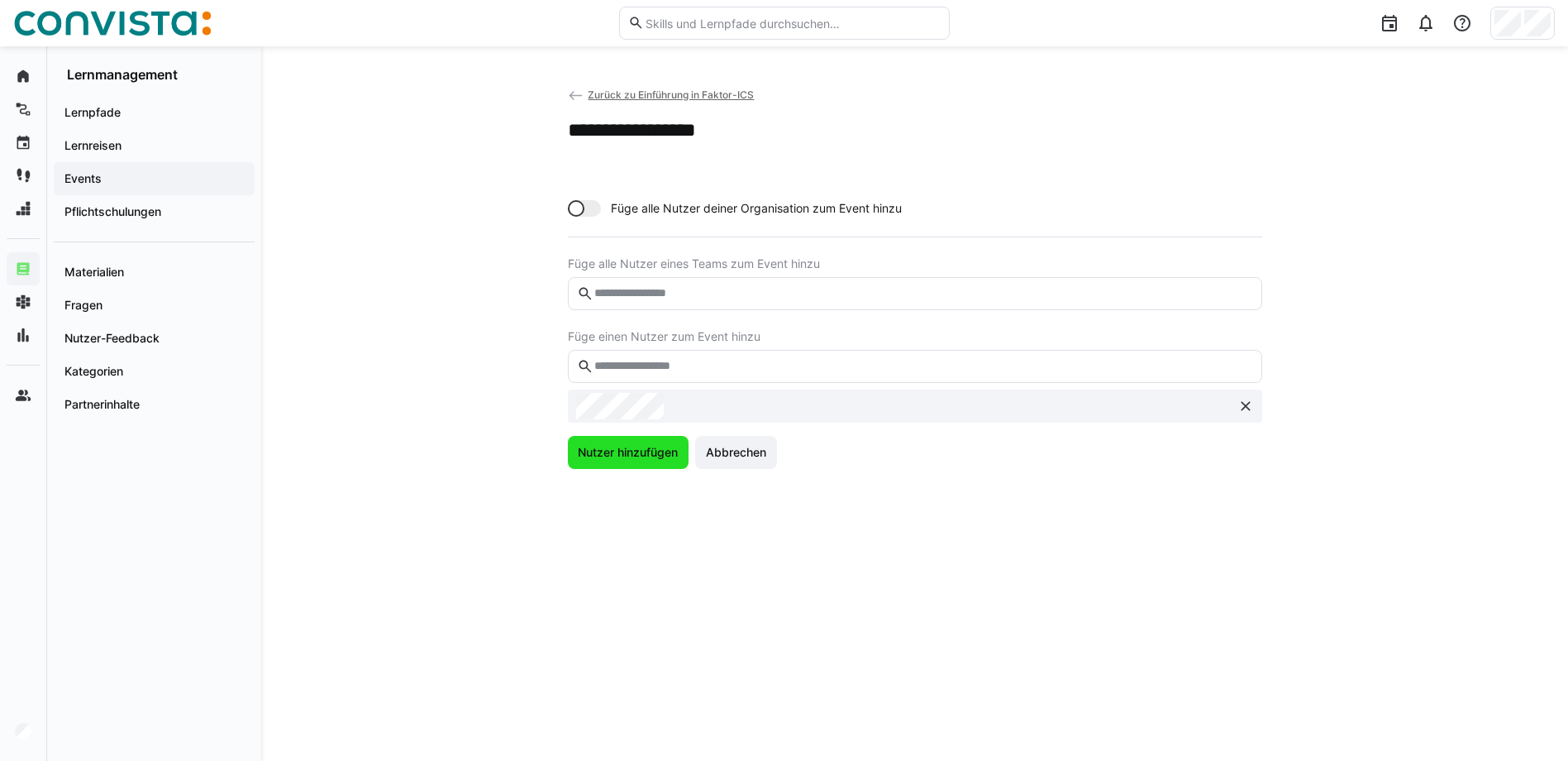
click at [633, 445] on span "Nutzer hinzufügen" at bounding box center [628, 452] width 105 height 17
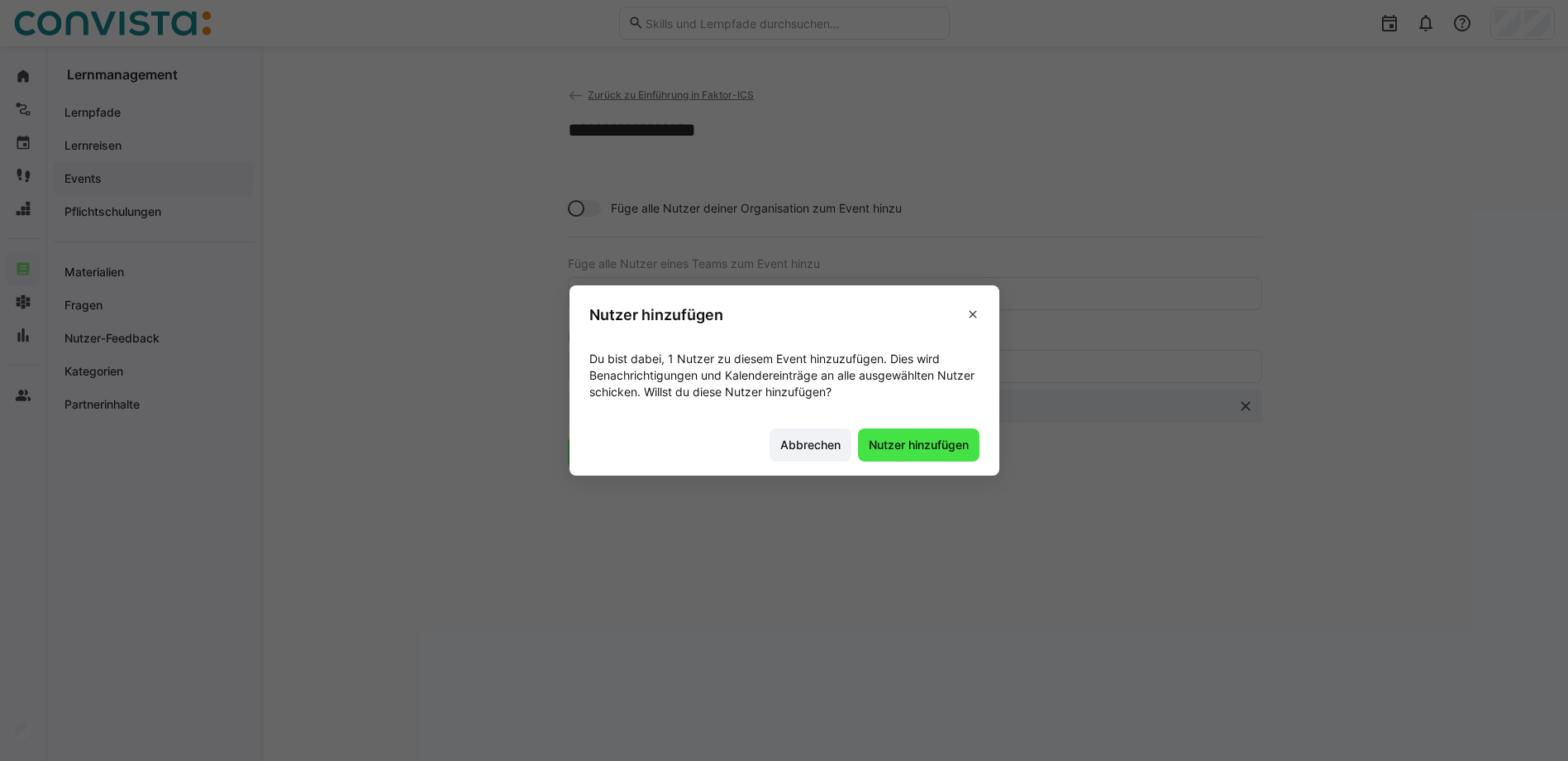
click at [920, 429] on span "Nutzer hinzufügen" at bounding box center [919, 445] width 122 height 33
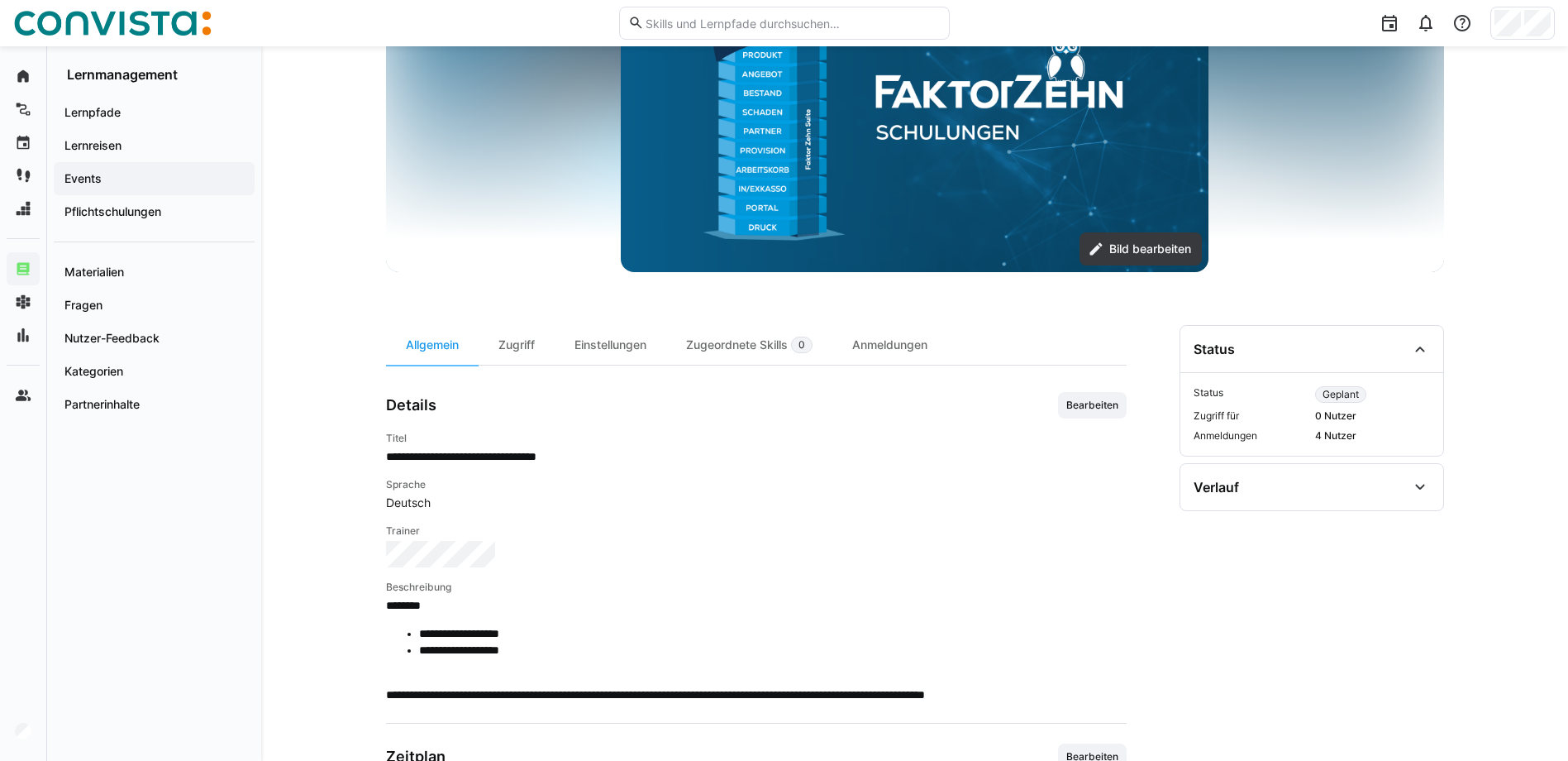
scroll to position [331, 0]
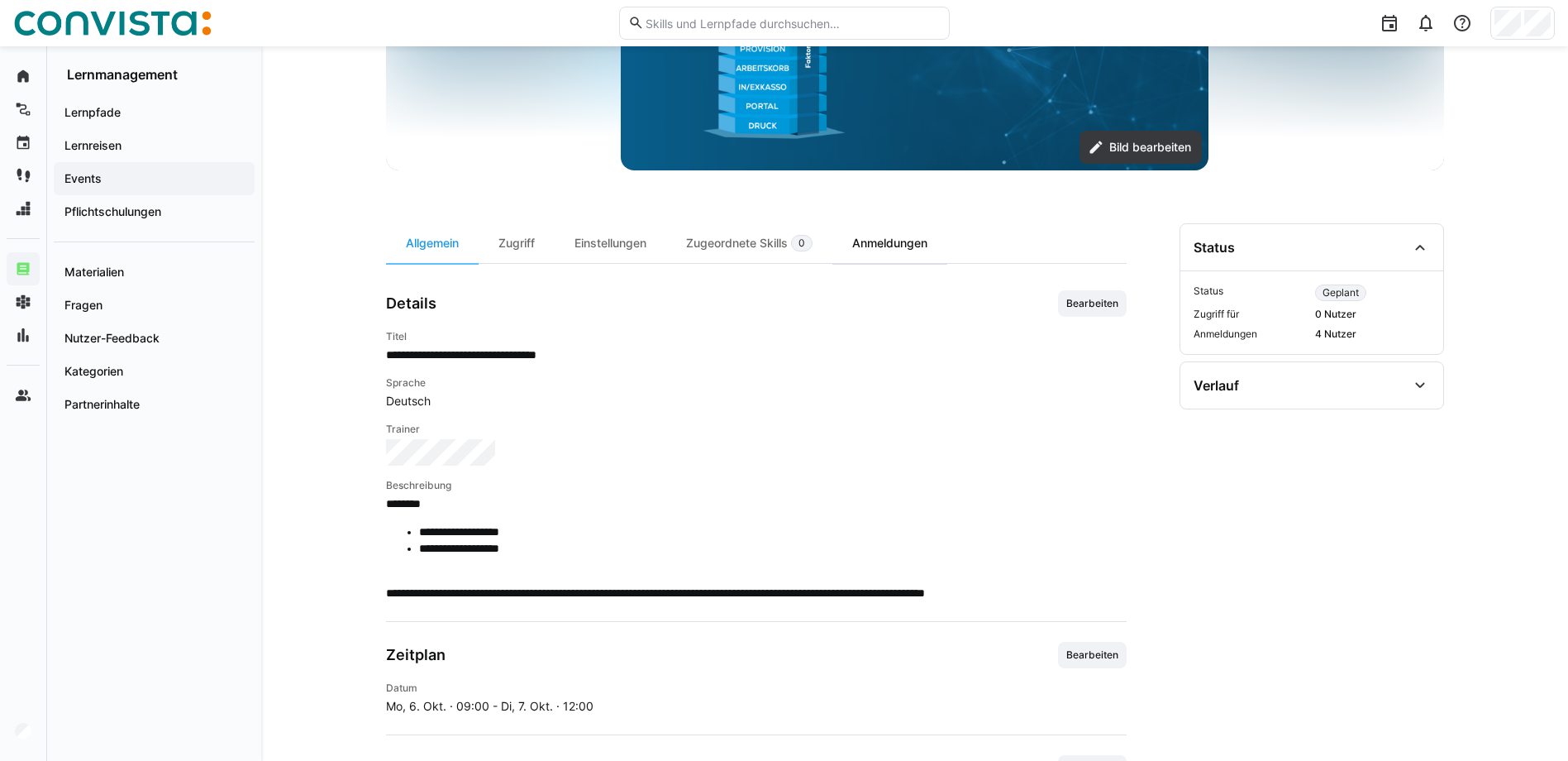
click at [925, 249] on div "Anmeldungen" at bounding box center [890, 243] width 115 height 40
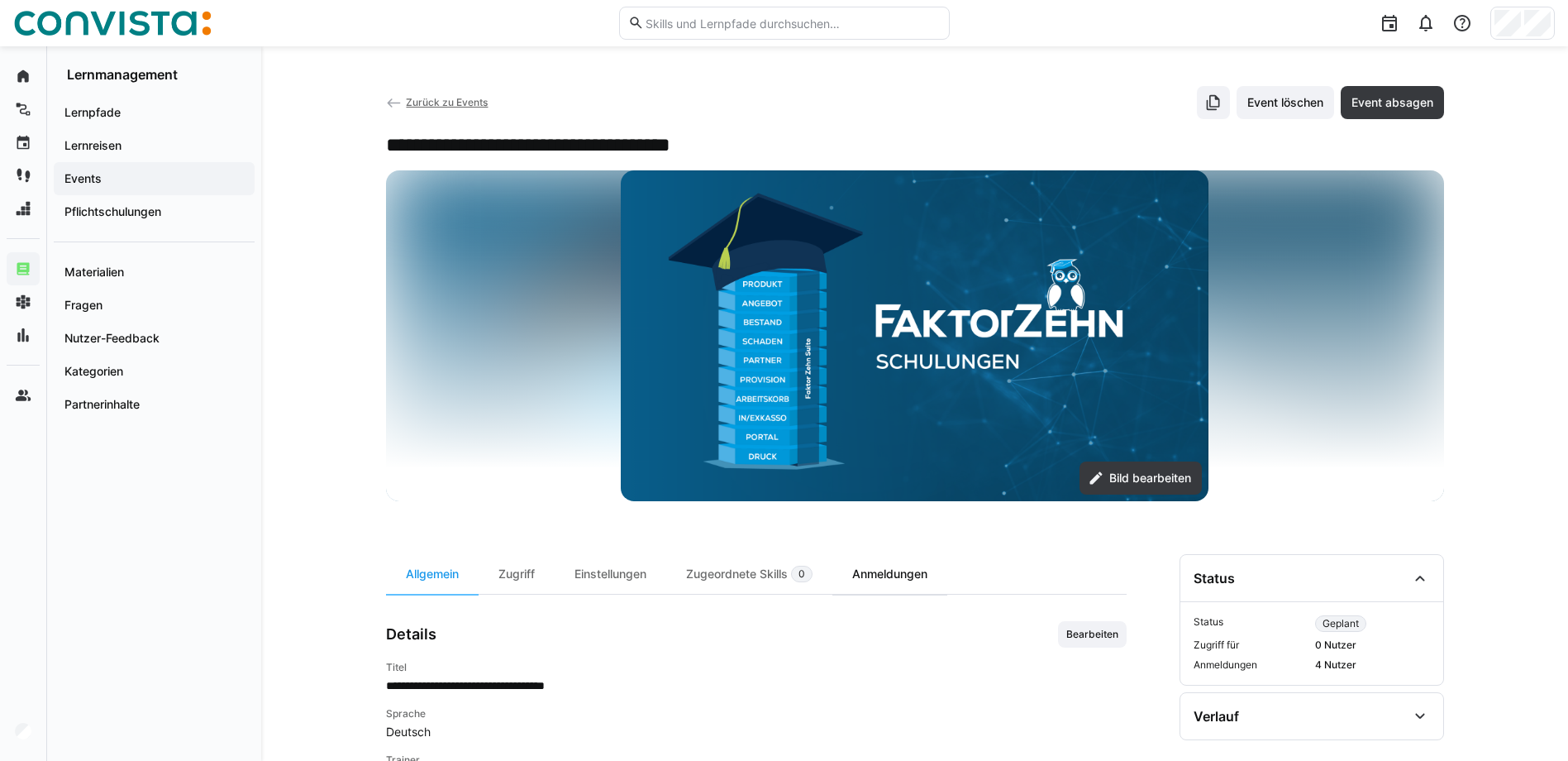
click at [909, 587] on div "Anmeldungen" at bounding box center [890, 574] width 115 height 40
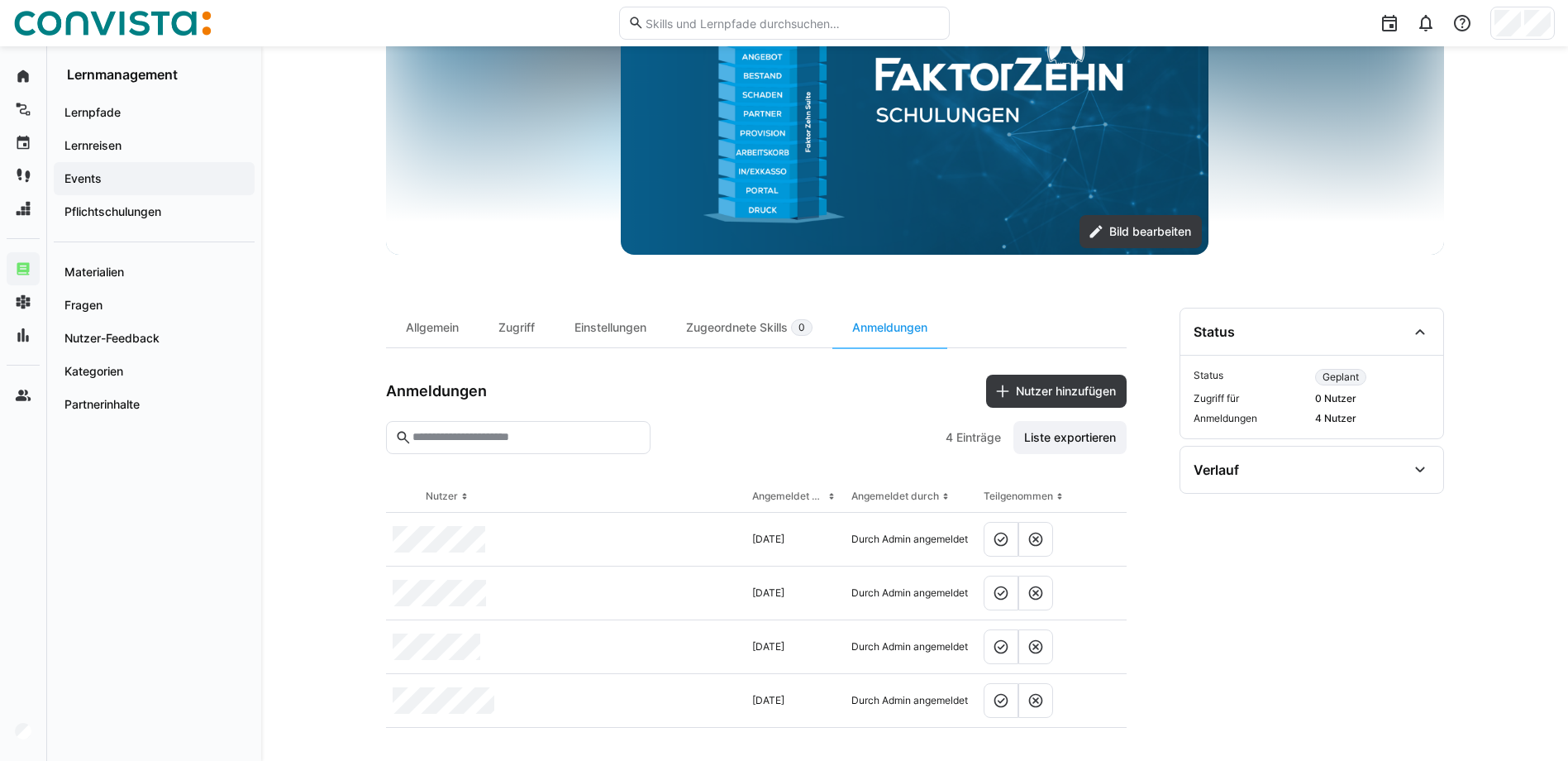
scroll to position [253, 0]
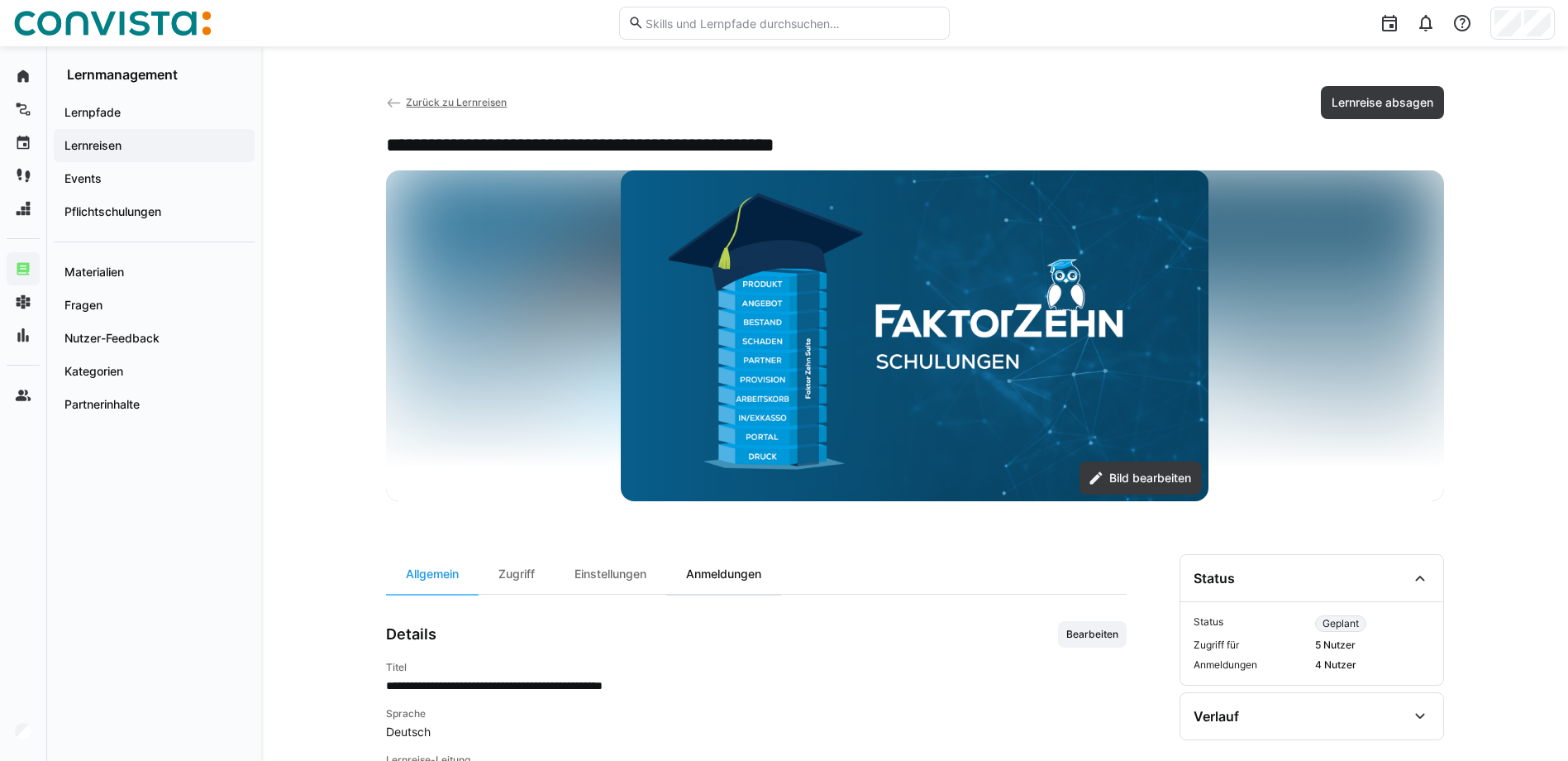
click at [735, 567] on div "Anmeldungen" at bounding box center [723, 574] width 115 height 40
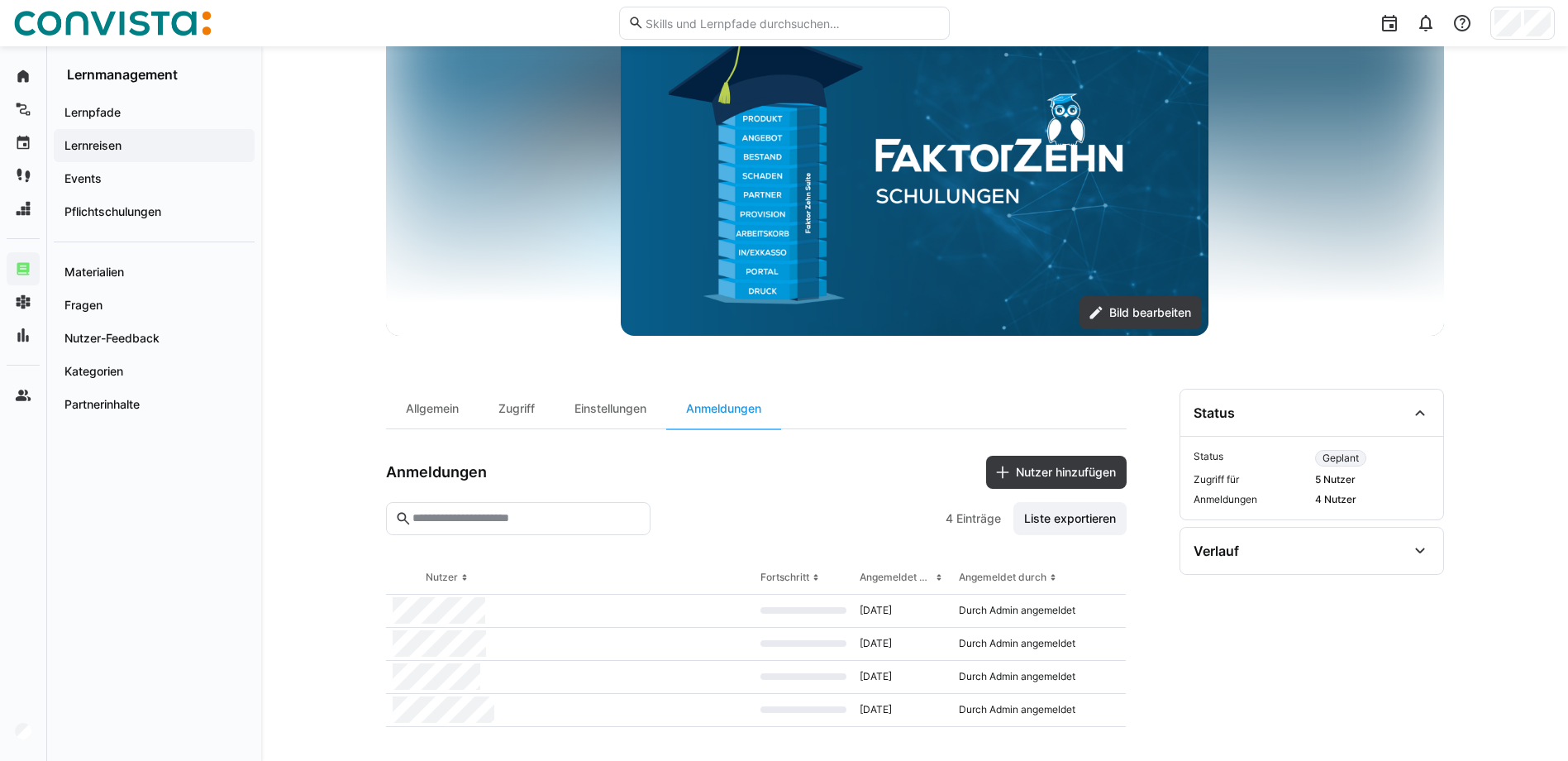
scroll to position [172, 0]
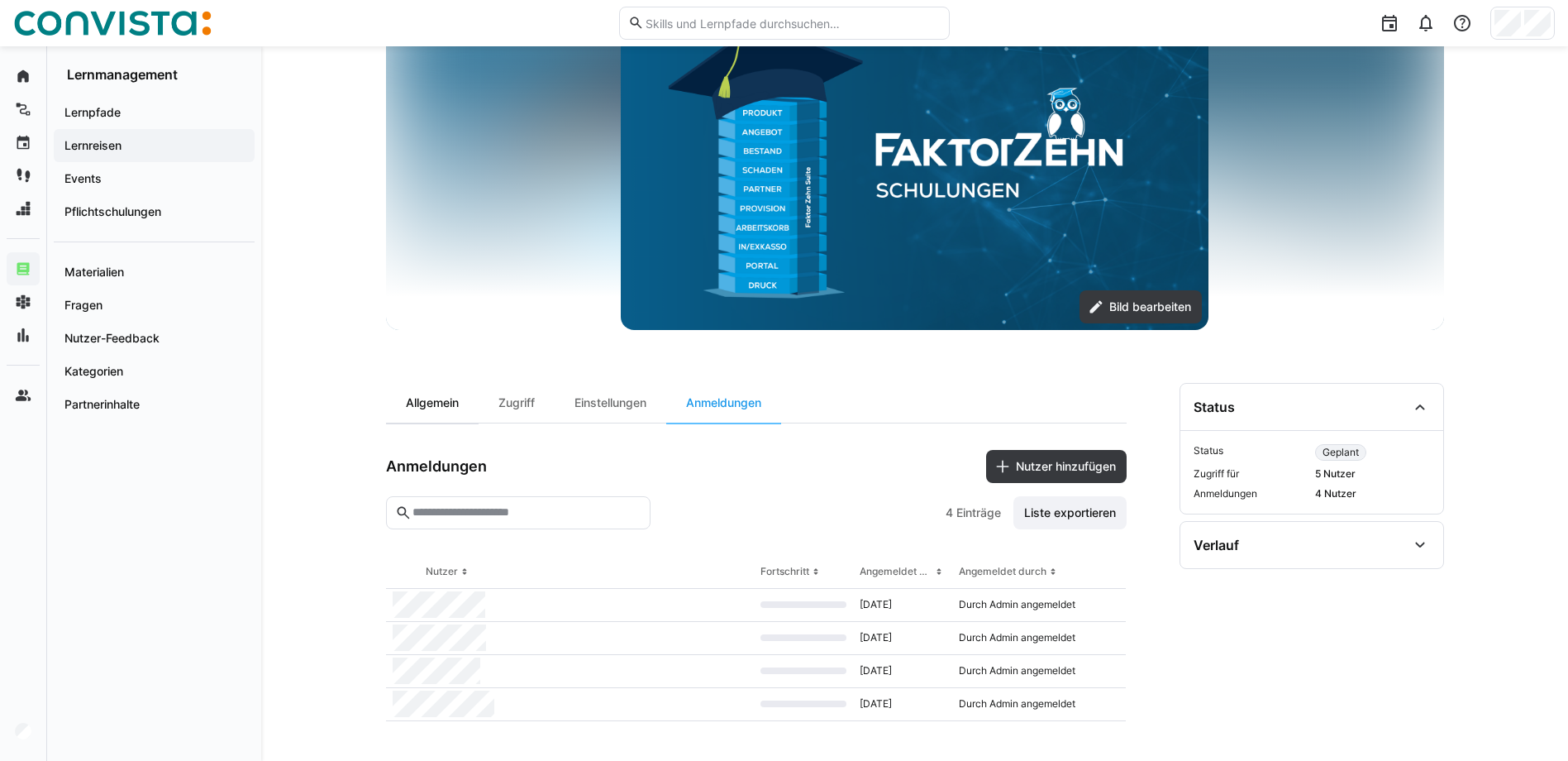
click at [460, 404] on div "Allgemein" at bounding box center [433, 402] width 92 height 40
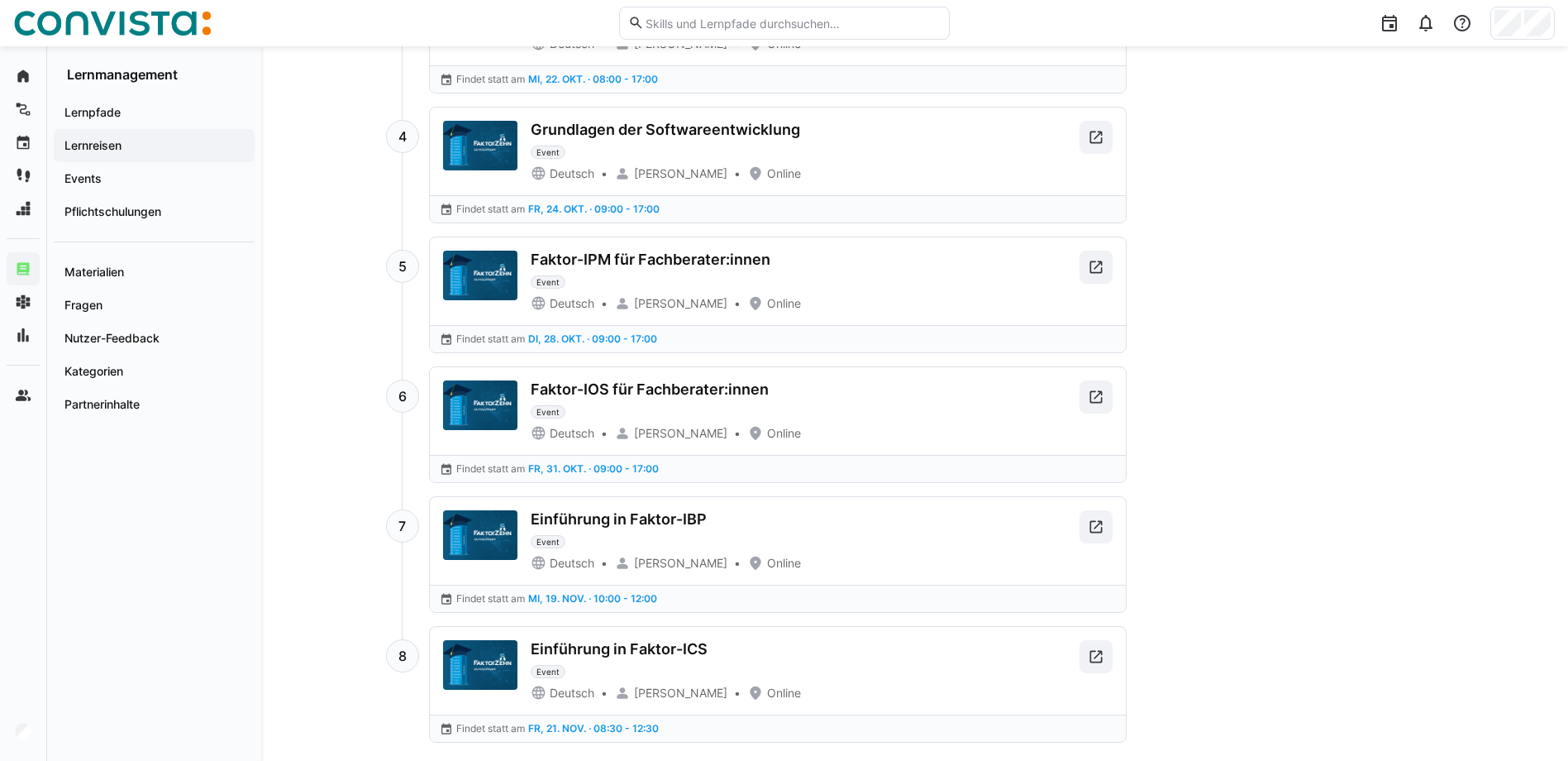
scroll to position [1370, 0]
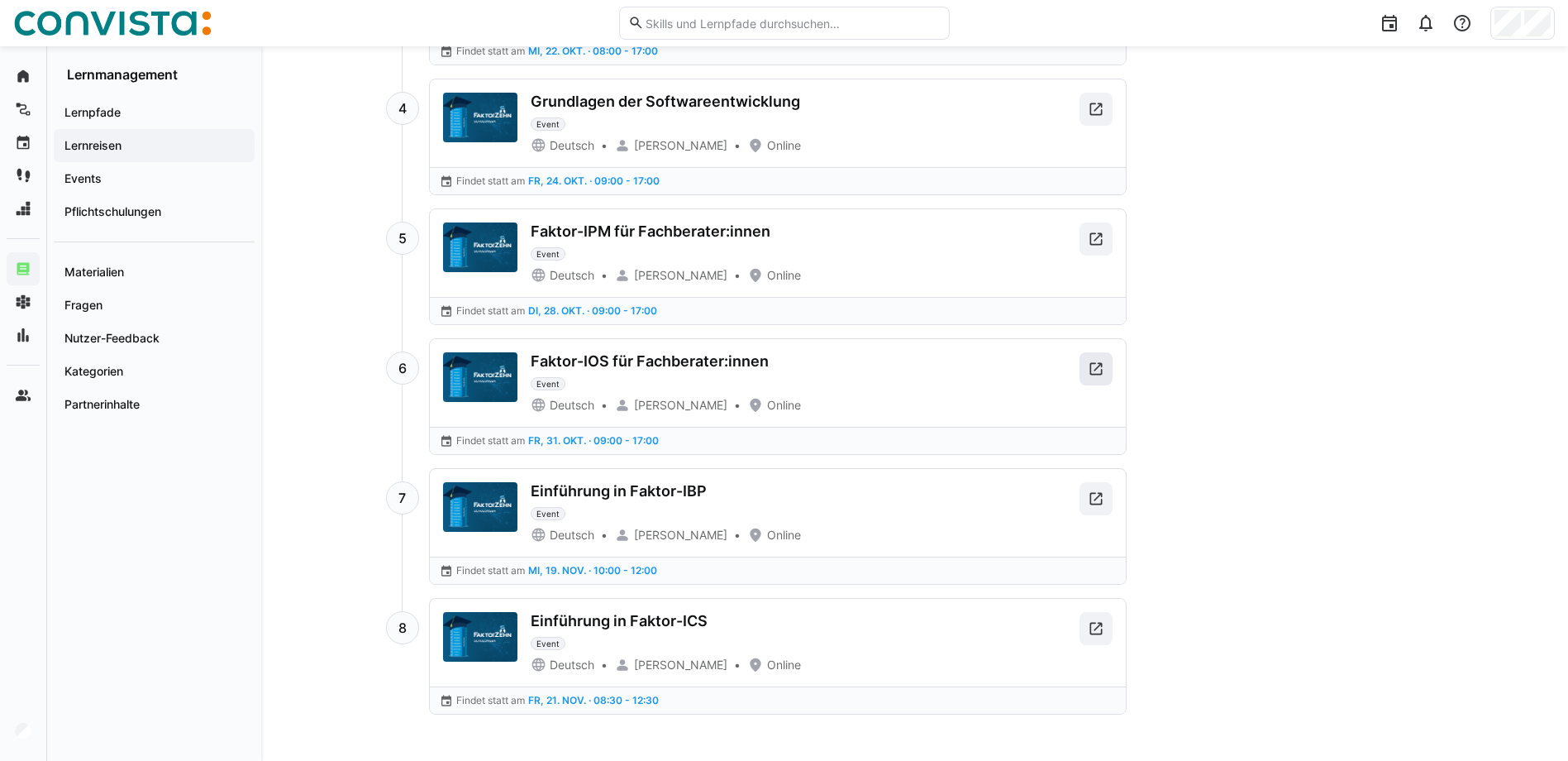
click at [1102, 362] on eds-icon at bounding box center [1097, 369] width 17 height 17
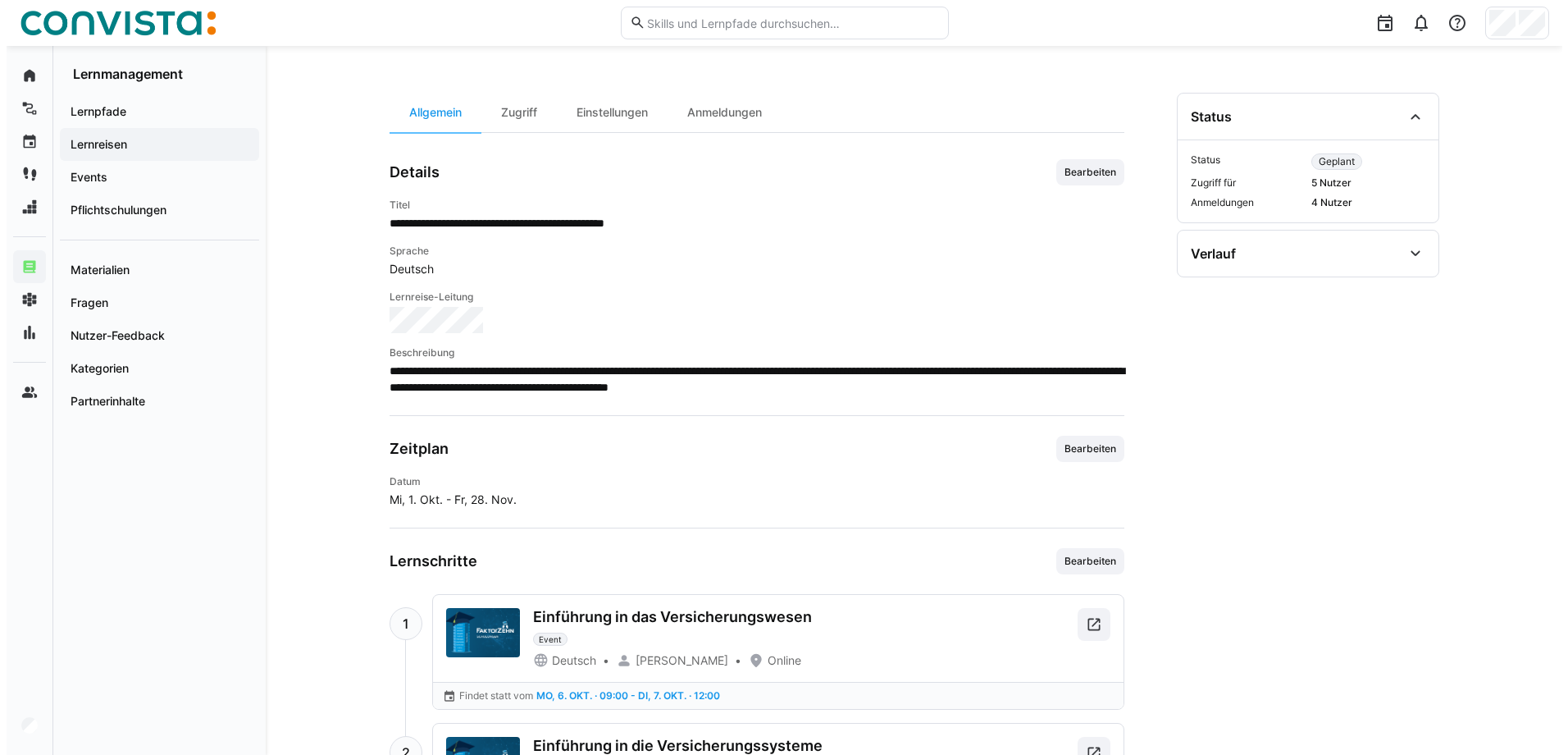
scroll to position [0, 0]
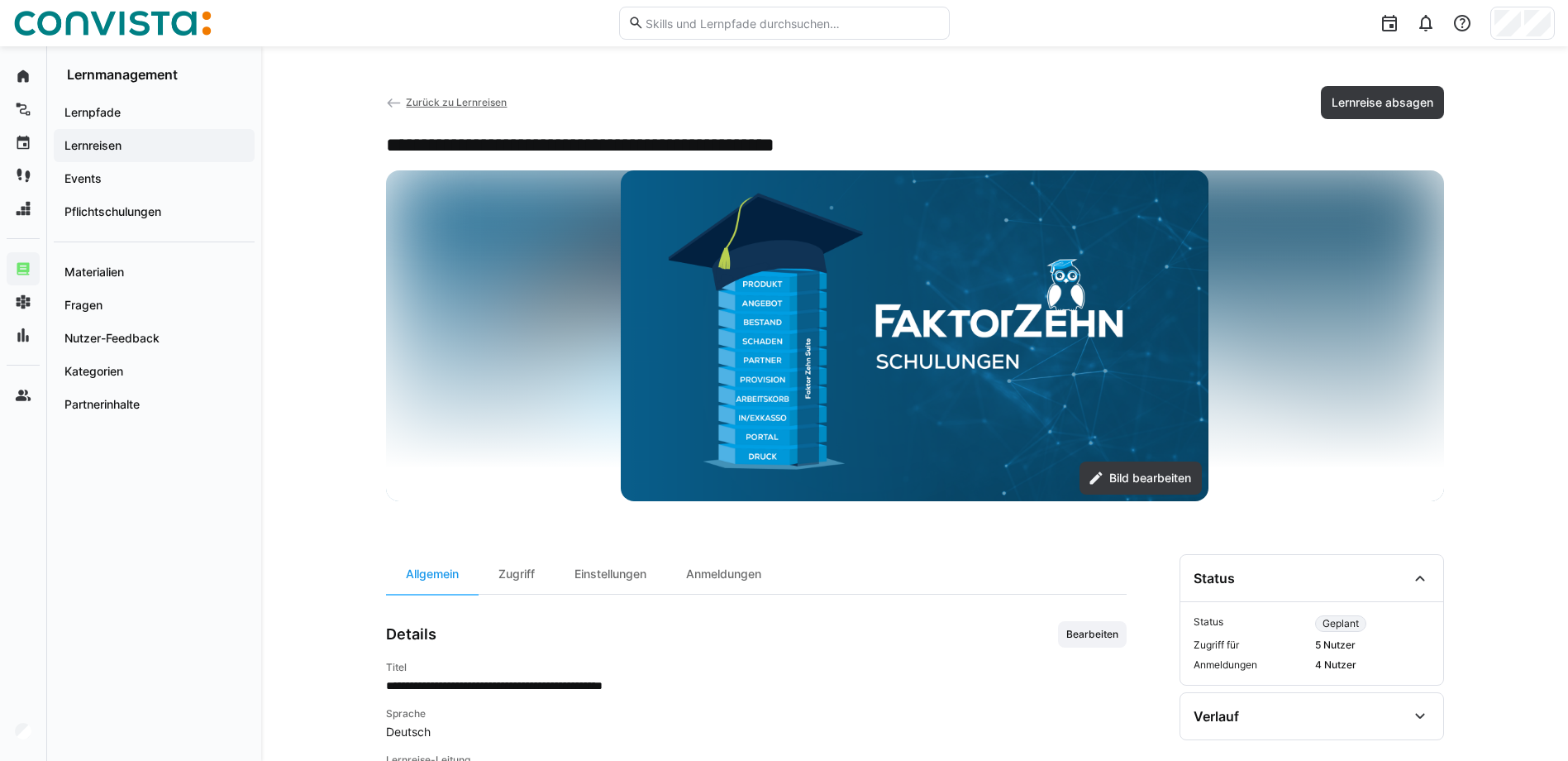
click at [449, 107] on span "Zurück zu Lernreisen" at bounding box center [456, 101] width 101 height 12
